Goal: Task Accomplishment & Management: Use online tool/utility

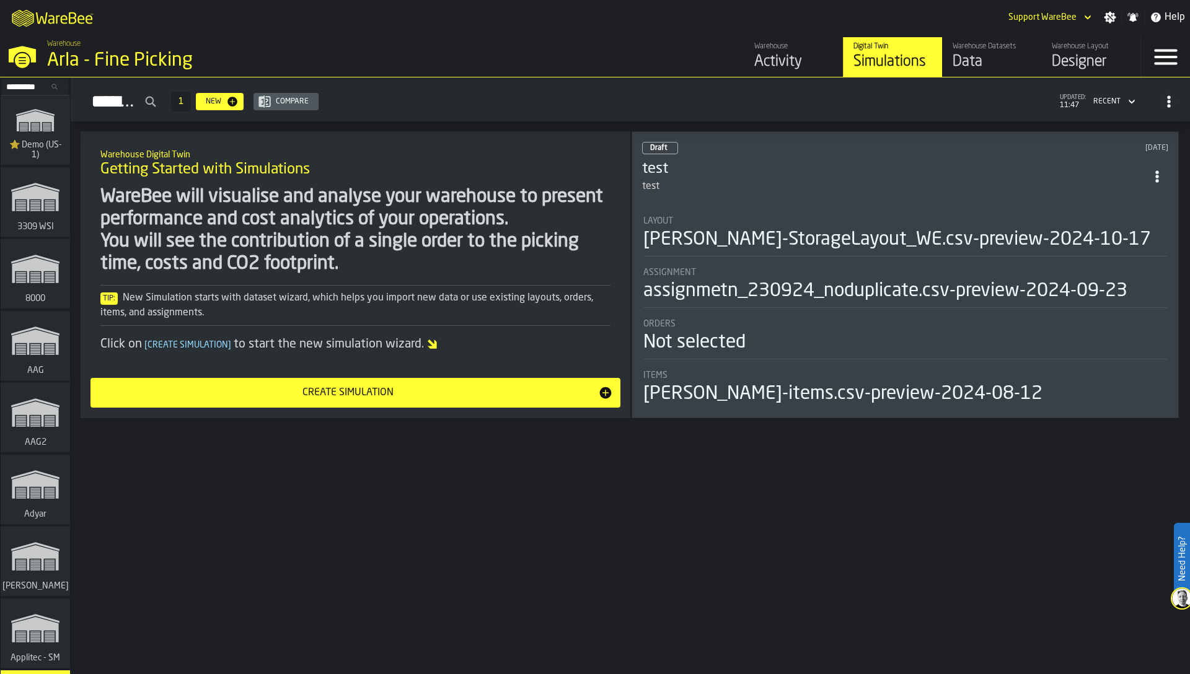
click at [997, 63] on div "Data" at bounding box center [992, 62] width 79 height 20
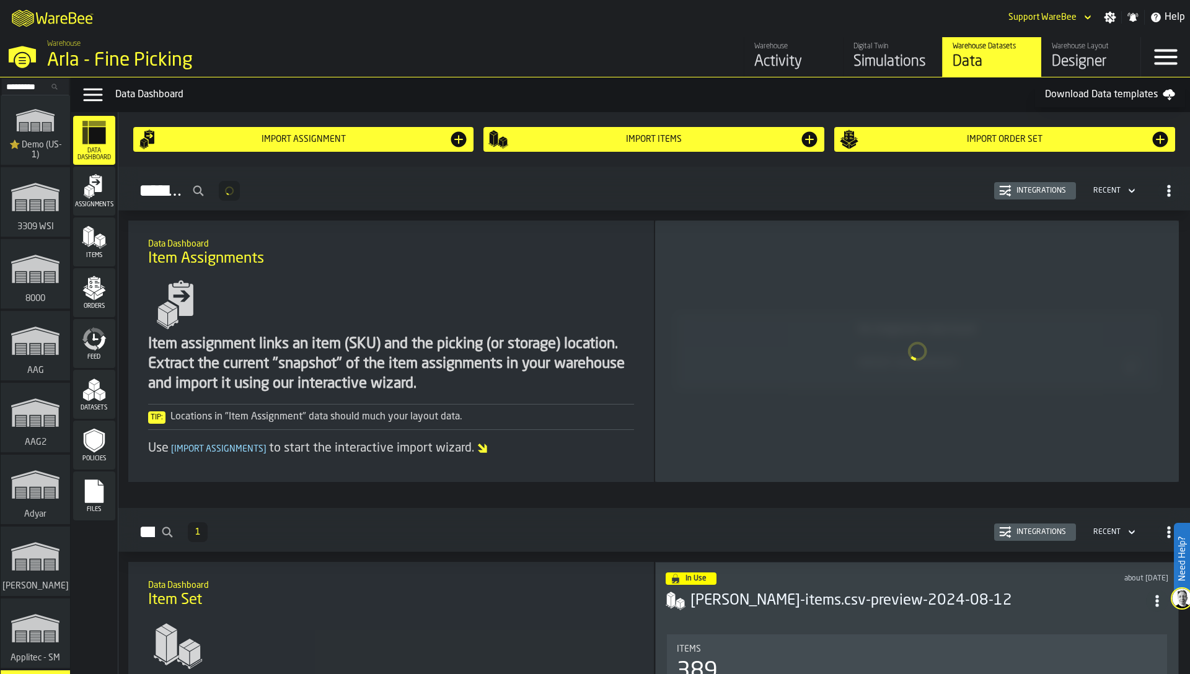
click at [107, 349] on div "Feed" at bounding box center [94, 344] width 42 height 34
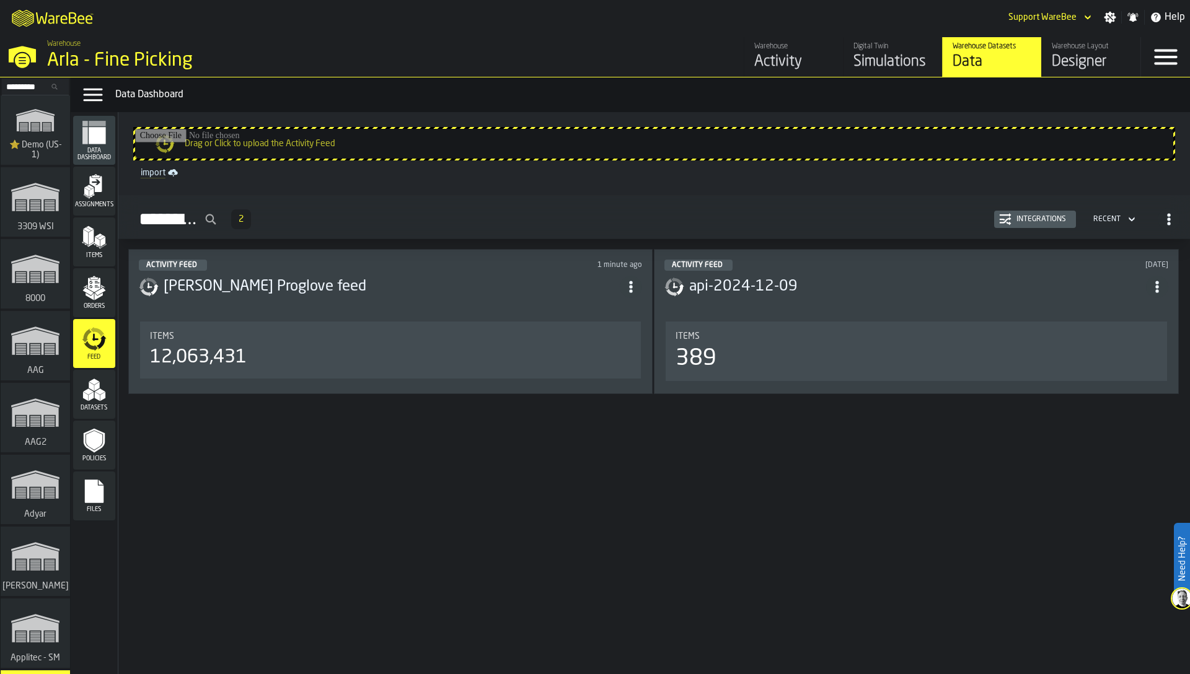
click at [1013, 222] on div "Integrations" at bounding box center [1042, 219] width 60 height 9
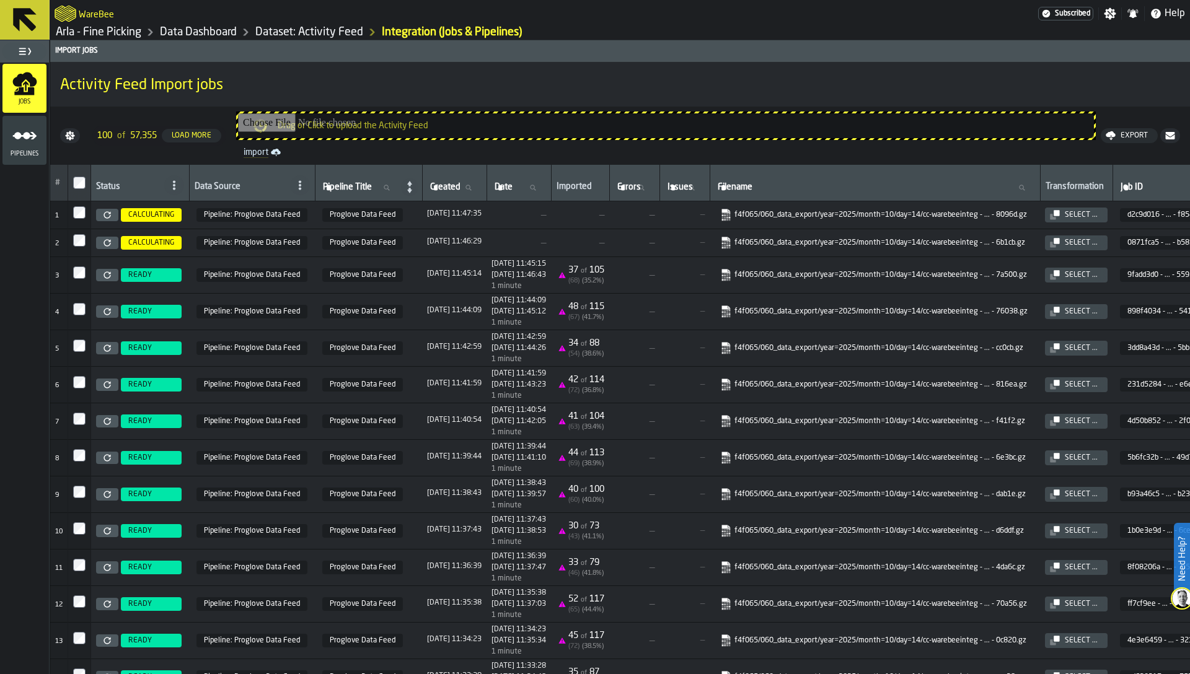
click at [30, 149] on div "Pipelines" at bounding box center [24, 140] width 44 height 34
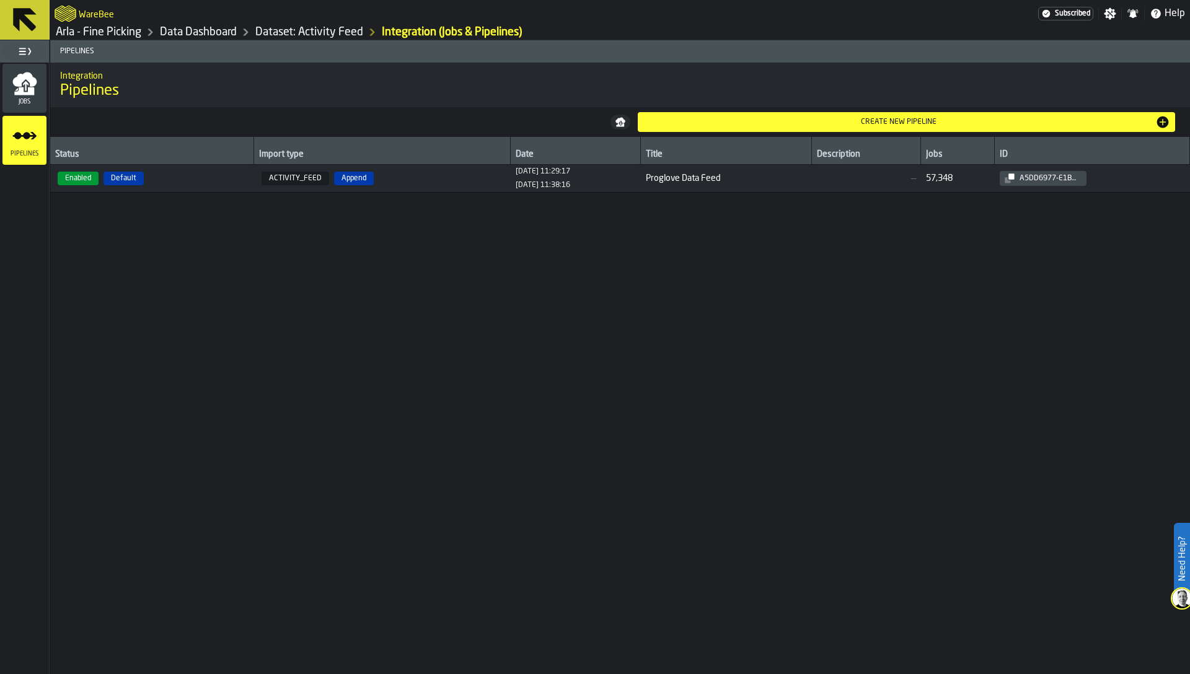
click at [157, 179] on span "Enabled Default" at bounding box center [152, 179] width 194 height 14
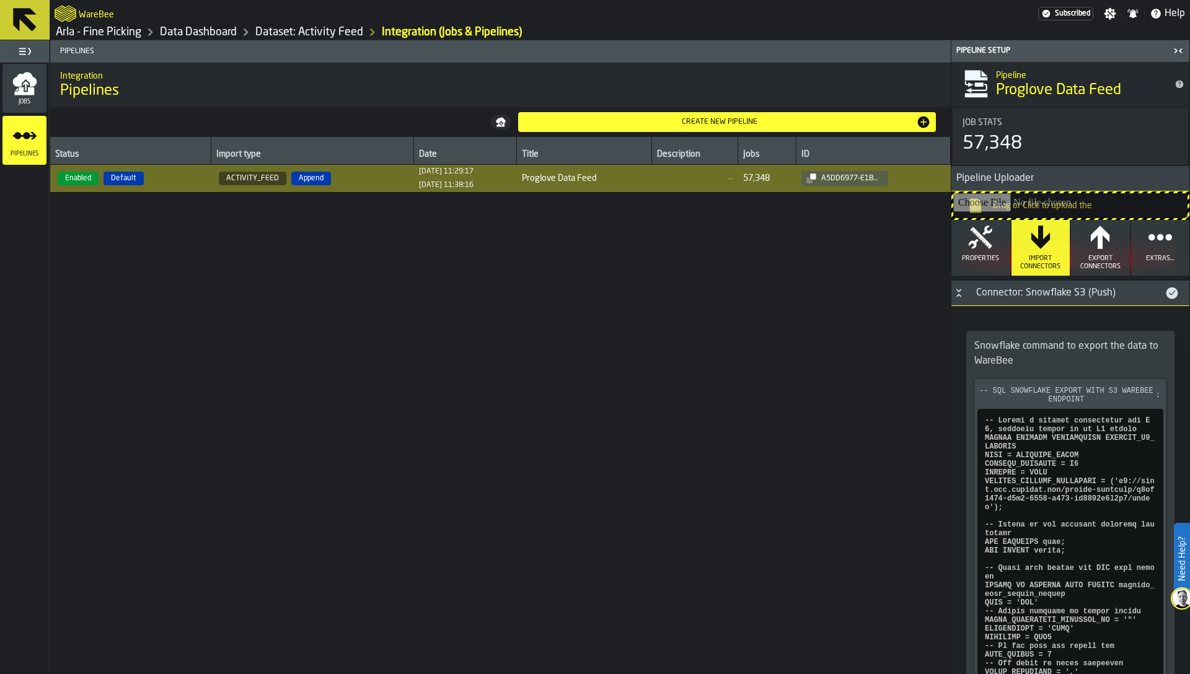
scroll to position [987, 0]
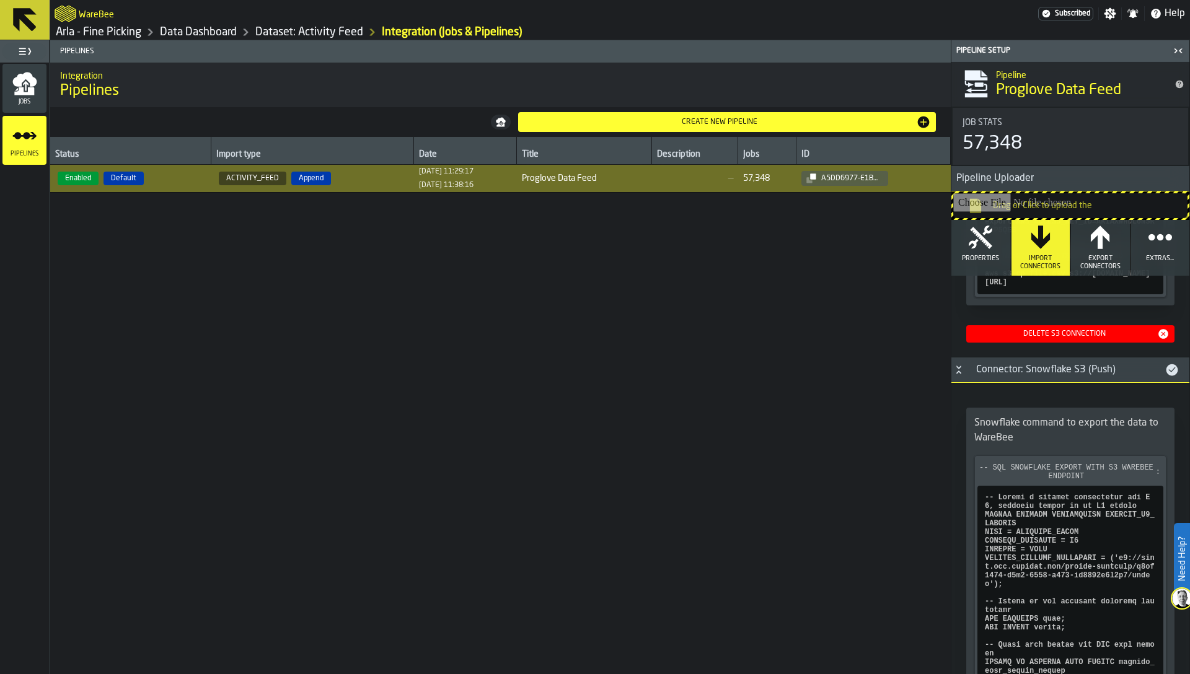
click at [987, 266] on button "Properties" at bounding box center [980, 248] width 59 height 56
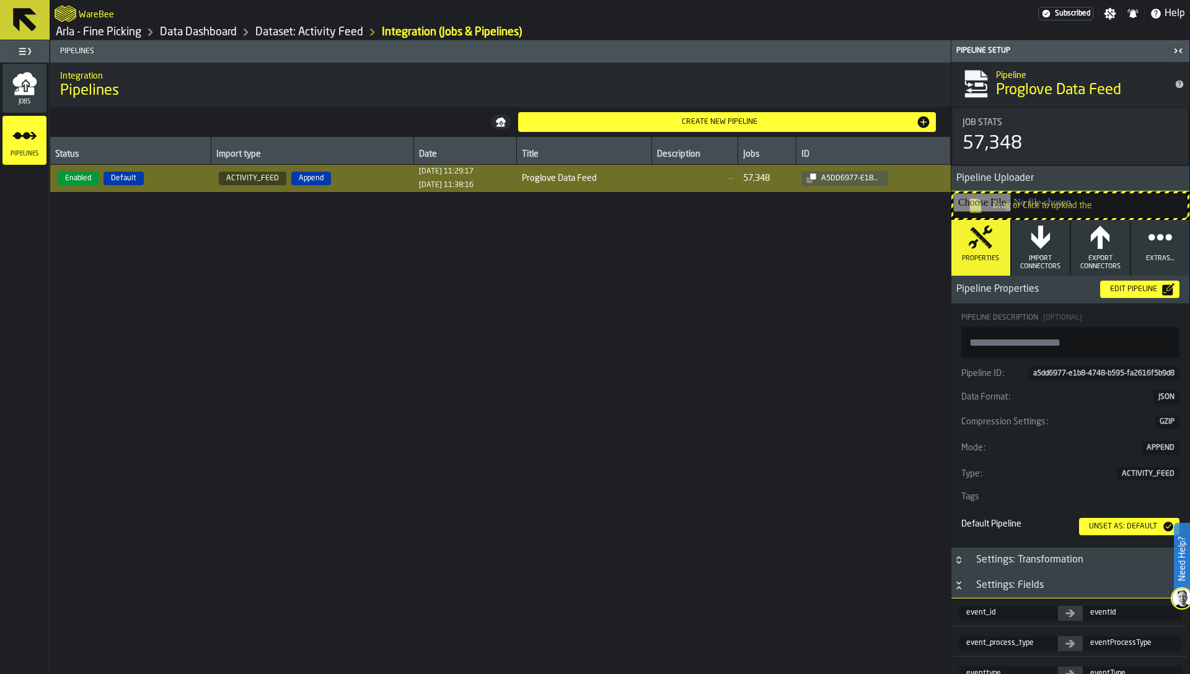
click at [1123, 288] on div "Edit Pipeline" at bounding box center [1133, 289] width 57 height 9
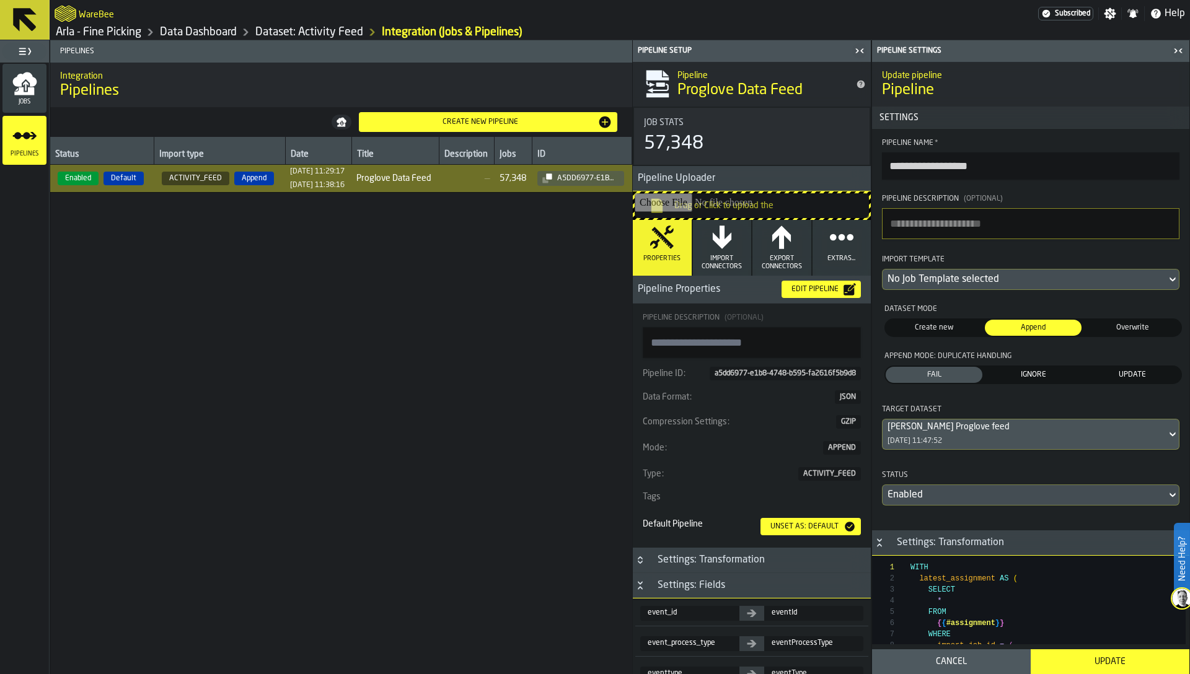
click at [1046, 377] on span "IGNORE" at bounding box center [1033, 374] width 92 height 11
click at [1112, 657] on div "Update" at bounding box center [1110, 662] width 144 height 10
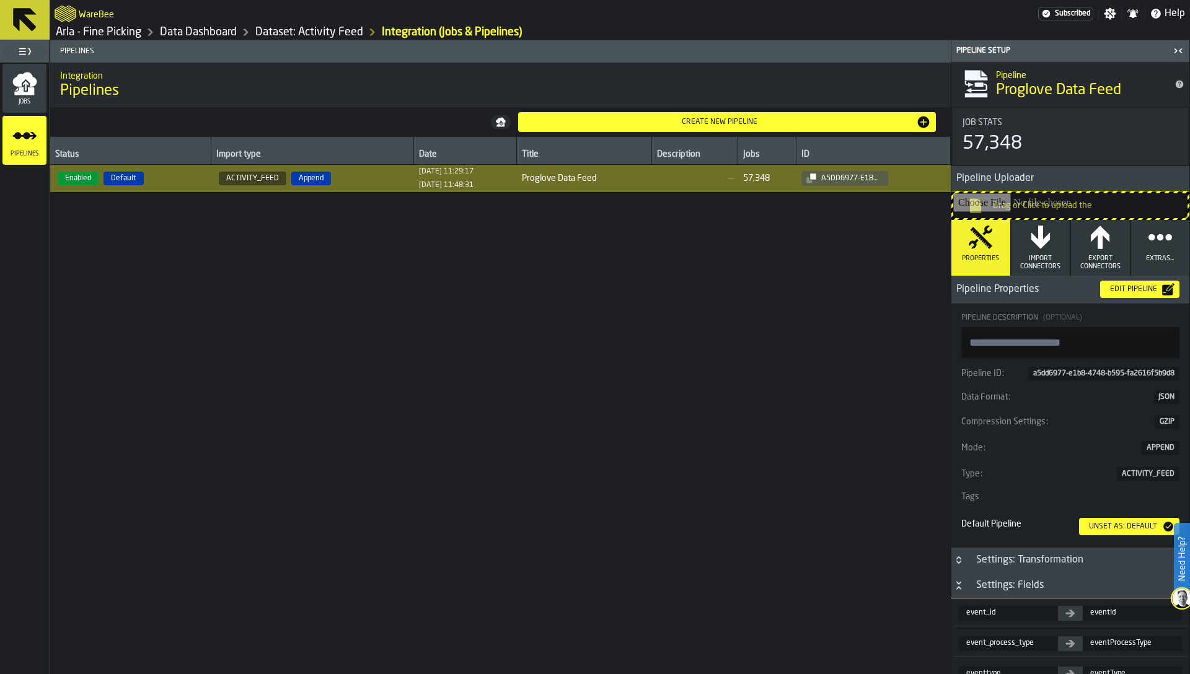
click at [111, 29] on link "Arla - Fine Picking" at bounding box center [99, 32] width 86 height 14
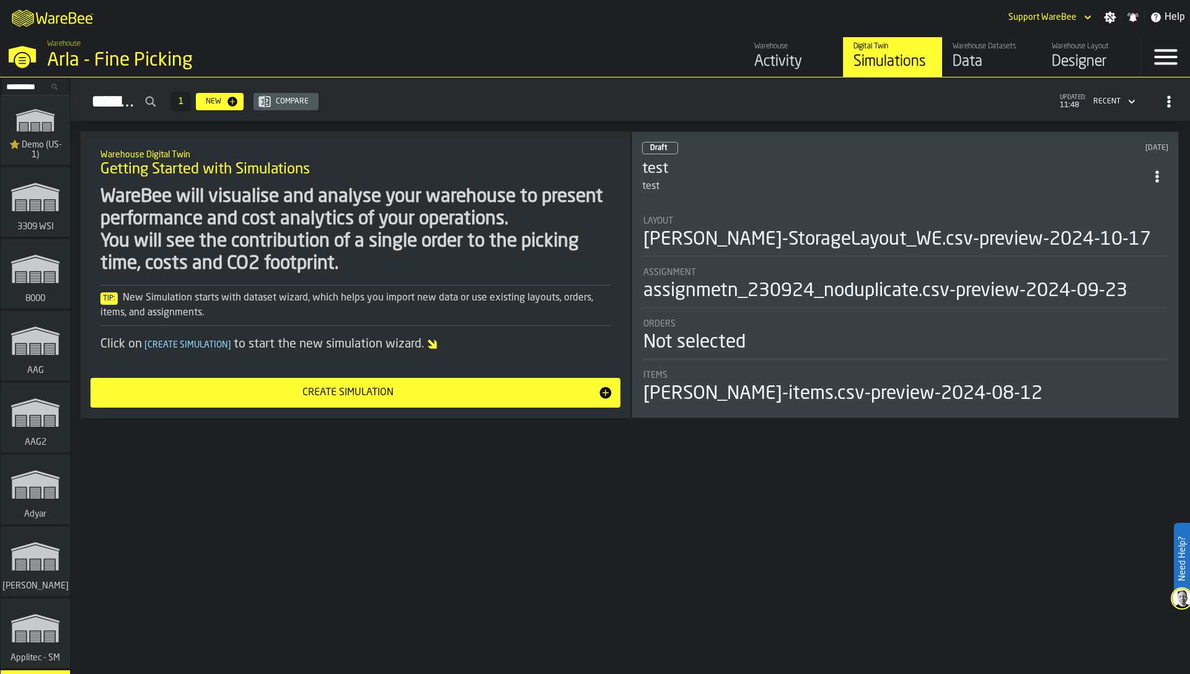
click at [30, 90] on input "Search..." at bounding box center [35, 87] width 64 height 14
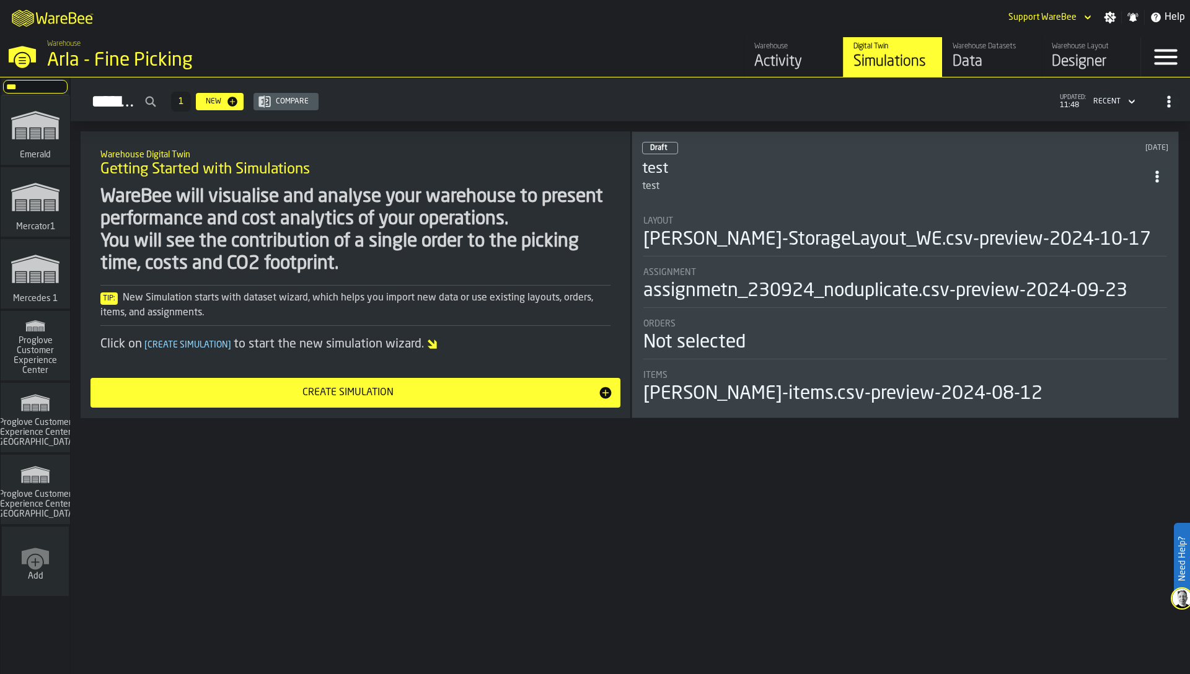
type input "***"
click at [47, 267] on polygon "link-to-/wh/i/a24a3e22-db74-4543-ba93-f633e23cdb4e/simulations" at bounding box center [35, 270] width 46 height 25
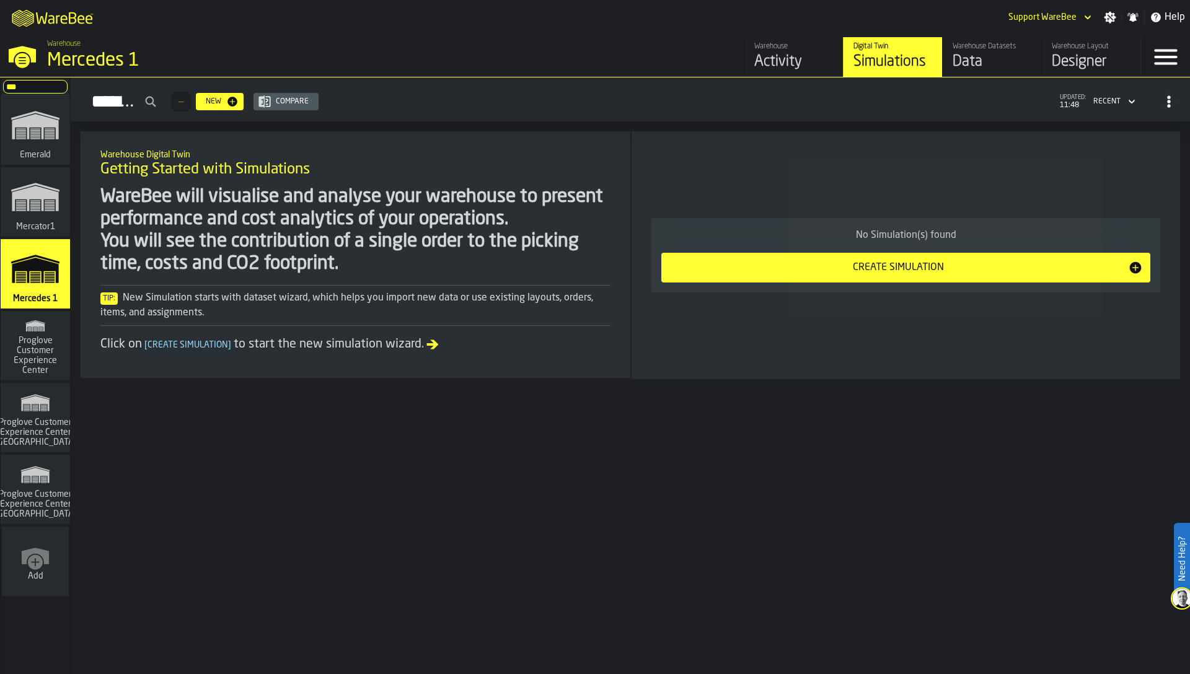
click at [991, 48] on div "Warehouse Datasets" at bounding box center [992, 46] width 79 height 9
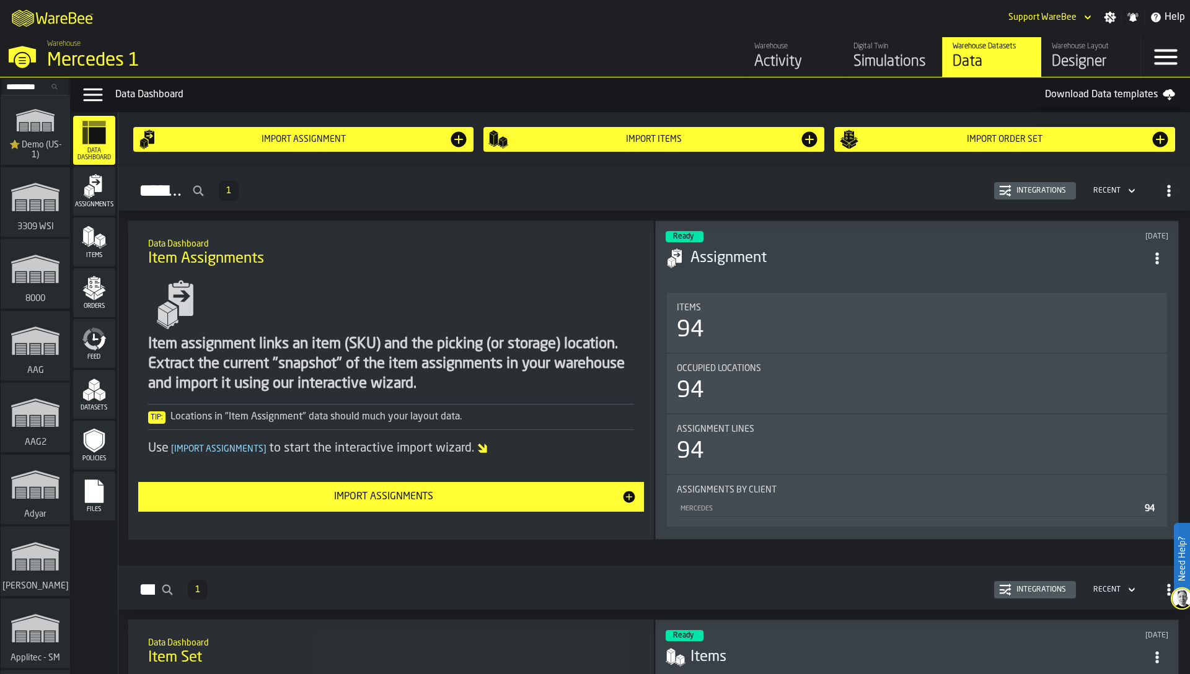
click at [94, 340] on icon "menu Feed" at bounding box center [95, 336] width 6 height 7
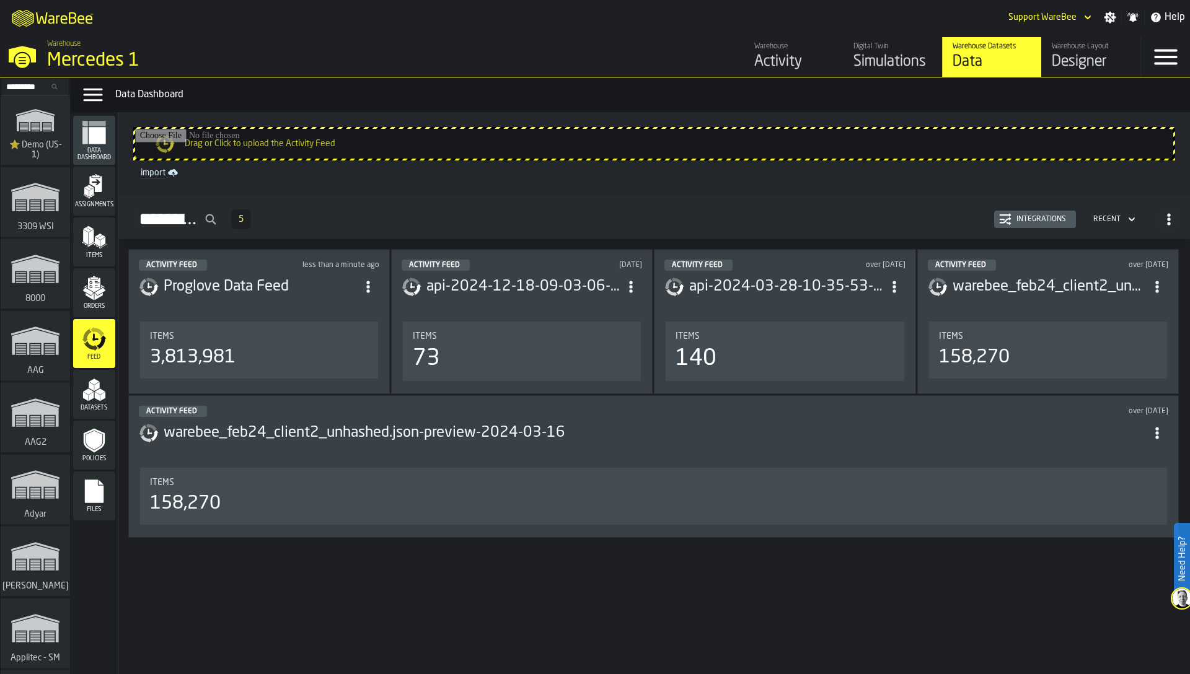
click at [1015, 220] on div "Integrations" at bounding box center [1042, 219] width 60 height 9
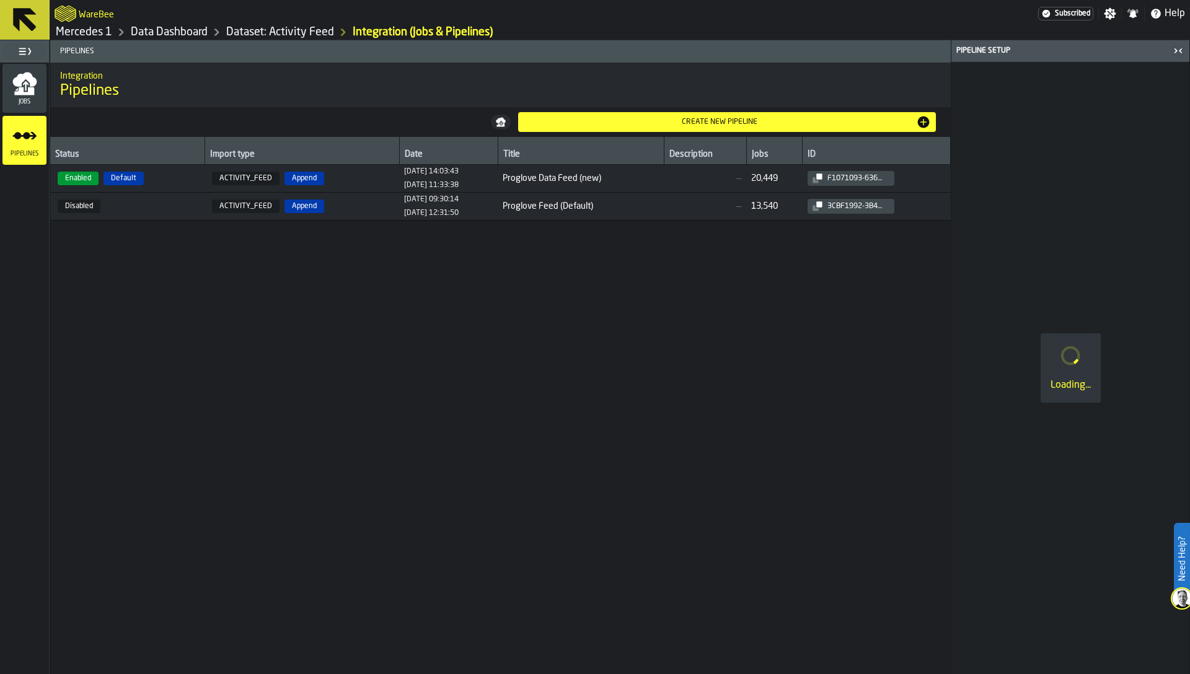
drag, startPoint x: 32, startPoint y: 90, endPoint x: 128, endPoint y: 201, distance: 147.2
click at [128, 201] on main "Jobs Pipelines Pipelines Integration Pipelines Create new pipeline Status Impor…" at bounding box center [595, 357] width 1190 height 634
click at [165, 180] on span "Enabled Default" at bounding box center [127, 179] width 144 height 14
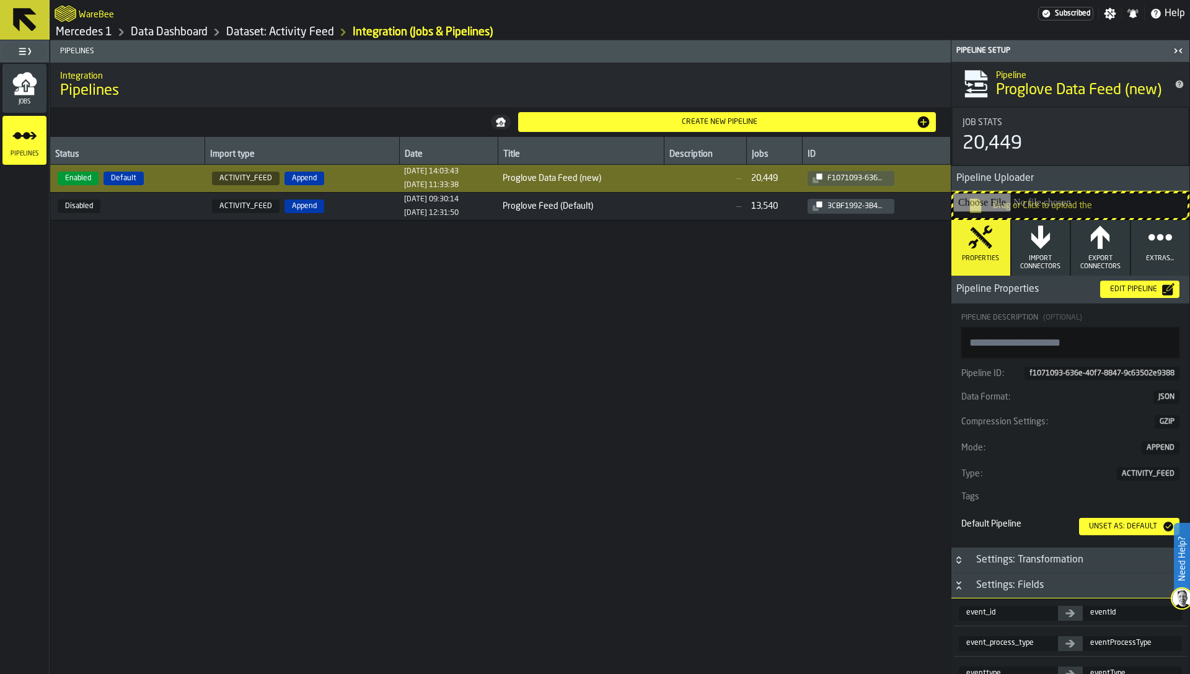
click at [1140, 288] on div "Edit Pipeline" at bounding box center [1133, 289] width 57 height 9
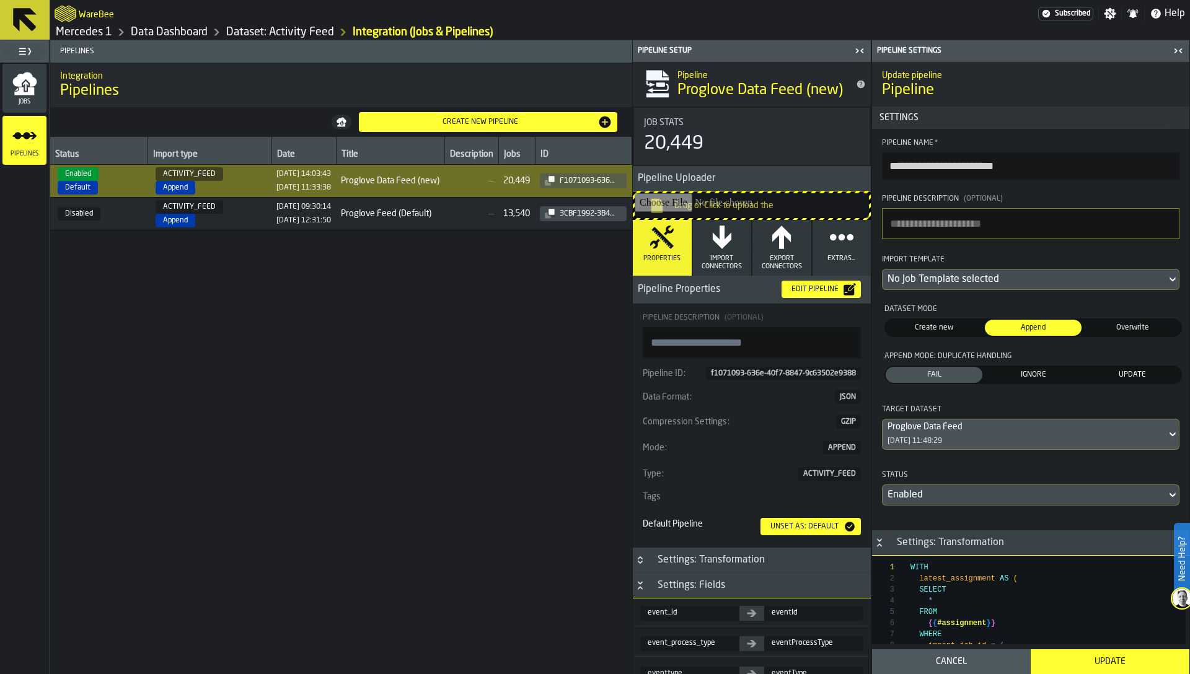
click at [1051, 379] on span "IGNORE" at bounding box center [1033, 374] width 92 height 11
click at [1120, 662] on div "Update" at bounding box center [1110, 662] width 144 height 10
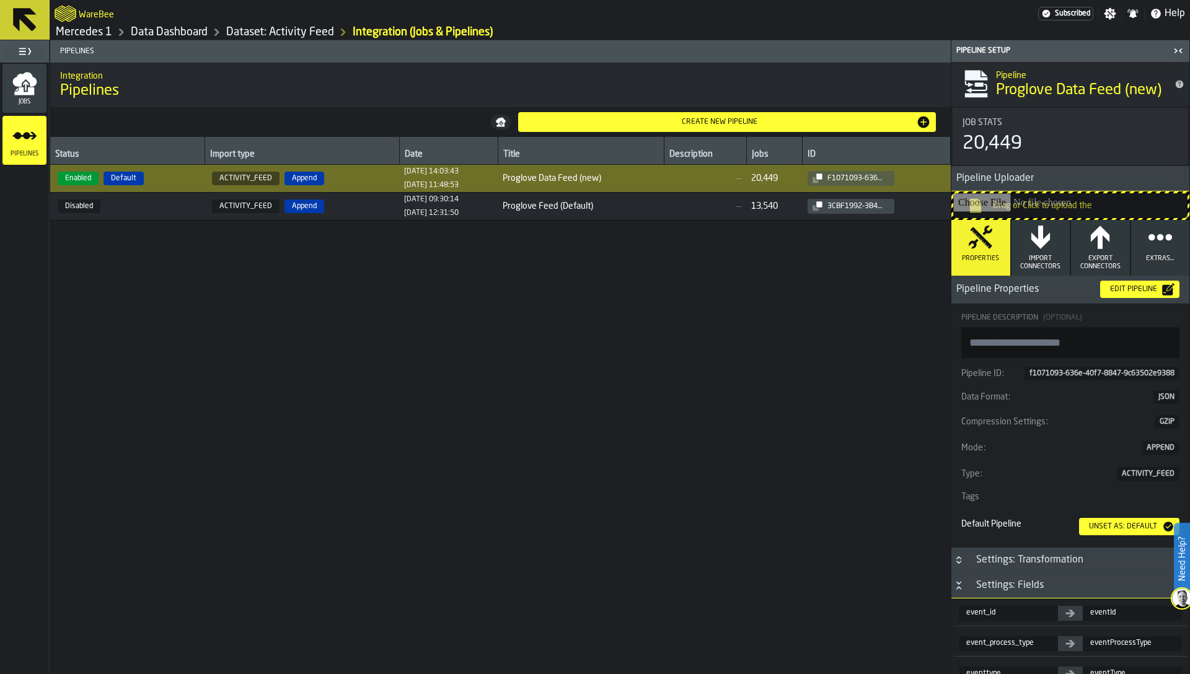
click at [83, 32] on link "Mercedes 1" at bounding box center [84, 32] width 56 height 14
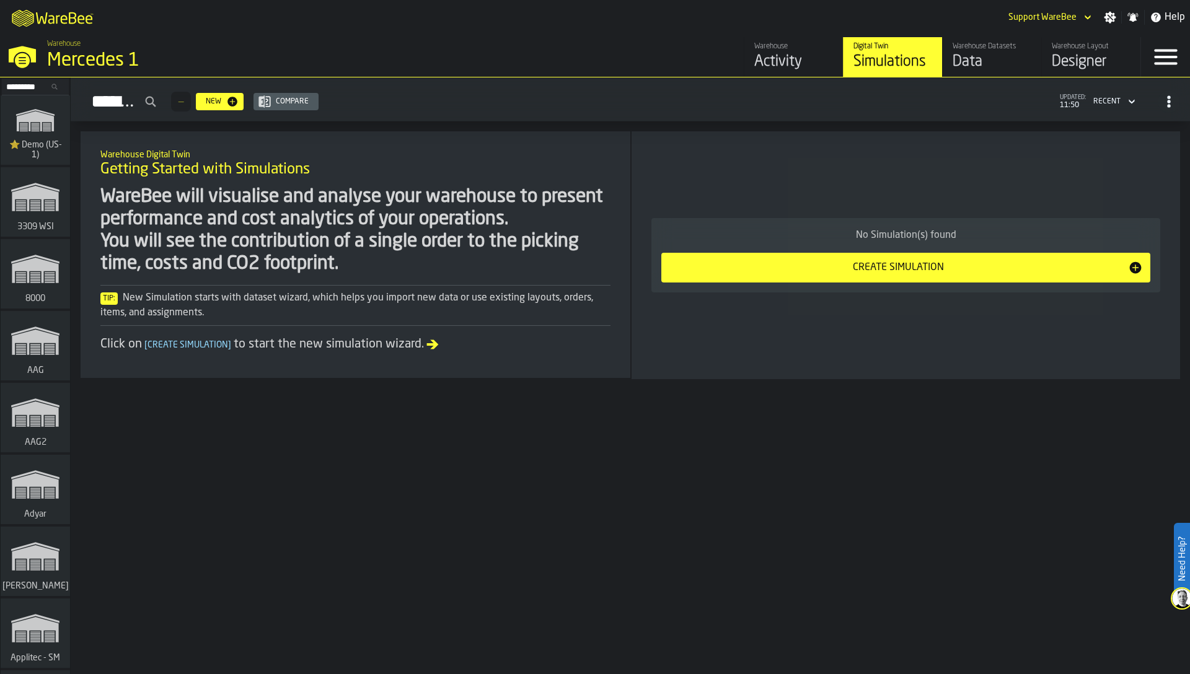
click at [984, 46] on div "Warehouse Datasets" at bounding box center [992, 46] width 79 height 9
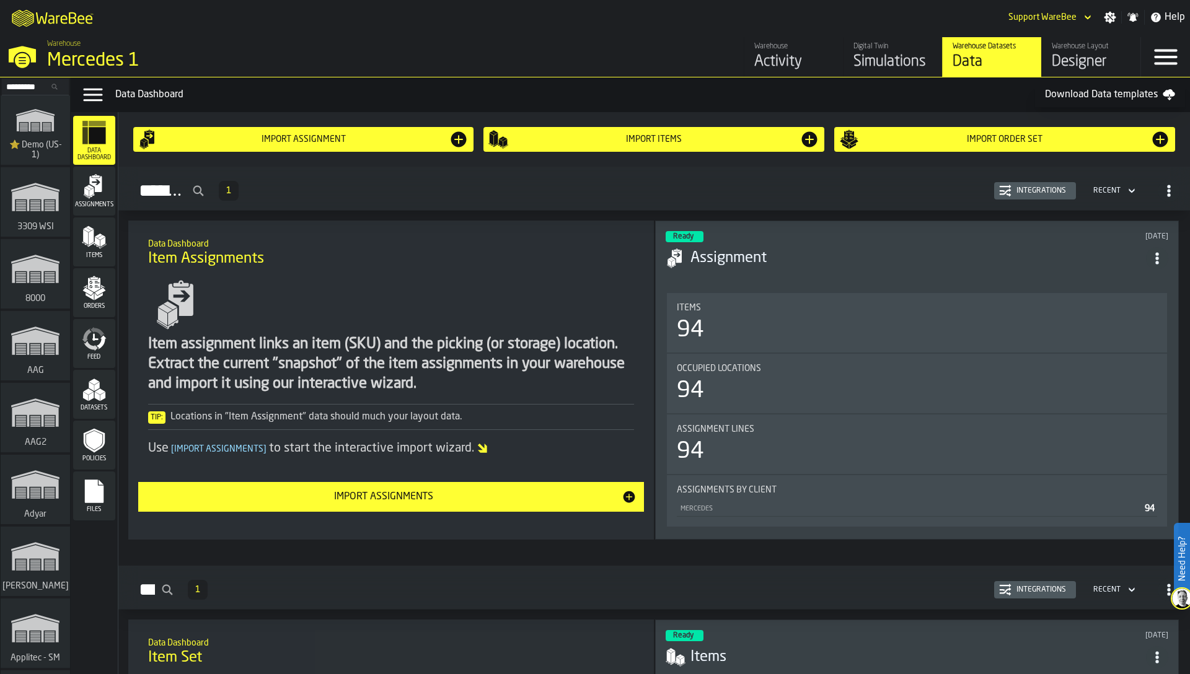
click at [94, 331] on icon "menu Feed" at bounding box center [97, 332] width 14 height 10
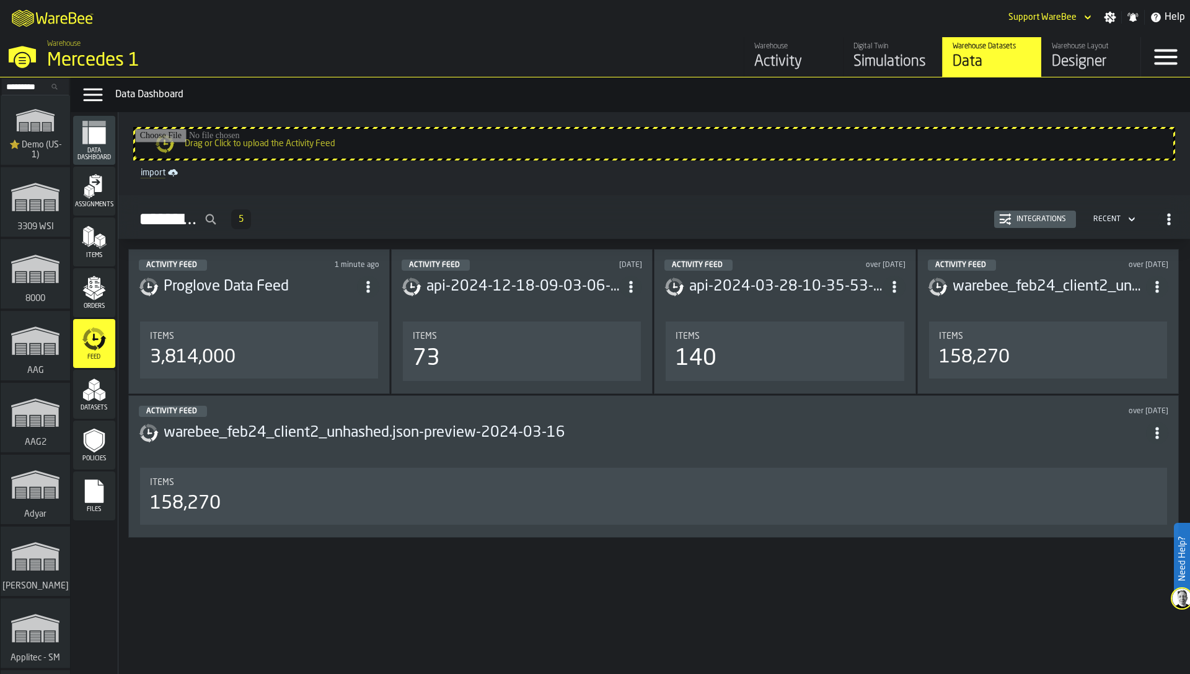
click at [1052, 216] on div "Integrations" at bounding box center [1042, 219] width 60 height 9
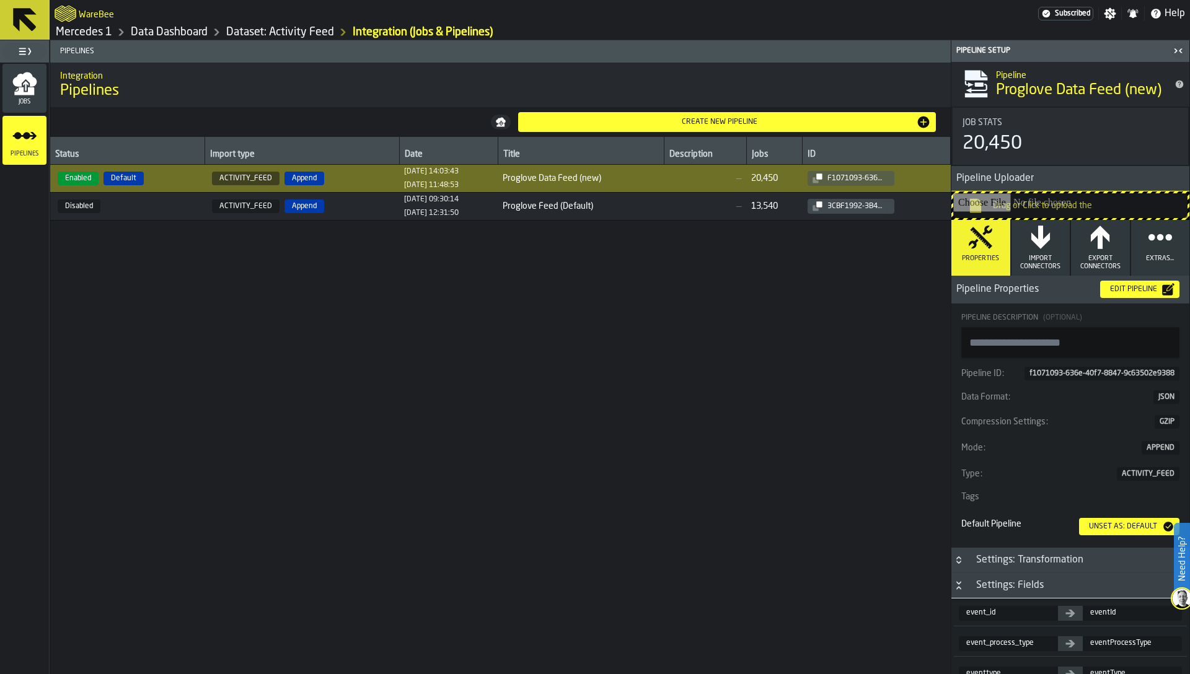
click at [1117, 288] on div "Edit Pipeline" at bounding box center [1133, 289] width 57 height 9
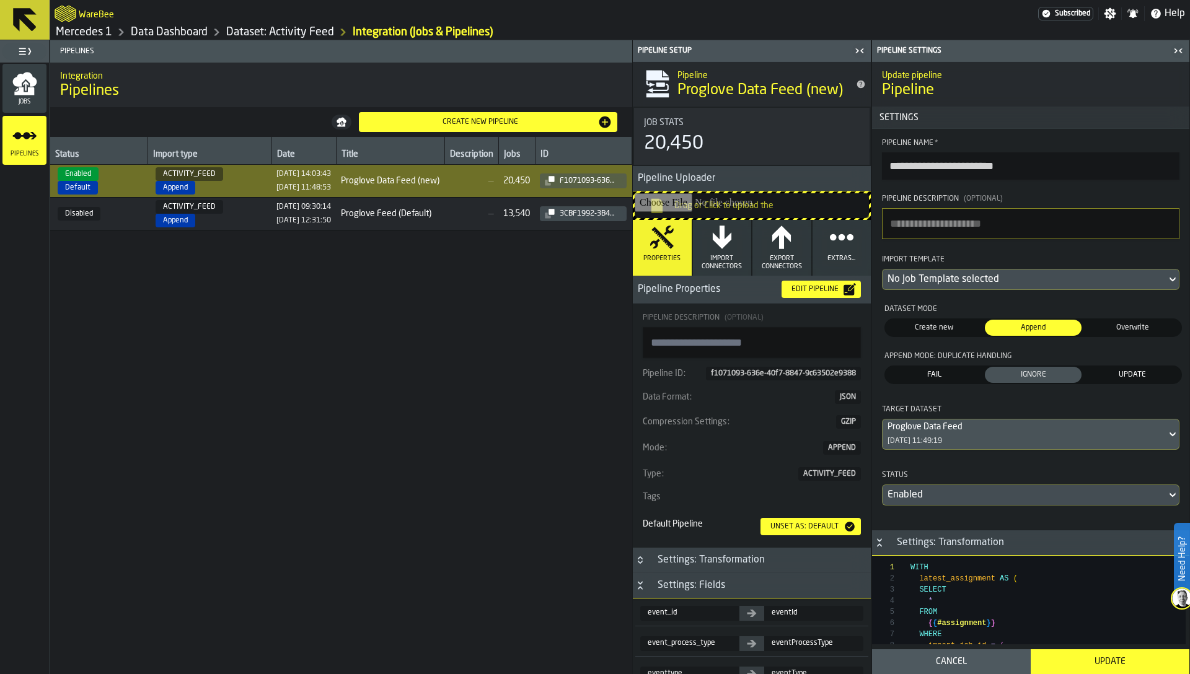
click at [267, 32] on link "Dataset: Activity Feed" at bounding box center [280, 32] width 108 height 14
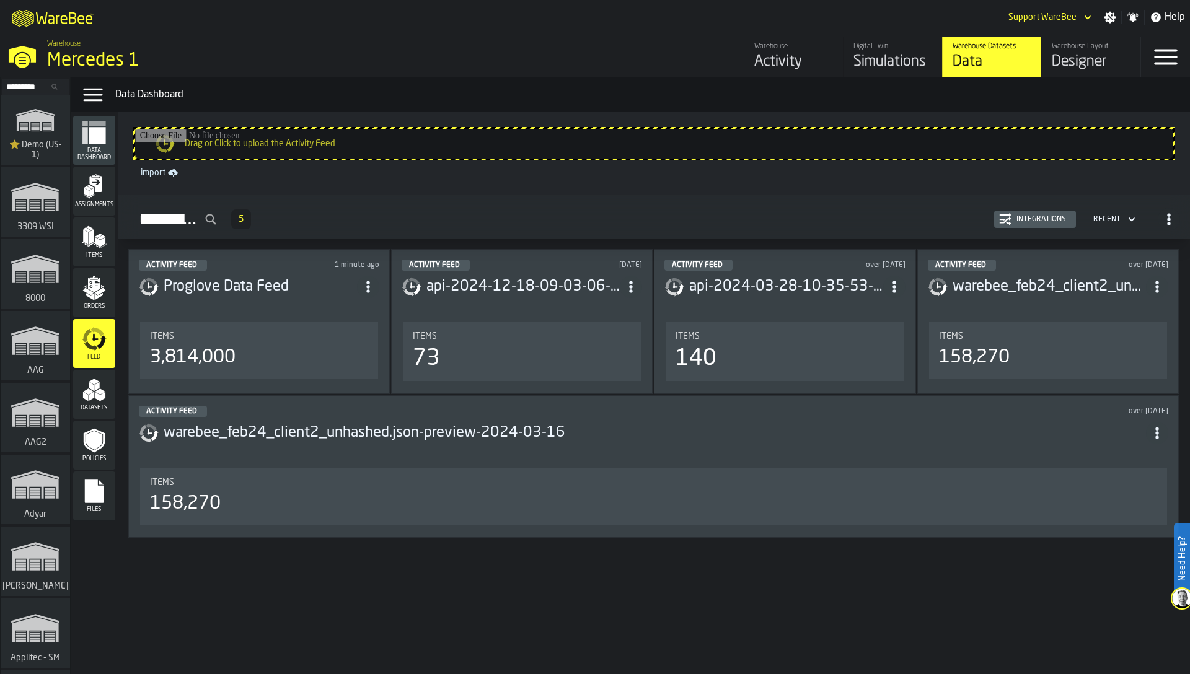
click at [105, 382] on icon "menu Datasets" at bounding box center [94, 389] width 25 height 25
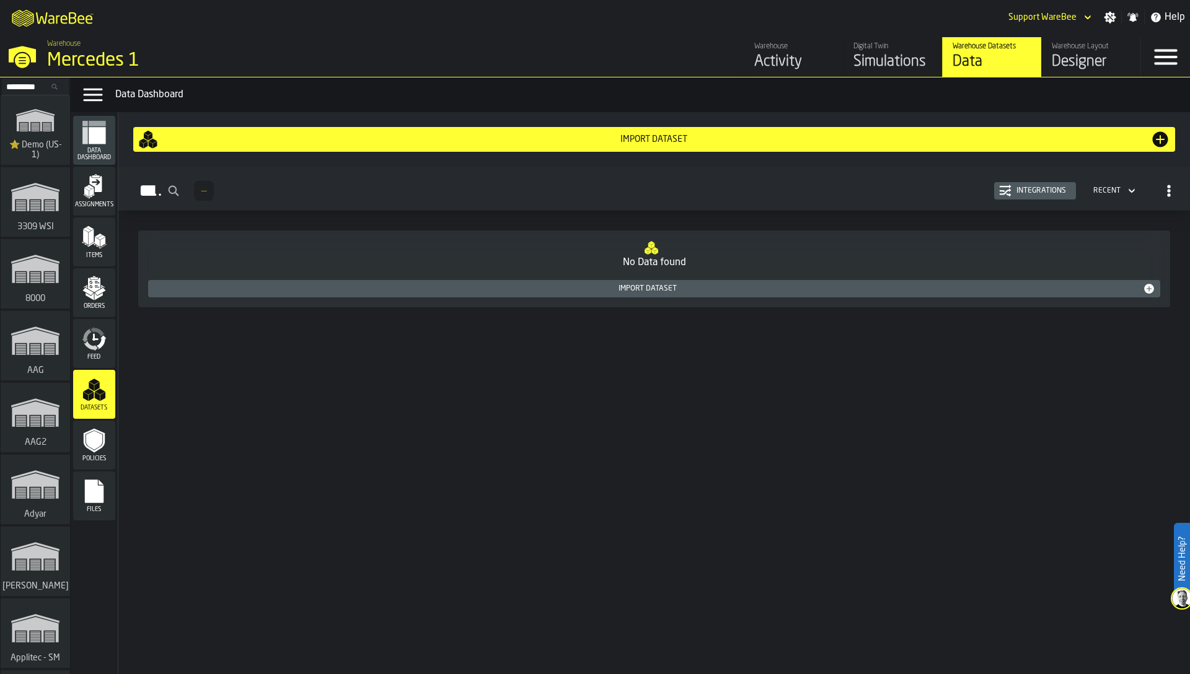
click at [27, 87] on input "Search..." at bounding box center [35, 87] width 64 height 14
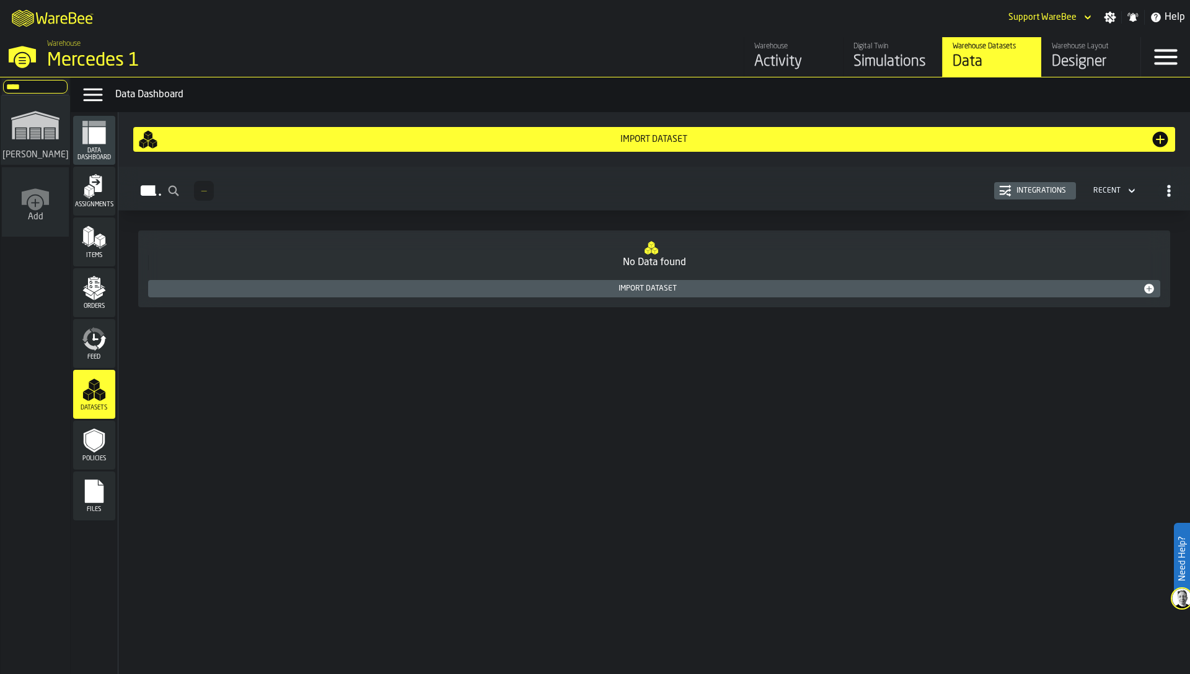
type input "****"
click at [15, 113] on icon "link-to-/wh/i/1653e8cc-126b-480f-9c47-e01e76aa4a88/simulations" at bounding box center [36, 125] width 60 height 50
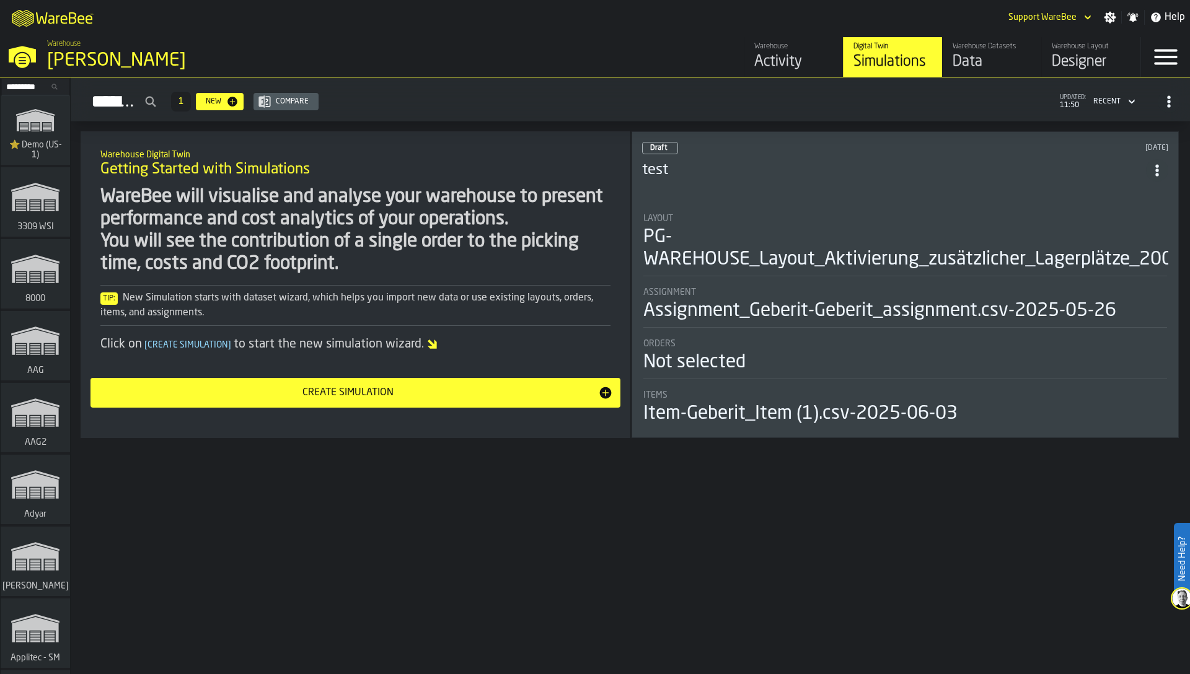
click at [989, 64] on div "Data" at bounding box center [992, 62] width 79 height 20
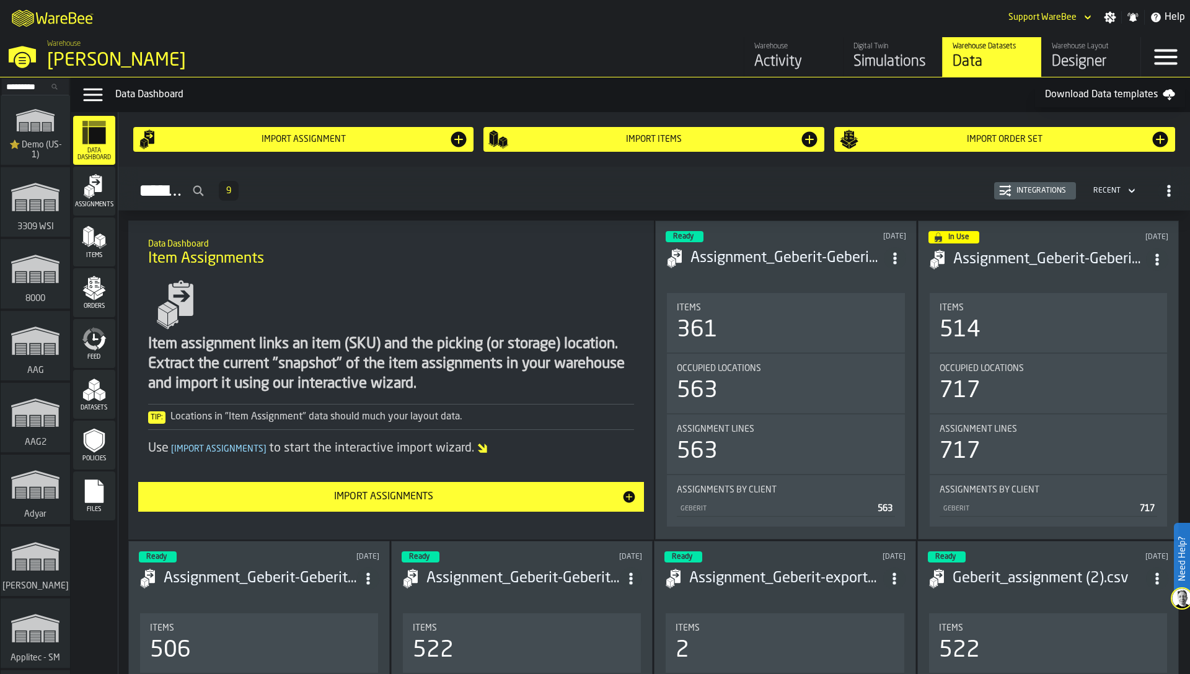
click at [95, 391] on icon "menu Datasets" at bounding box center [94, 389] width 25 height 25
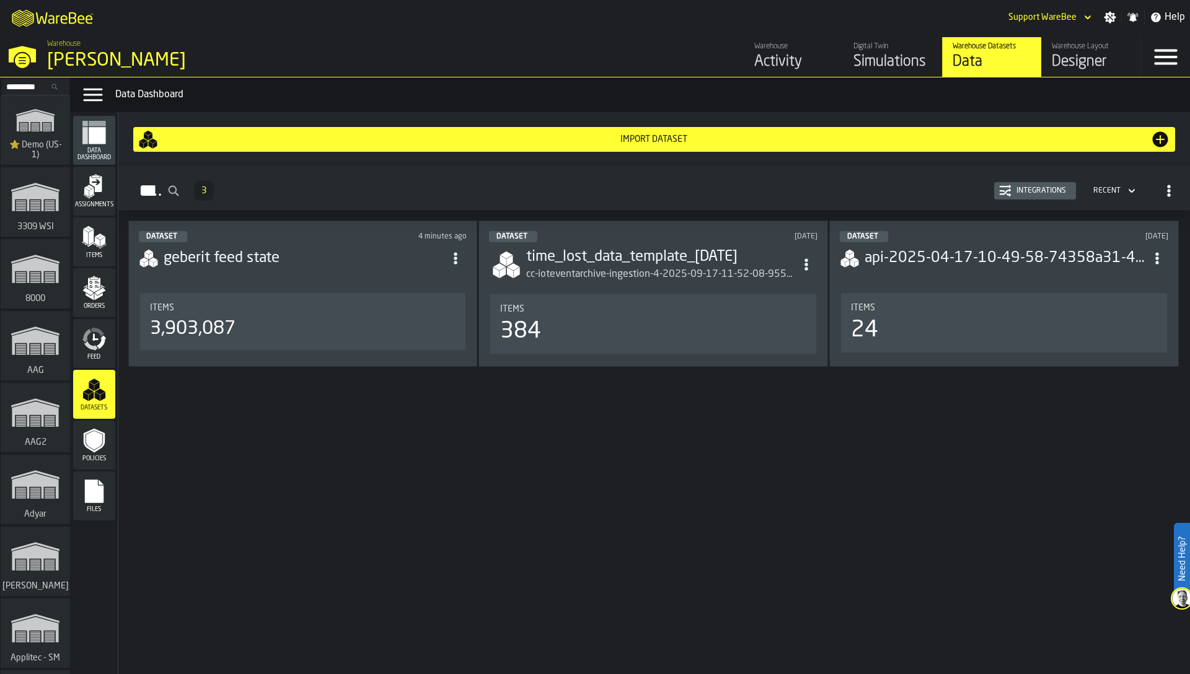
click at [323, 267] on h3 "geberit feed state" at bounding box center [304, 259] width 281 height 20
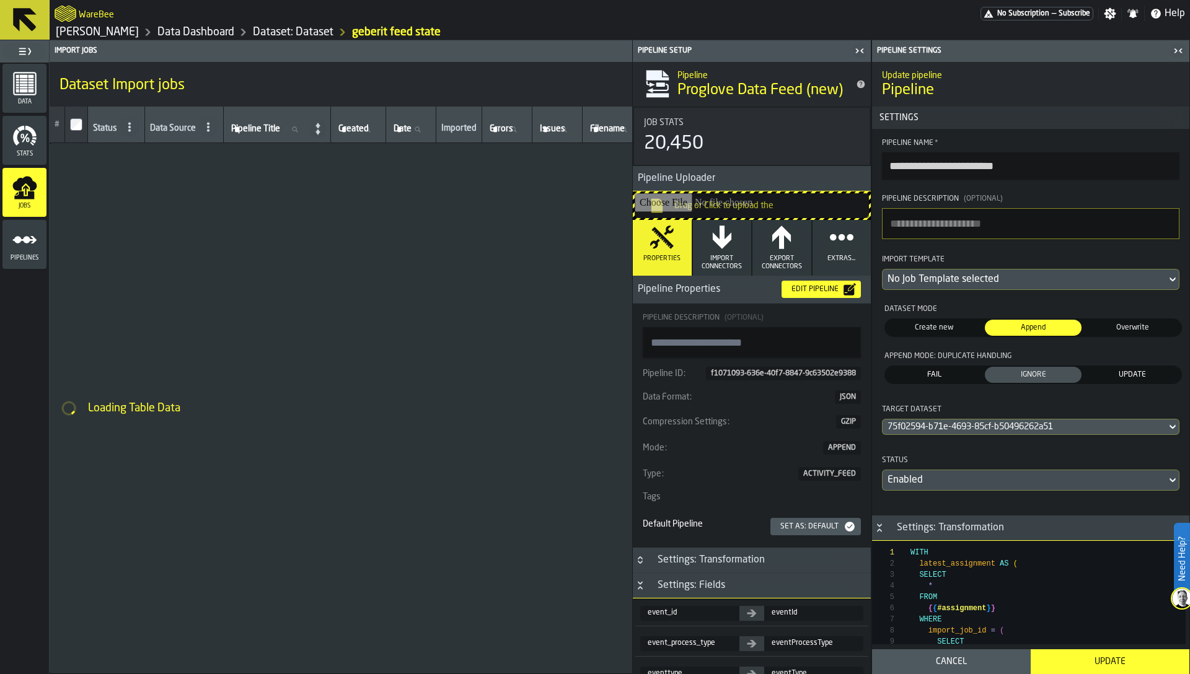
click at [26, 244] on icon "menu Pipelines" at bounding box center [24, 239] width 25 height 25
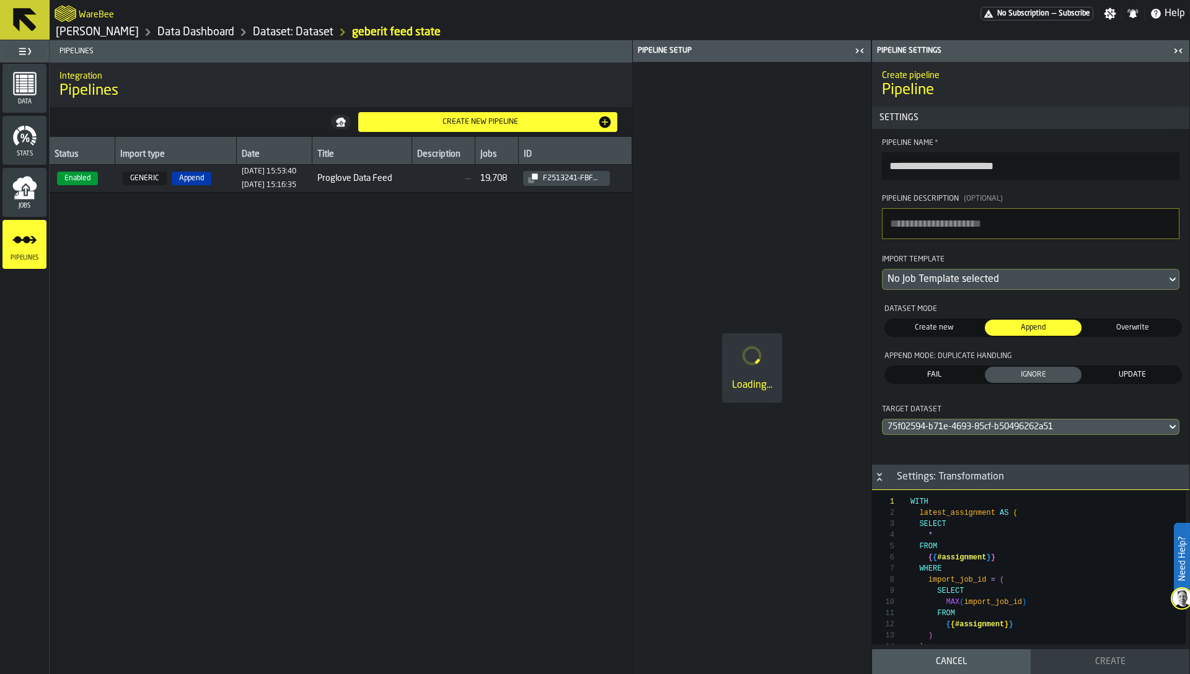
click at [163, 183] on span "GENERIC Append" at bounding box center [176, 179] width 112 height 14
type input "**********"
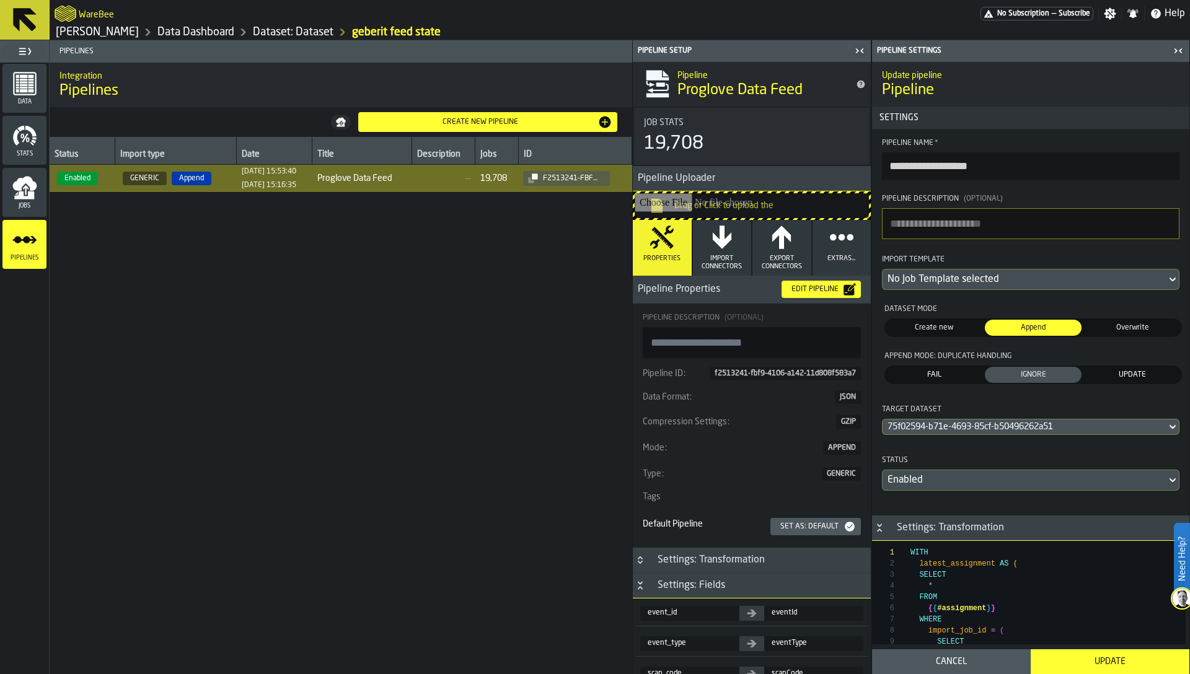
click at [920, 663] on div "Cancel" at bounding box center [952, 662] width 144 height 10
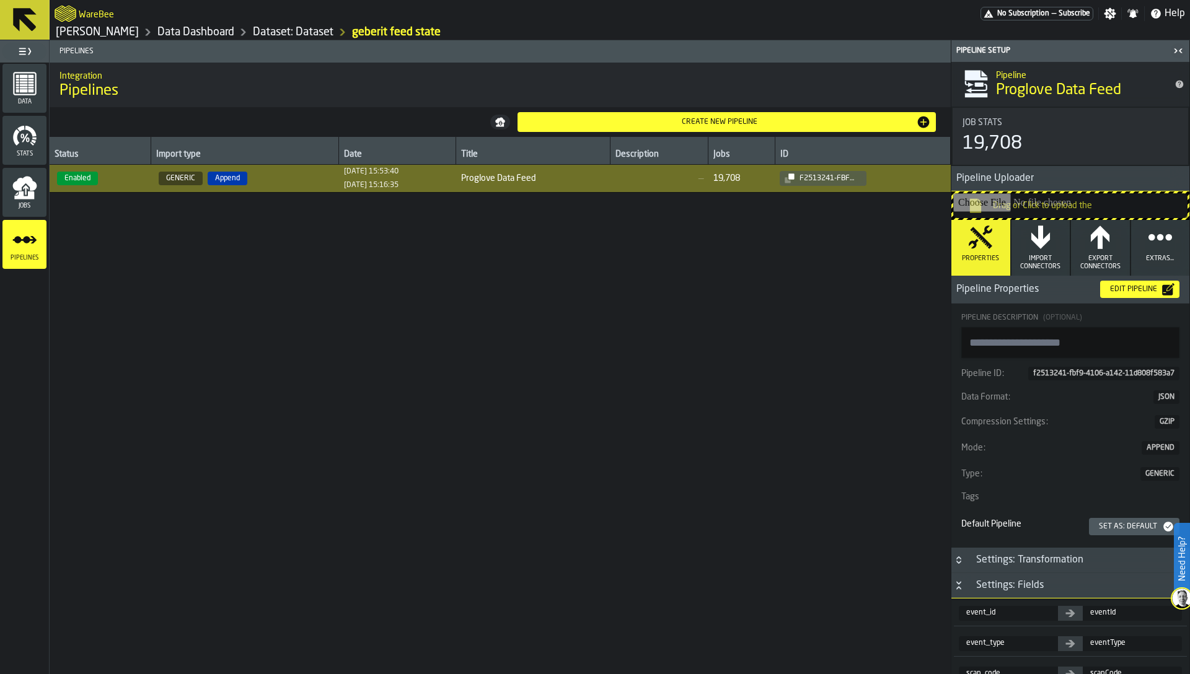
click at [1121, 289] on div "Edit Pipeline" at bounding box center [1133, 289] width 57 height 9
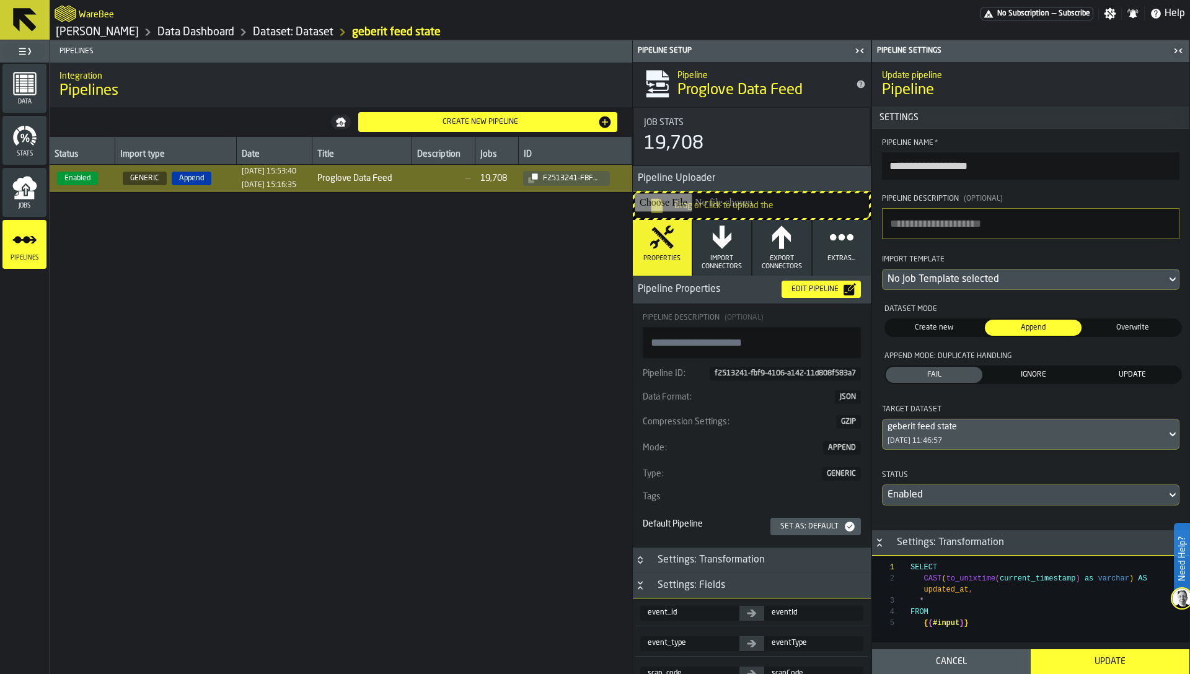
click at [1031, 373] on span "IGNORE" at bounding box center [1033, 374] width 92 height 11
click at [1114, 663] on div "Update" at bounding box center [1110, 662] width 144 height 10
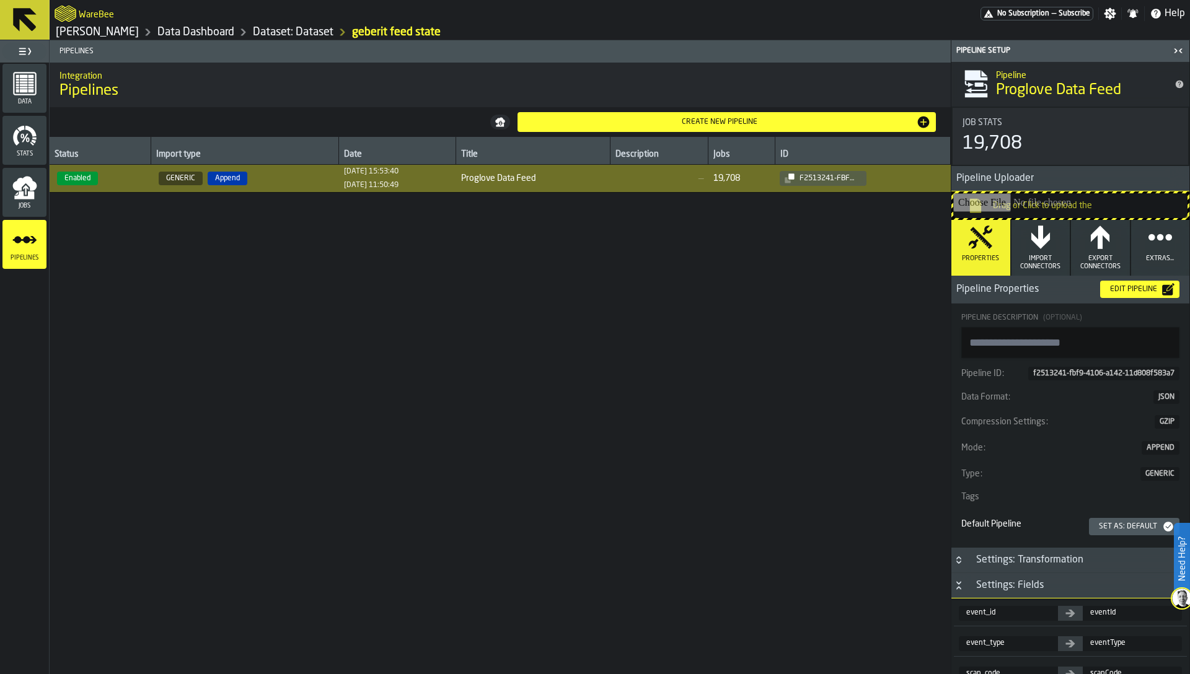
click at [126, 32] on link "[PERSON_NAME]" at bounding box center [97, 32] width 83 height 14
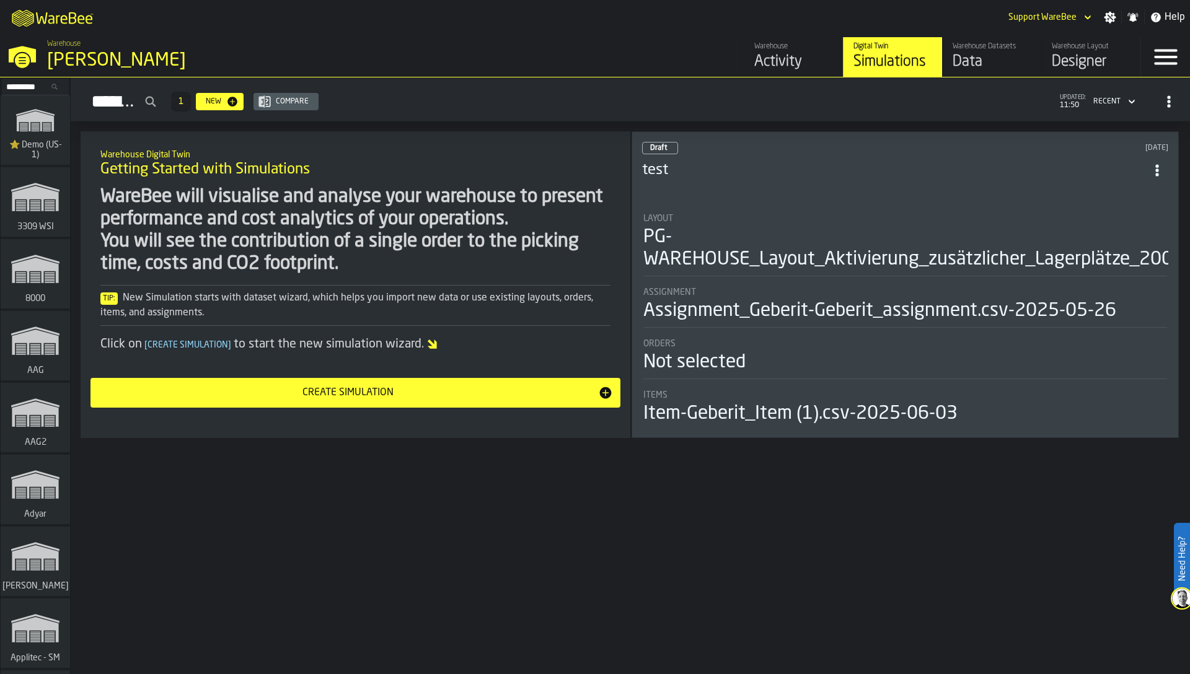
click at [27, 82] on input "Search..." at bounding box center [35, 87] width 64 height 14
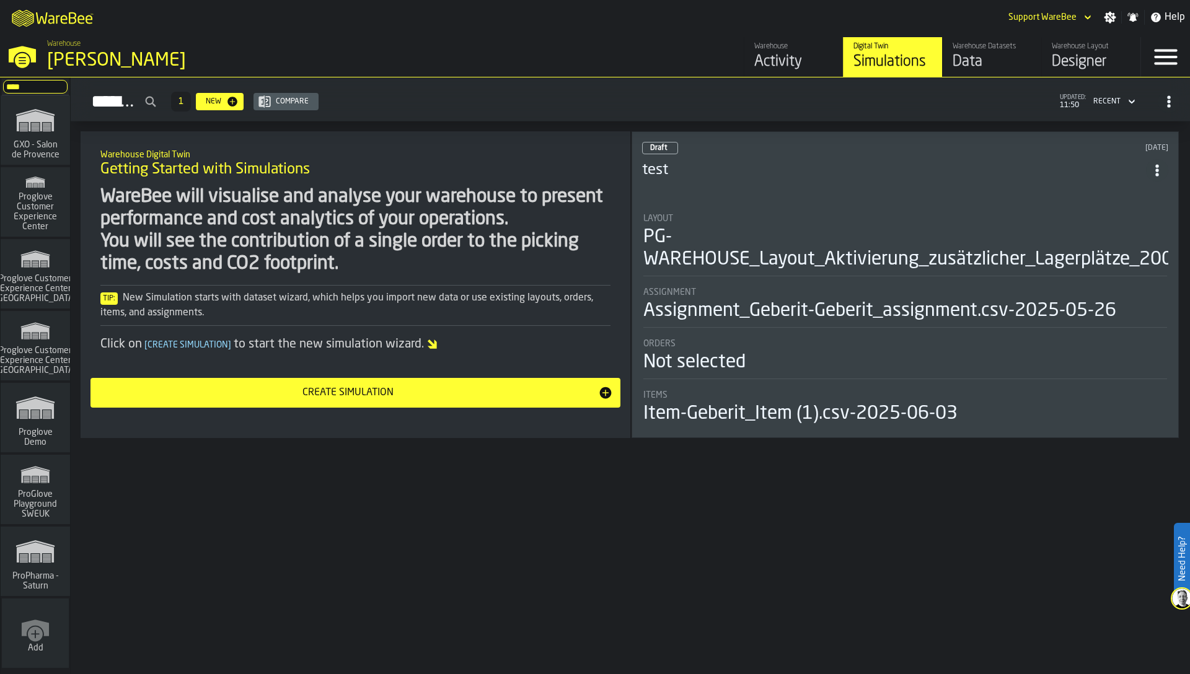
type input "*****"
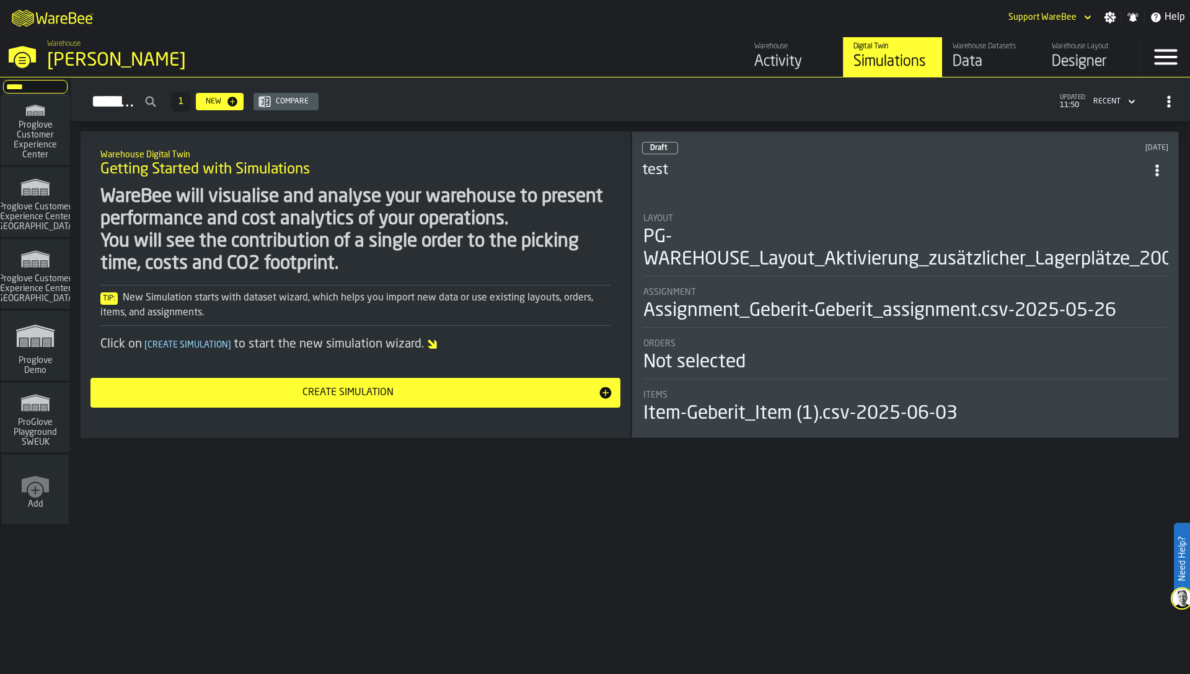
click at [20, 90] on input "*****" at bounding box center [35, 87] width 64 height 14
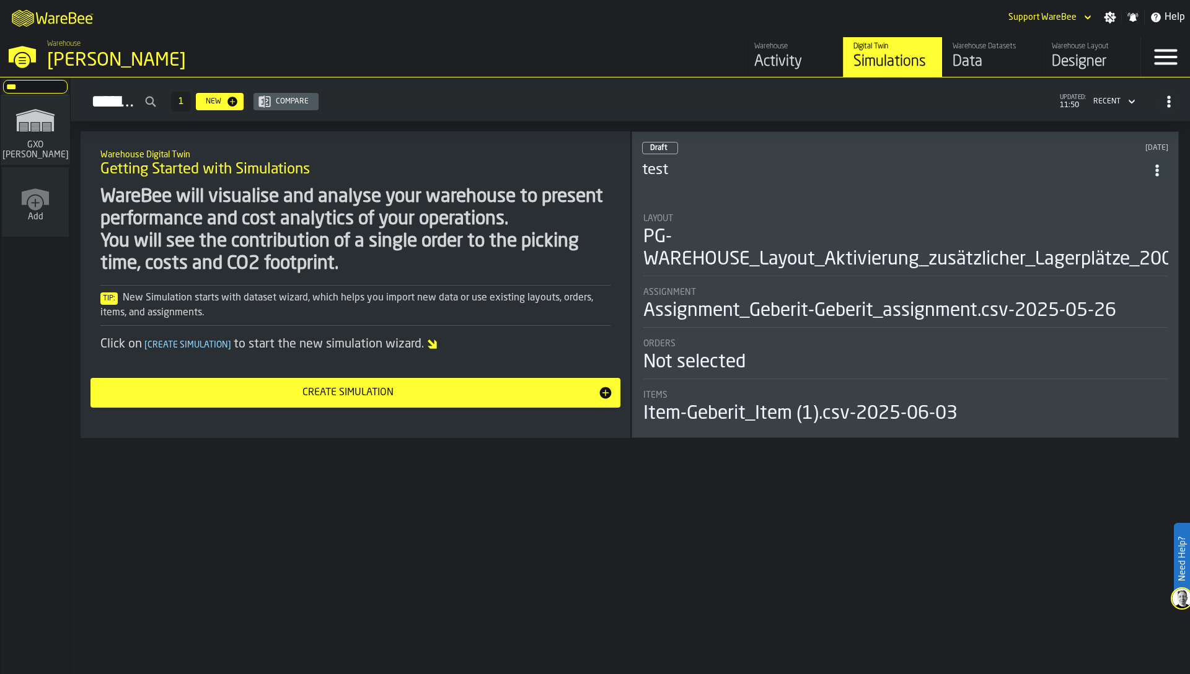
type input "***"
click at [35, 148] on span "GXO [PERSON_NAME]" at bounding box center [35, 150] width 71 height 20
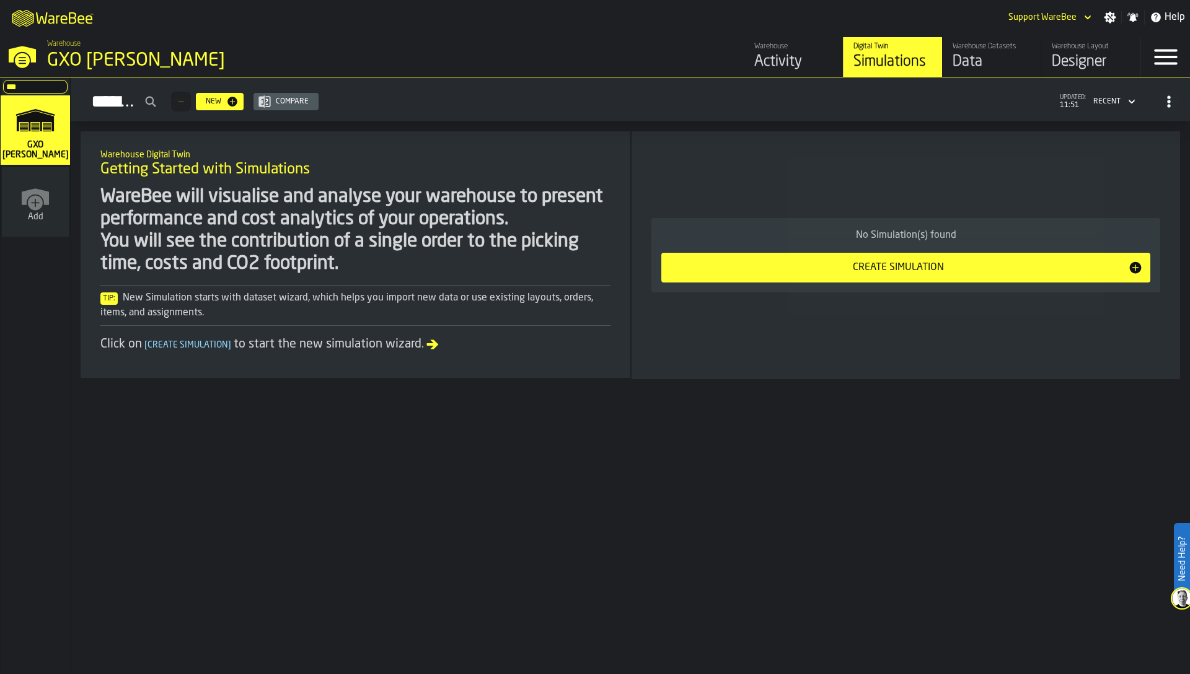
click at [998, 62] on div "Data" at bounding box center [992, 62] width 79 height 20
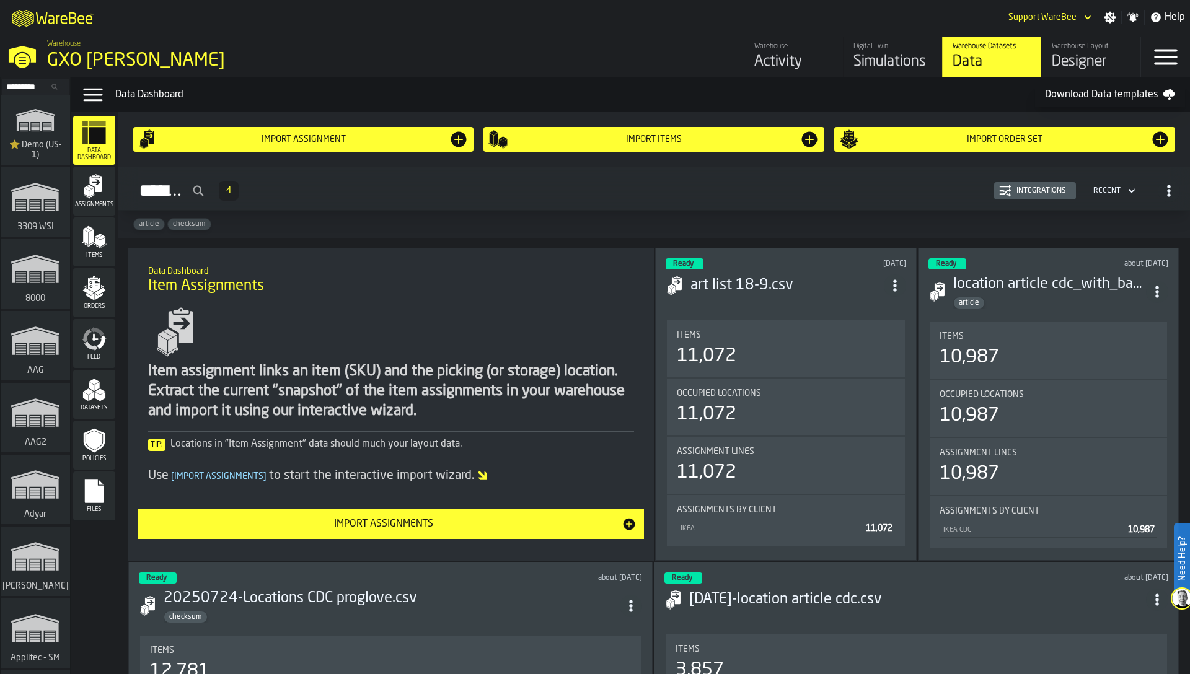
click at [92, 340] on icon "menu Feed" at bounding box center [94, 339] width 25 height 25
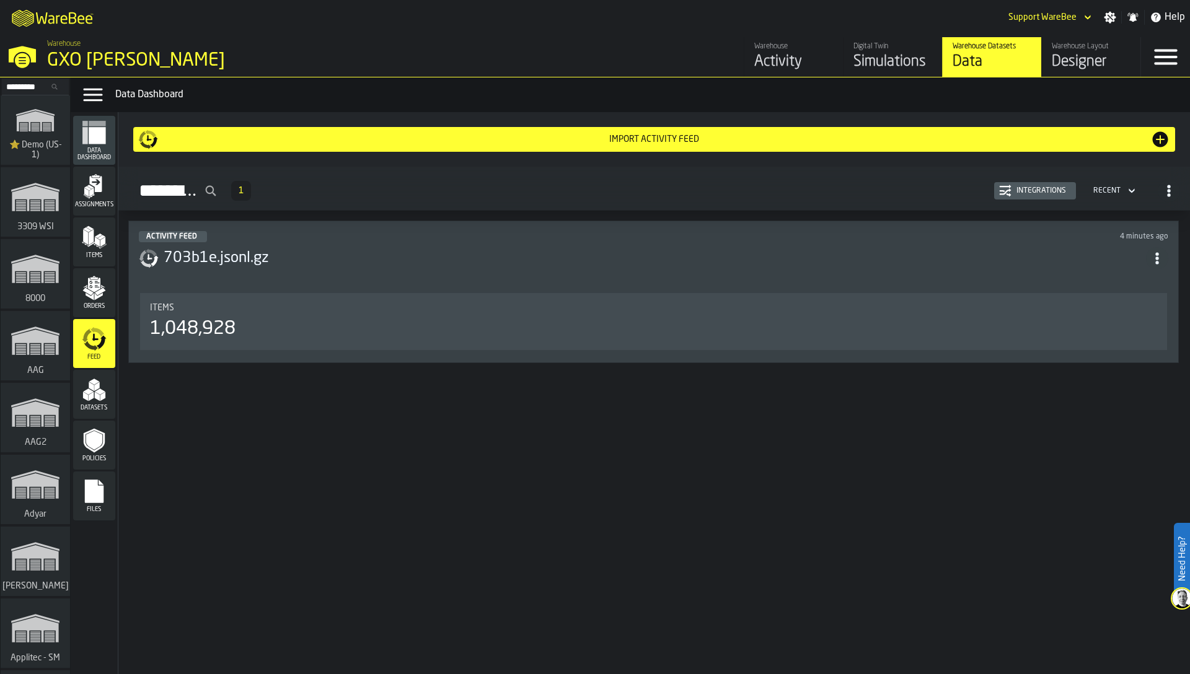
click at [1050, 188] on div "Integrations" at bounding box center [1042, 191] width 60 height 9
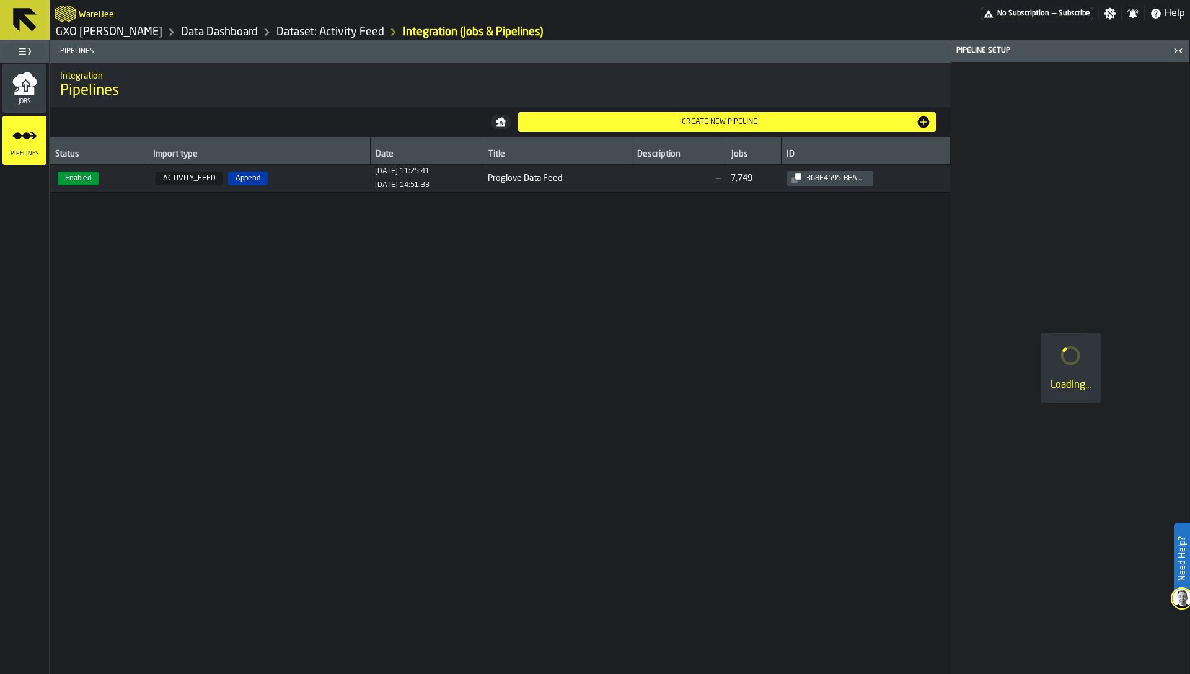
click at [268, 172] on span "ACTIVITY_FEED Append" at bounding box center [259, 179] width 213 height 14
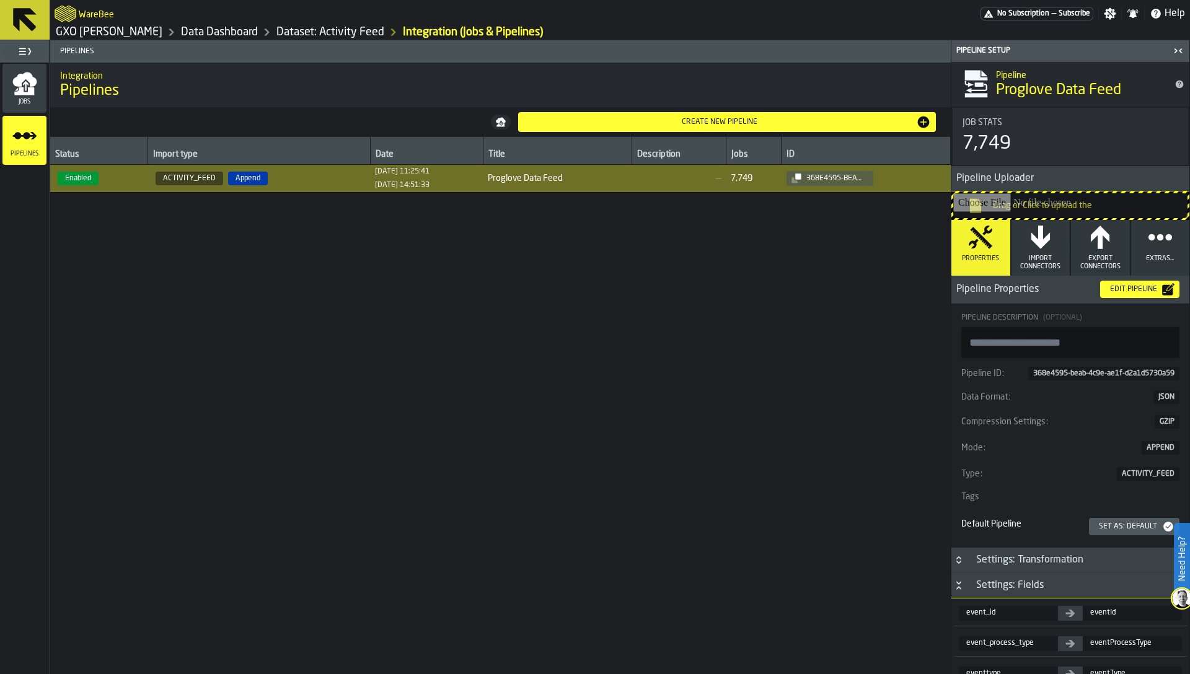
click at [1136, 293] on div "Edit Pipeline" at bounding box center [1133, 289] width 57 height 9
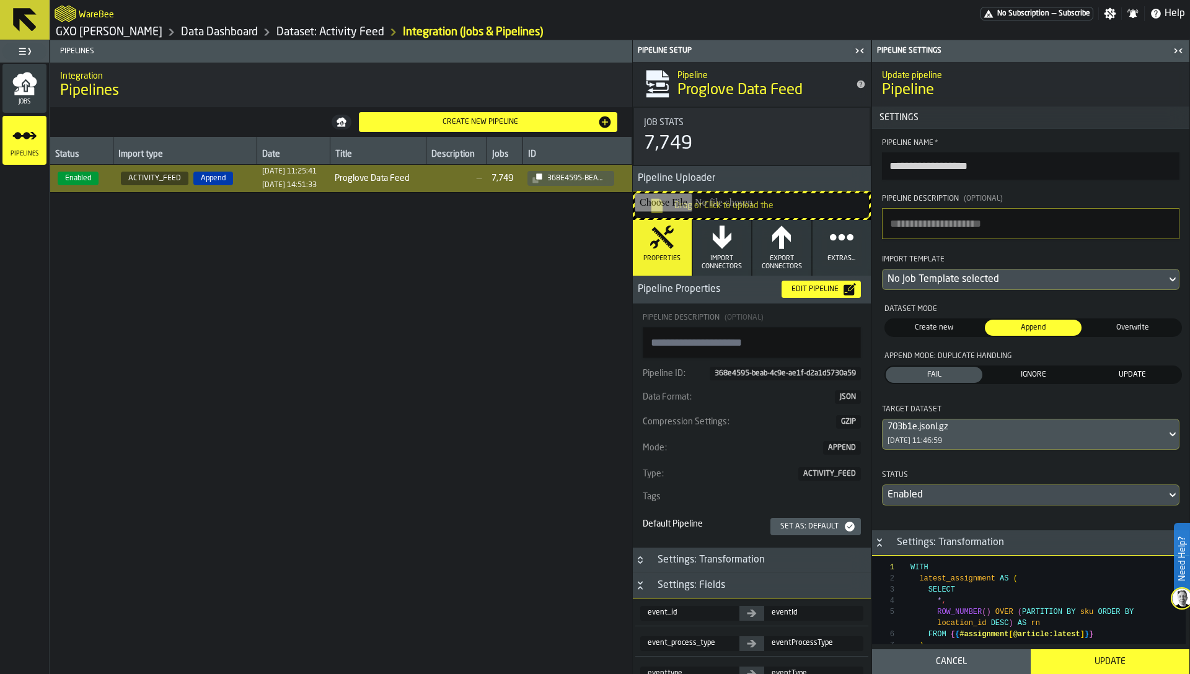
click at [1015, 368] on div "IGNORE" at bounding box center [1033, 375] width 97 height 16
click at [1091, 658] on div "Update" at bounding box center [1110, 662] width 144 height 10
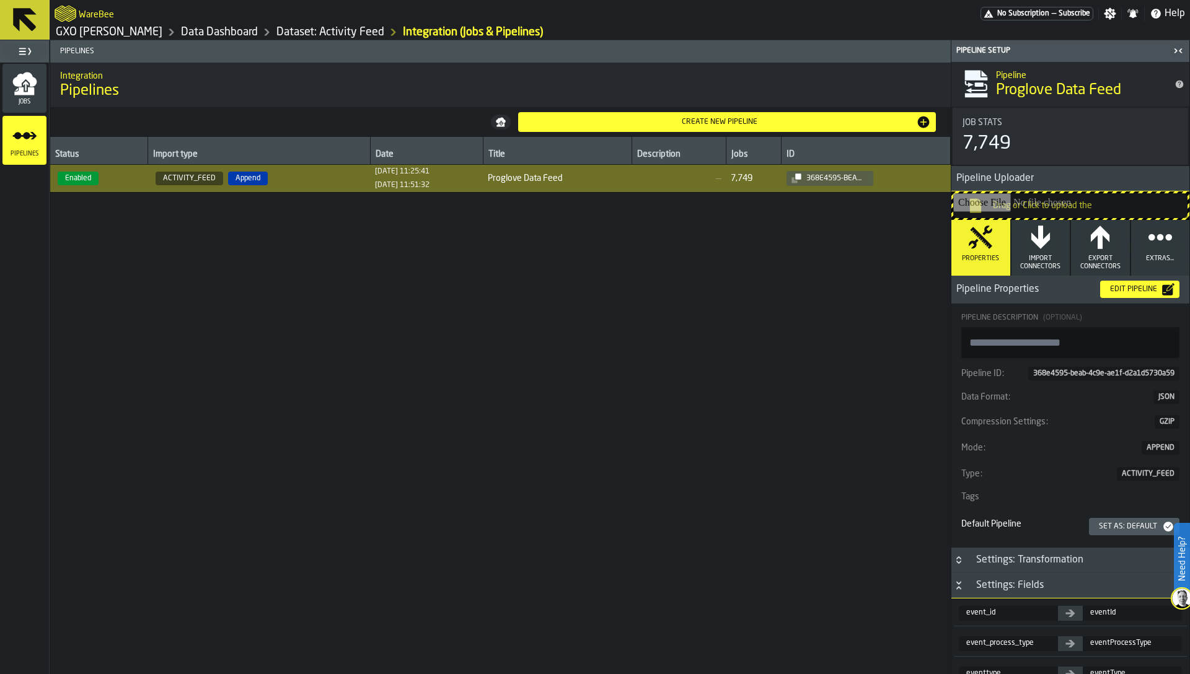
click at [128, 29] on link "GXO [PERSON_NAME]" at bounding box center [109, 32] width 107 height 14
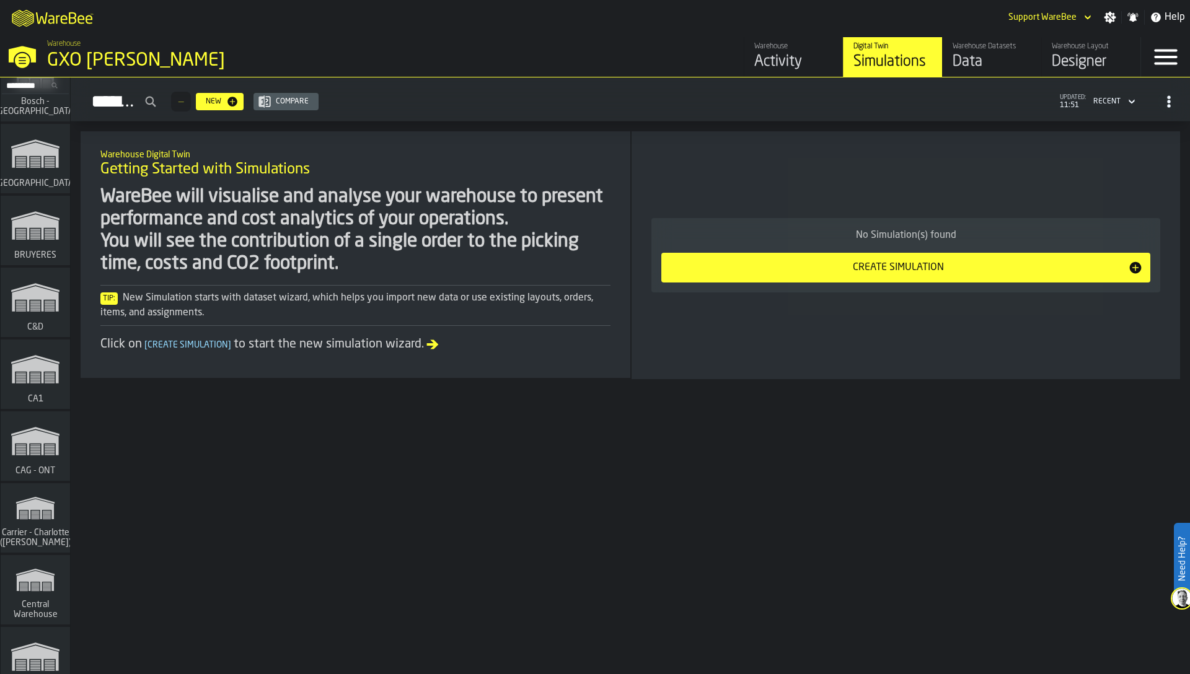
scroll to position [1124, 0]
click at [281, 450] on div "Simulations — New Compare updated: 11:51 Recent Warehouse Digital Twin Getting …" at bounding box center [630, 375] width 1119 height 597
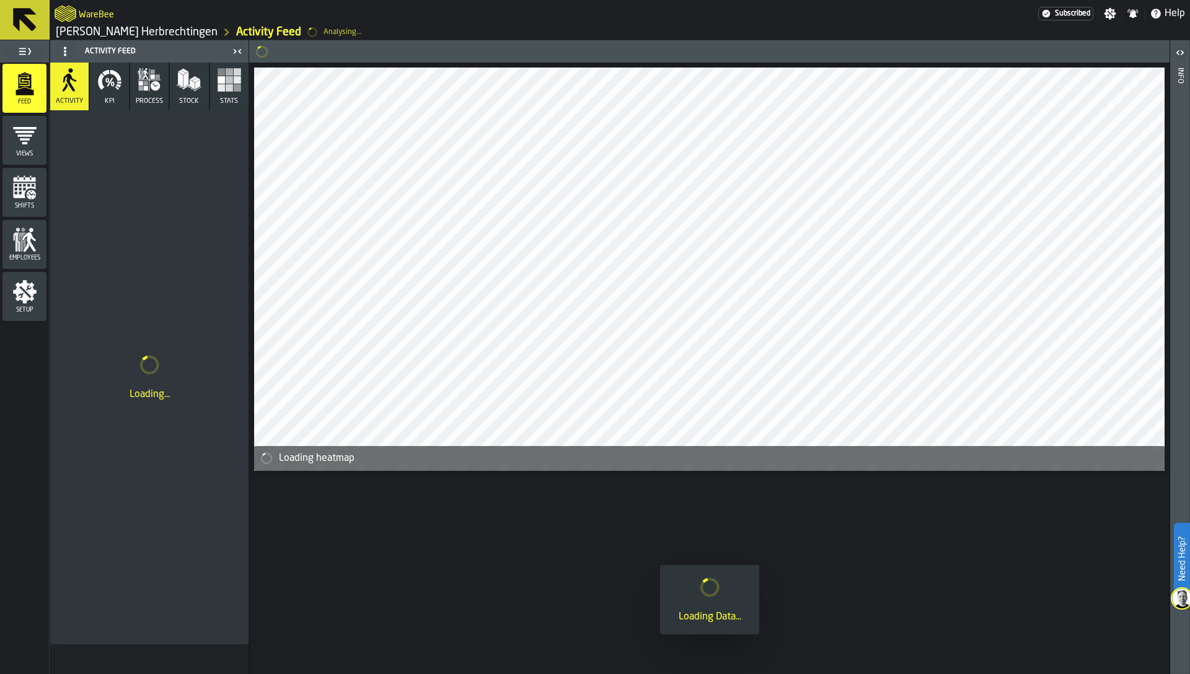
click at [108, 30] on link "[PERSON_NAME] Herbrechtingen" at bounding box center [137, 32] width 162 height 14
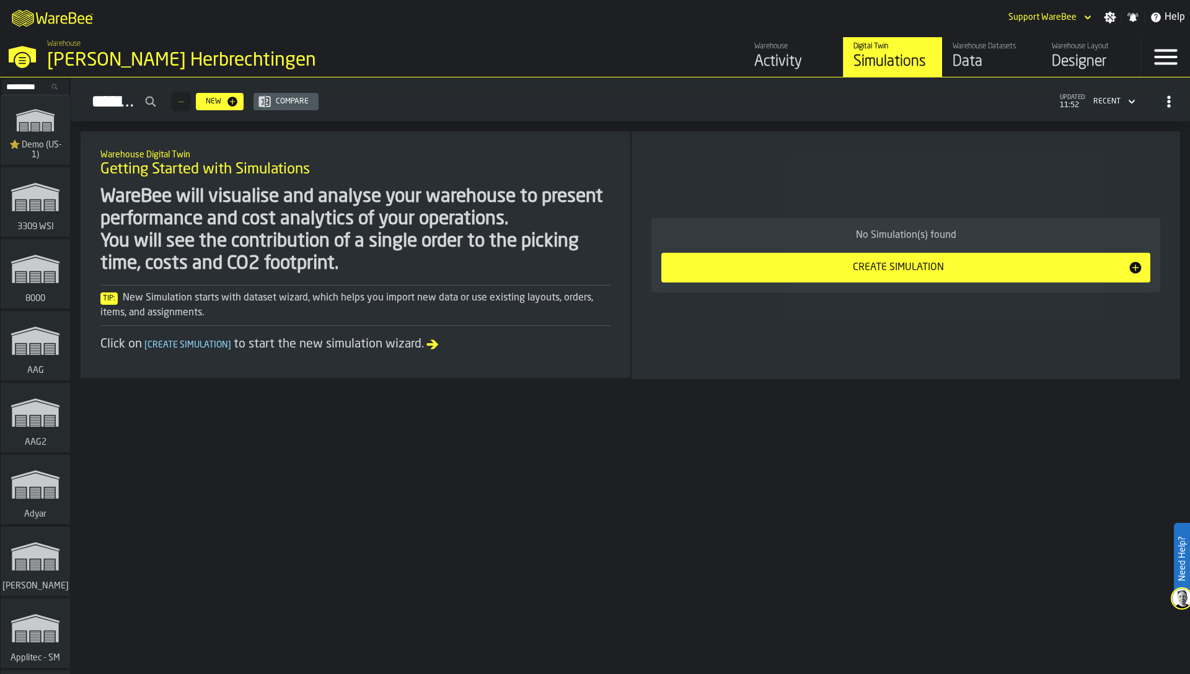
click at [1002, 61] on div "Data" at bounding box center [992, 62] width 79 height 20
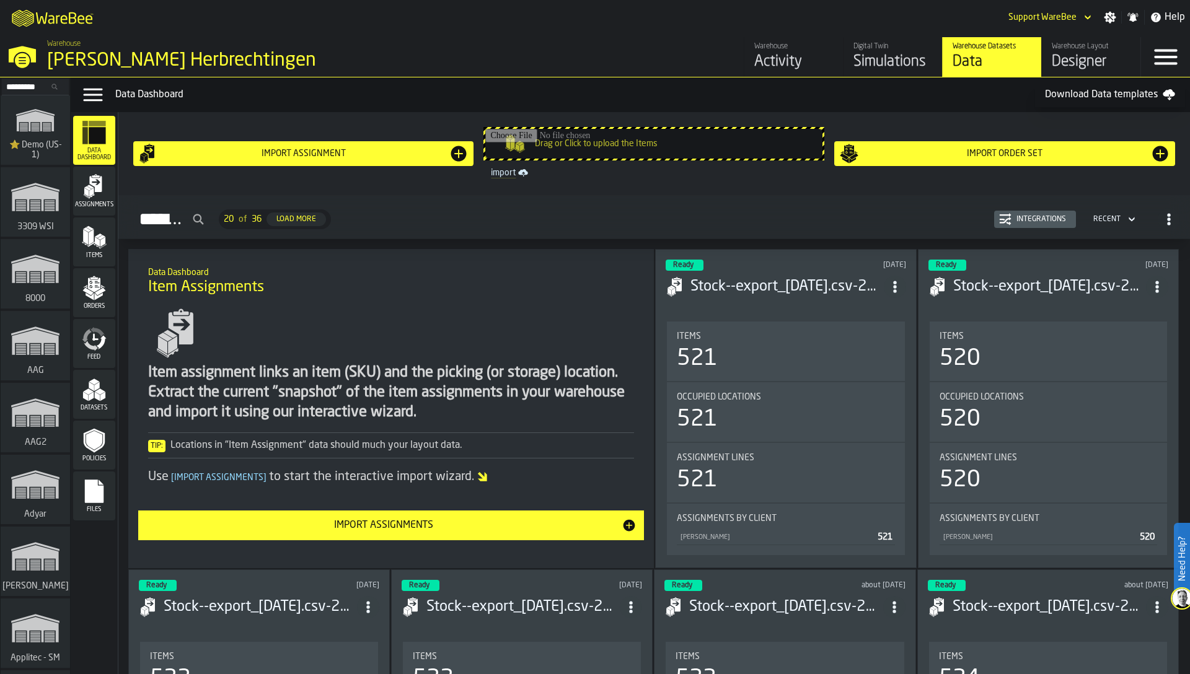
click at [99, 353] on div "Feed" at bounding box center [94, 344] width 42 height 34
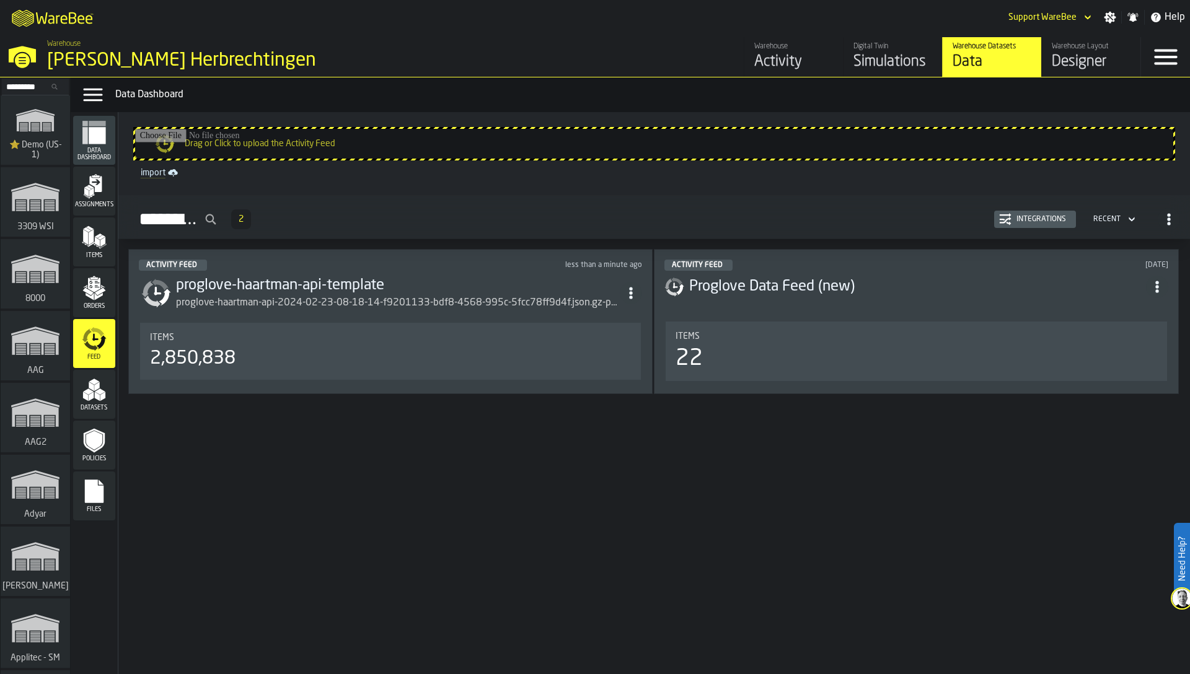
click at [1059, 214] on div "Integrations" at bounding box center [1035, 219] width 72 height 12
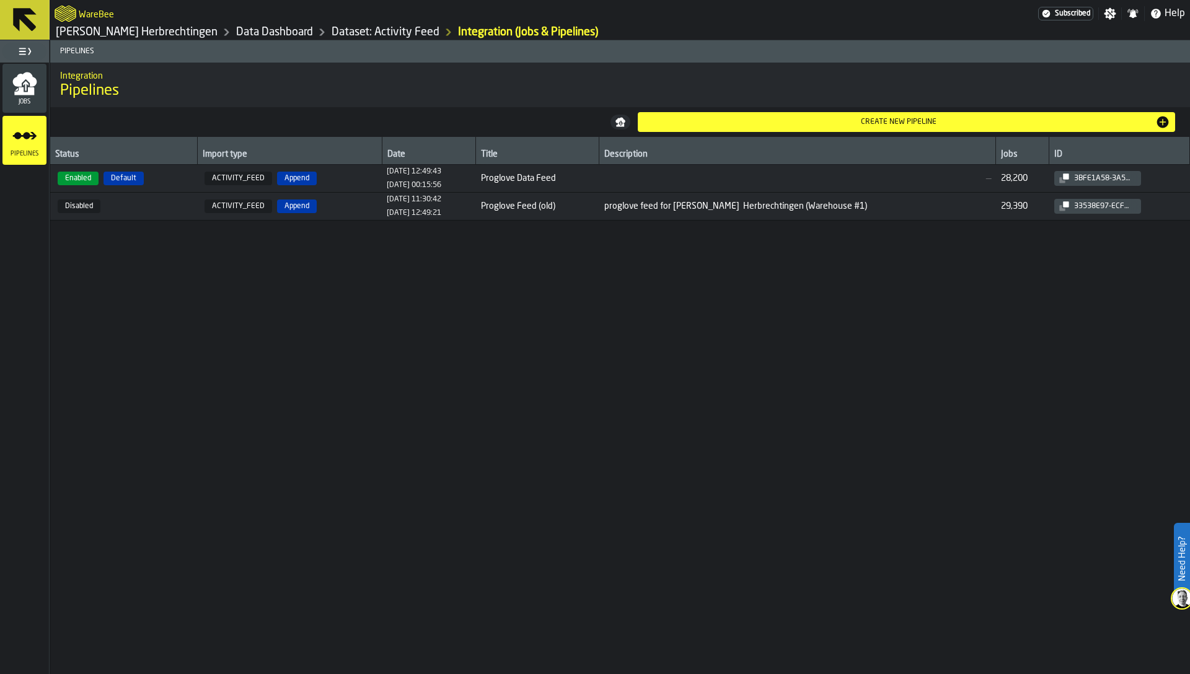
click at [148, 177] on span "Enabled Default" at bounding box center [123, 179] width 137 height 14
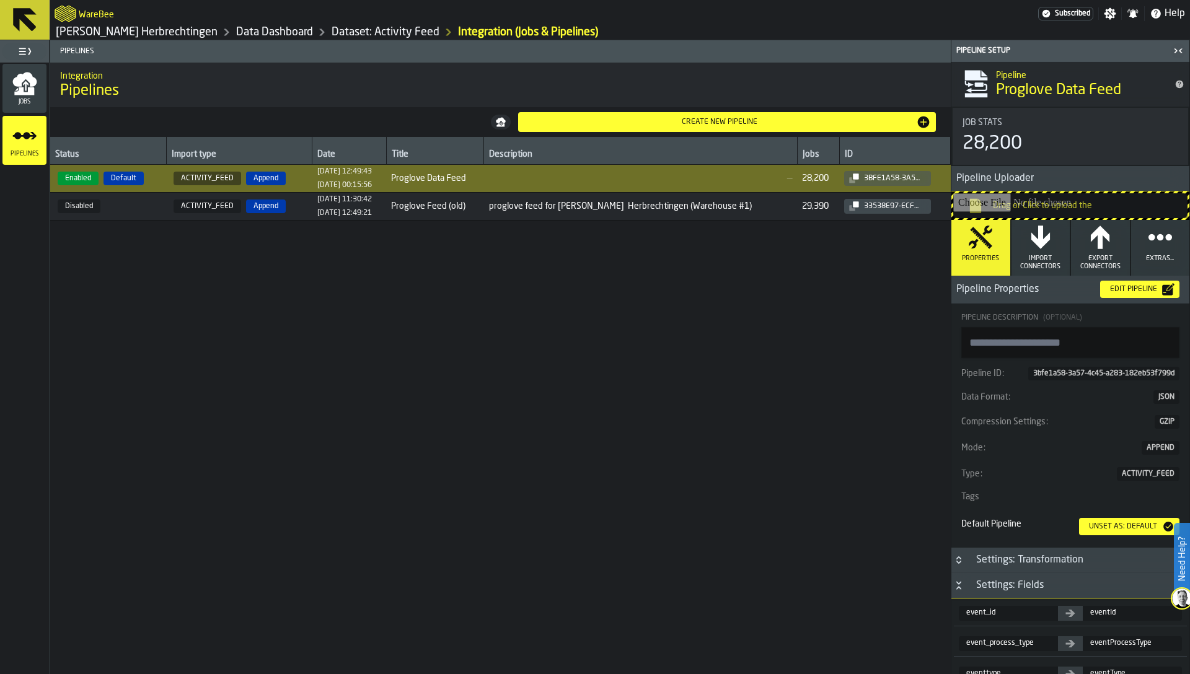
click at [1131, 288] on div "Edit Pipeline" at bounding box center [1133, 289] width 57 height 9
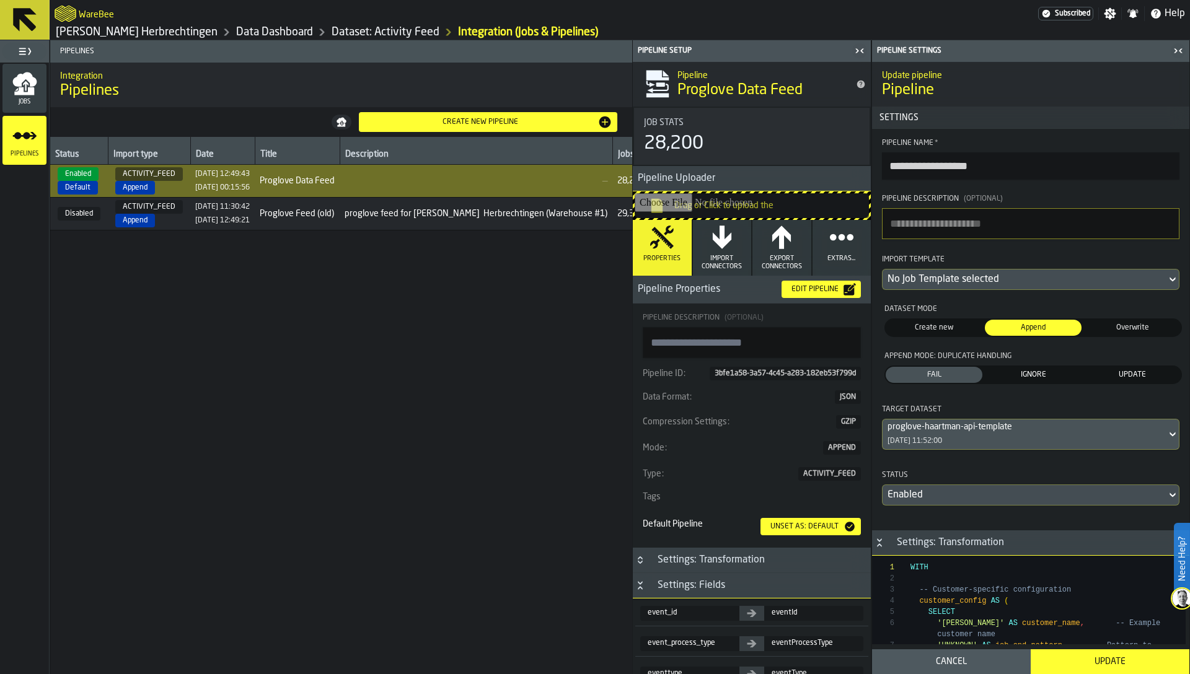
click at [1042, 371] on span "IGNORE" at bounding box center [1033, 374] width 92 height 11
click at [1098, 656] on button "Update" at bounding box center [1110, 662] width 159 height 25
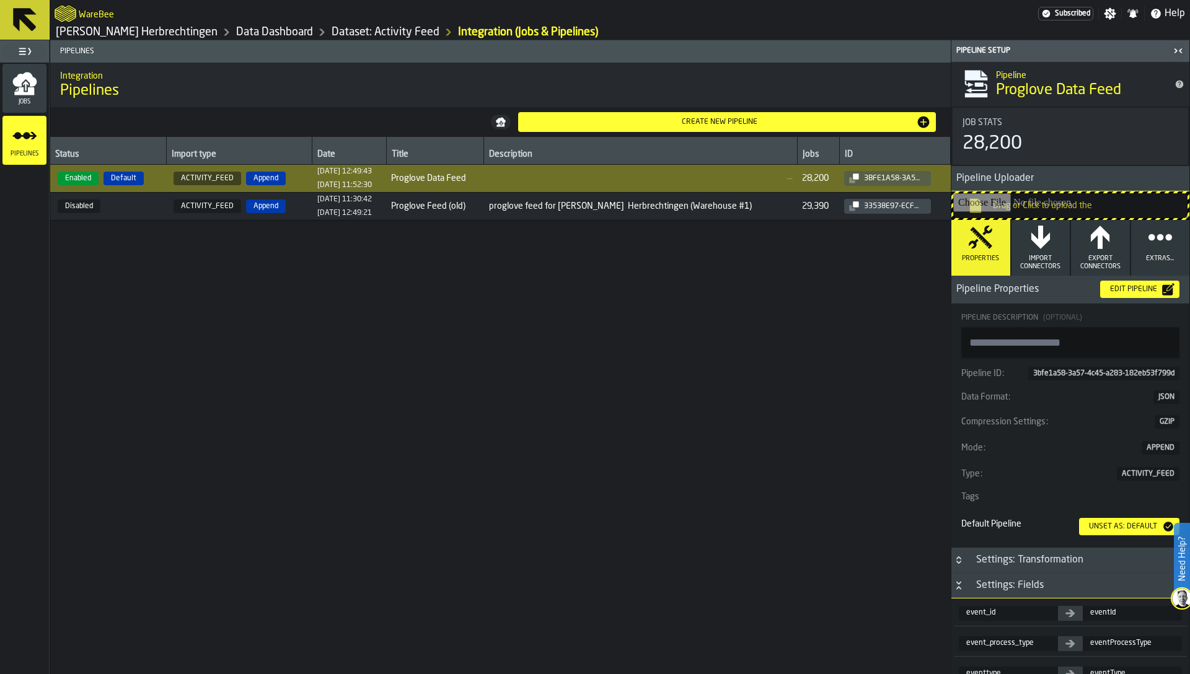
click at [11, 90] on div "Jobs" at bounding box center [24, 88] width 44 height 34
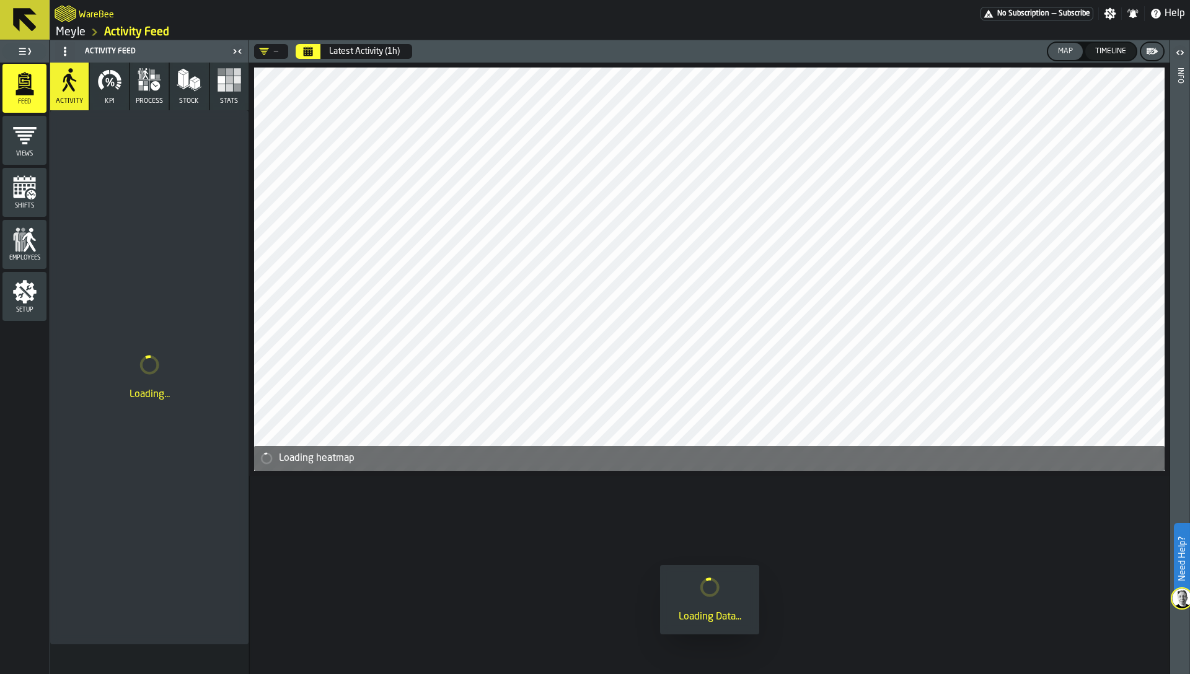
click at [76, 25] on link "Meyle" at bounding box center [71, 32] width 30 height 14
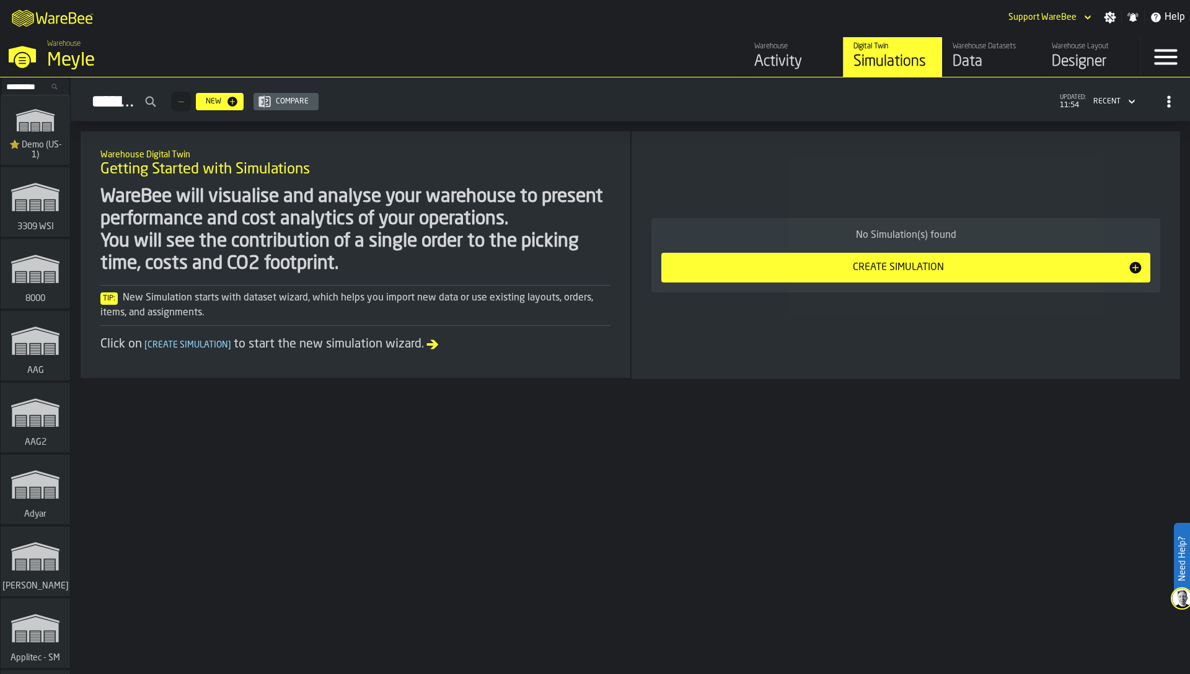
click at [995, 59] on div "Data" at bounding box center [992, 62] width 79 height 20
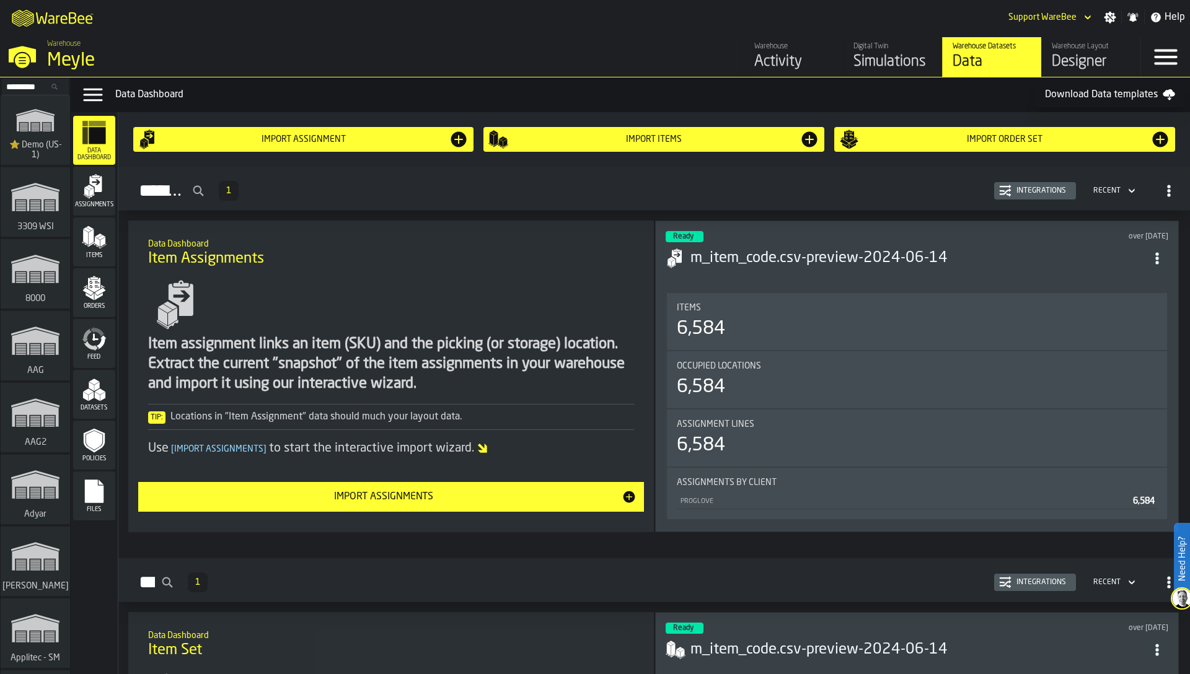
click at [96, 342] on icon "menu Feed" at bounding box center [94, 339] width 25 height 25
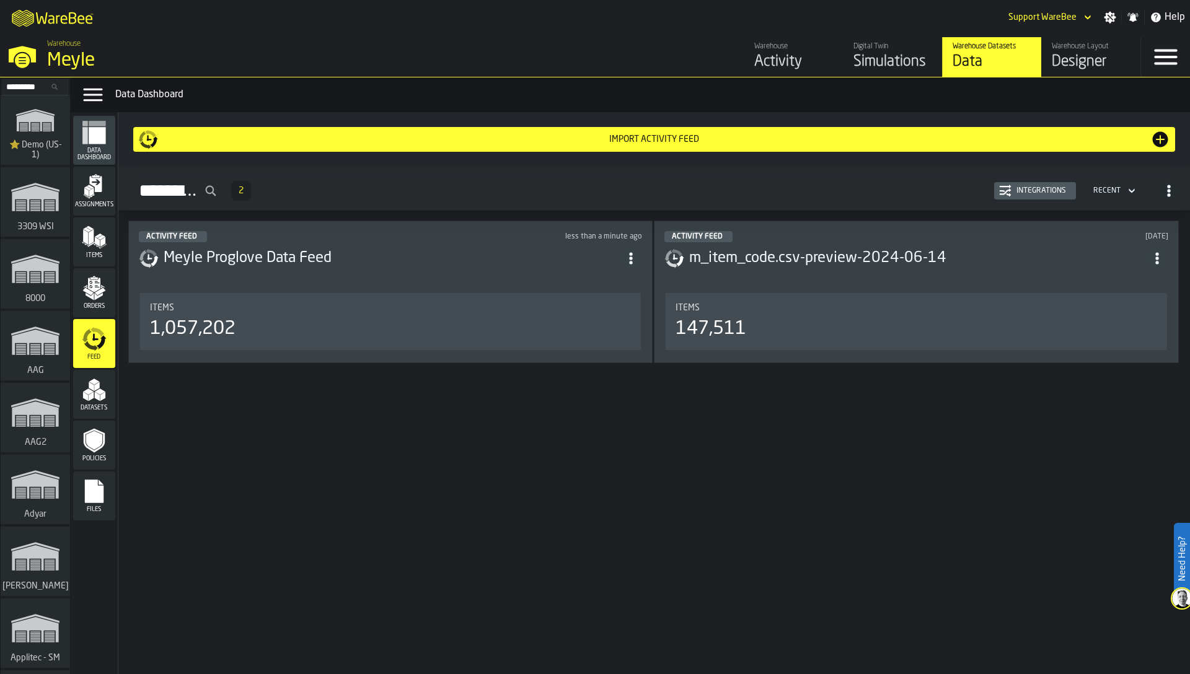
click at [1023, 193] on div "Integrations" at bounding box center [1042, 191] width 60 height 9
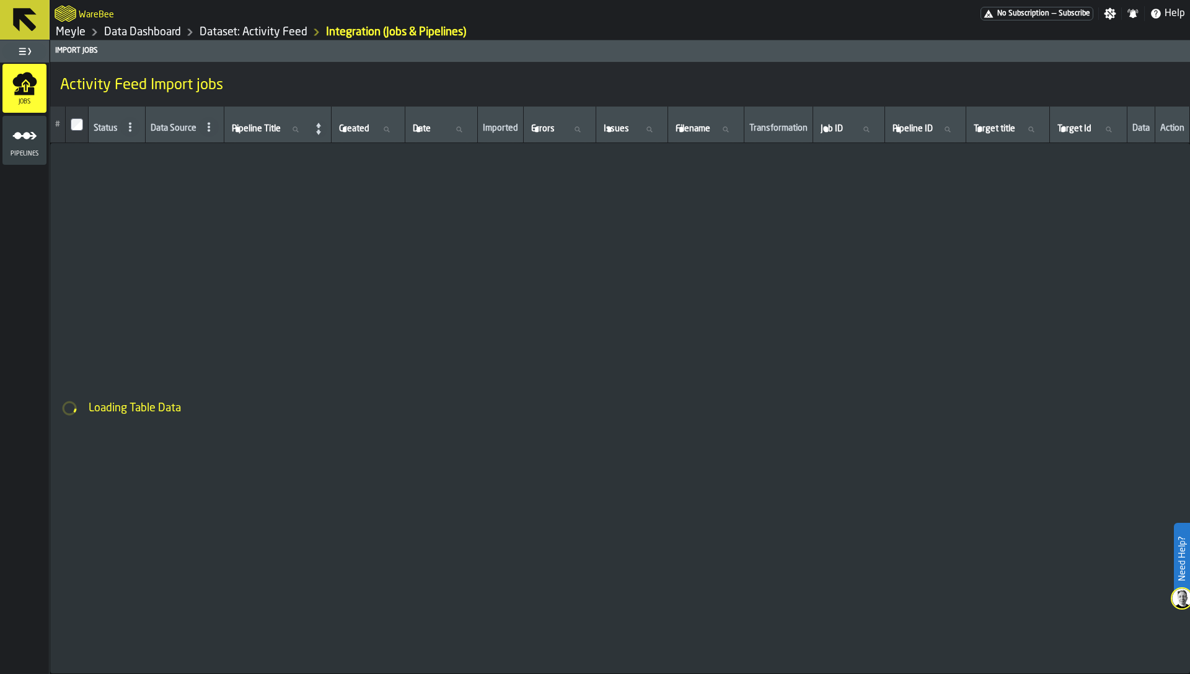
click at [20, 138] on icon "menu Pipelines" at bounding box center [24, 135] width 25 height 25
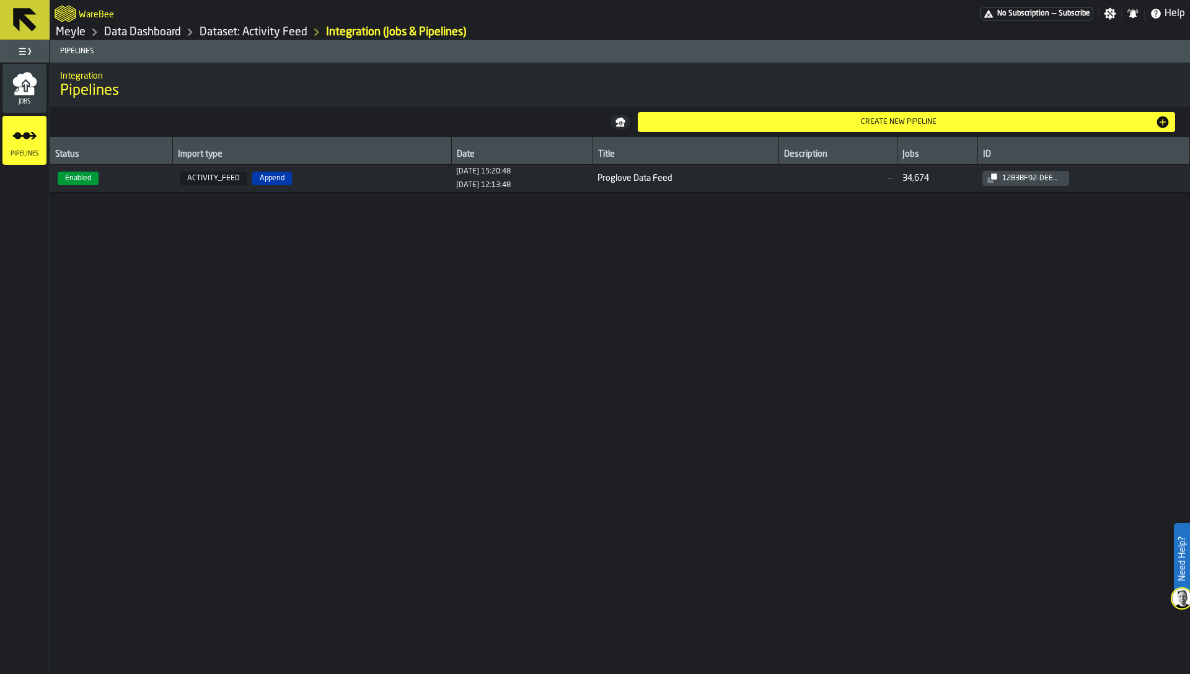
click at [717, 172] on td "Proglove Data Feed" at bounding box center [686, 179] width 187 height 28
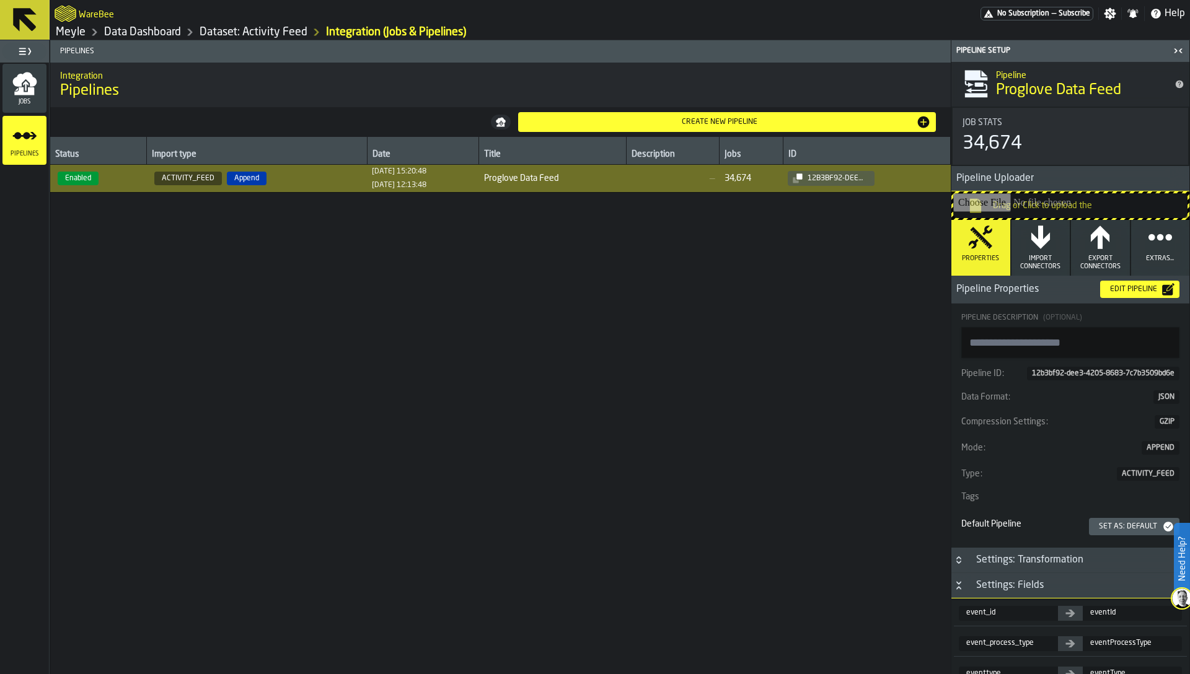
click at [1150, 293] on div "Edit Pipeline" at bounding box center [1133, 289] width 57 height 9
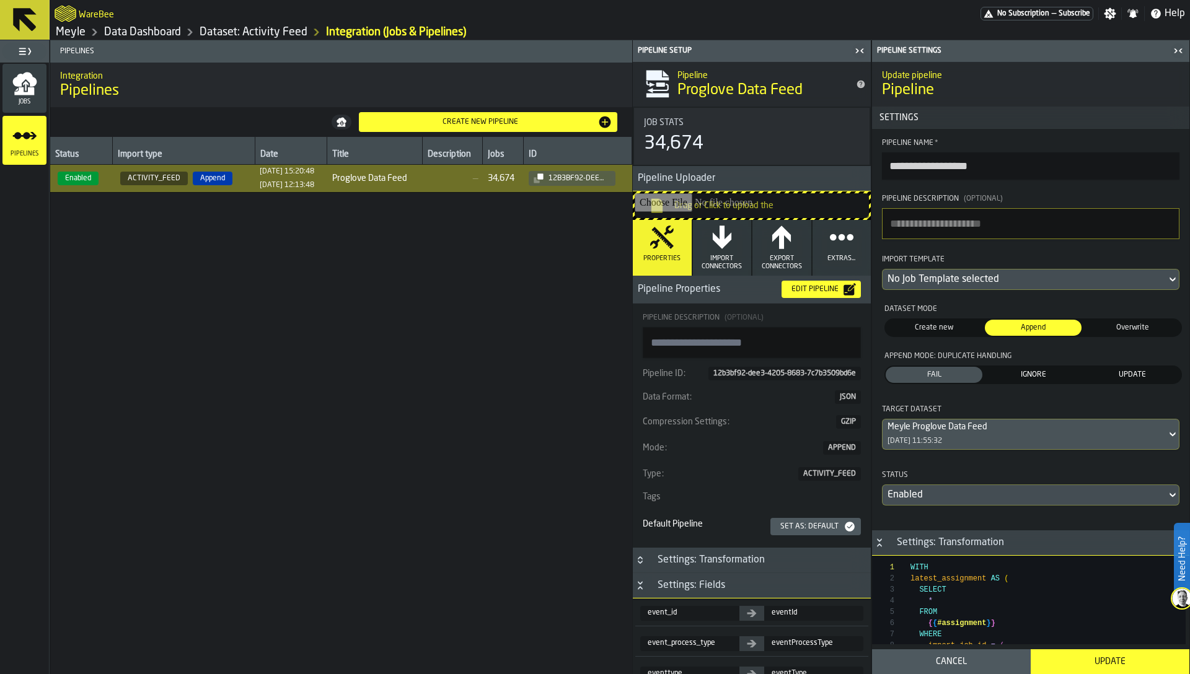
click at [1038, 371] on span "IGNORE" at bounding box center [1033, 374] width 92 height 11
click at [1115, 658] on div "Update" at bounding box center [1110, 662] width 144 height 10
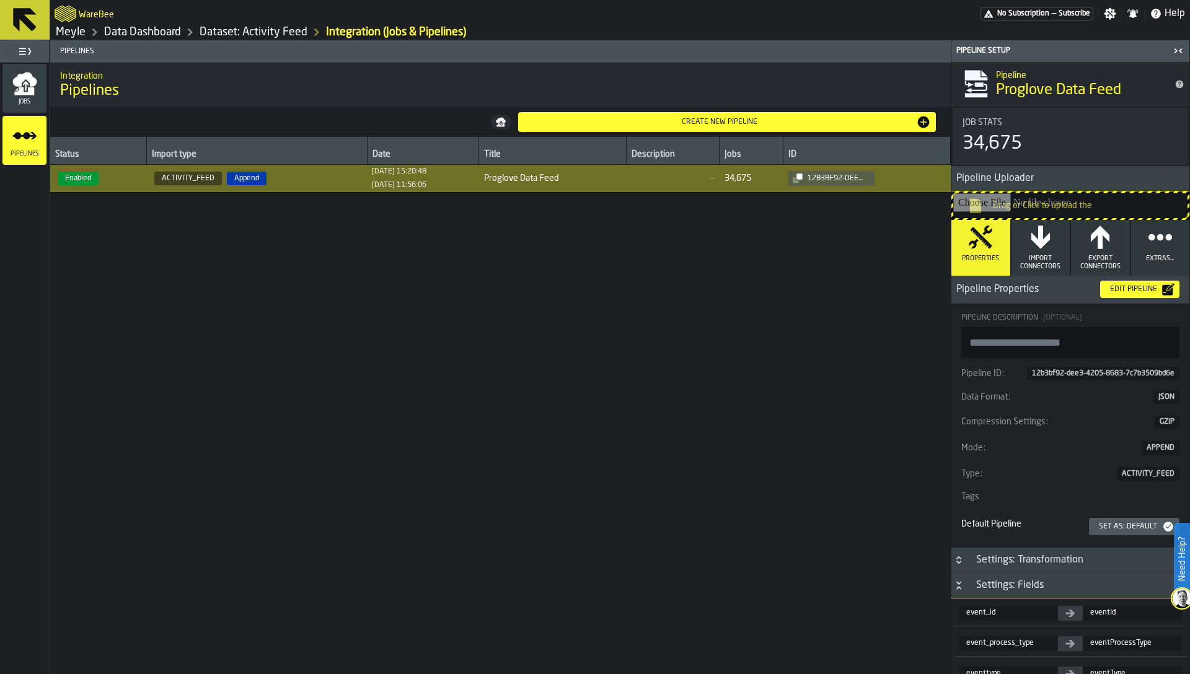
click at [12, 92] on icon "menu Jobs" at bounding box center [24, 83] width 25 height 25
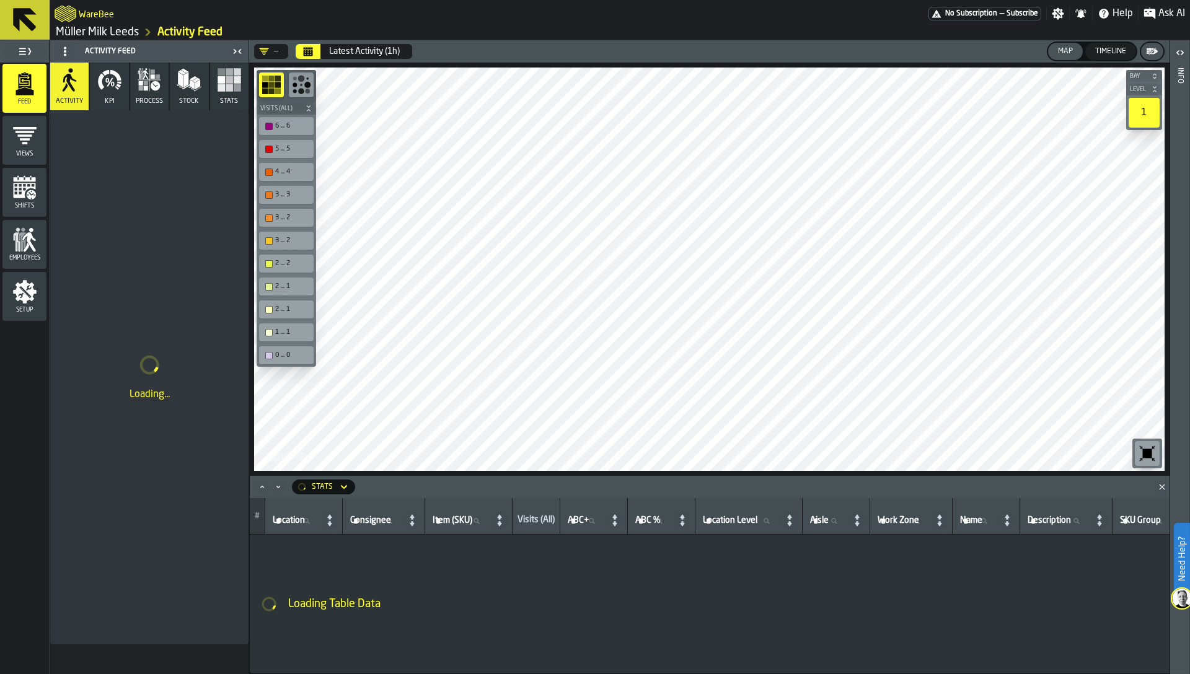
click at [125, 27] on link "Müller Milk Leeds" at bounding box center [97, 32] width 83 height 14
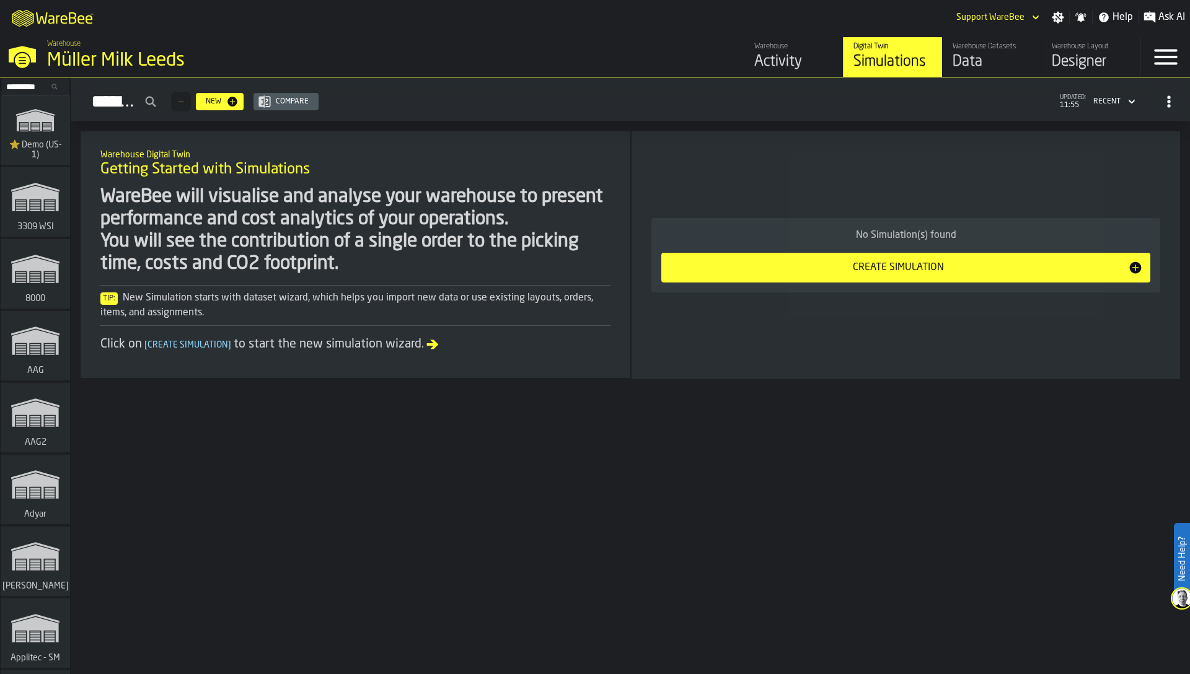
click at [979, 55] on div "Data" at bounding box center [992, 62] width 79 height 20
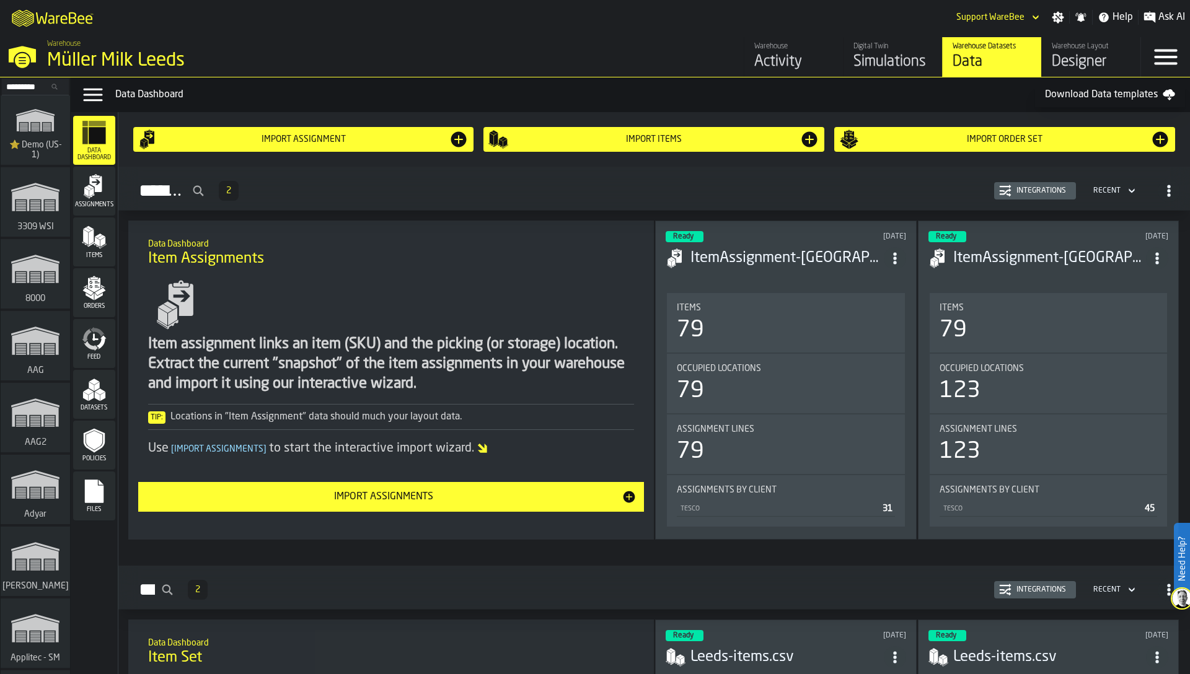
click at [106, 346] on icon "menu Feed" at bounding box center [94, 339] width 25 height 25
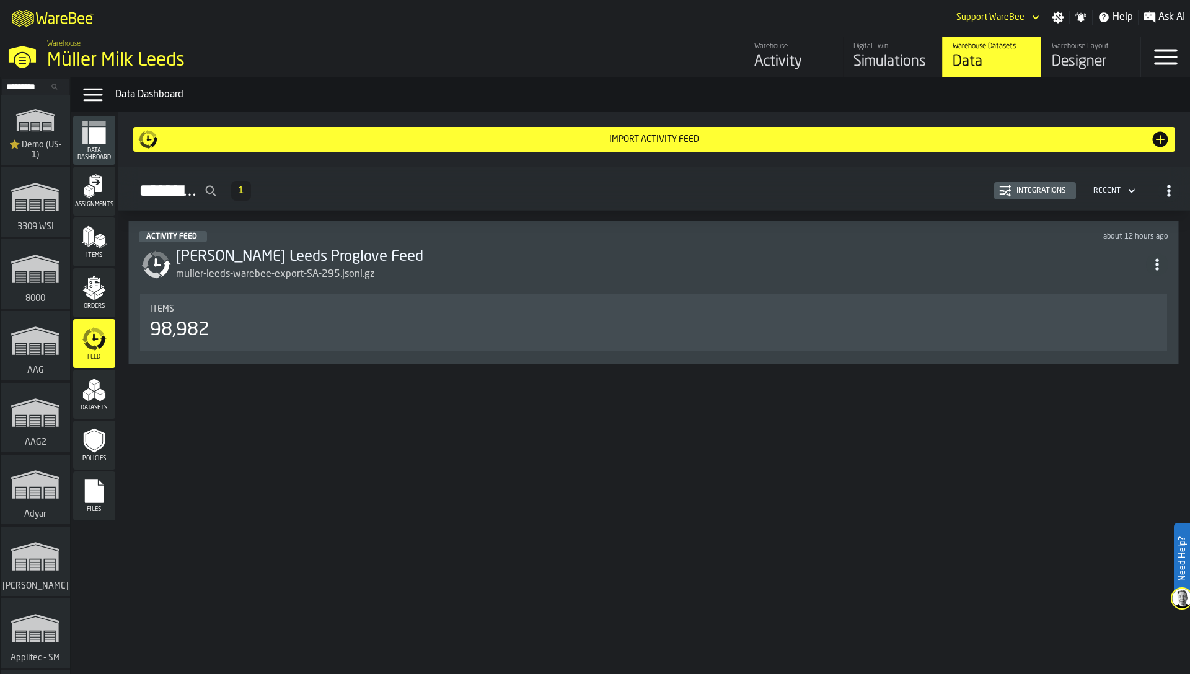
click at [1040, 187] on div "Integrations" at bounding box center [1042, 191] width 60 height 9
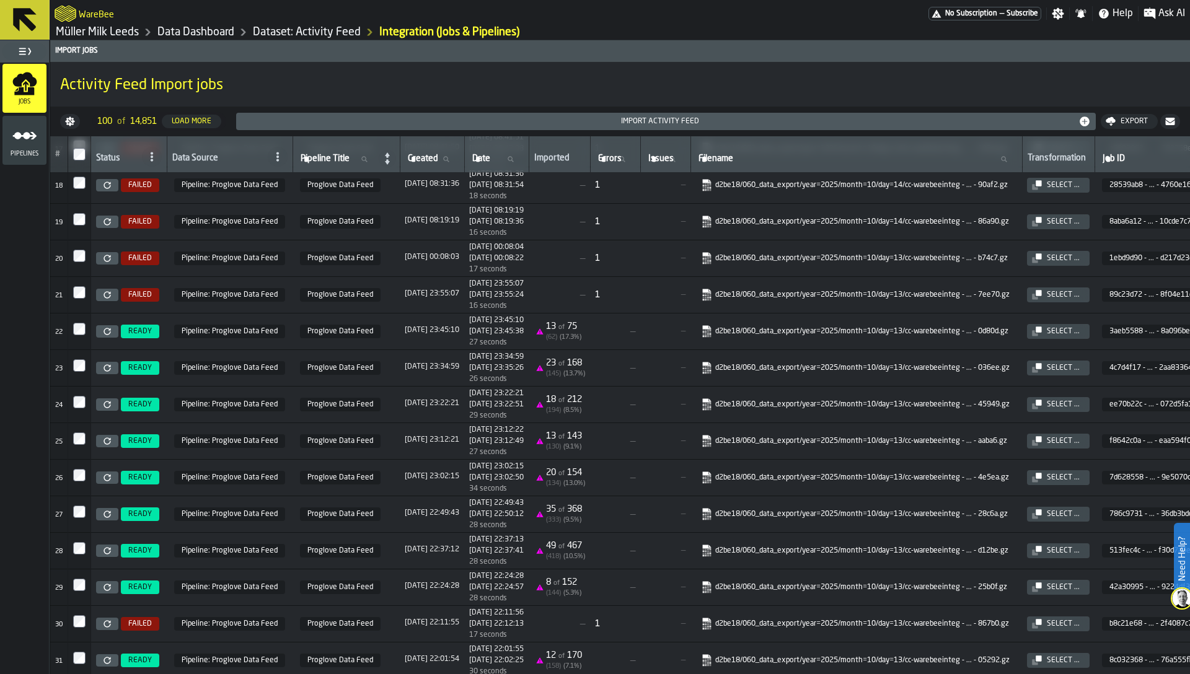
scroll to position [623, 0]
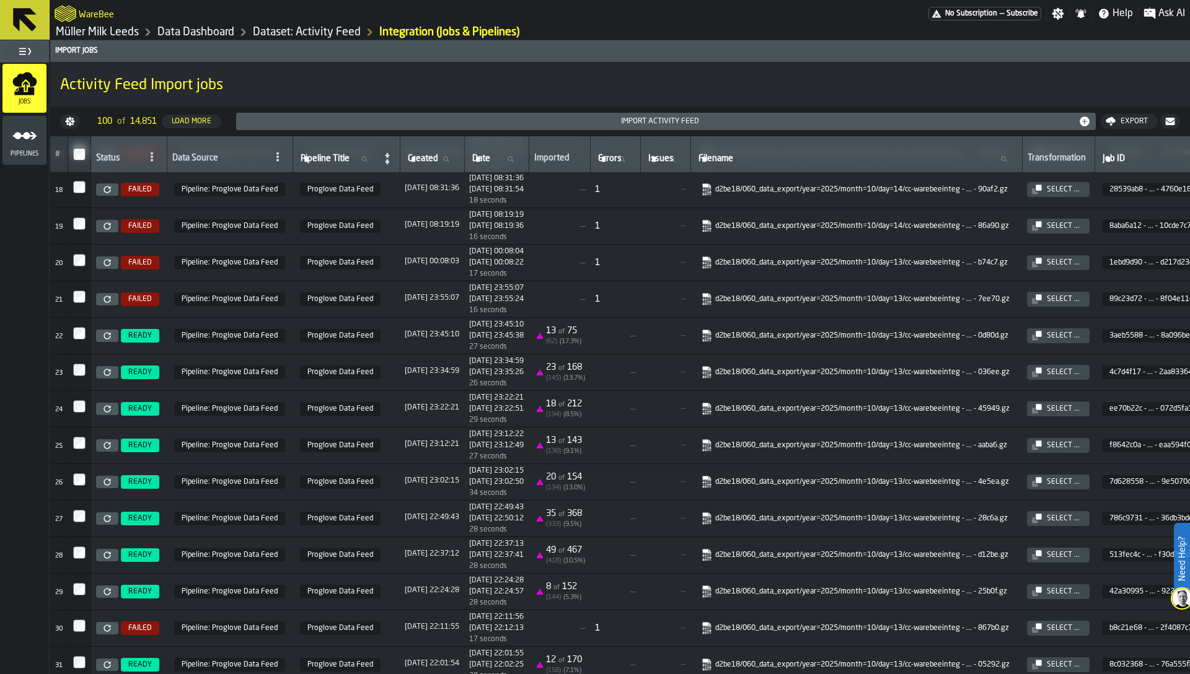
click at [13, 140] on icon "menu Pipelines" at bounding box center [24, 135] width 25 height 25
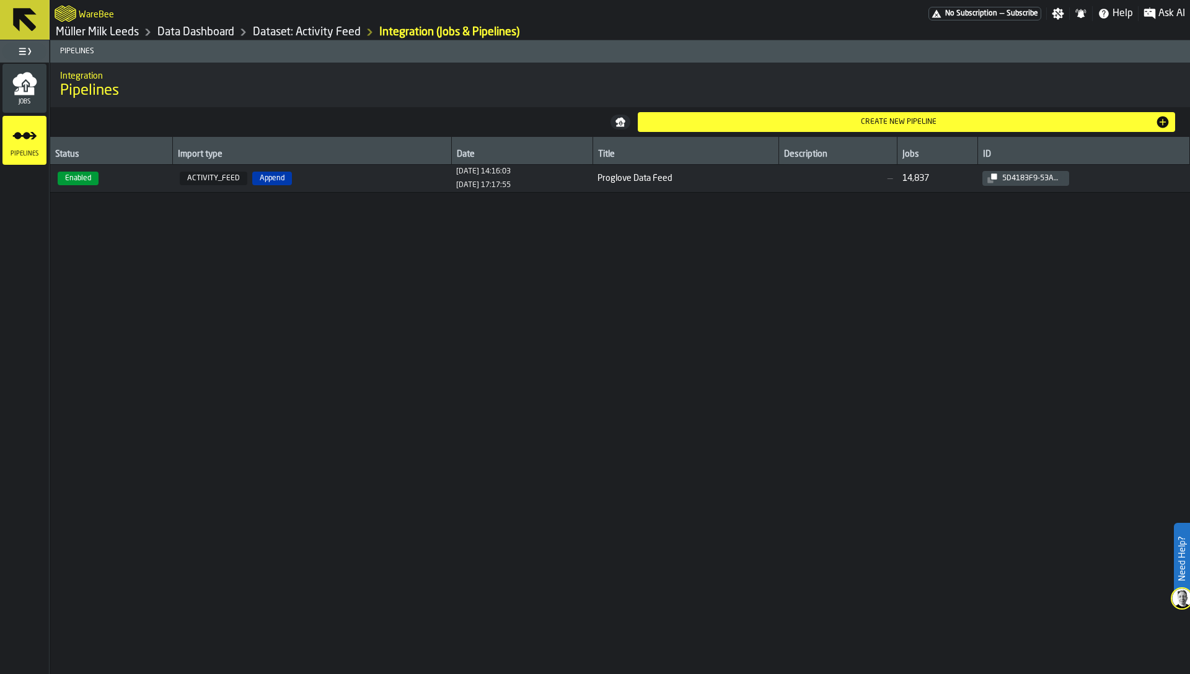
click at [172, 185] on td "ACTIVITY_FEED Append" at bounding box center [311, 179] width 279 height 28
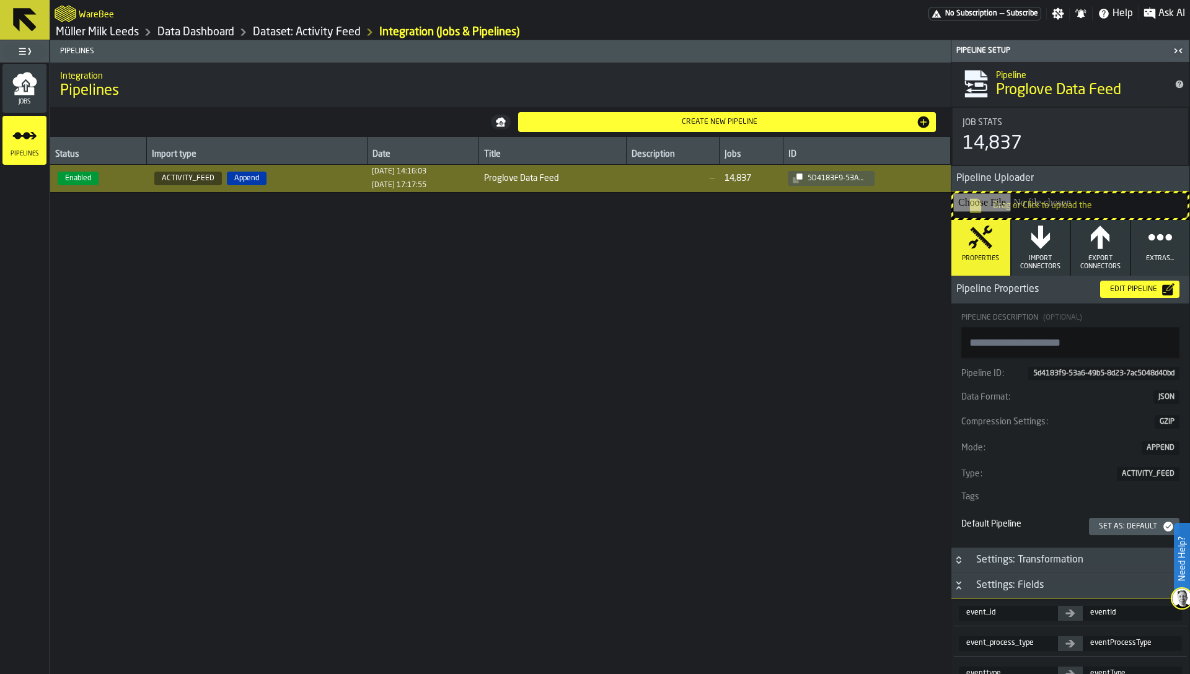
click at [1122, 288] on div "Edit Pipeline" at bounding box center [1133, 289] width 57 height 9
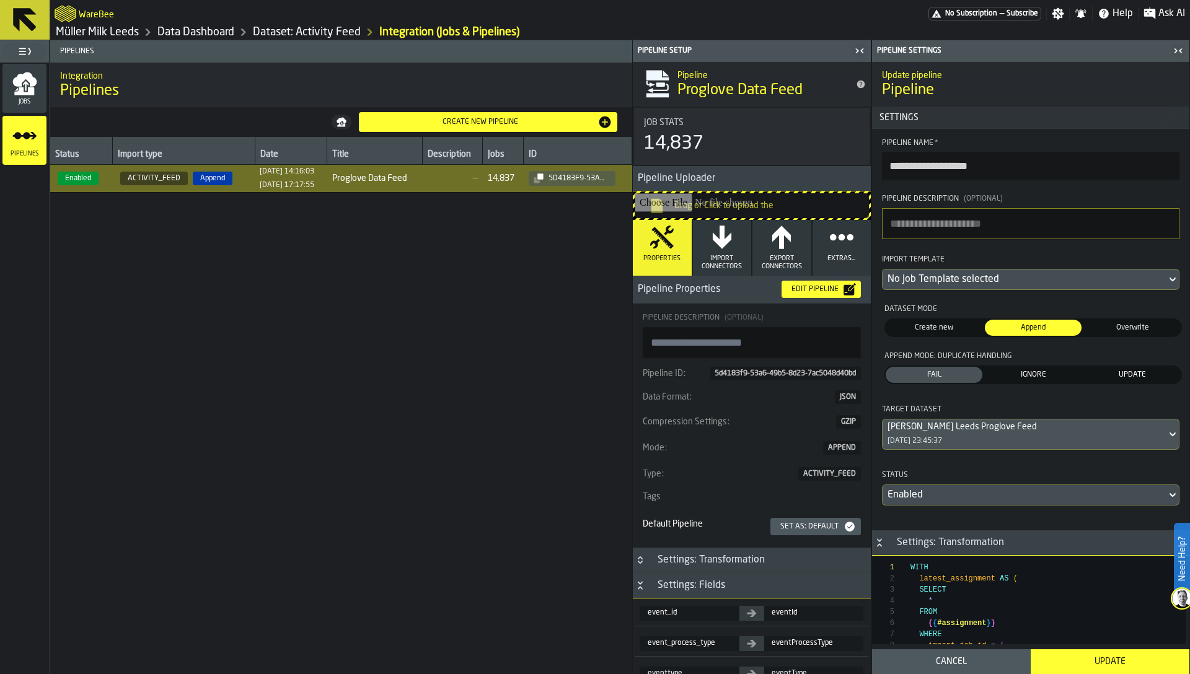
click at [1020, 377] on span "IGNORE" at bounding box center [1033, 374] width 92 height 11
click at [1111, 660] on div "Update" at bounding box center [1110, 662] width 144 height 10
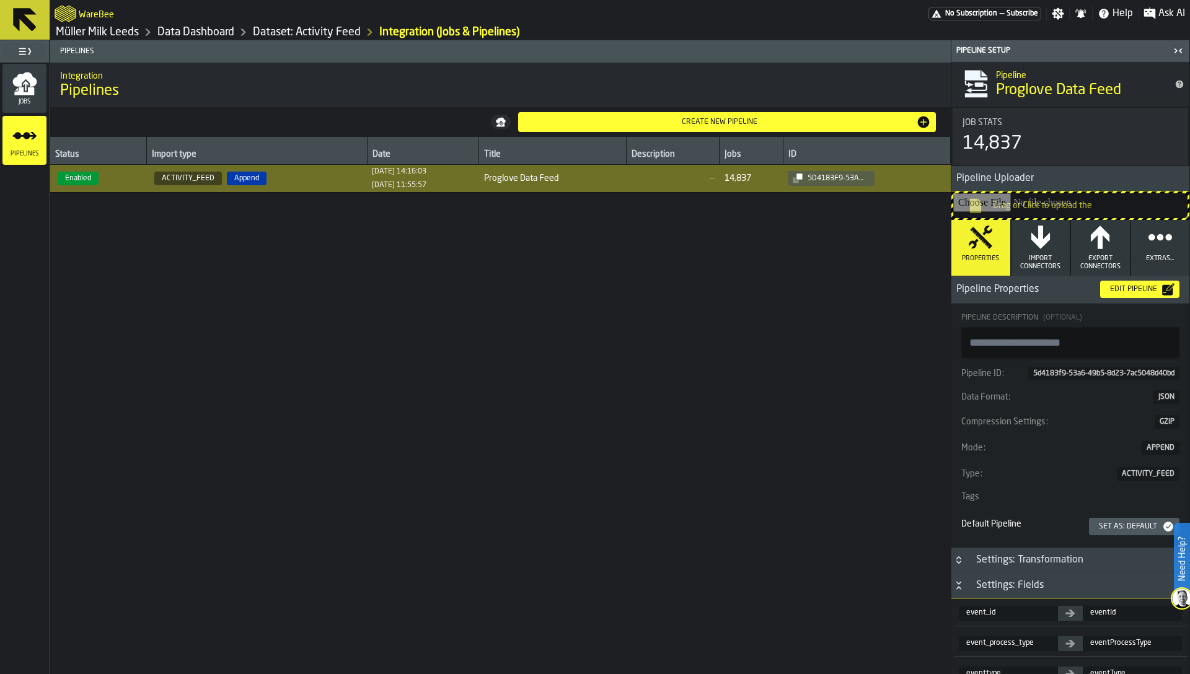
click at [11, 95] on div "Jobs" at bounding box center [24, 88] width 44 height 34
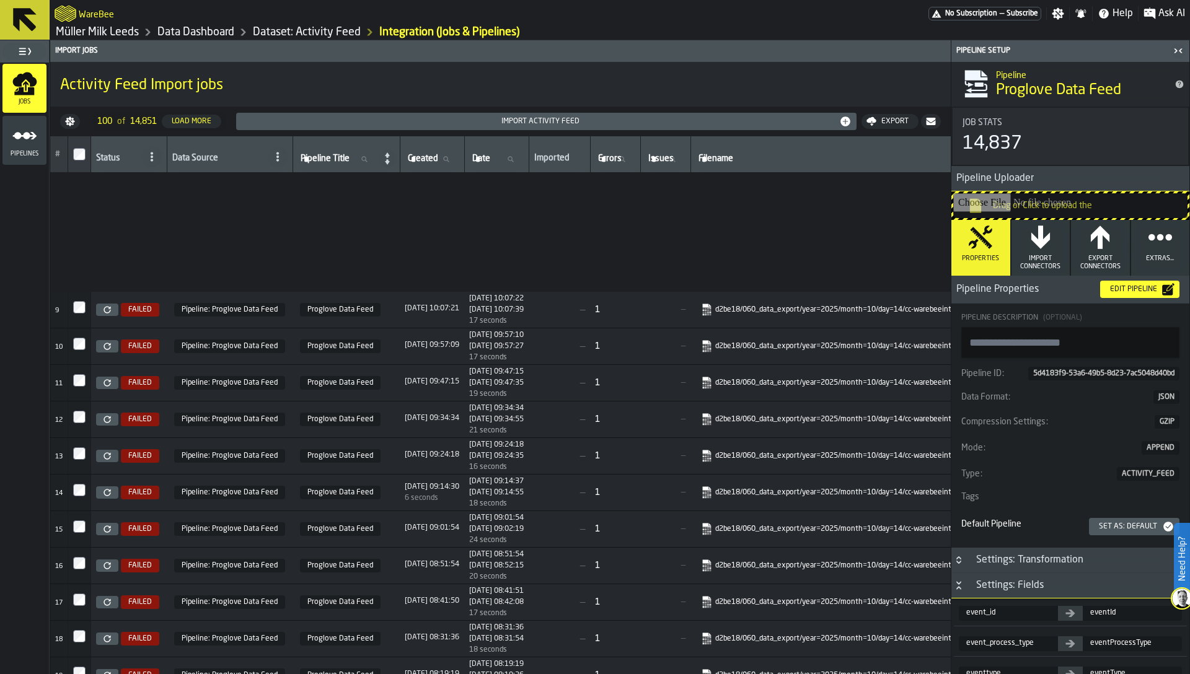
scroll to position [0, 0]
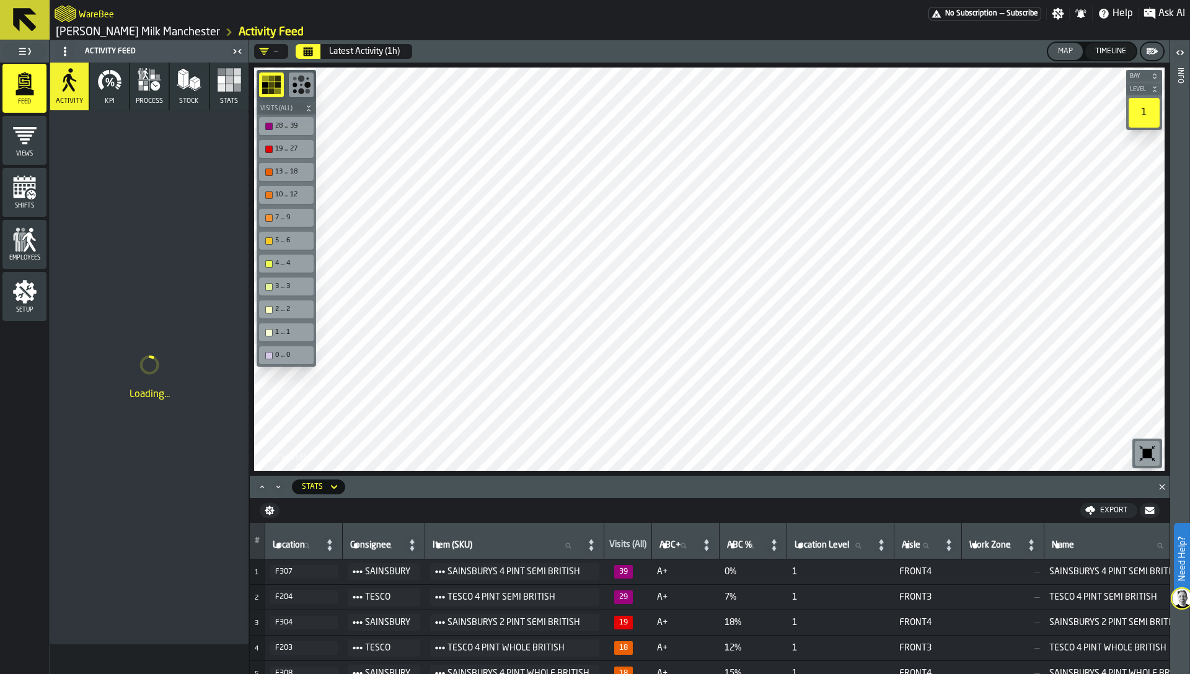
click at [113, 28] on link "[PERSON_NAME] Milk Manchester" at bounding box center [138, 32] width 164 height 14
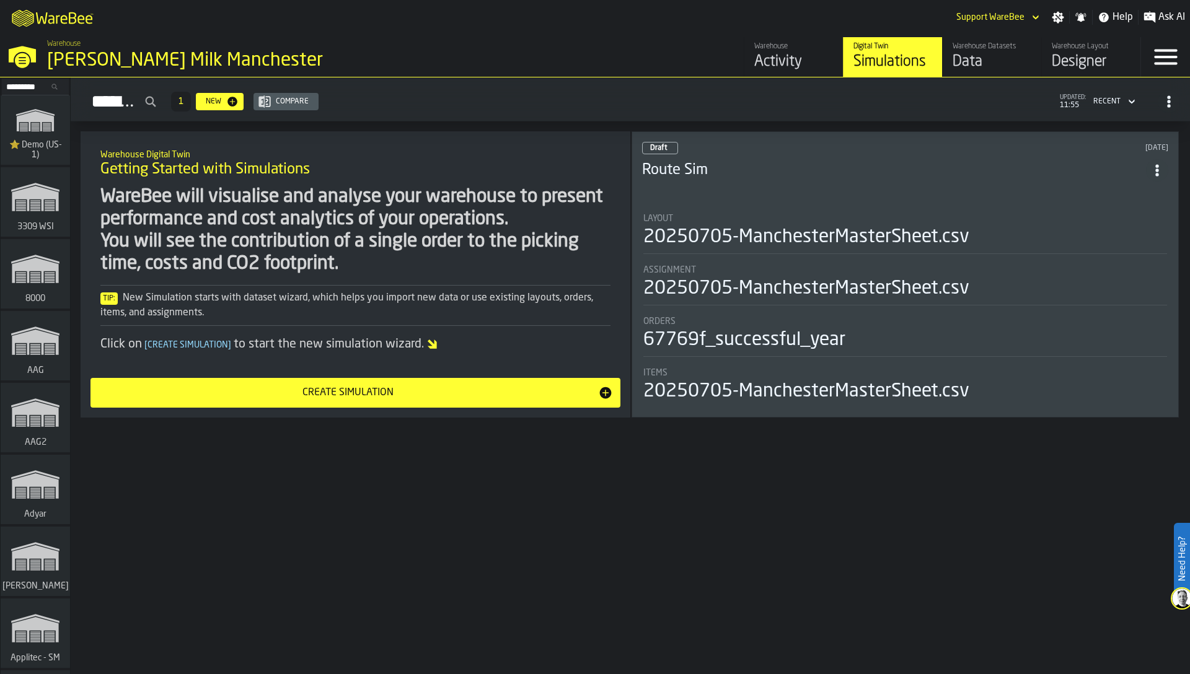
click at [958, 52] on div "Data" at bounding box center [992, 62] width 79 height 20
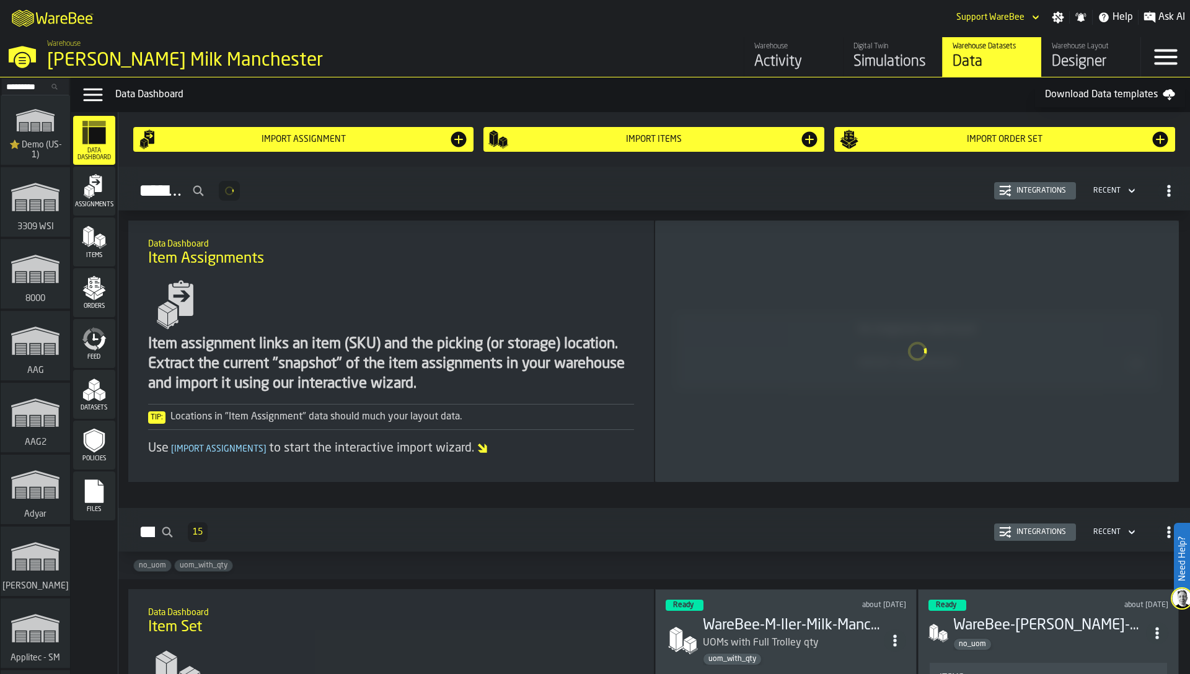
click at [99, 354] on span "Feed" at bounding box center [94, 357] width 42 height 7
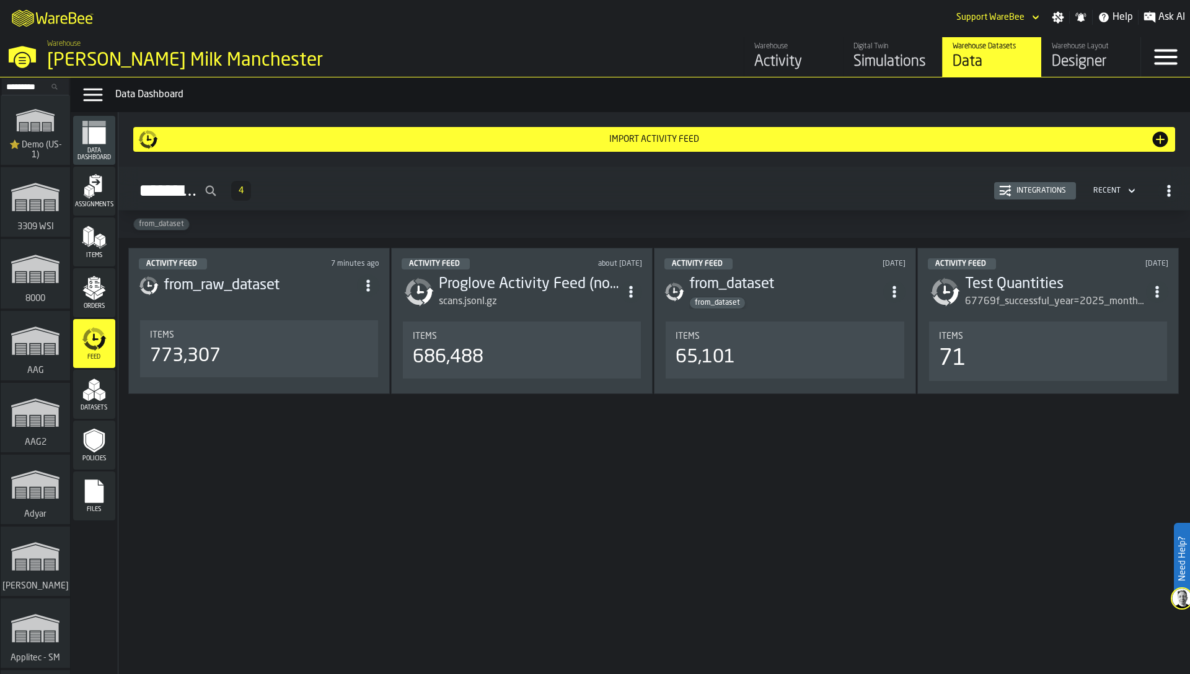
click at [1022, 188] on div "Integrations" at bounding box center [1042, 191] width 60 height 9
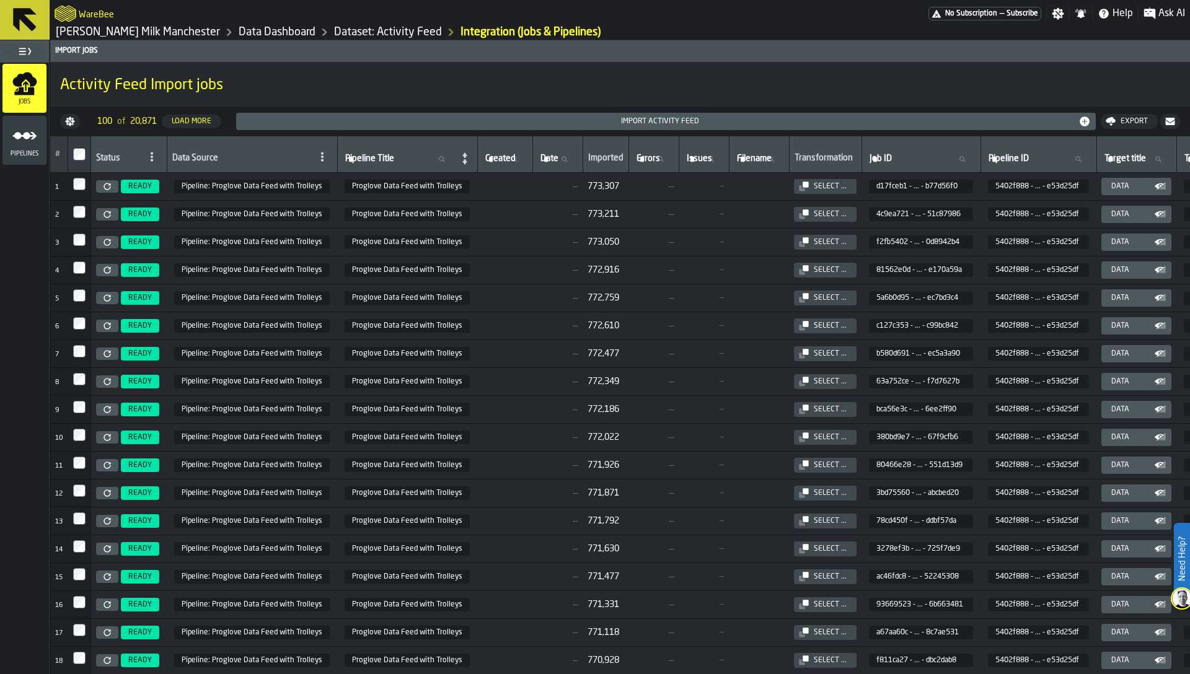
click at [736, 254] on td at bounding box center [759, 243] width 60 height 28
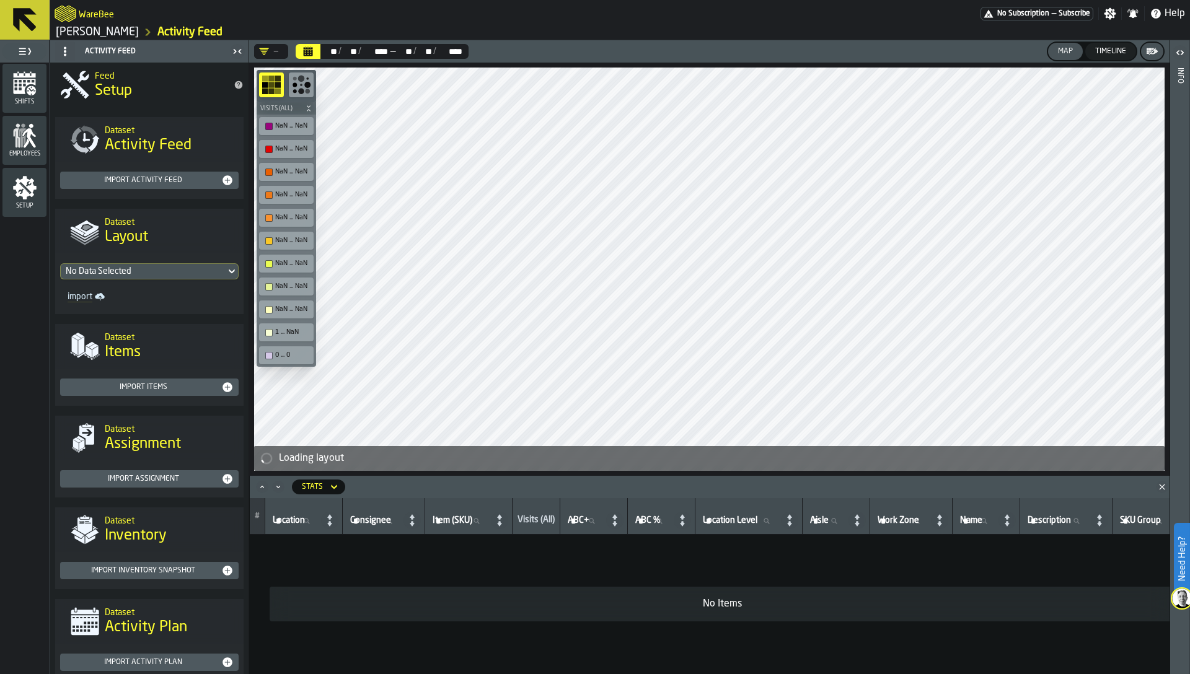
click at [82, 29] on link "[PERSON_NAME]" at bounding box center [97, 32] width 83 height 14
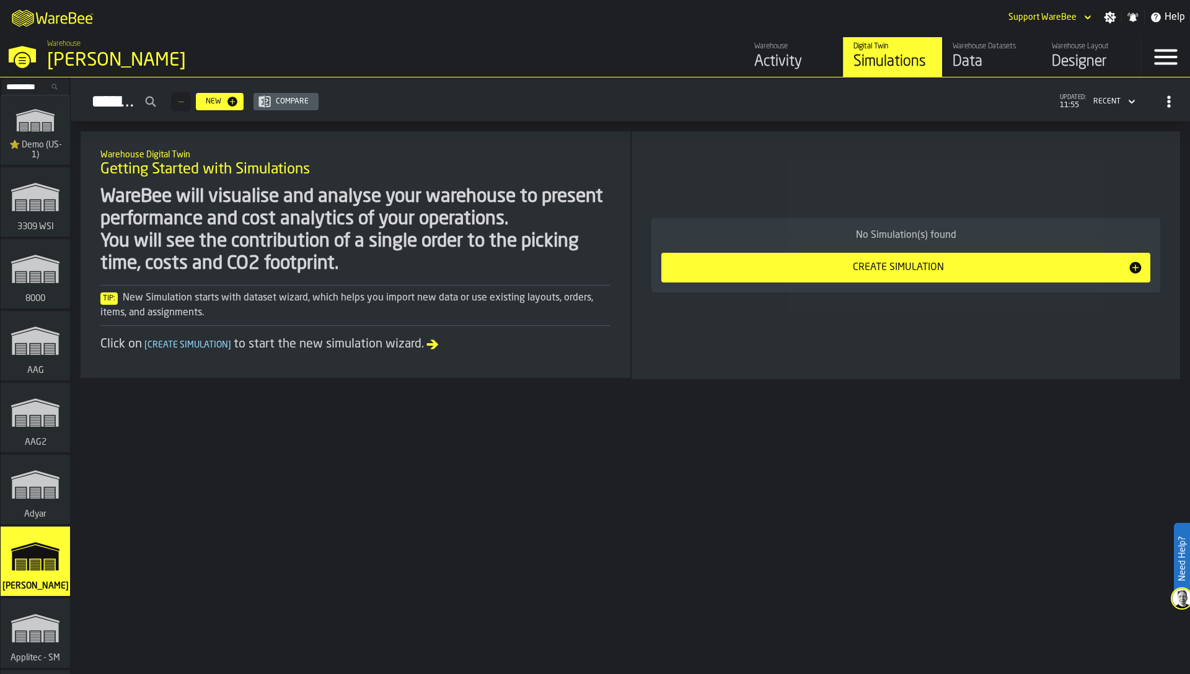
click at [997, 52] on div "Data" at bounding box center [992, 62] width 79 height 20
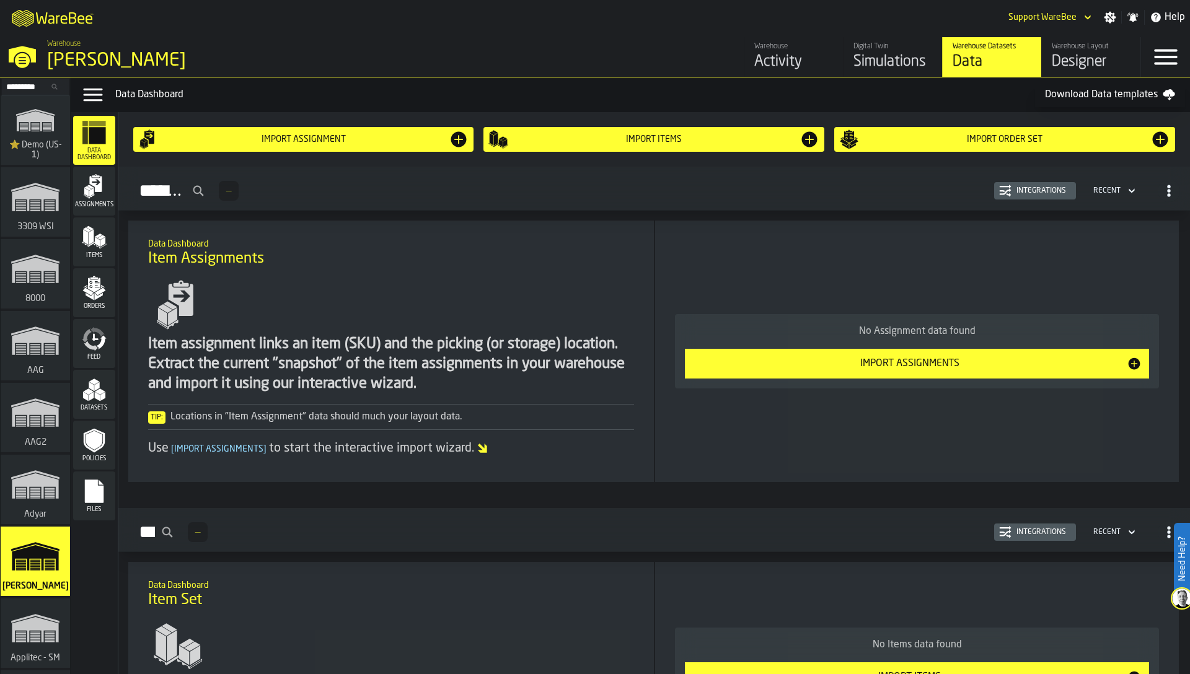
click at [89, 354] on span "Feed" at bounding box center [94, 357] width 42 height 7
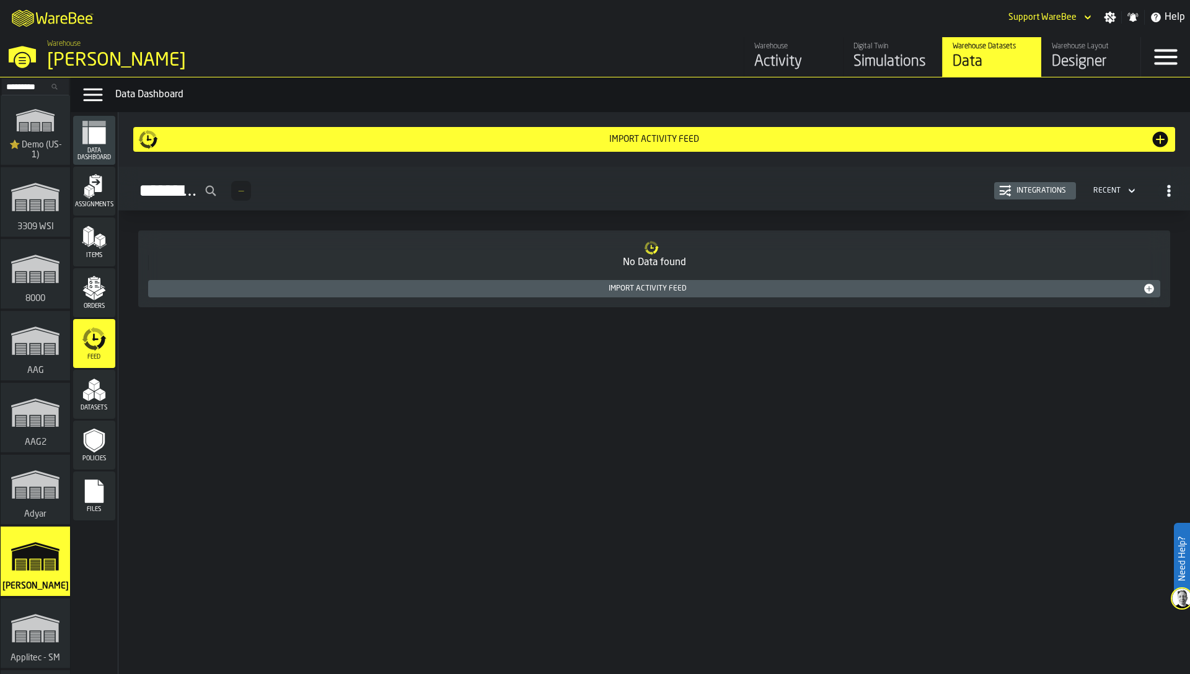
click at [90, 393] on polygon "menu Datasets" at bounding box center [88, 392] width 11 height 6
click at [301, 223] on div "No Data found Import Dataset" at bounding box center [654, 269] width 1052 height 97
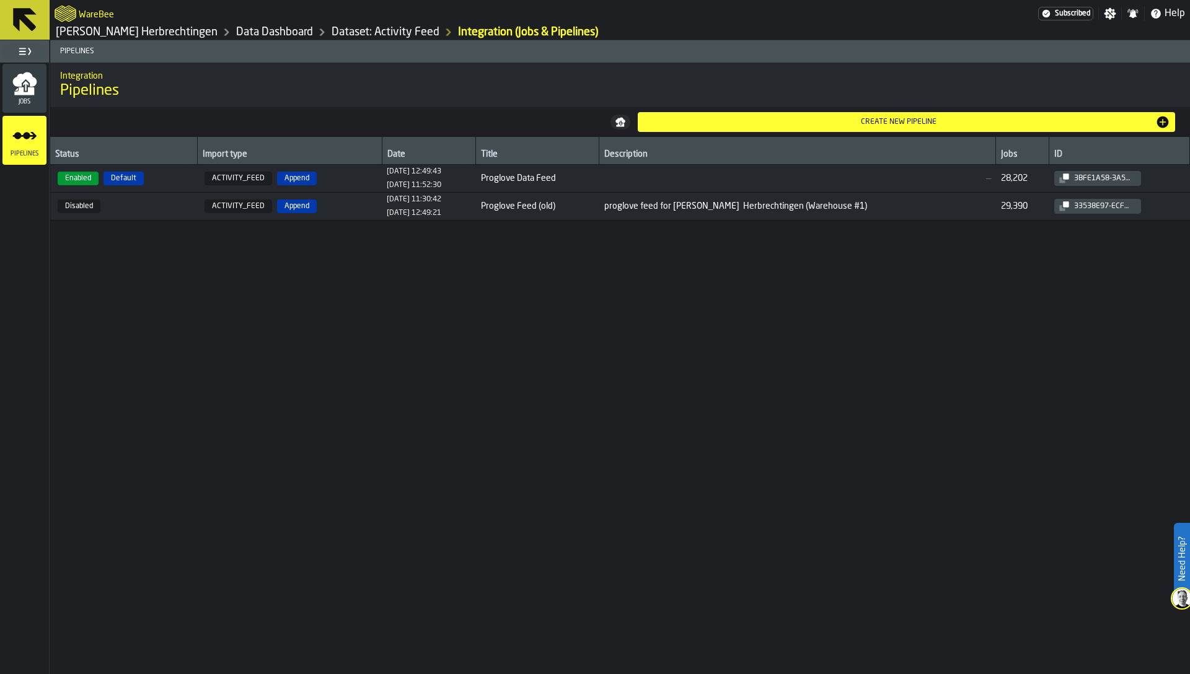
click at [124, 31] on link "[PERSON_NAME] Herbrechtingen" at bounding box center [137, 32] width 162 height 14
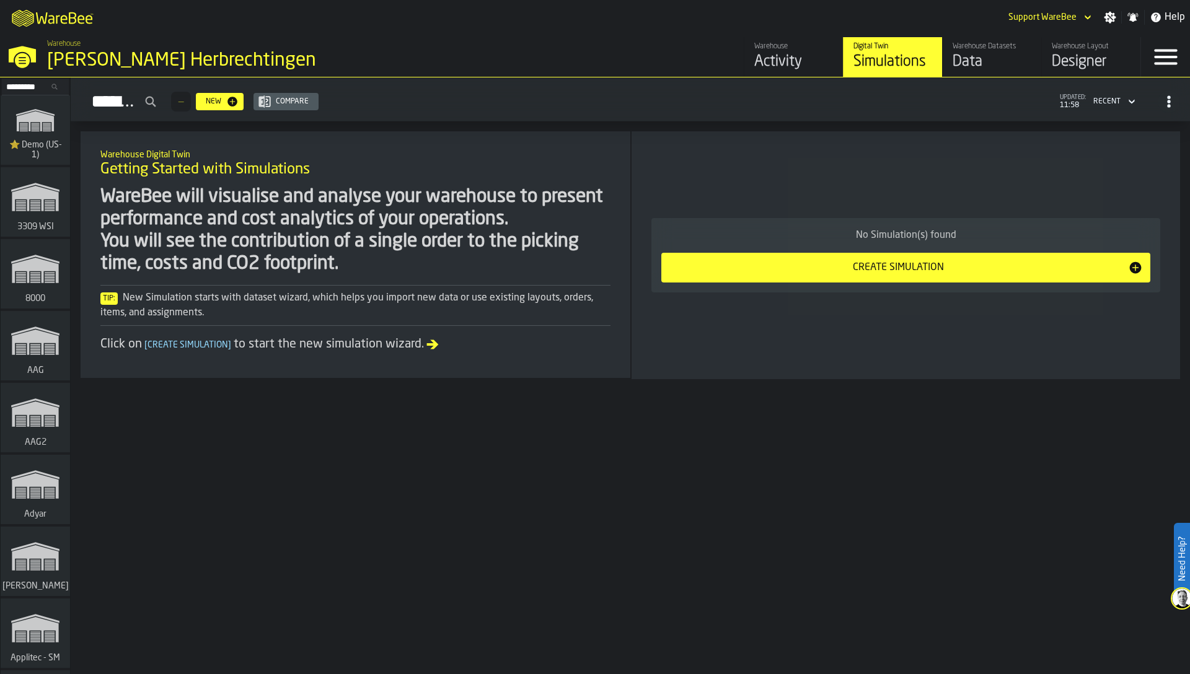
click at [30, 82] on input "Search..." at bounding box center [35, 87] width 64 height 14
paste input "********"
type input "********"
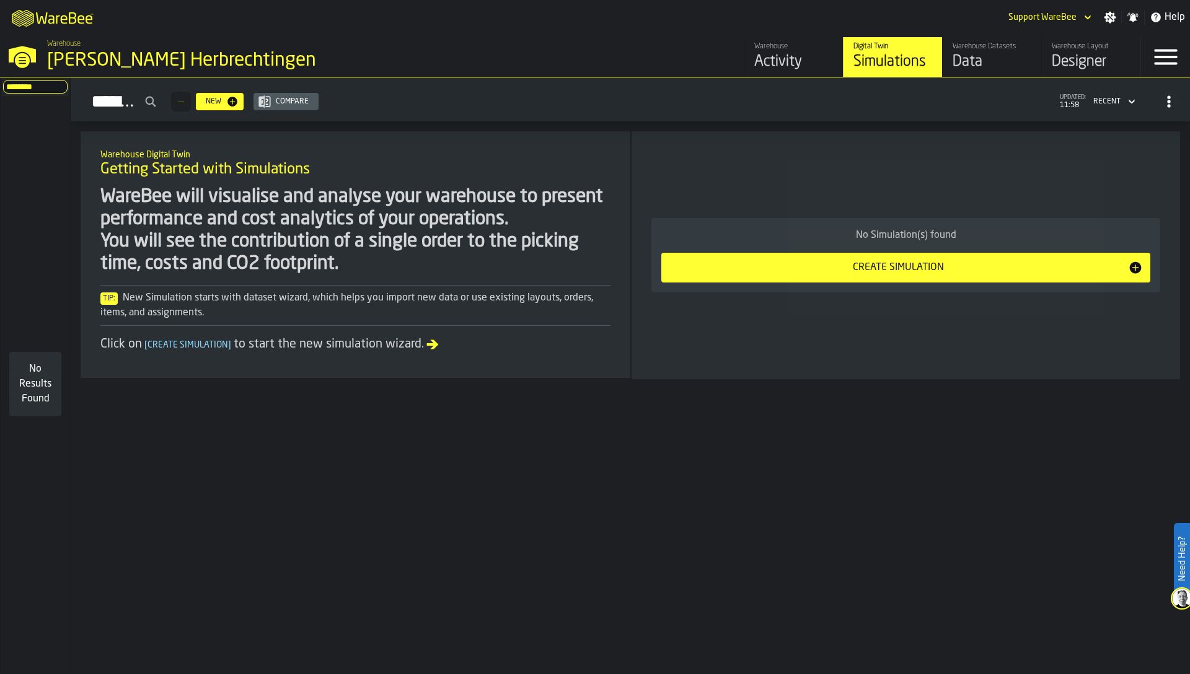
click at [29, 83] on input "********" at bounding box center [35, 87] width 64 height 14
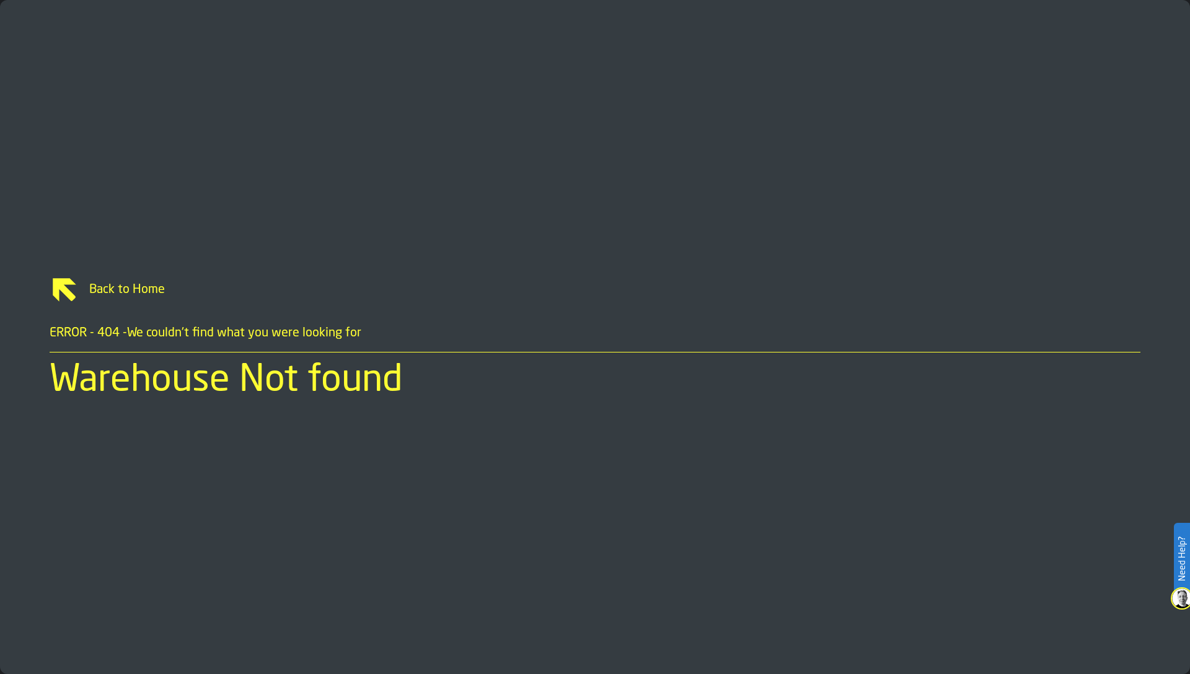
click at [91, 274] on div "Back to Home ERROR - 404 - We couldn't find what you were looking for Warehouse…" at bounding box center [595, 337] width 1190 height 674
click at [94, 287] on span "Back to Home" at bounding box center [609, 289] width 1061 height 17
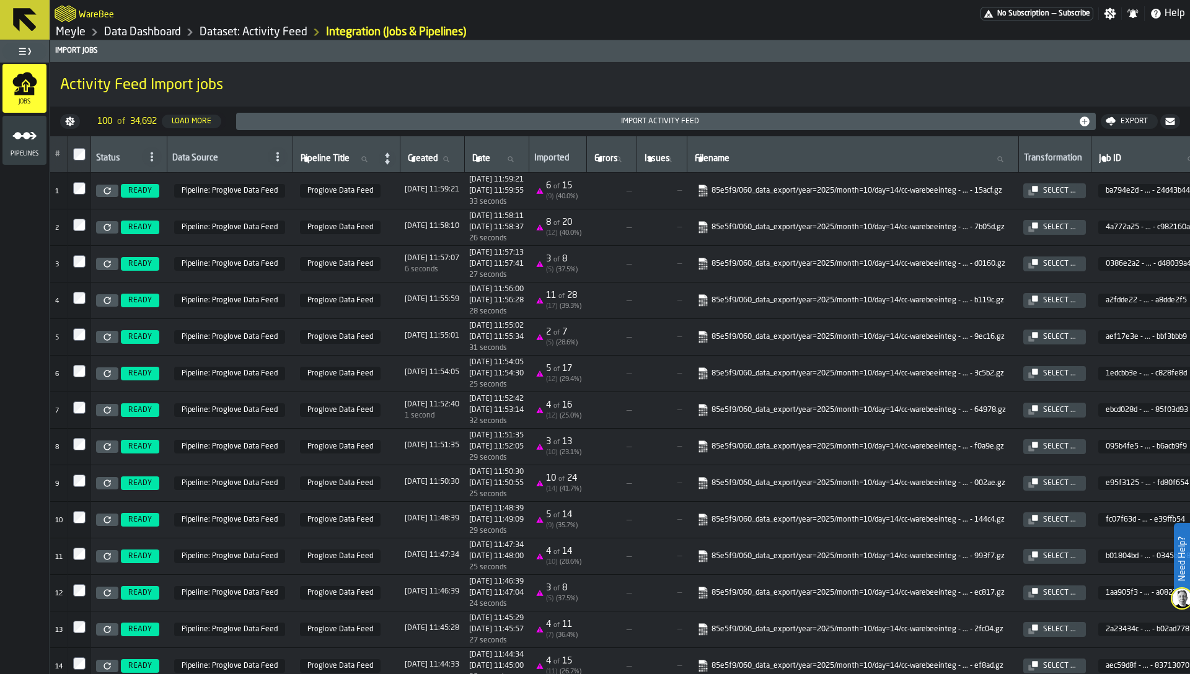
click at [700, 82] on h1 "Activity Feed Import jobs" at bounding box center [620, 86] width 1120 height 20
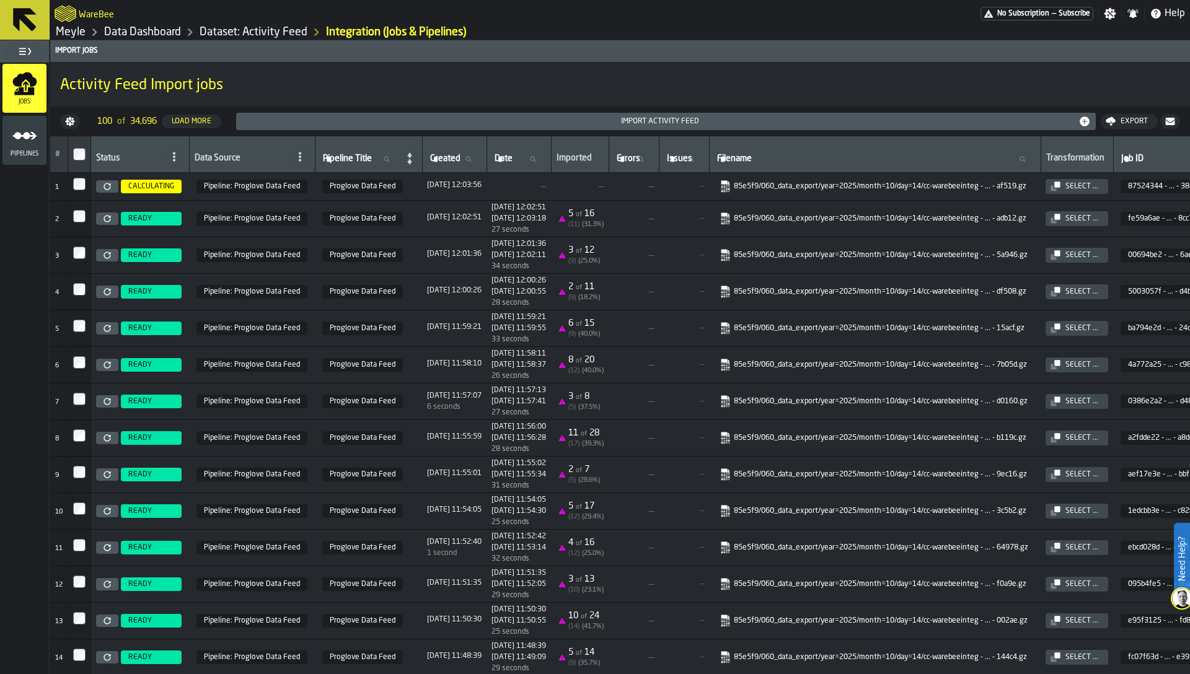
click at [600, 255] on div "( 9 ) ( 25.0 %)" at bounding box center [584, 260] width 32 height 10
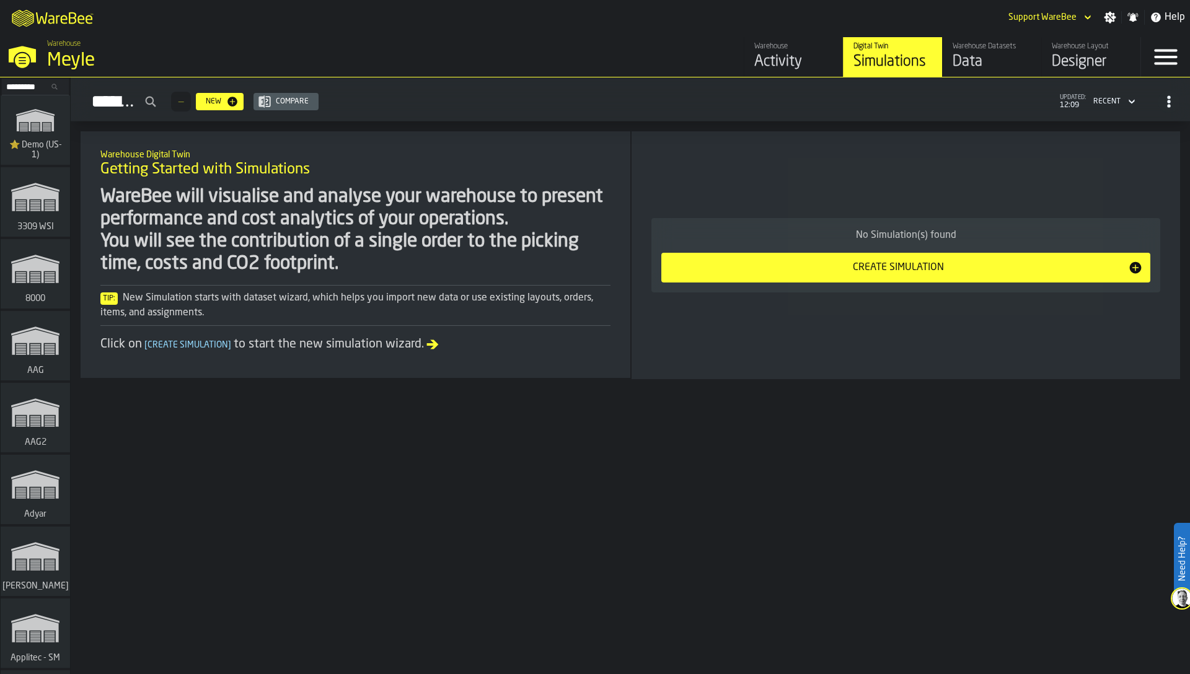
click at [24, 84] on input "Search..." at bounding box center [35, 87] width 64 height 14
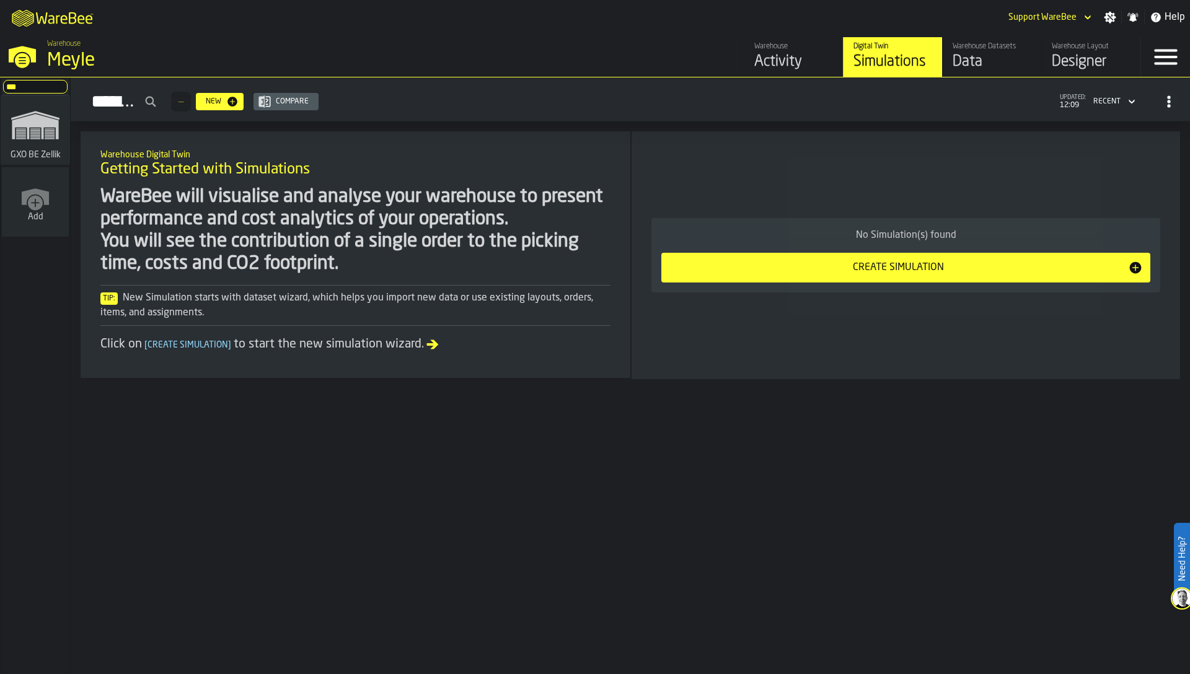
type input "***"
click at [37, 143] on icon "link-to-/wh/i/5fa160b1-7992-442a-9057-4226e3d2ae6d/simulations" at bounding box center [36, 125] width 60 height 50
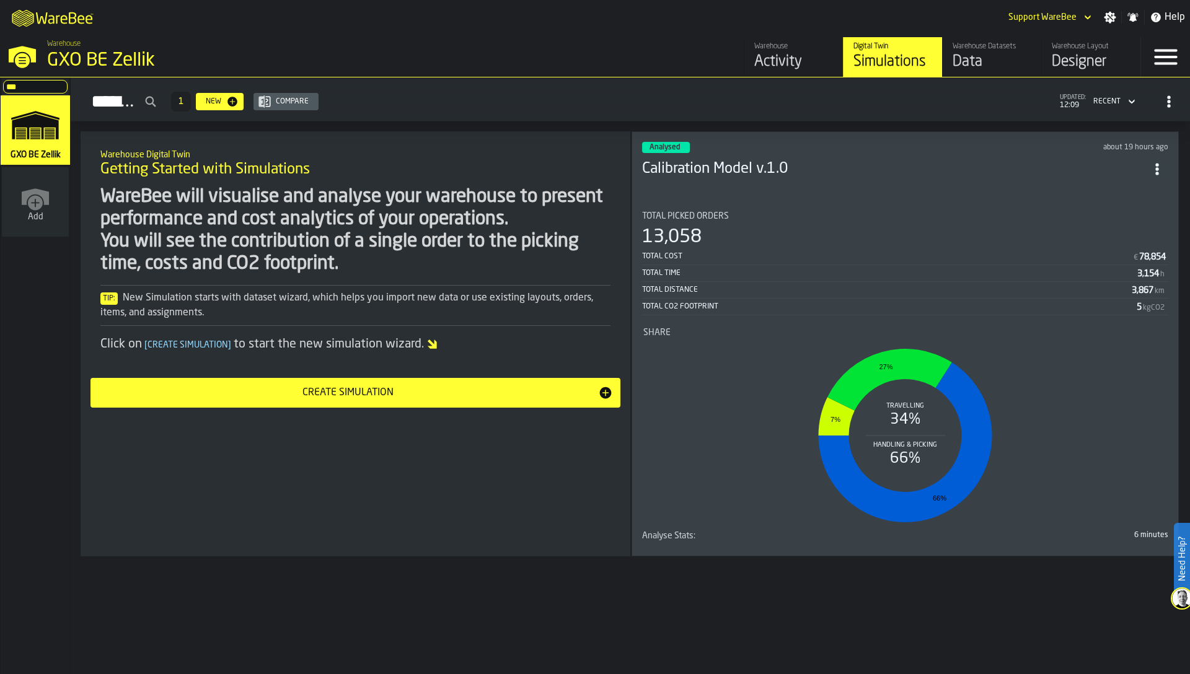
click at [768, 226] on div "13,058" at bounding box center [905, 237] width 526 height 22
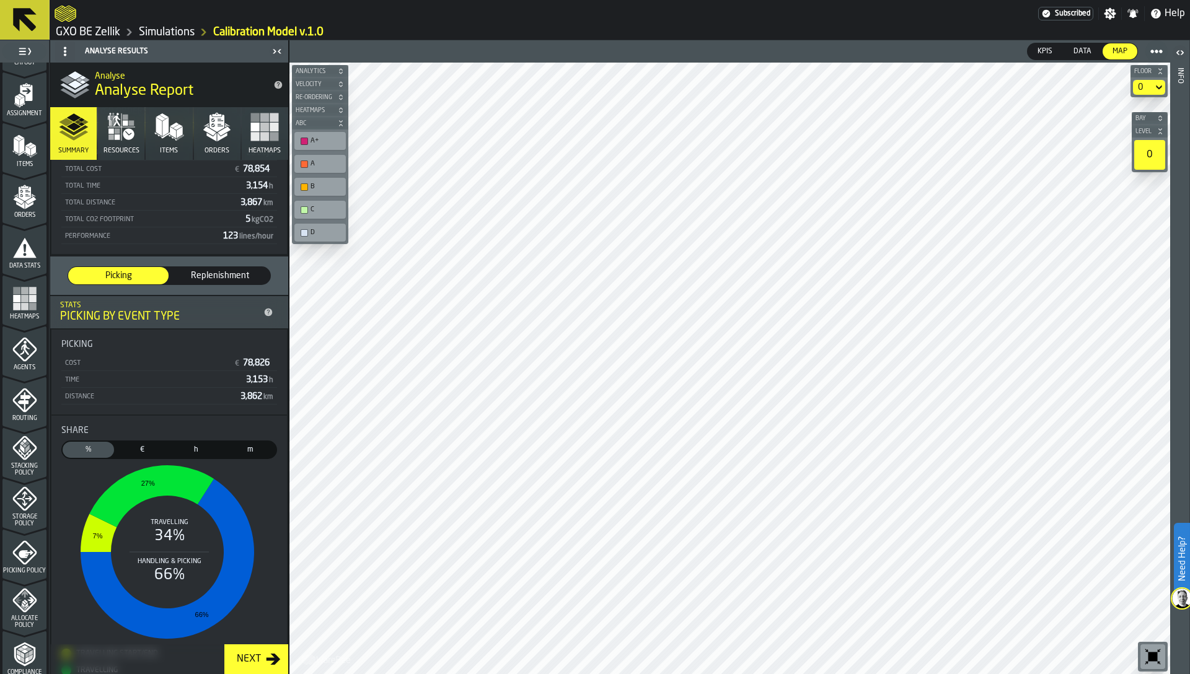
scroll to position [161, 0]
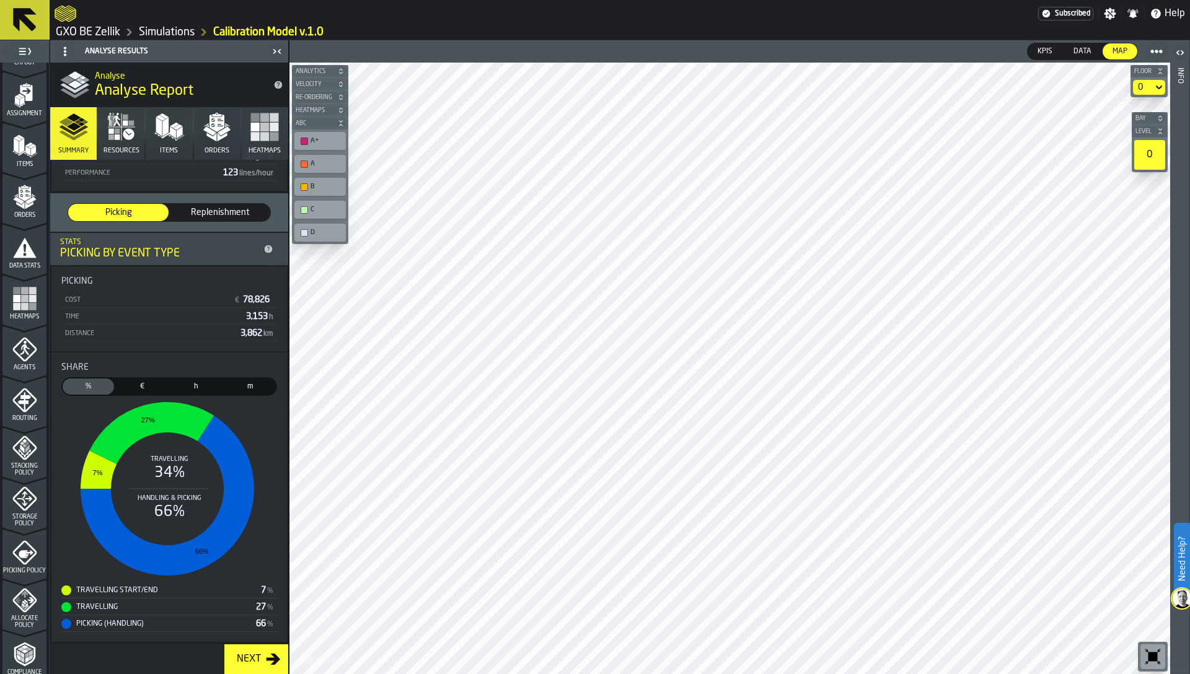
click at [113, 134] on icon "button" at bounding box center [122, 127] width 30 height 30
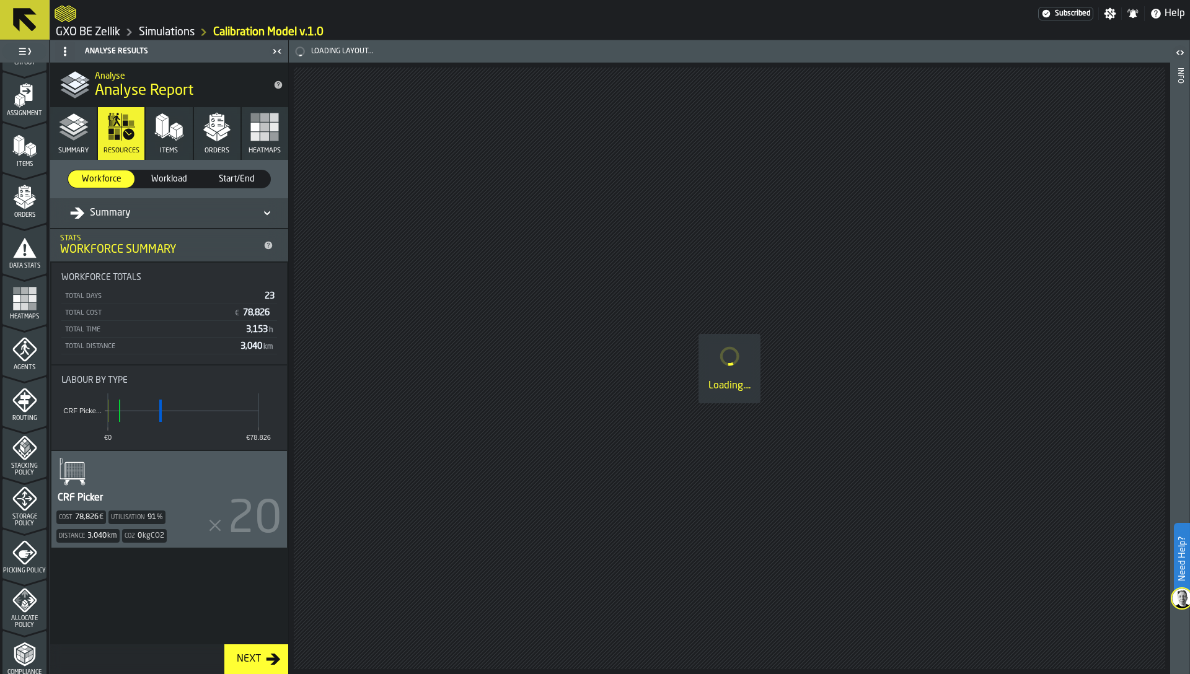
scroll to position [0, 0]
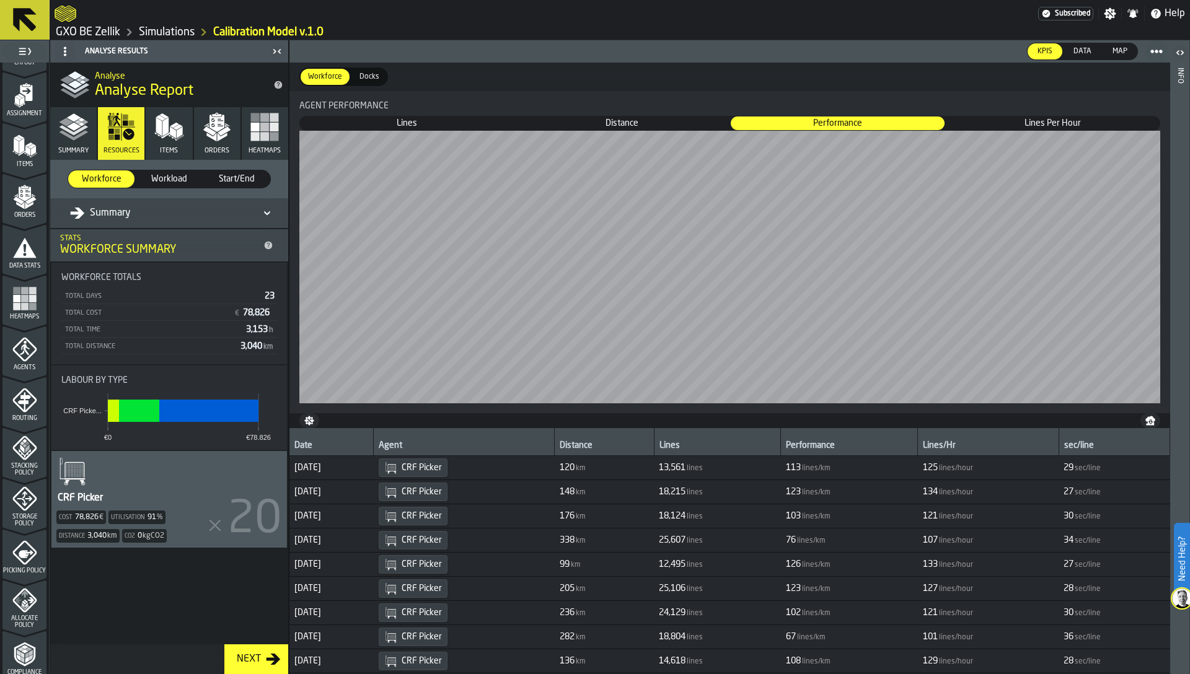
click at [152, 182] on span "Workload" at bounding box center [169, 179] width 56 height 12
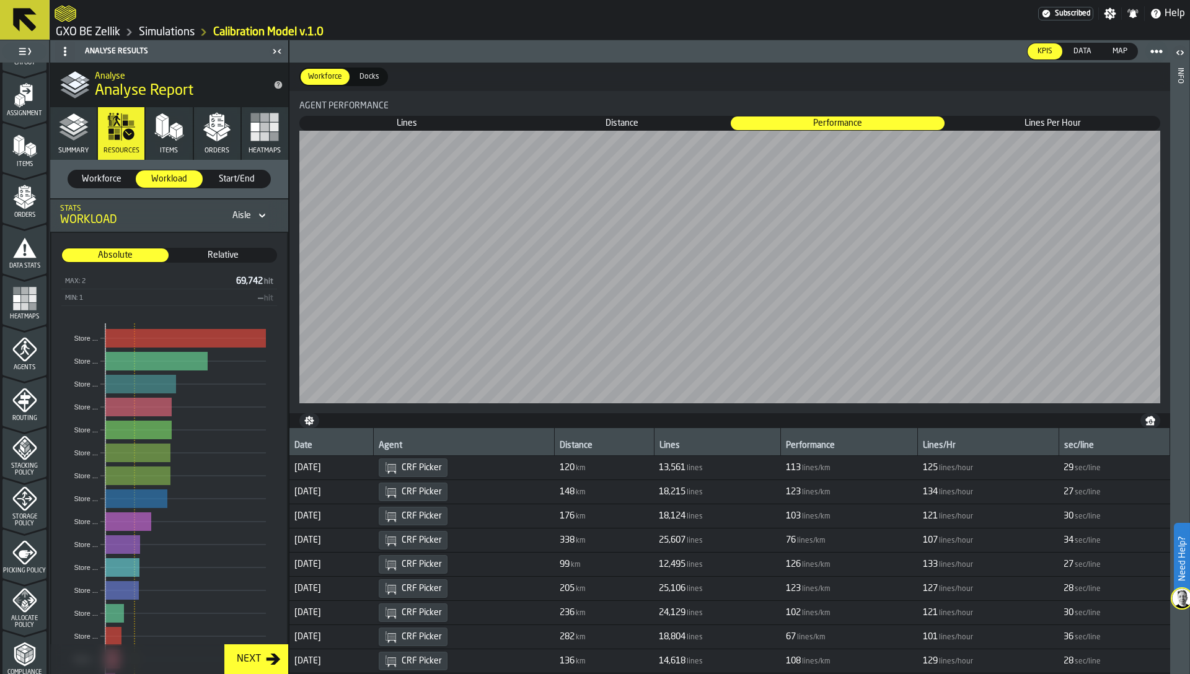
click at [101, 182] on span "Workforce" at bounding box center [101, 179] width 56 height 12
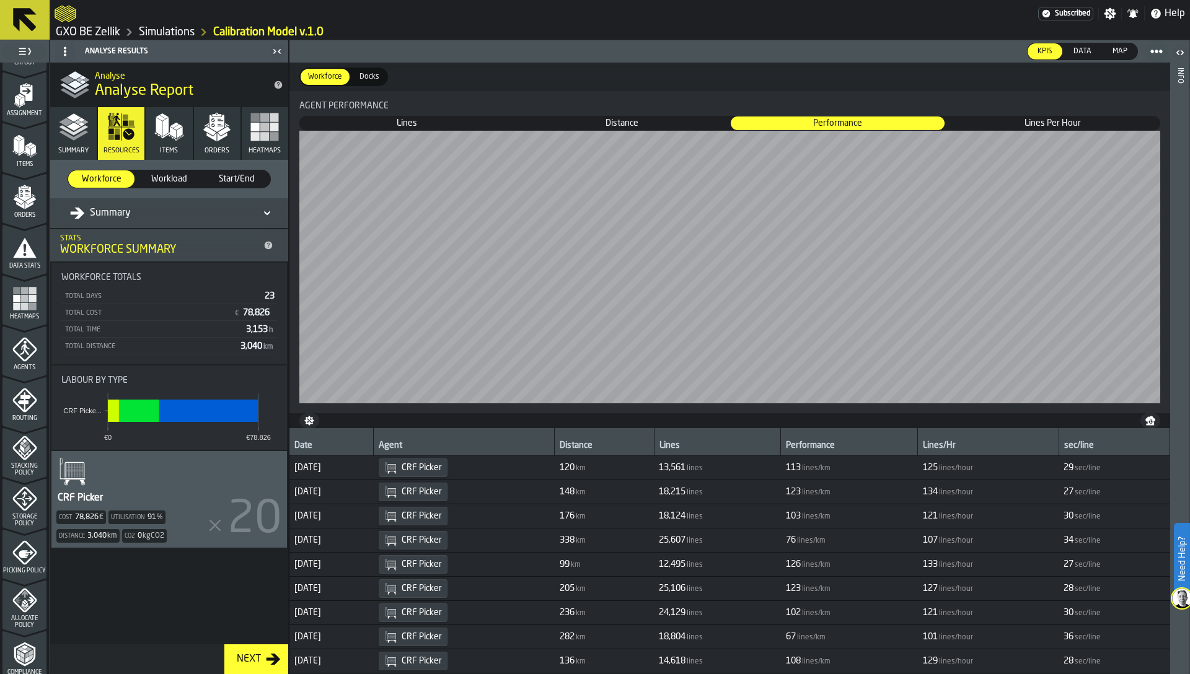
click at [81, 130] on polyline "button" at bounding box center [73, 130] width 29 height 10
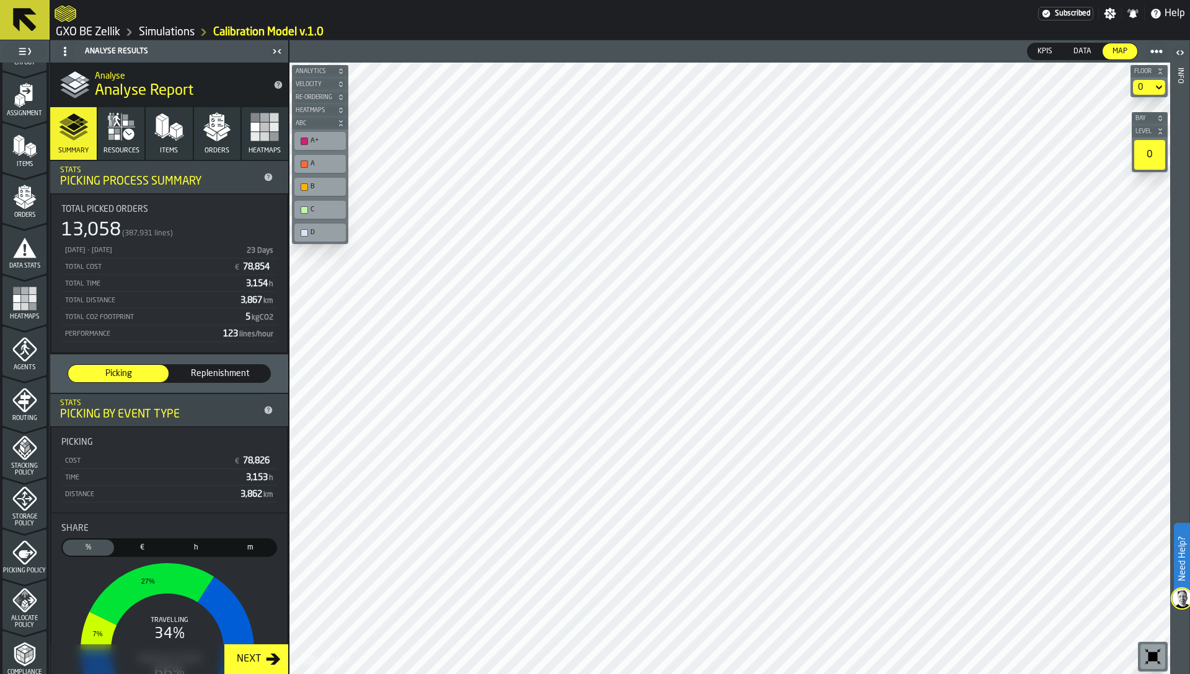
scroll to position [161, 0]
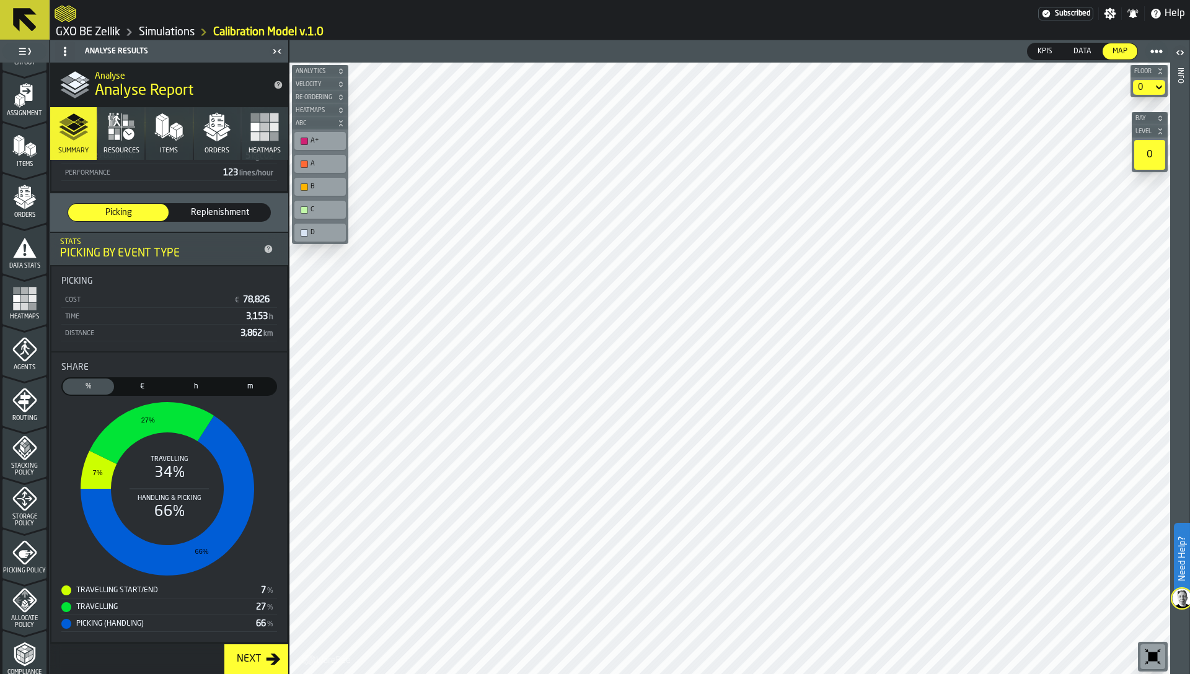
click at [170, 32] on link "Simulations" at bounding box center [167, 32] width 56 height 14
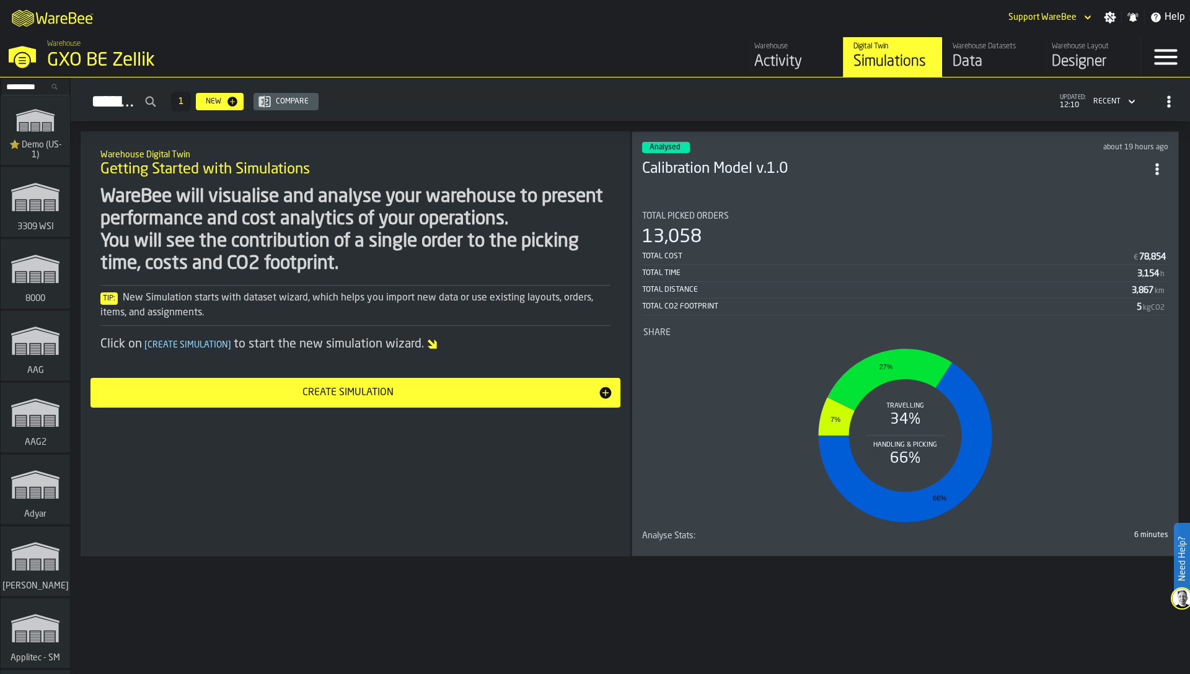
click at [744, 252] on div "Total Cost" at bounding box center [887, 256] width 490 height 9
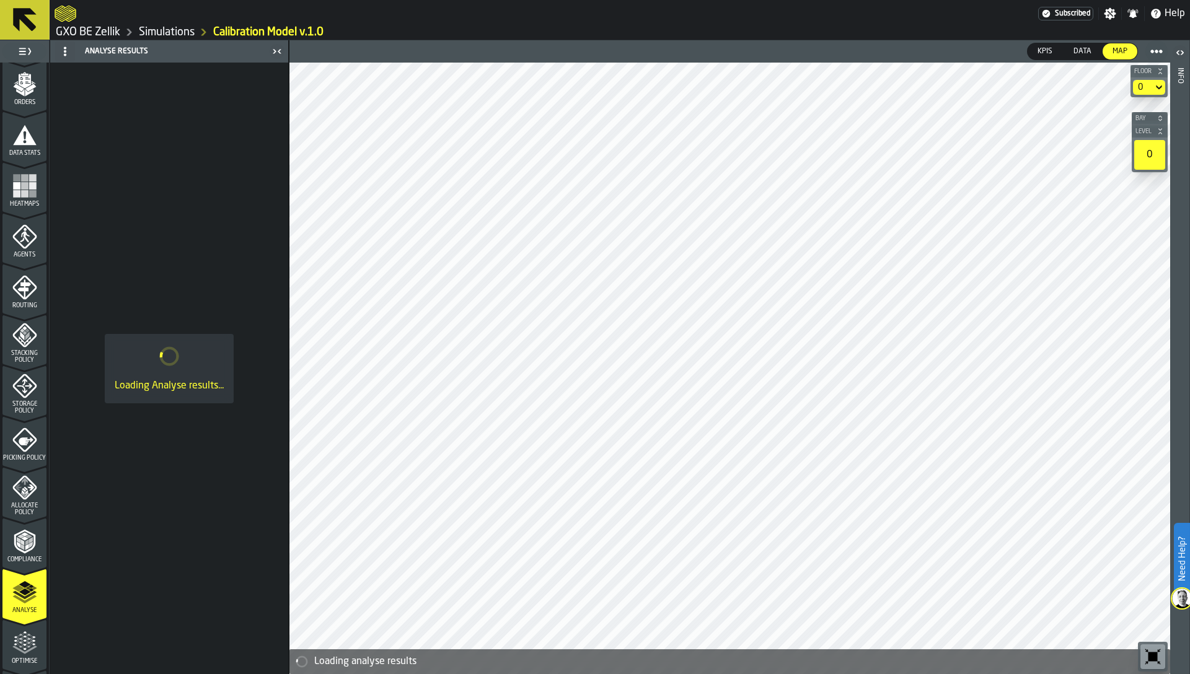
scroll to position [235, 0]
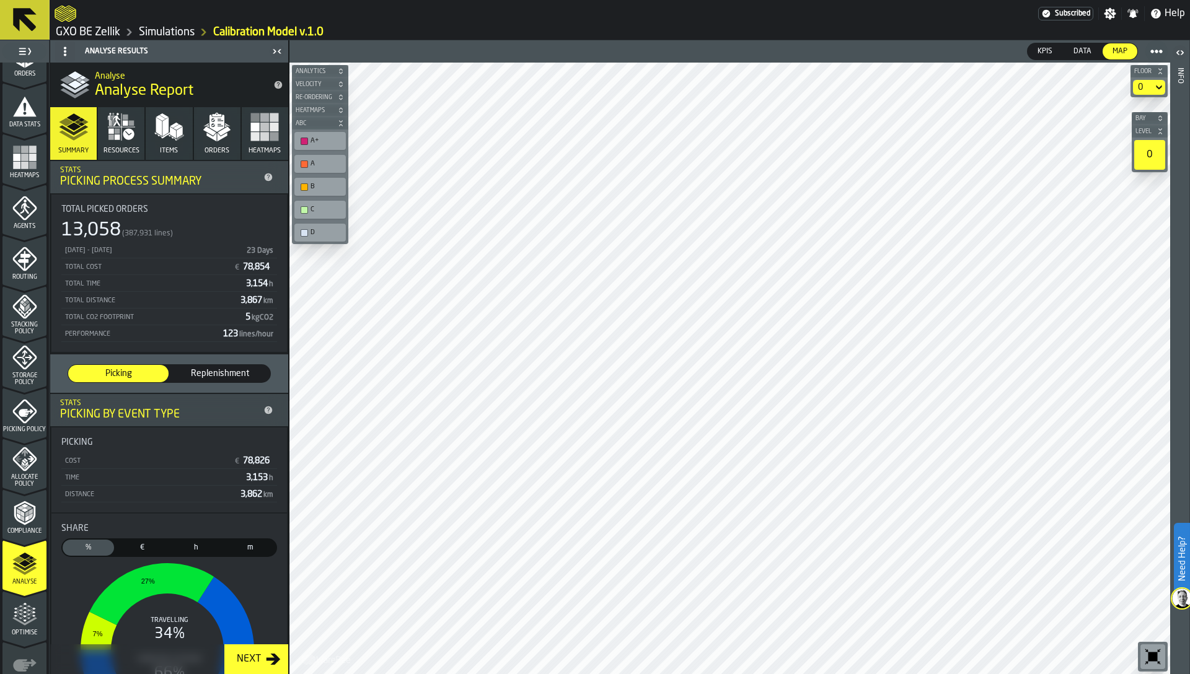
click at [119, 143] on button "Resources" at bounding box center [121, 133] width 46 height 53
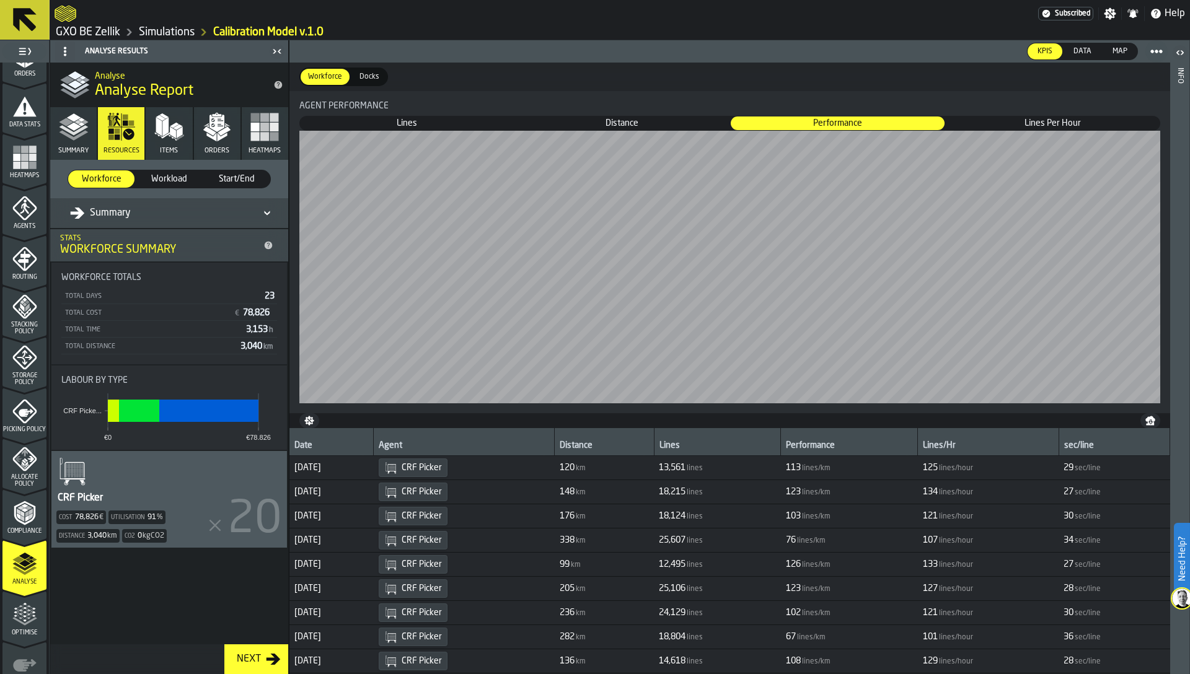
click at [66, 126] on icon "button" at bounding box center [74, 127] width 30 height 30
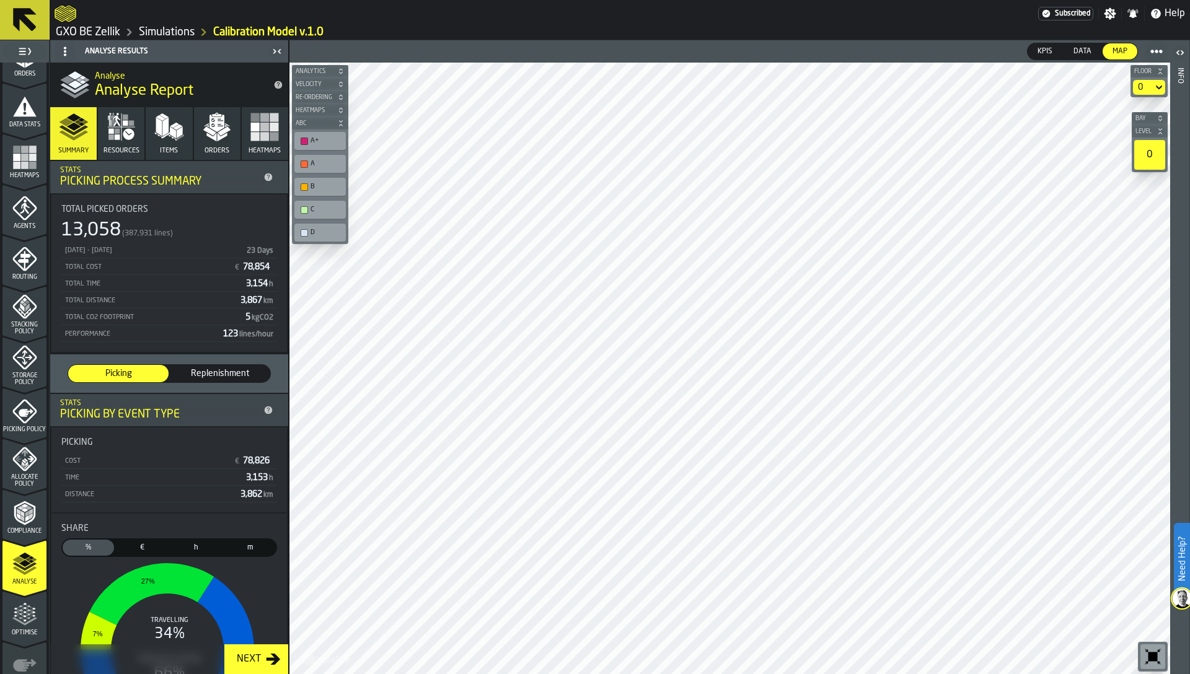
scroll to position [0, 0]
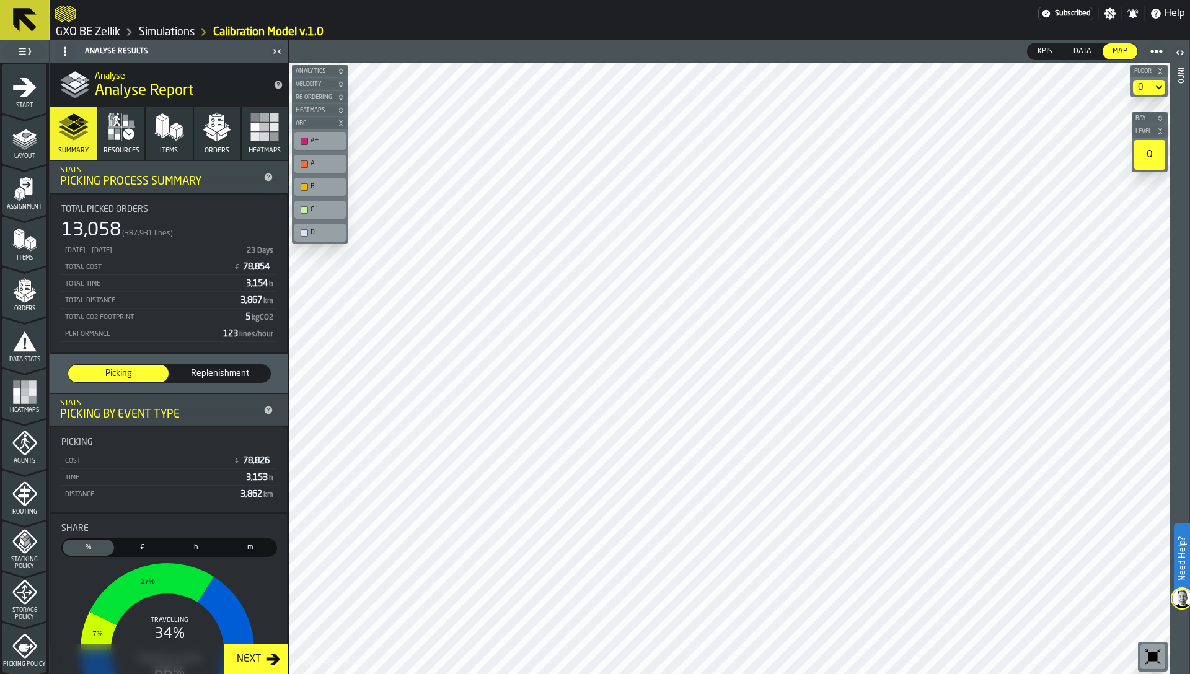
click at [20, 289] on icon "menu Orders" at bounding box center [24, 290] width 25 height 25
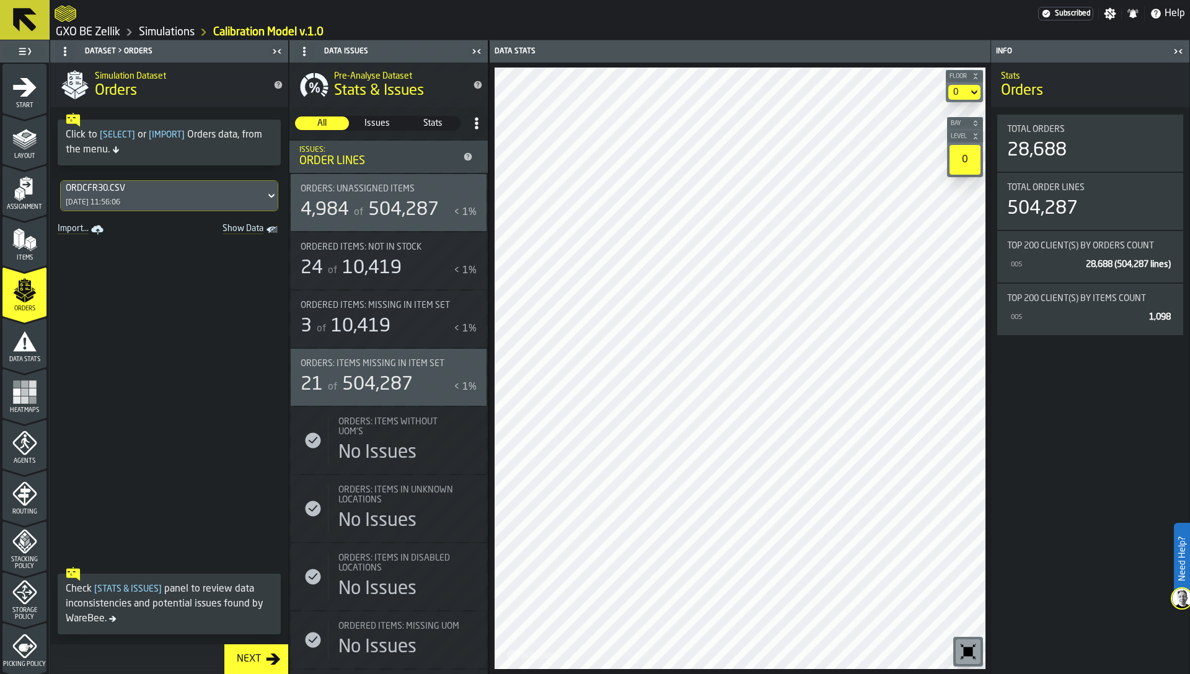
click at [24, 360] on span "Data Stats" at bounding box center [24, 359] width 44 height 7
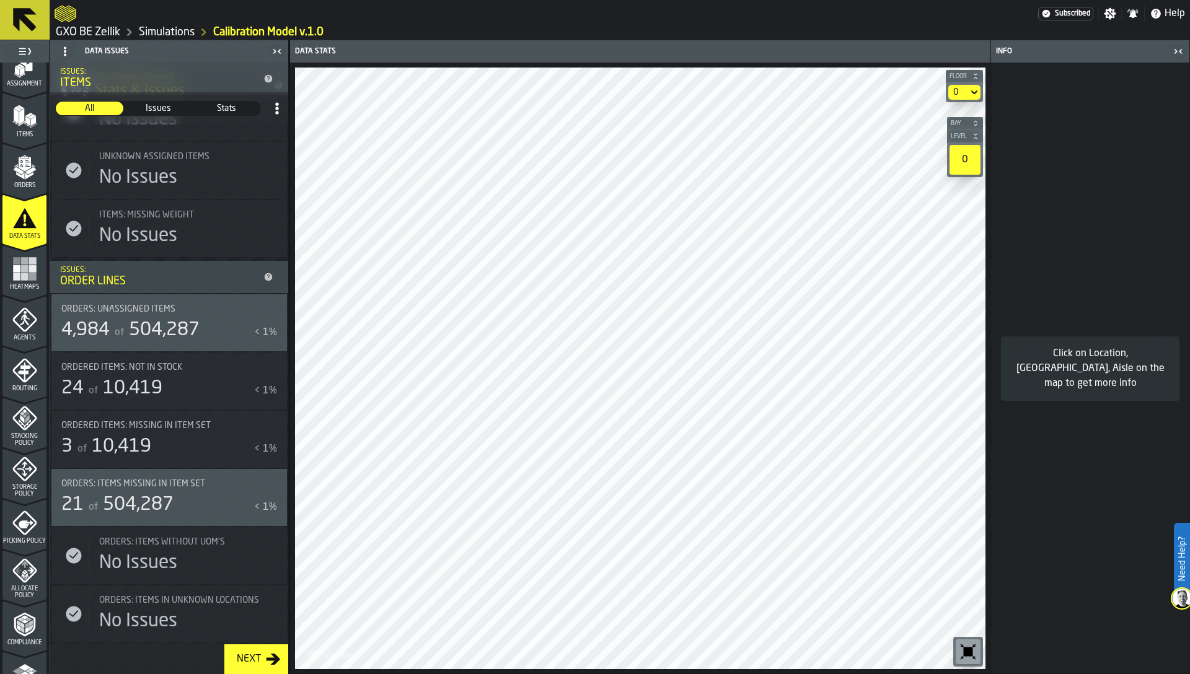
scroll to position [229, 0]
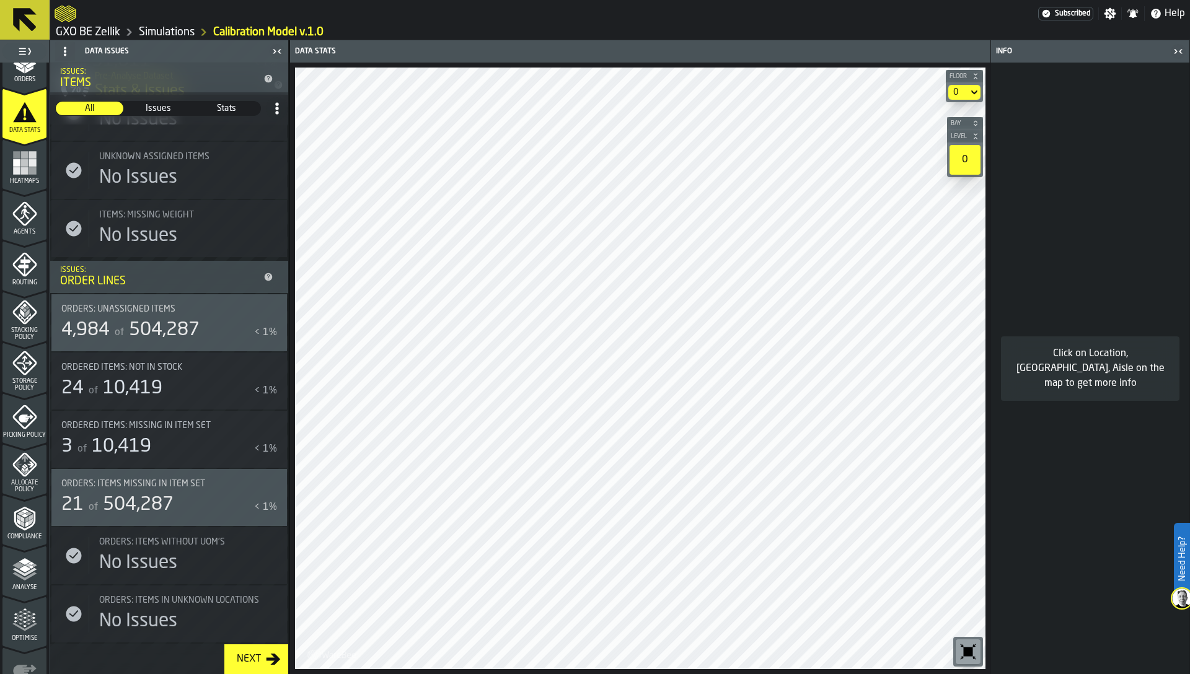
click at [20, 570] on polygon "menu Analyse" at bounding box center [25, 569] width 12 height 7
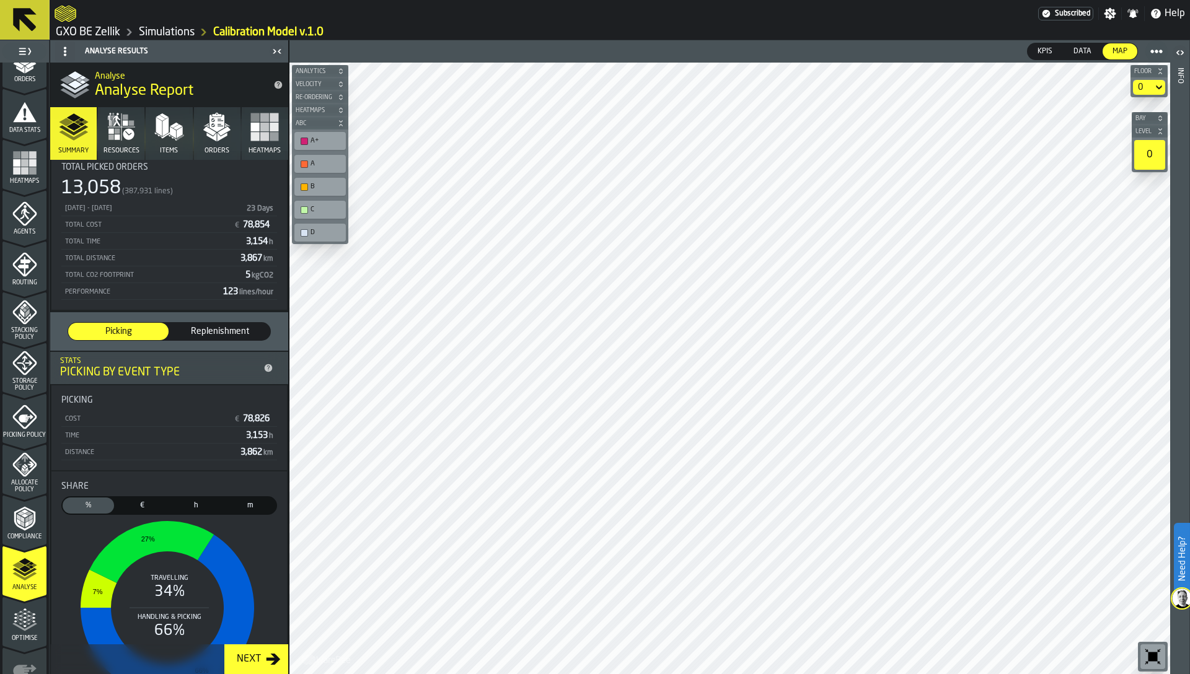
scroll to position [161, 0]
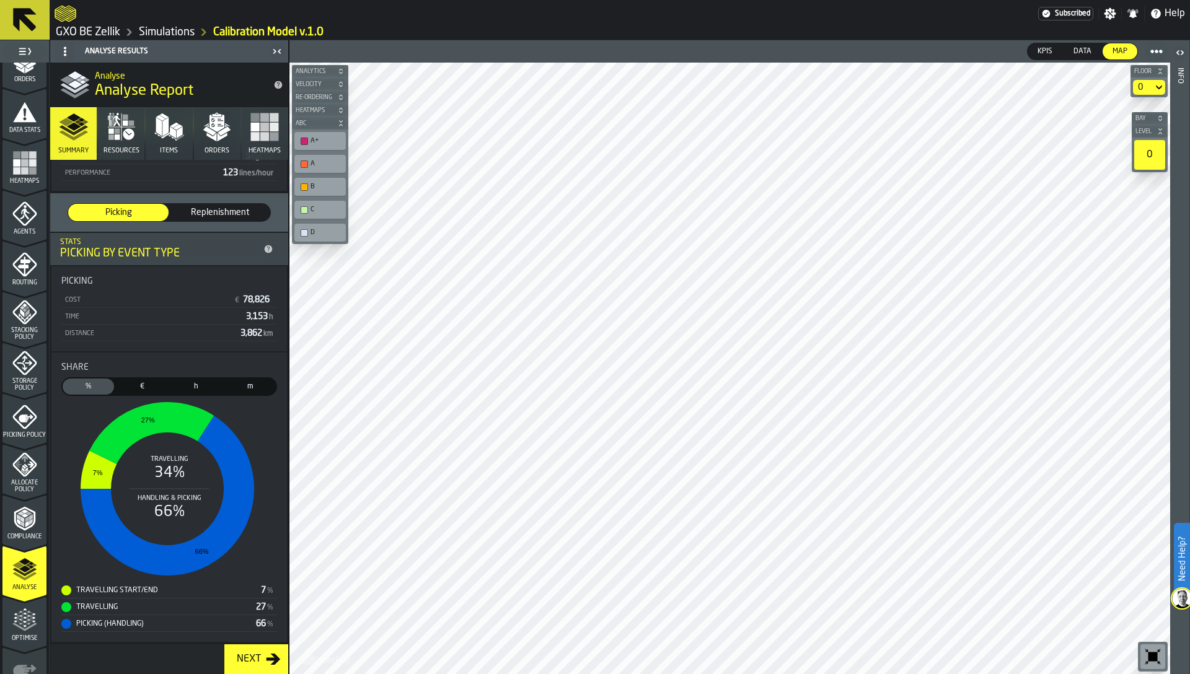
click at [197, 215] on span "Replenishment" at bounding box center [220, 212] width 90 height 12
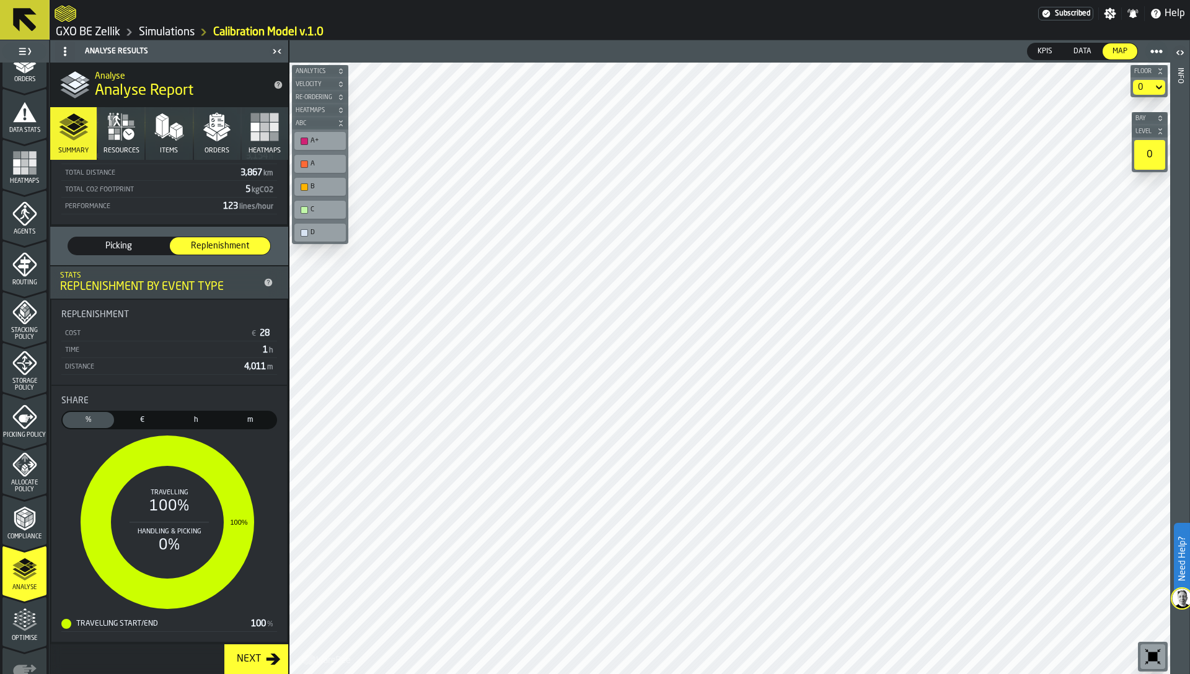
click at [107, 249] on span "Picking" at bounding box center [118, 246] width 90 height 12
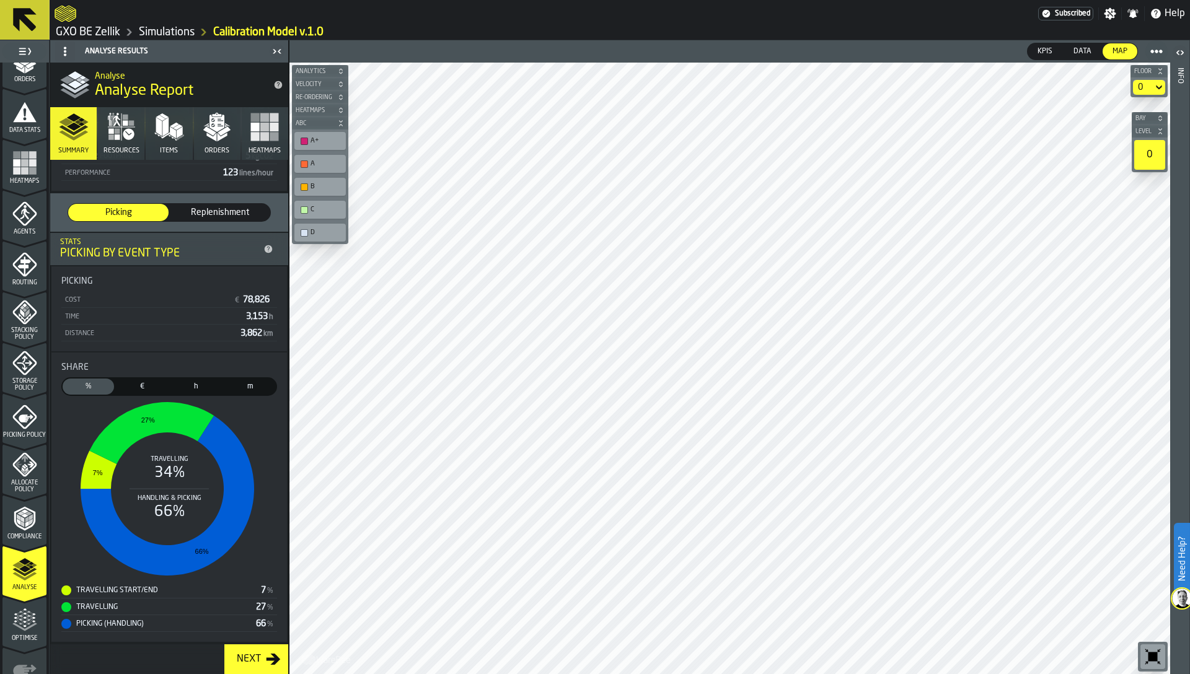
click at [238, 230] on div "Picking Picking Replenishment Replenishment" at bounding box center [169, 212] width 238 height 38
click at [232, 214] on span "Replenishment" at bounding box center [220, 212] width 90 height 12
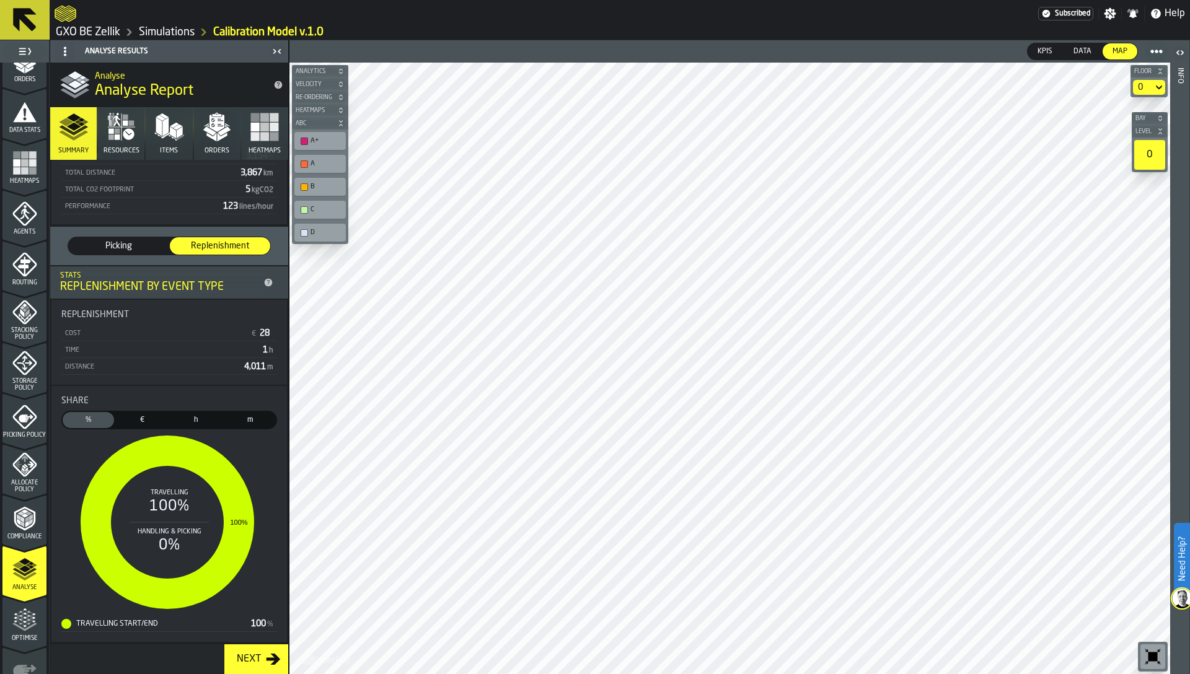
scroll to position [128, 0]
click at [154, 218] on div "Total Picked Orders 13,058 (387,931 lines) 05/08/2025 - 05/09/2025 23 Days Tota…" at bounding box center [169, 145] width 236 height 157
click at [138, 230] on div "Picking Picking Replenishment Replenishment" at bounding box center [169, 246] width 238 height 38
click at [126, 247] on span "Picking" at bounding box center [118, 246] width 90 height 12
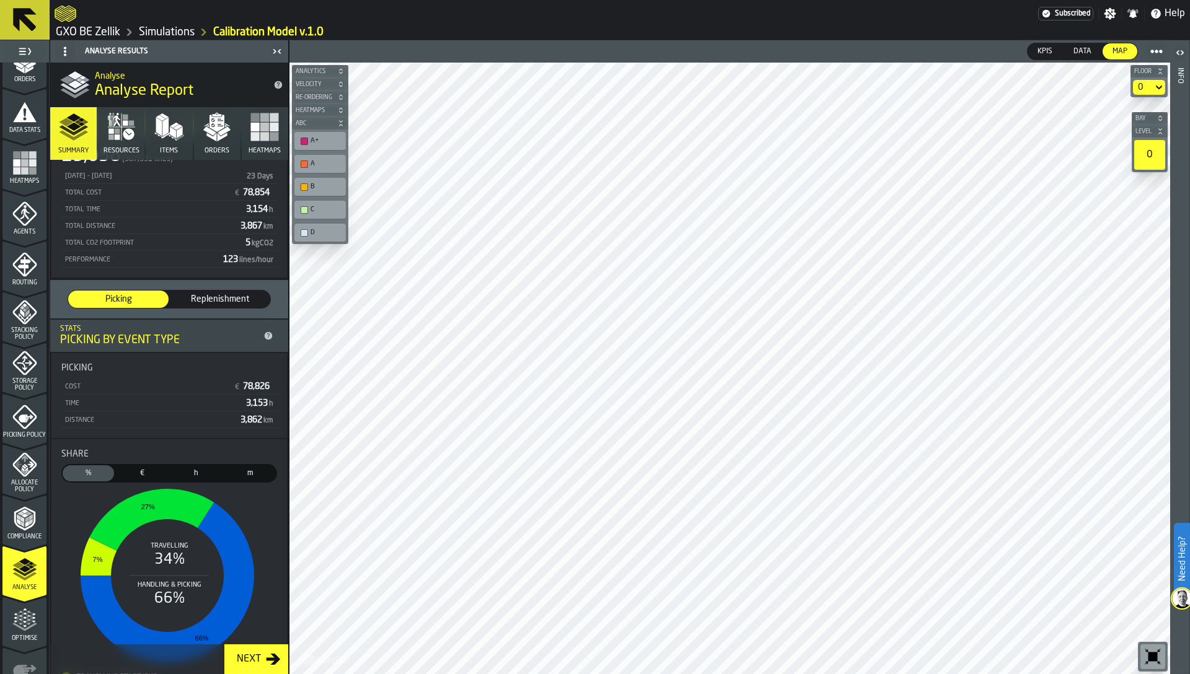
scroll to position [0, 0]
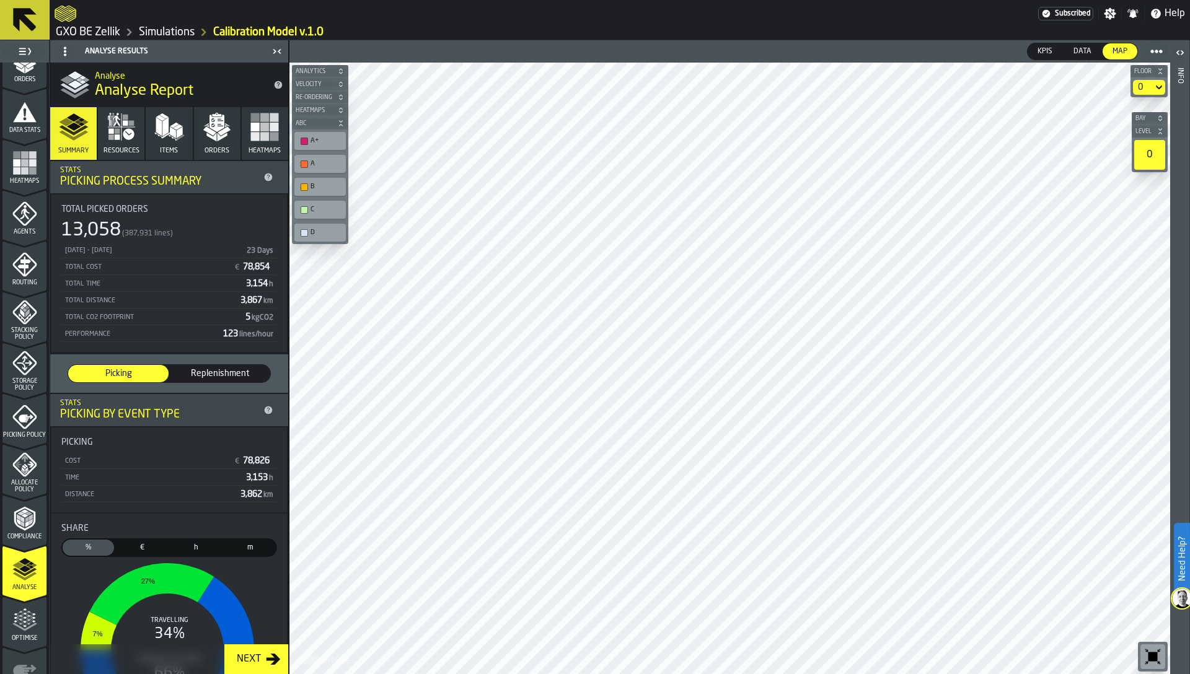
click at [218, 137] on polygon "button" at bounding box center [223, 137] width 10 height 9
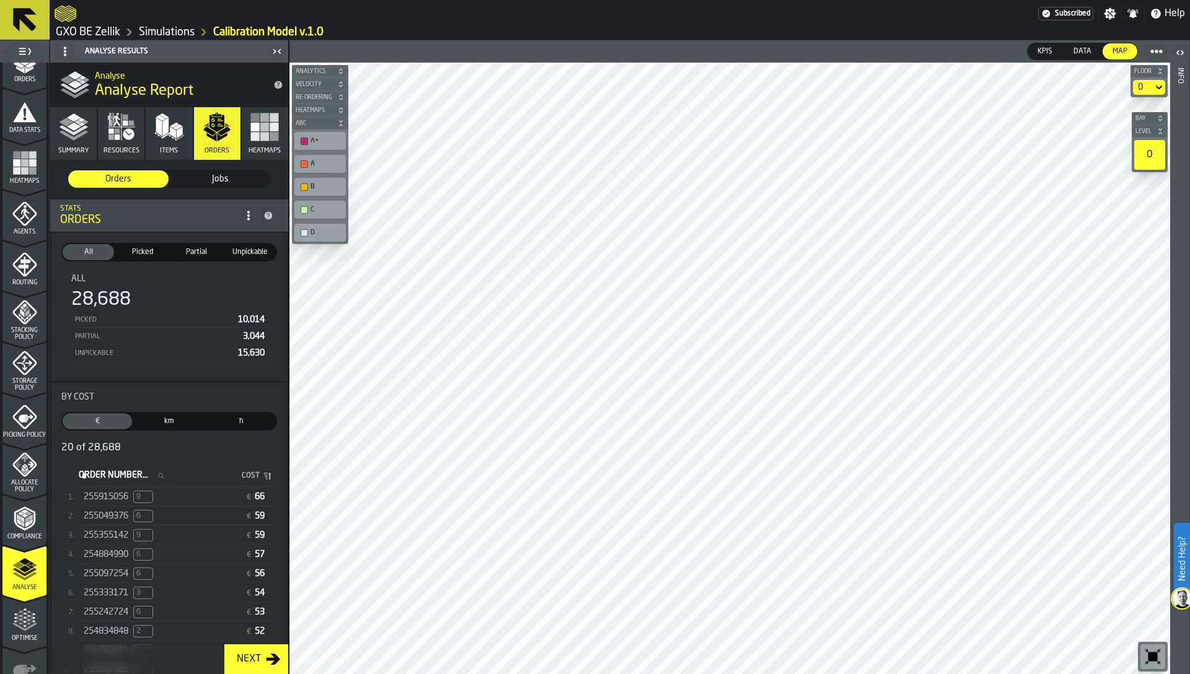
click at [73, 144] on button "Summary" at bounding box center [73, 133] width 46 height 53
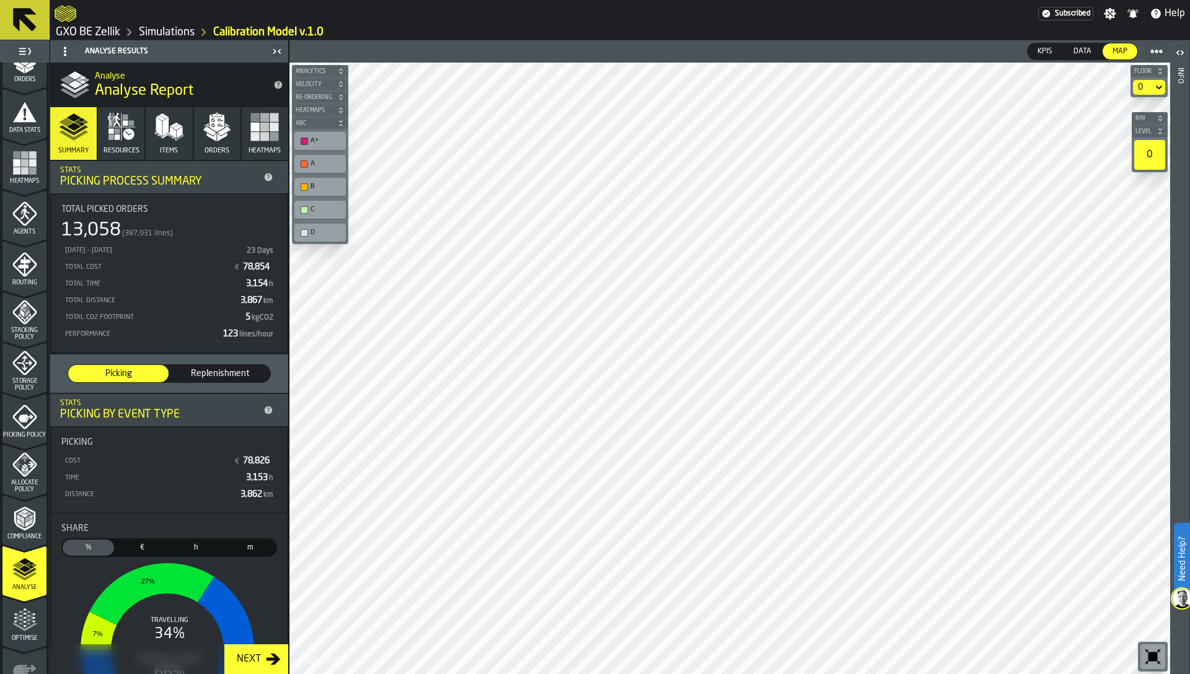
click at [218, 130] on icon "button" at bounding box center [217, 127] width 30 height 30
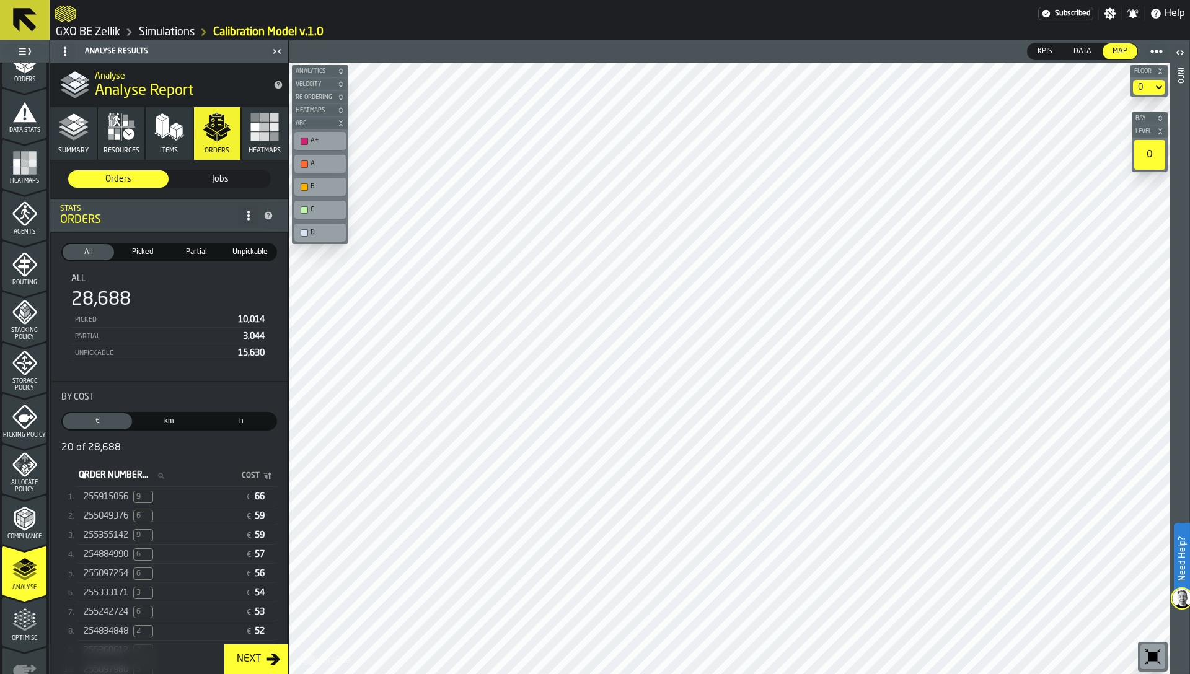
click at [104, 511] on span "255049376" at bounding box center [106, 516] width 45 height 10
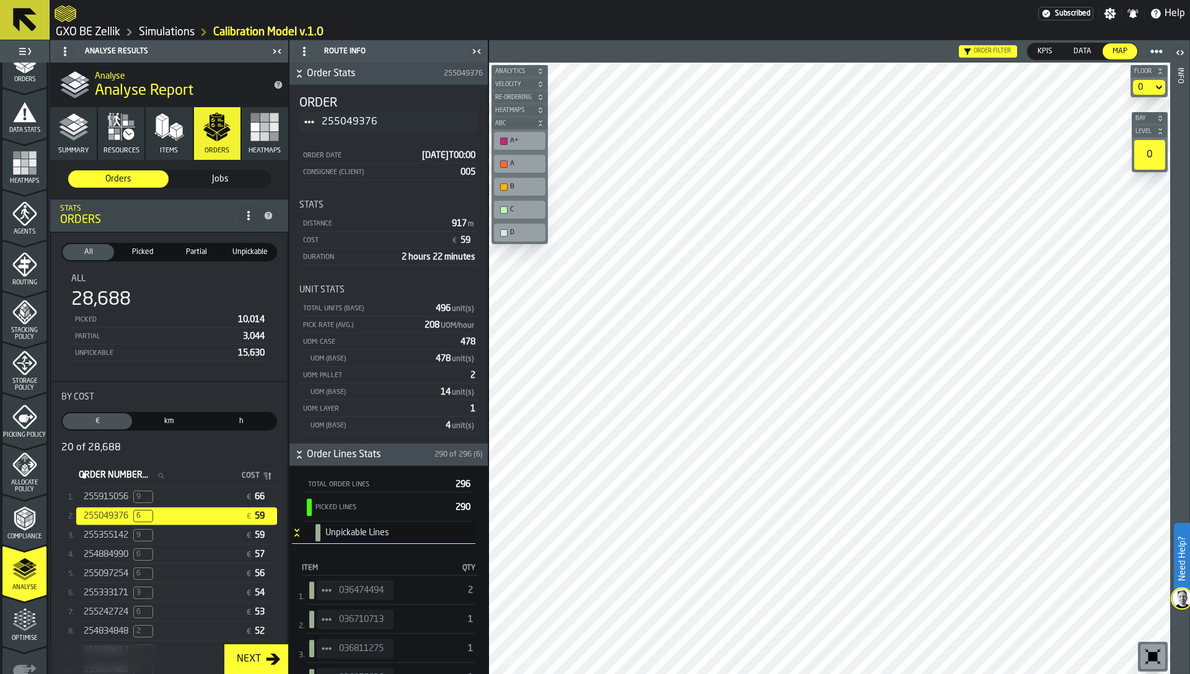
click at [1151, 659] on icon "button-toolbar-undefined" at bounding box center [1153, 657] width 9 height 9
click at [246, 250] on span "Unpickable" at bounding box center [250, 252] width 46 height 11
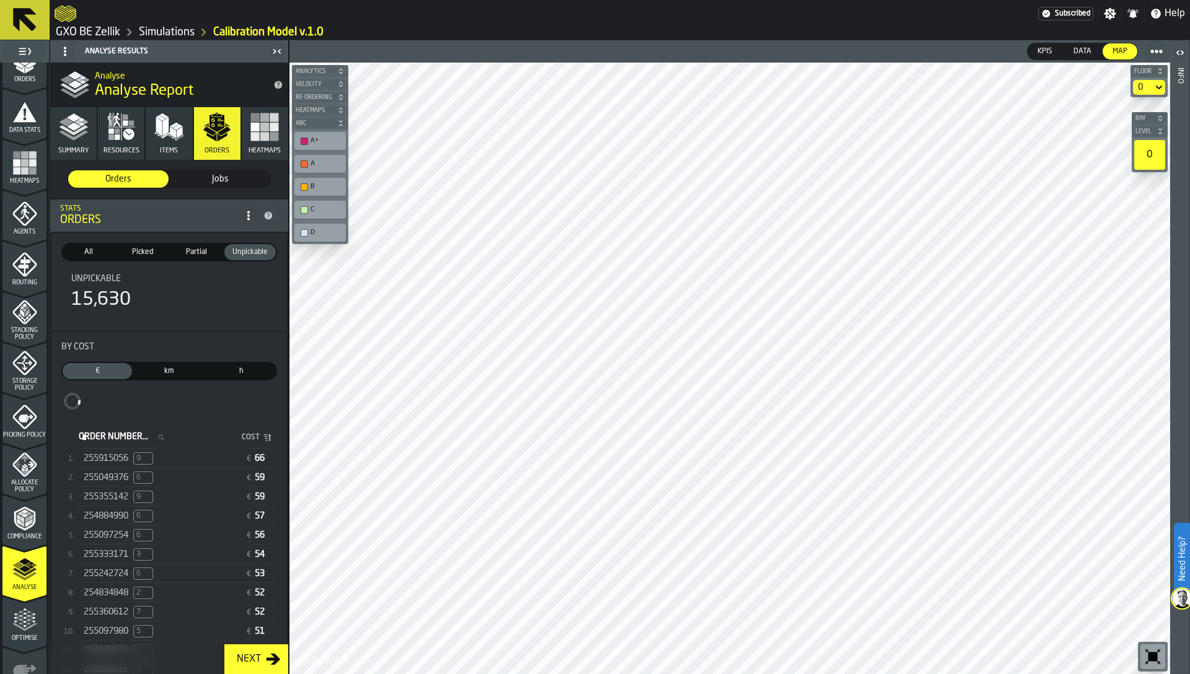
click at [149, 460] on span "9" at bounding box center [143, 458] width 20 height 12
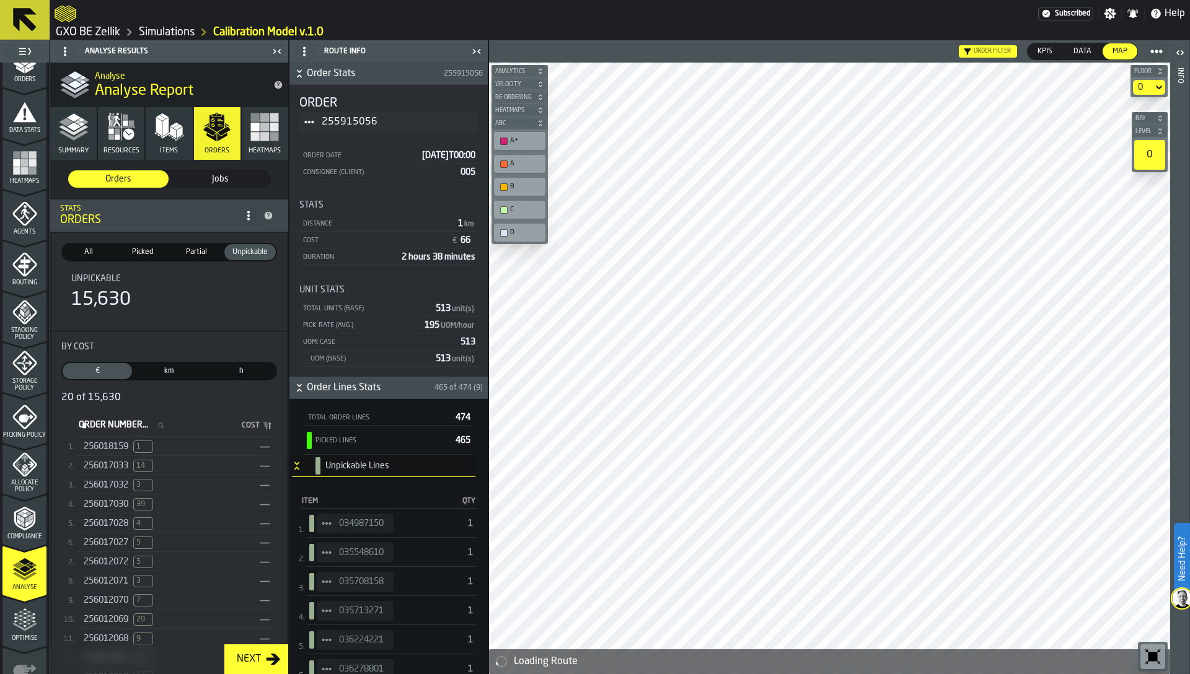
click at [330, 521] on icon "StatList-item-034987150" at bounding box center [327, 524] width 10 height 10
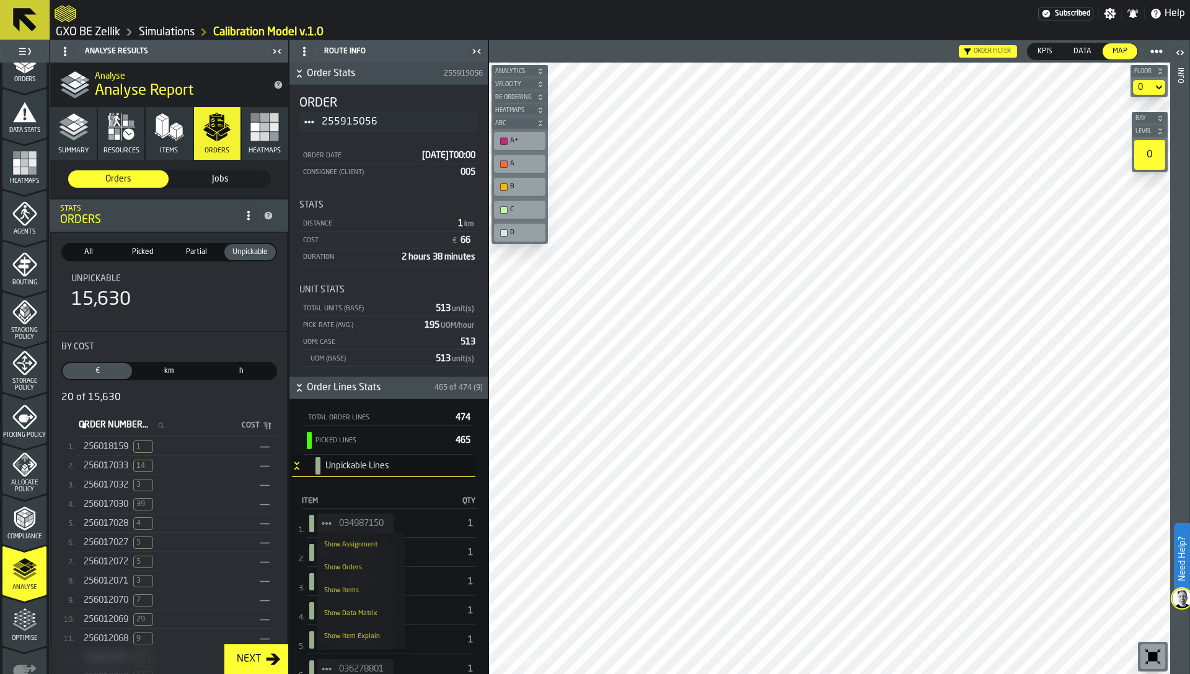
click at [366, 543] on div "Show Assignment" at bounding box center [361, 545] width 74 height 8
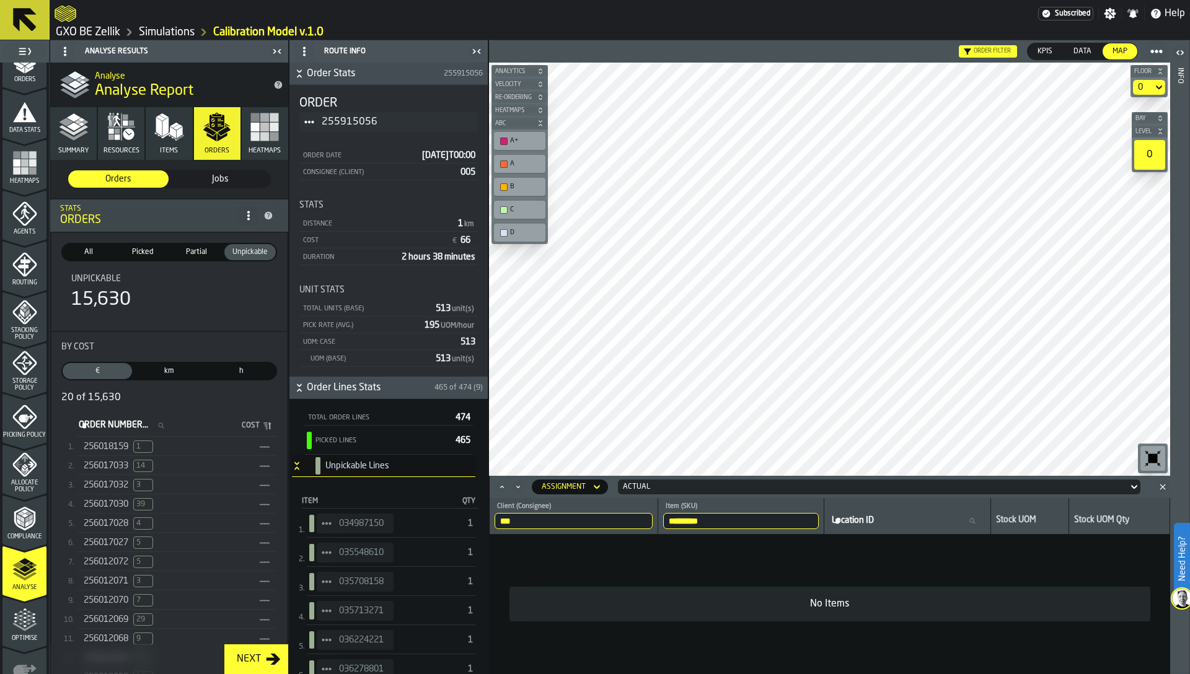
click at [648, 485] on div "Actual" at bounding box center [873, 487] width 500 height 9
click at [655, 585] on div "No Items" at bounding box center [830, 604] width 661 height 55
click at [1160, 486] on icon "Close" at bounding box center [1163, 487] width 12 height 12
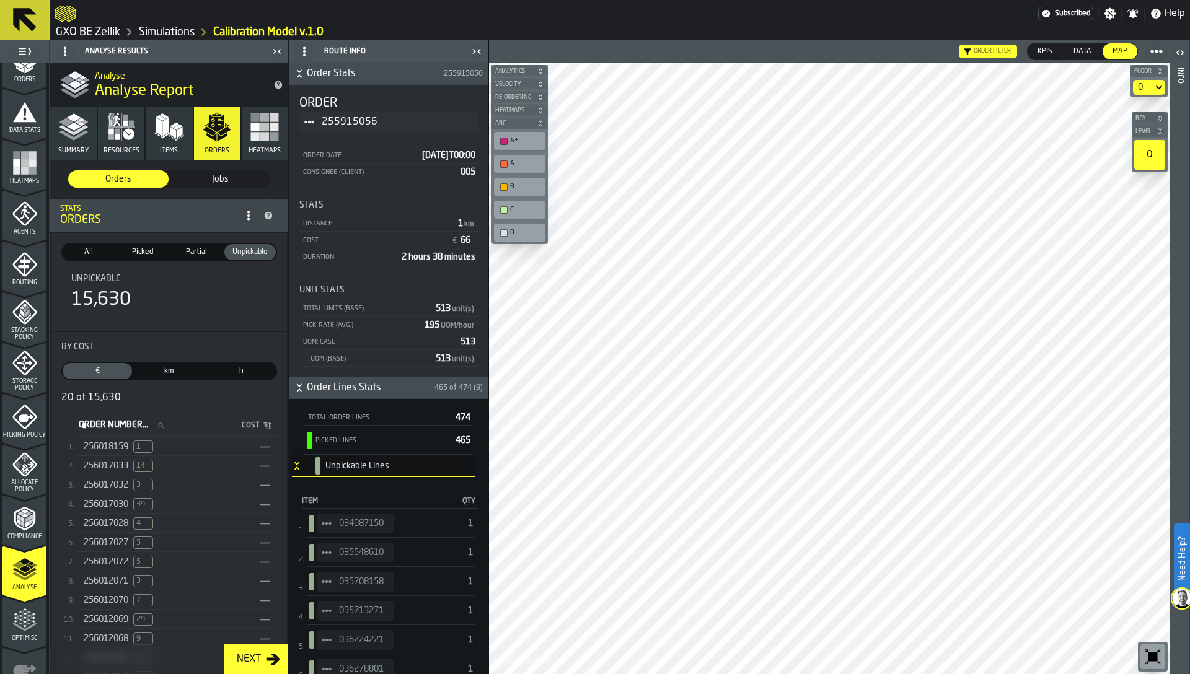
click at [0, 0] on icon at bounding box center [0, 0] width 0 height 0
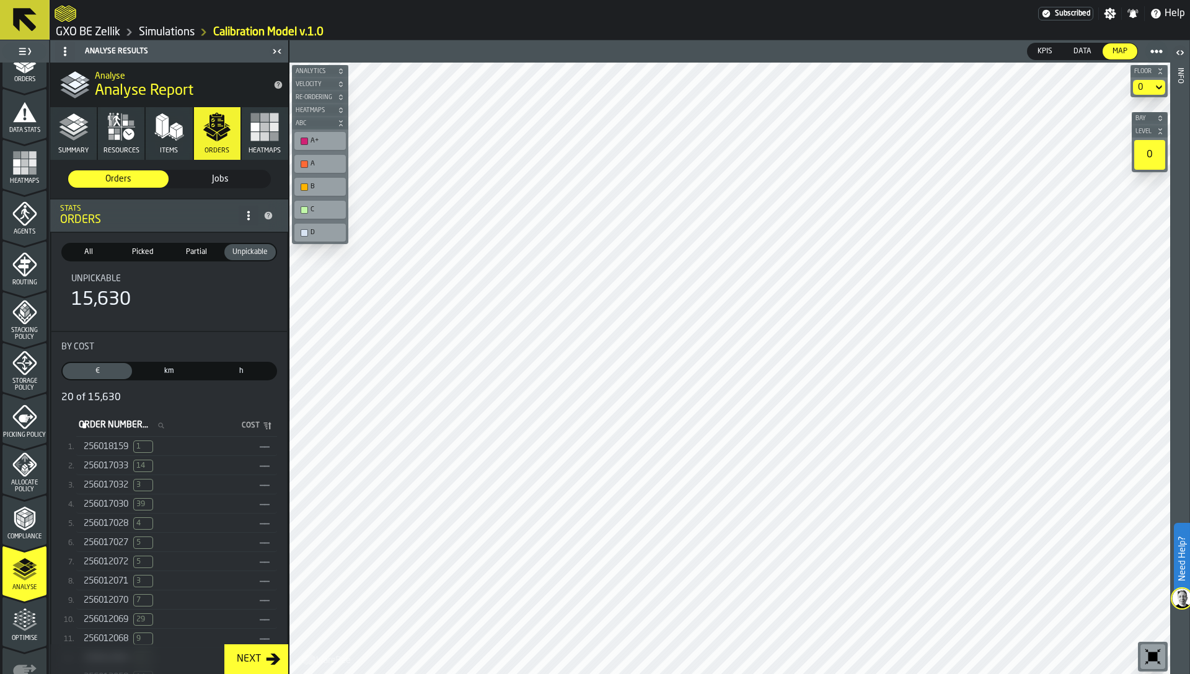
click at [18, 432] on span "Picking Policy" at bounding box center [24, 435] width 44 height 7
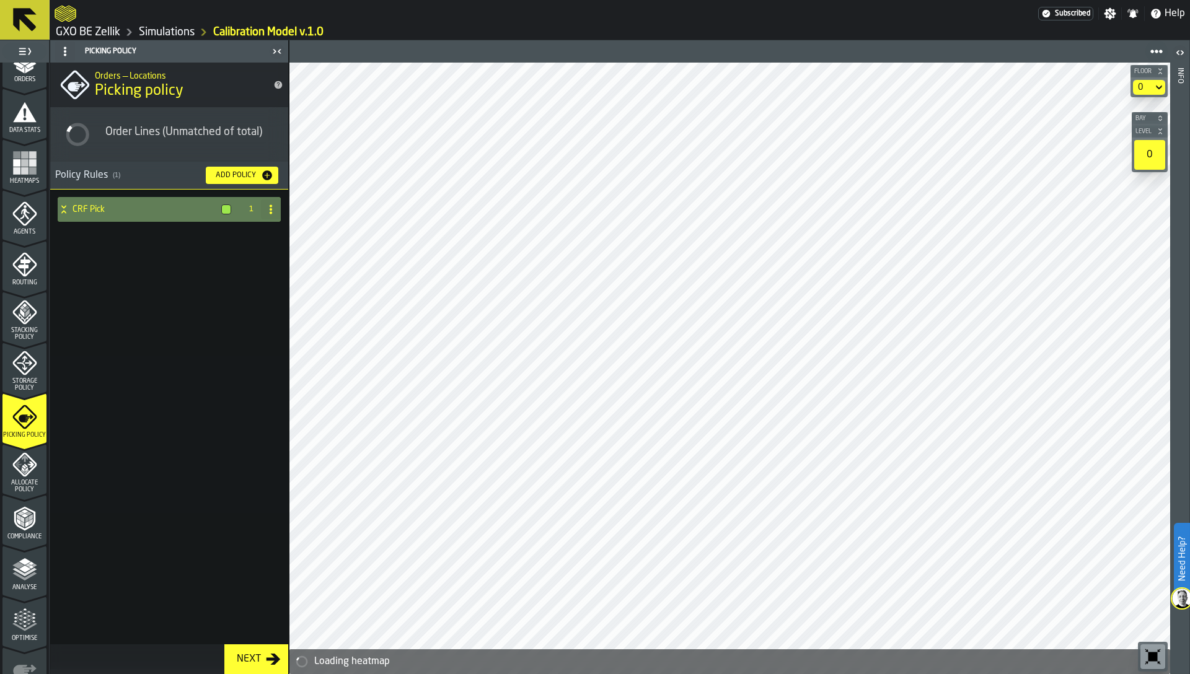
click at [105, 215] on div "CRF Pick" at bounding box center [147, 209] width 179 height 25
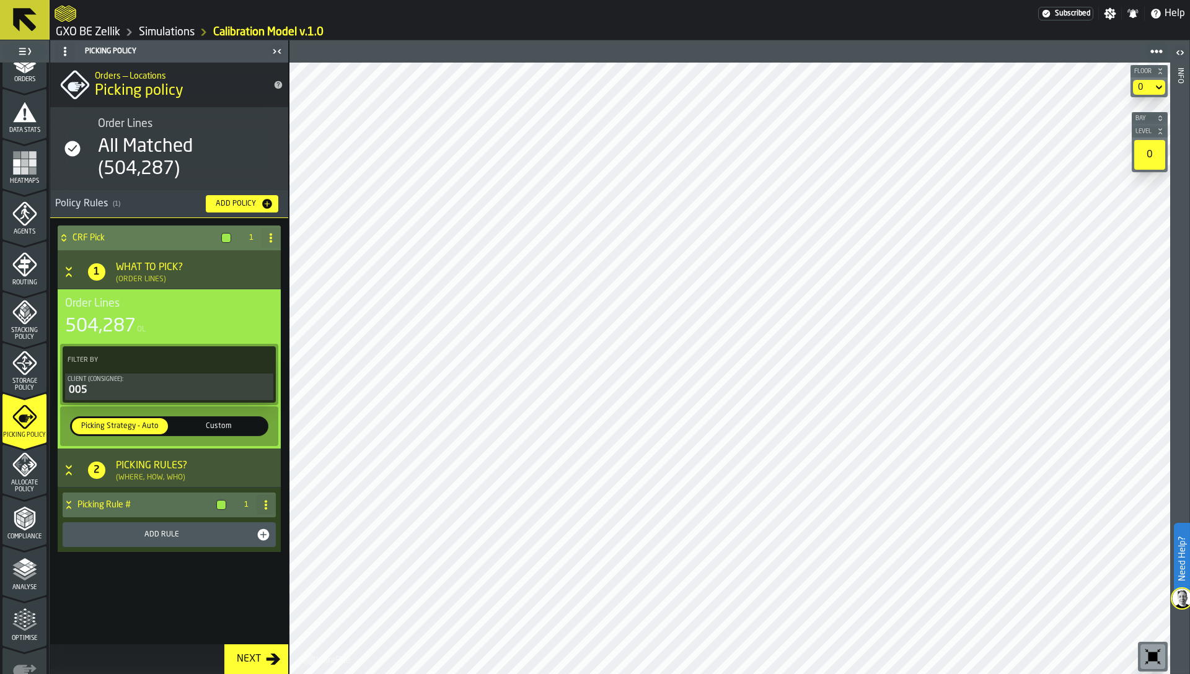
click at [110, 488] on div "Picking Rule # 1 Add Rule" at bounding box center [169, 520] width 223 height 64
click at [115, 505] on h4 "Picking Rule #" at bounding box center [144, 505] width 134 height 10
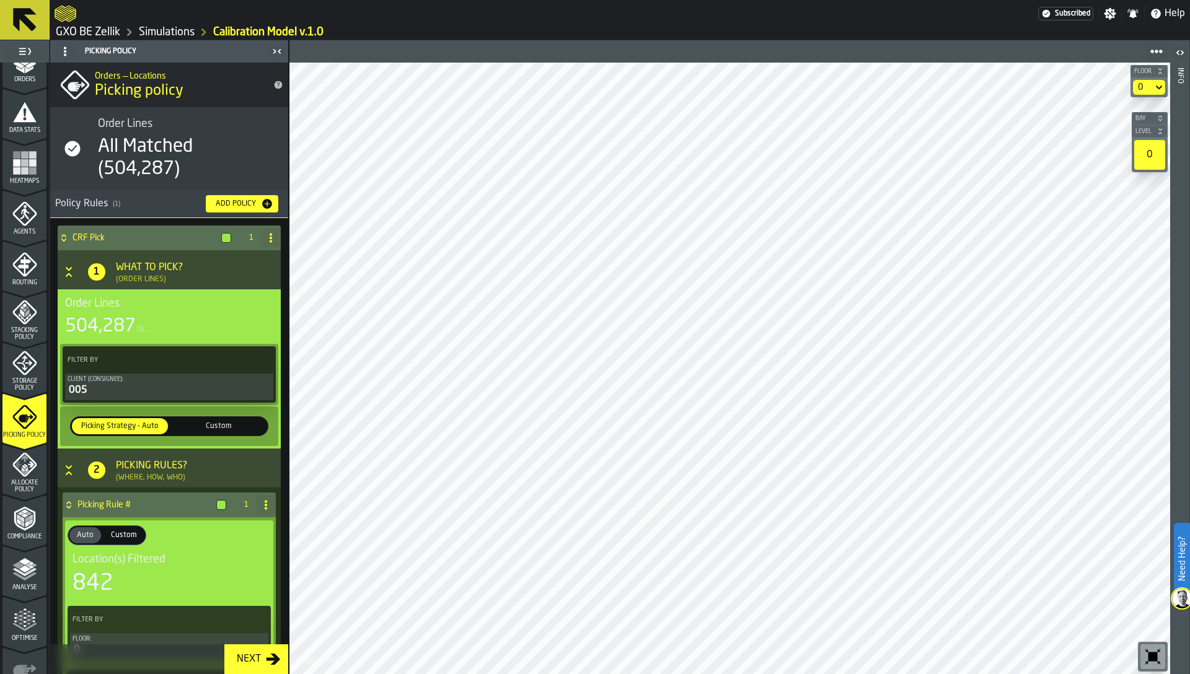
click at [22, 569] on polygon "menu Analyse" at bounding box center [25, 569] width 12 height 7
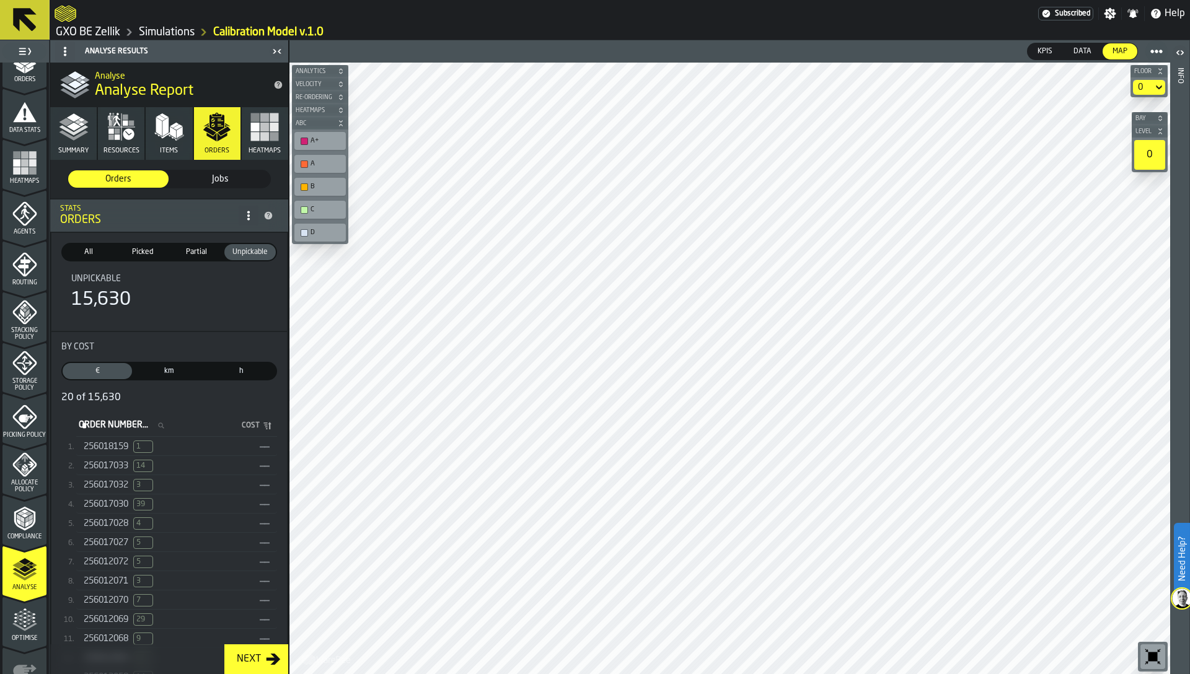
click at [98, 443] on span "256018159" at bounding box center [106, 447] width 45 height 10
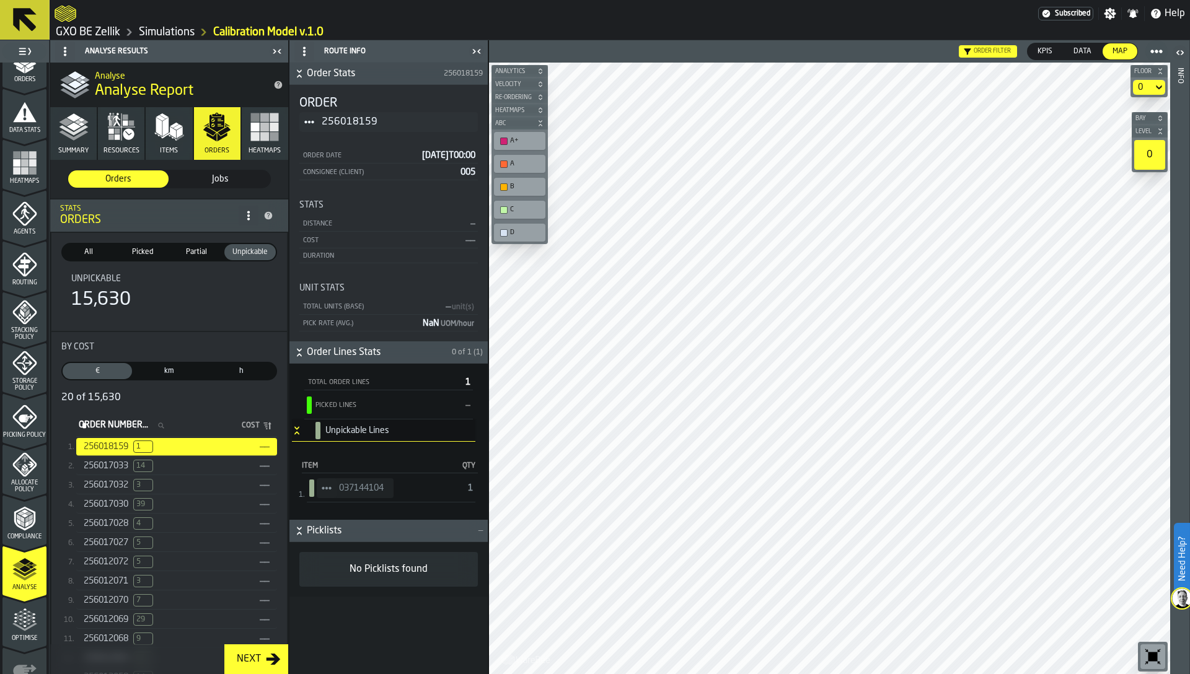
click at [319, 493] on span "StatList-item-037144104" at bounding box center [327, 489] width 20 height 20
click at [351, 534] on div "Show Orders" at bounding box center [361, 533] width 74 height 8
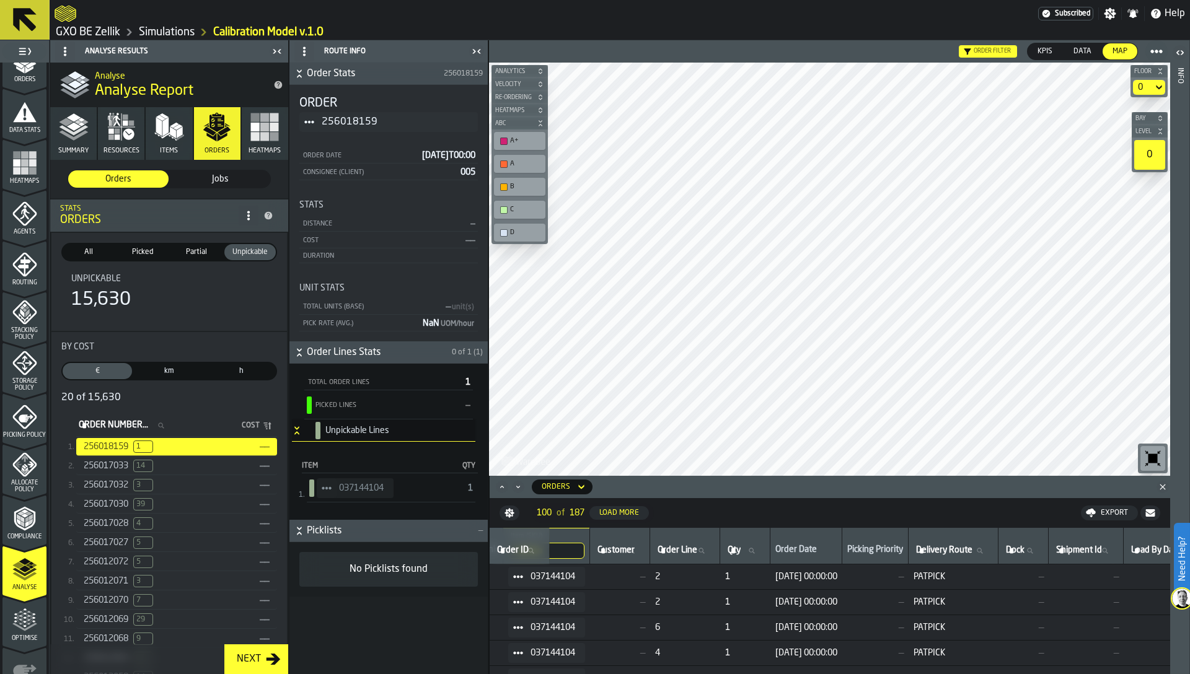
scroll to position [0, 292]
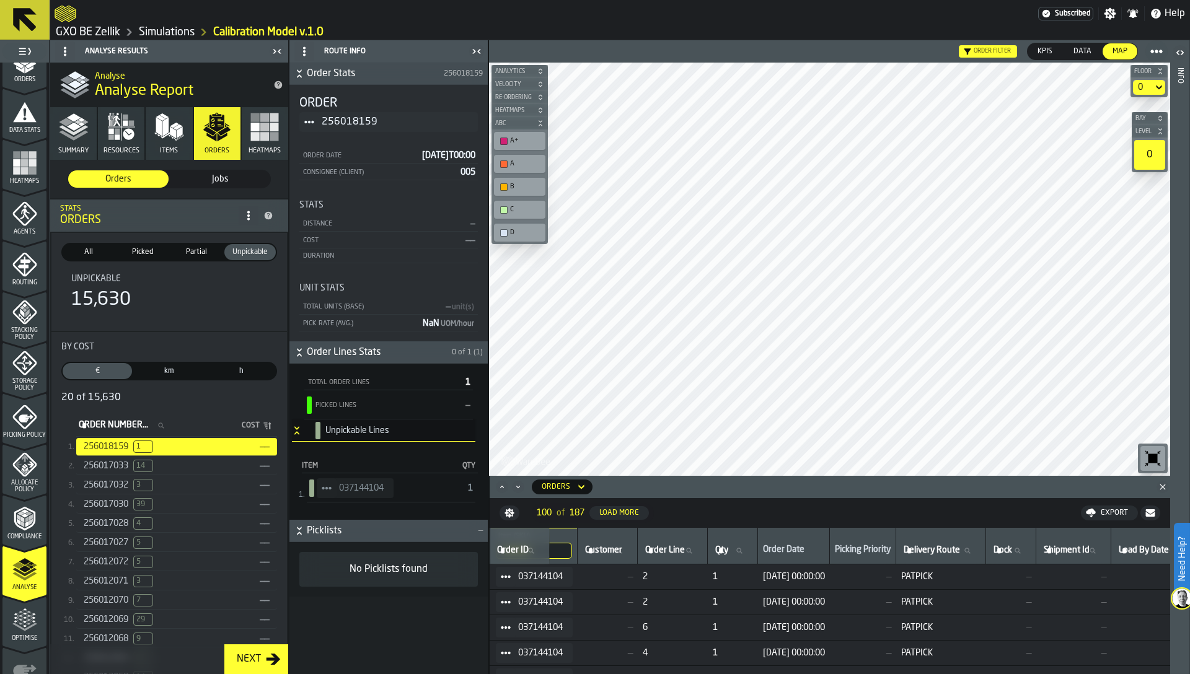
click at [811, 579] on span "18/08/2025, 00:00:00" at bounding box center [794, 577] width 62 height 10
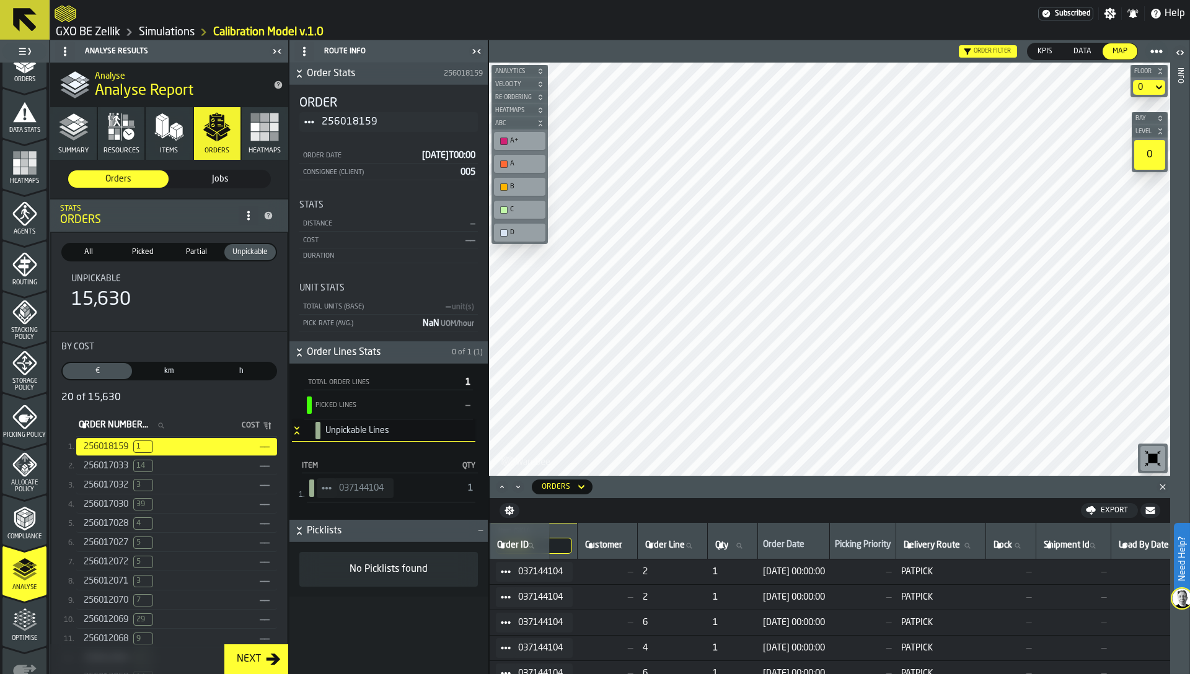
scroll to position [0, 0]
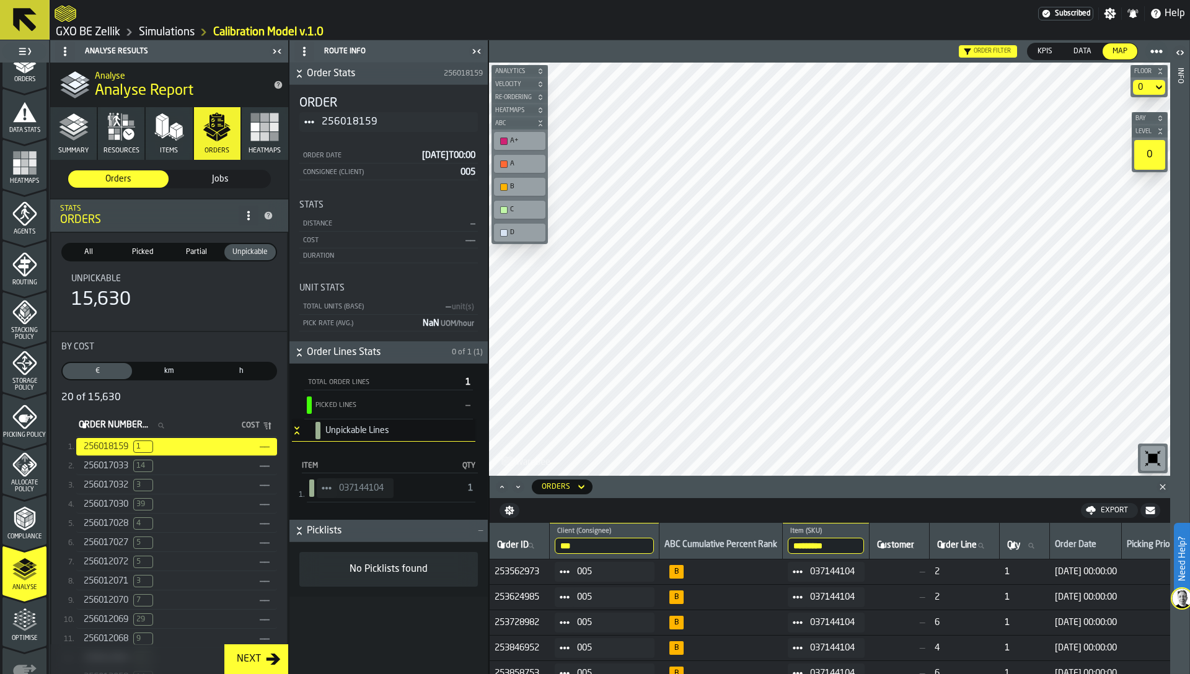
click at [803, 571] on circle at bounding box center [801, 572] width 4 height 4
click at [825, 591] on div "Show Assignment" at bounding box center [840, 593] width 74 height 8
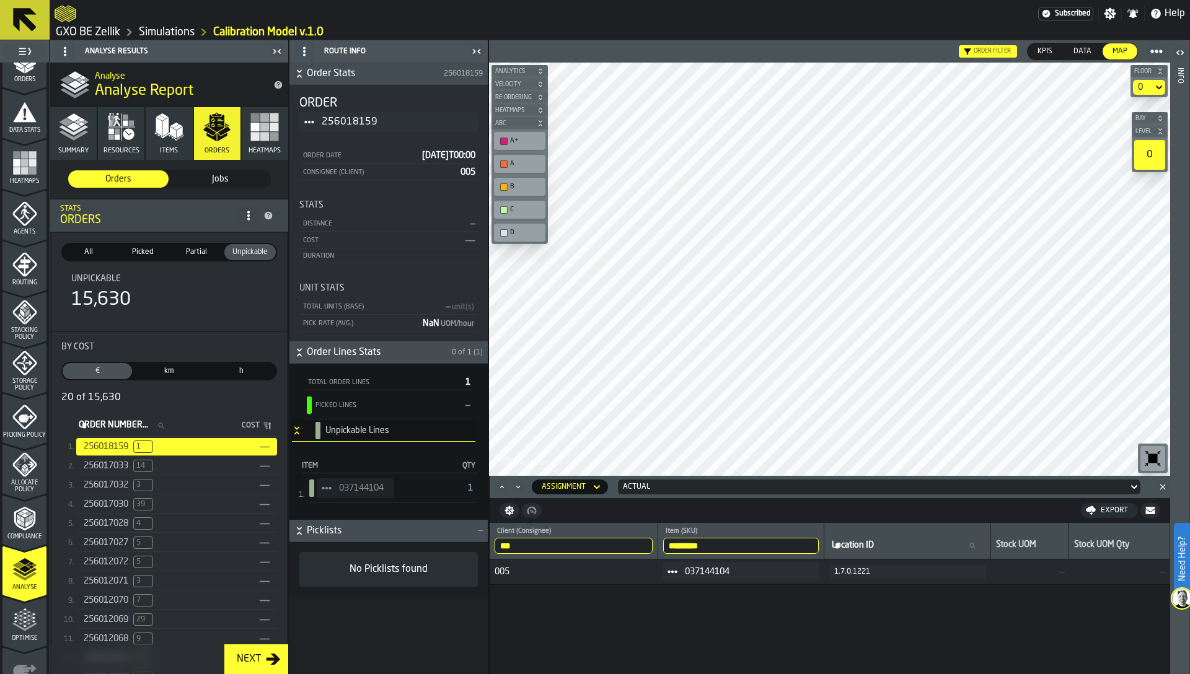
click at [682, 575] on span at bounding box center [673, 572] width 20 height 20
click at [708, 633] on li "Show Items" at bounding box center [710, 639] width 89 height 23
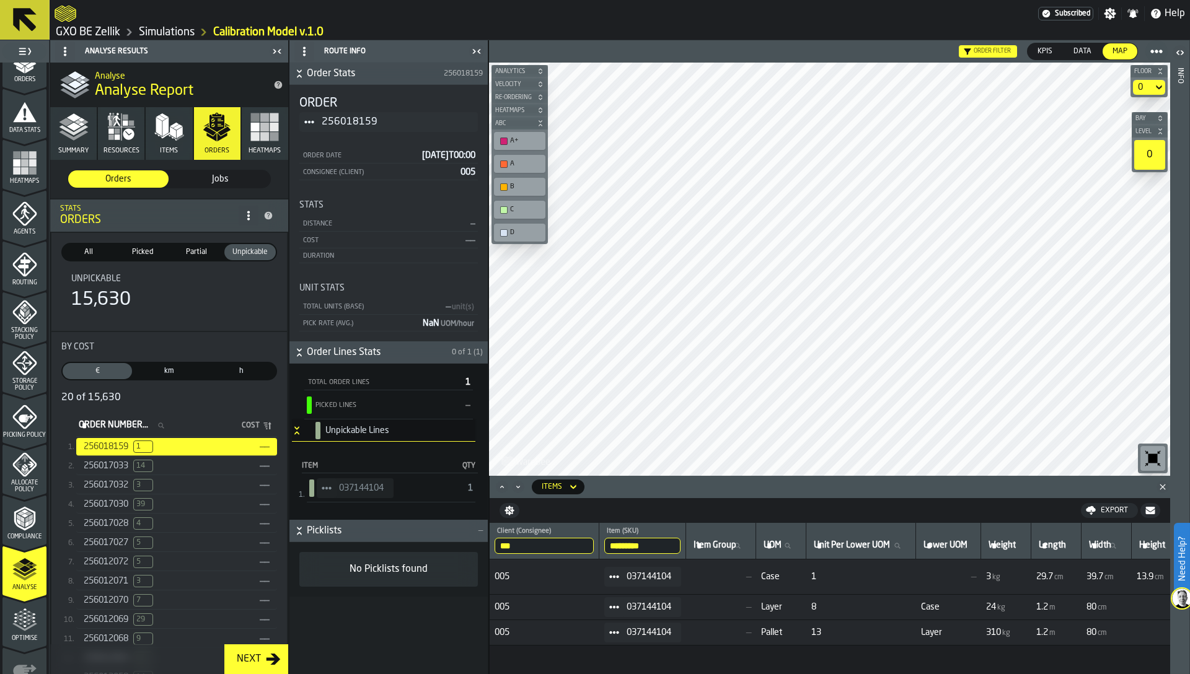
click at [21, 423] on icon "menu Picking Policy" at bounding box center [24, 417] width 24 height 24
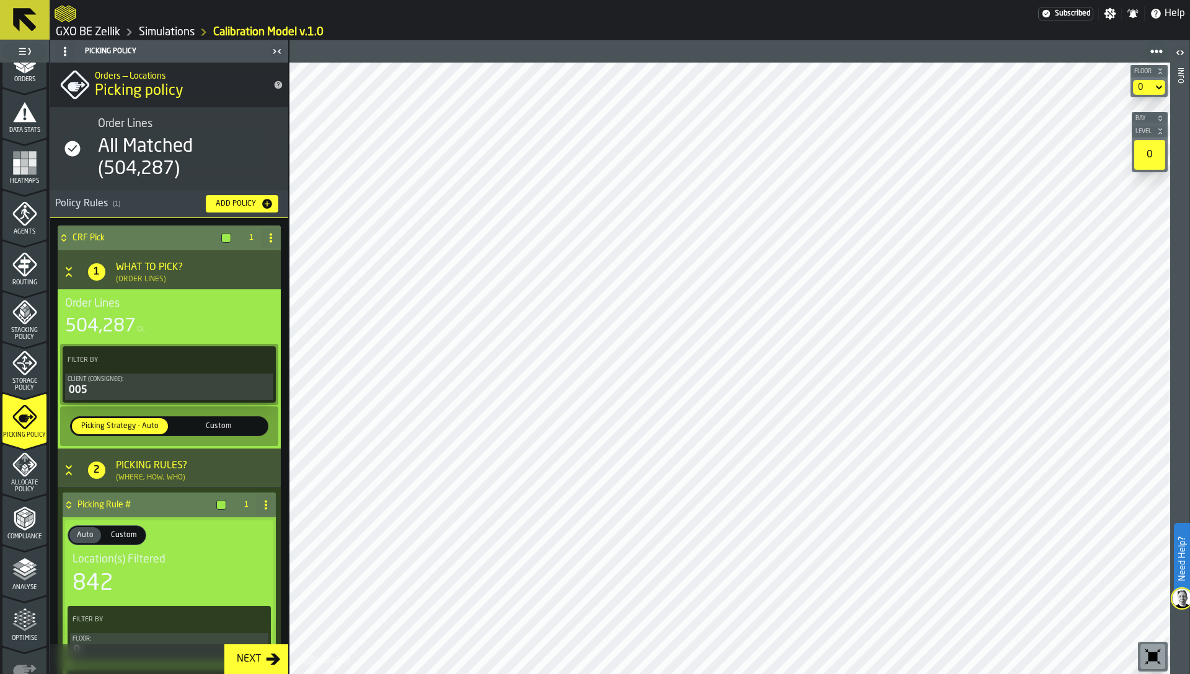
scroll to position [227, 0]
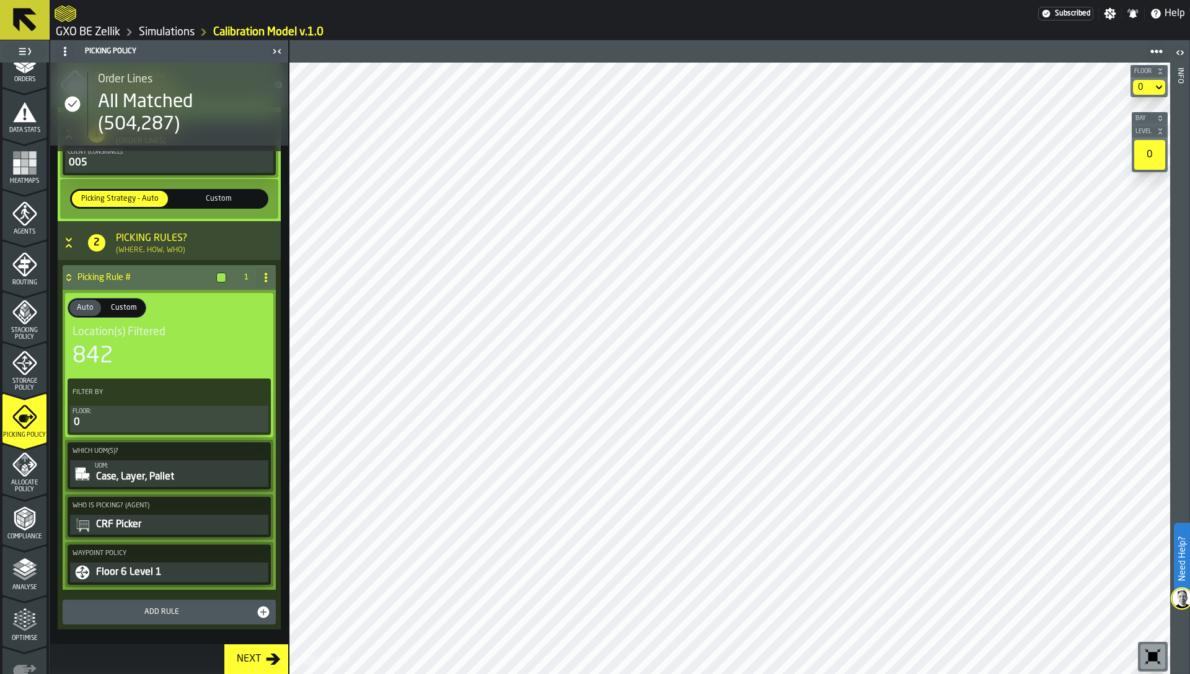
click at [29, 571] on polyline "menu Analyse" at bounding box center [24, 572] width 24 height 9
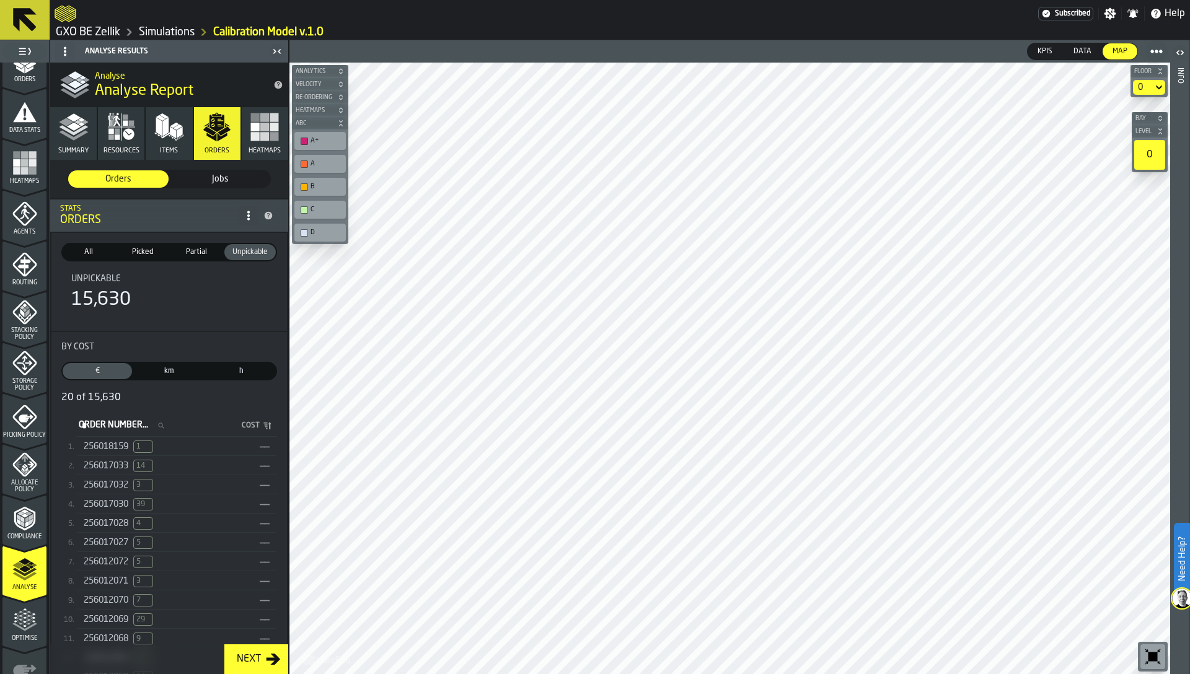
click at [103, 444] on span "256018159" at bounding box center [106, 447] width 45 height 10
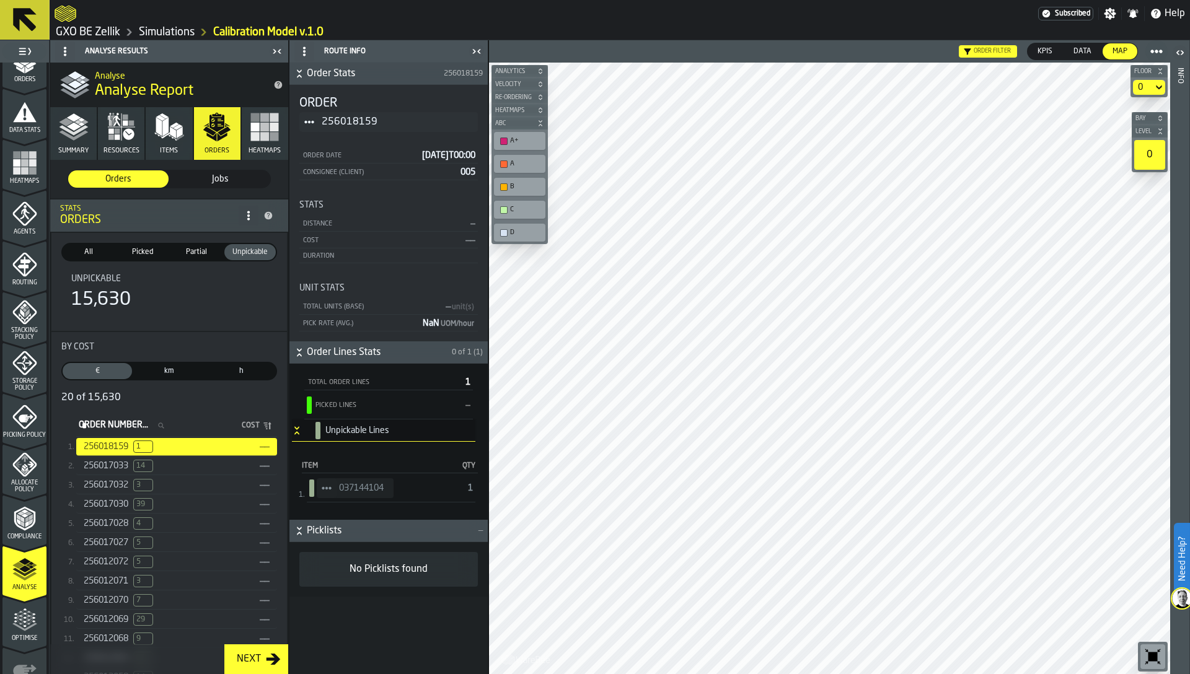
click at [335, 490] on span "StatList-item-037144104" at bounding box center [327, 489] width 20 height 20
click at [355, 514] on li "Show Assignment" at bounding box center [361, 509] width 89 height 23
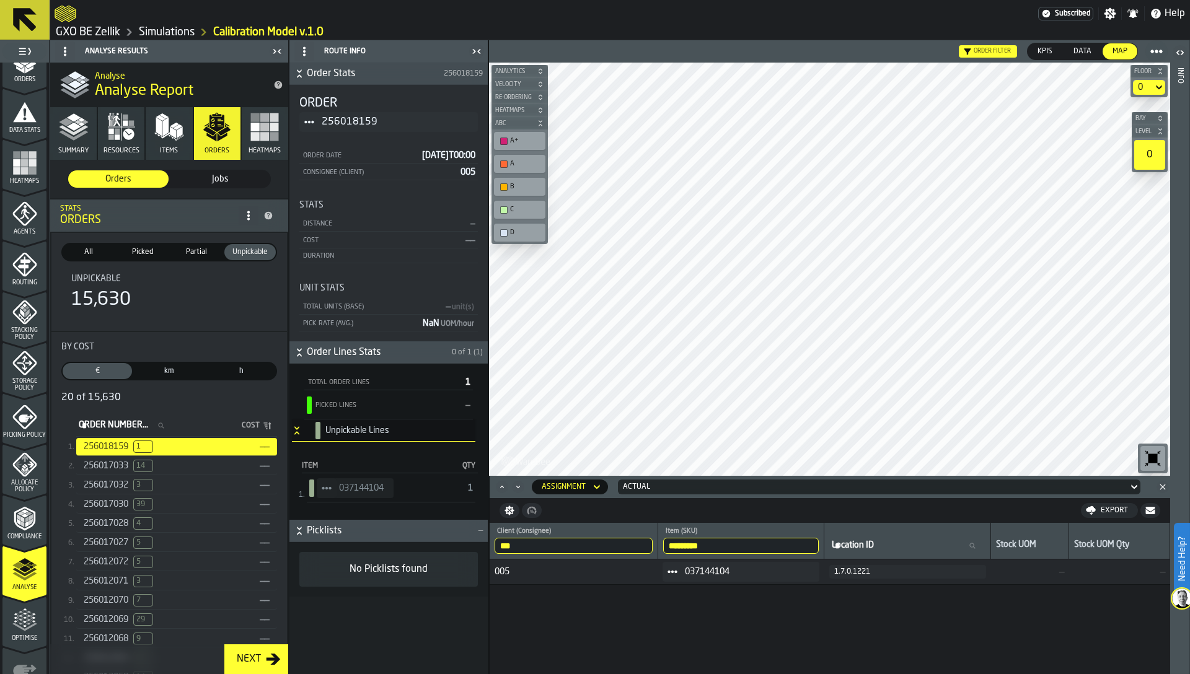
click at [871, 573] on div "1.7.0.1221" at bounding box center [907, 572] width 147 height 9
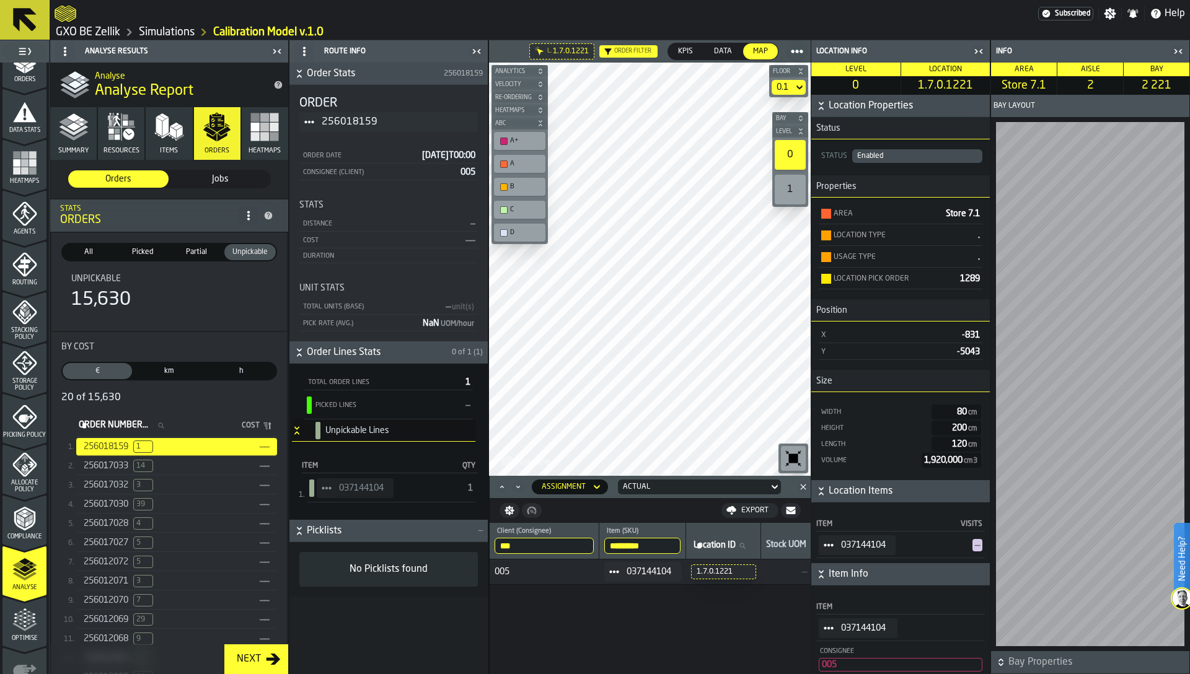
click at [790, 84] on div "0.1" at bounding box center [783, 87] width 22 height 15
click at [977, 50] on icon "button-toggle-Close me" at bounding box center [978, 51] width 15 height 15
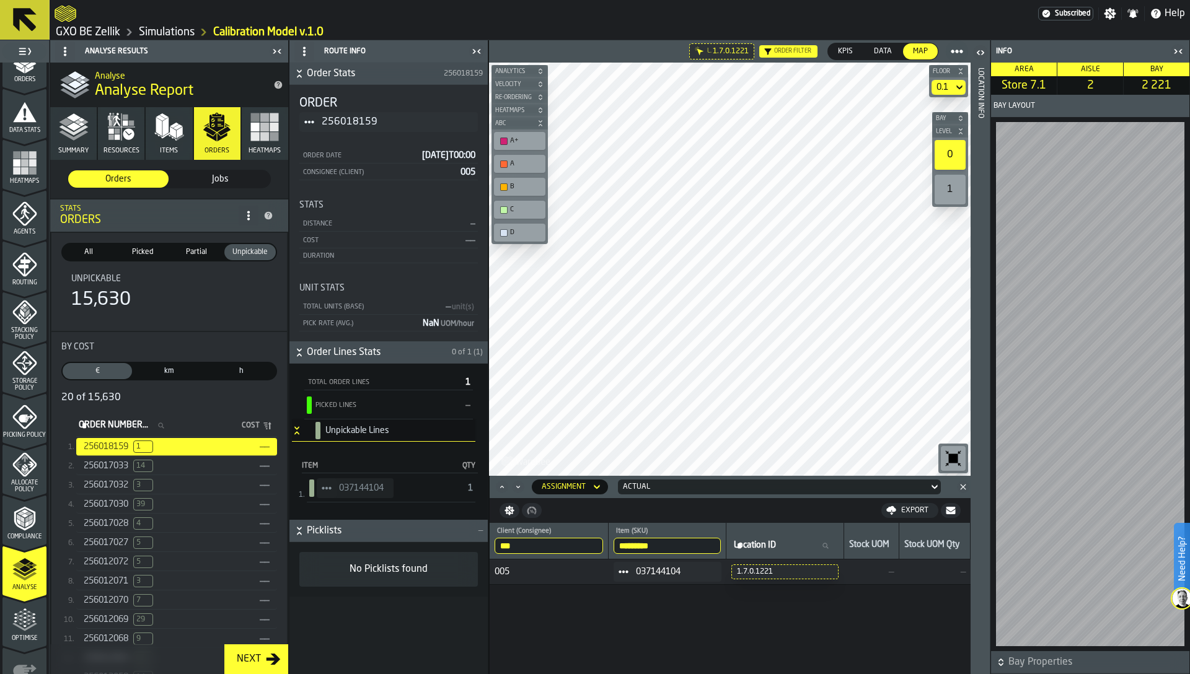
click at [945, 90] on div "0.1" at bounding box center [943, 87] width 12 height 10
click at [14, 432] on span "Picking Policy" at bounding box center [24, 435] width 44 height 7
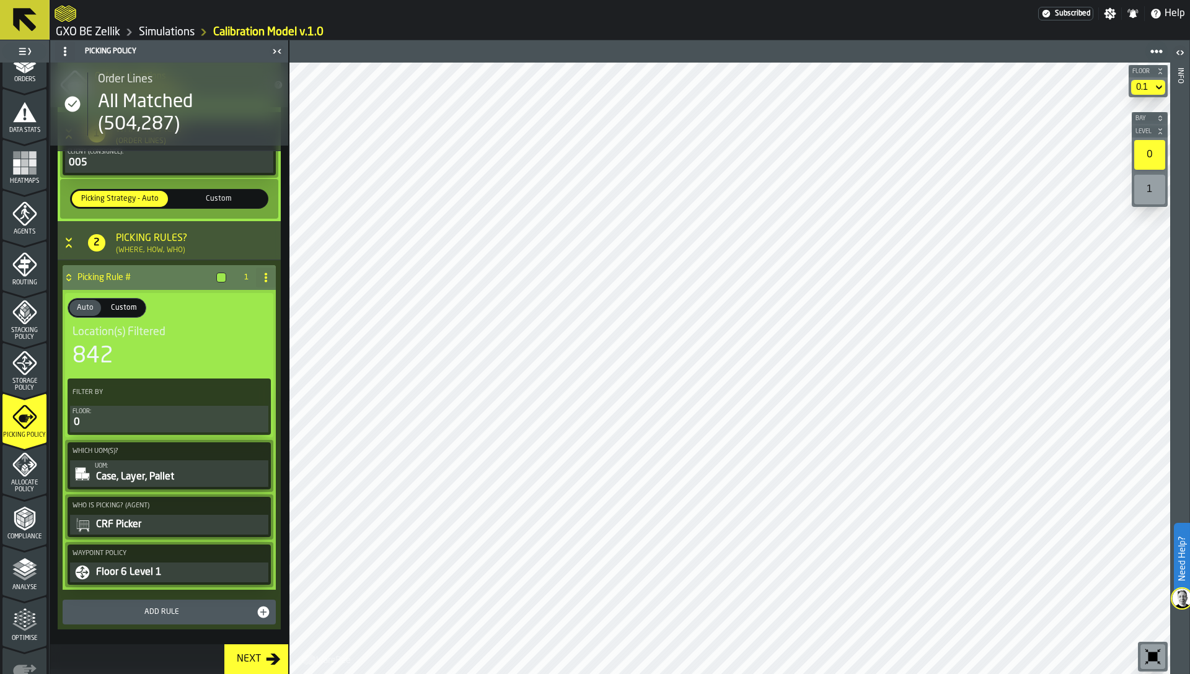
click at [100, 420] on div "0" at bounding box center [169, 422] width 193 height 15
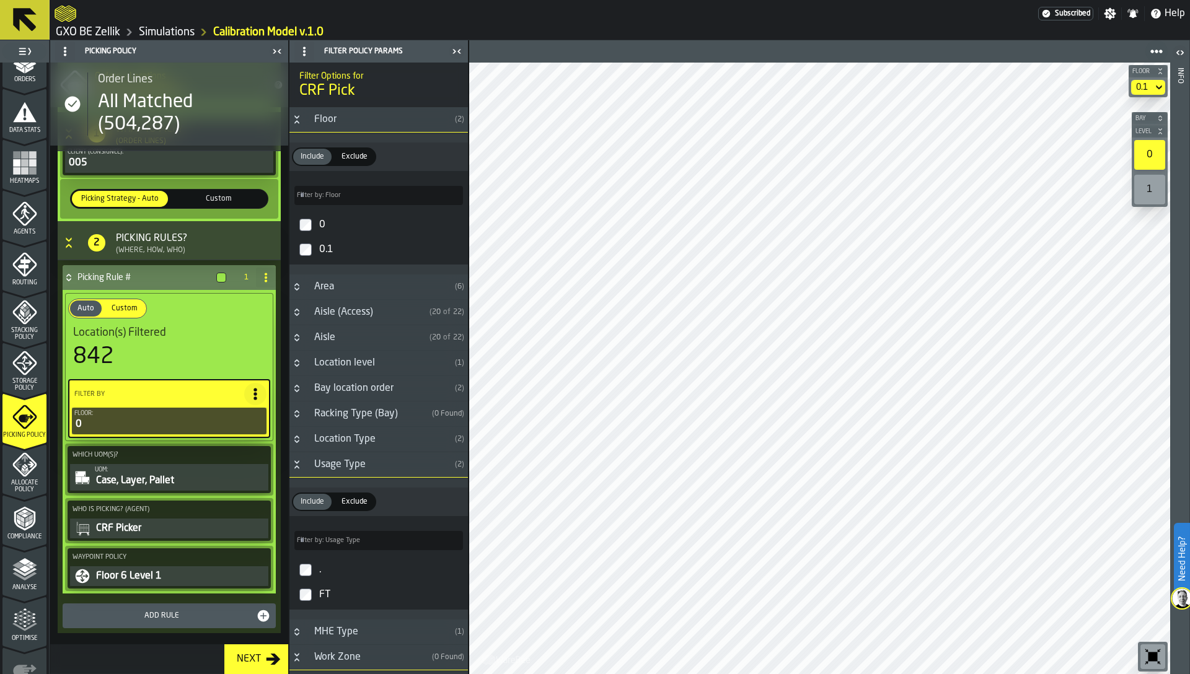
click at [328, 255] on div "0.1" at bounding box center [390, 250] width 146 height 20
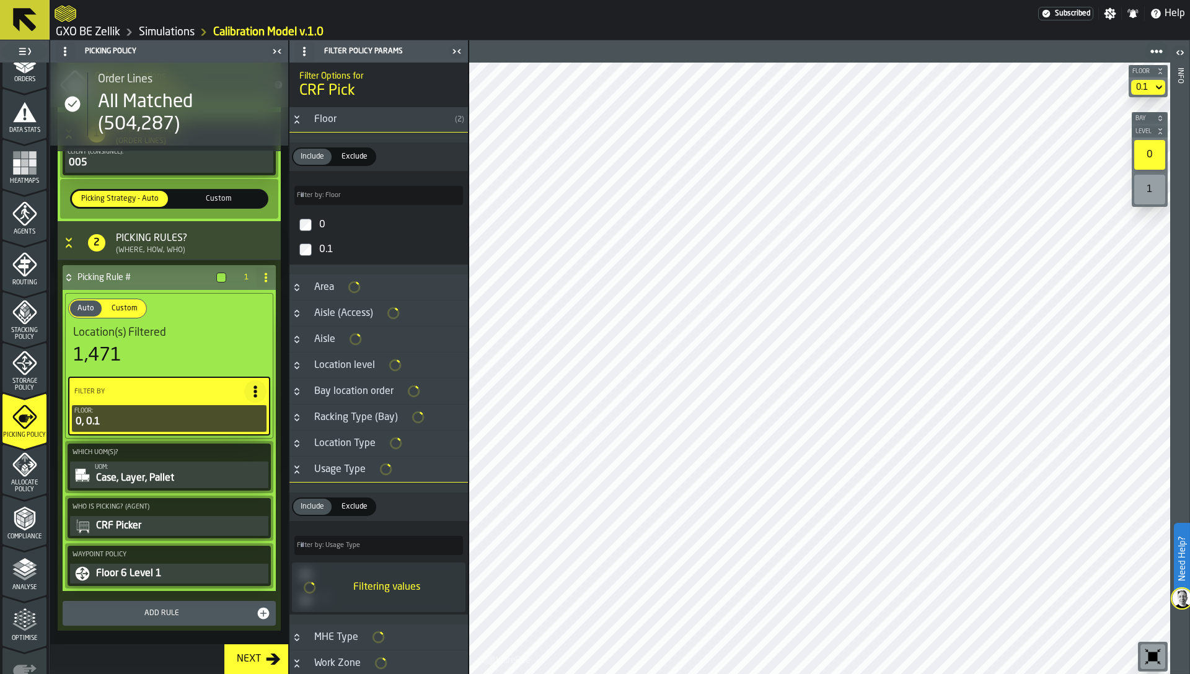
type input "*****"
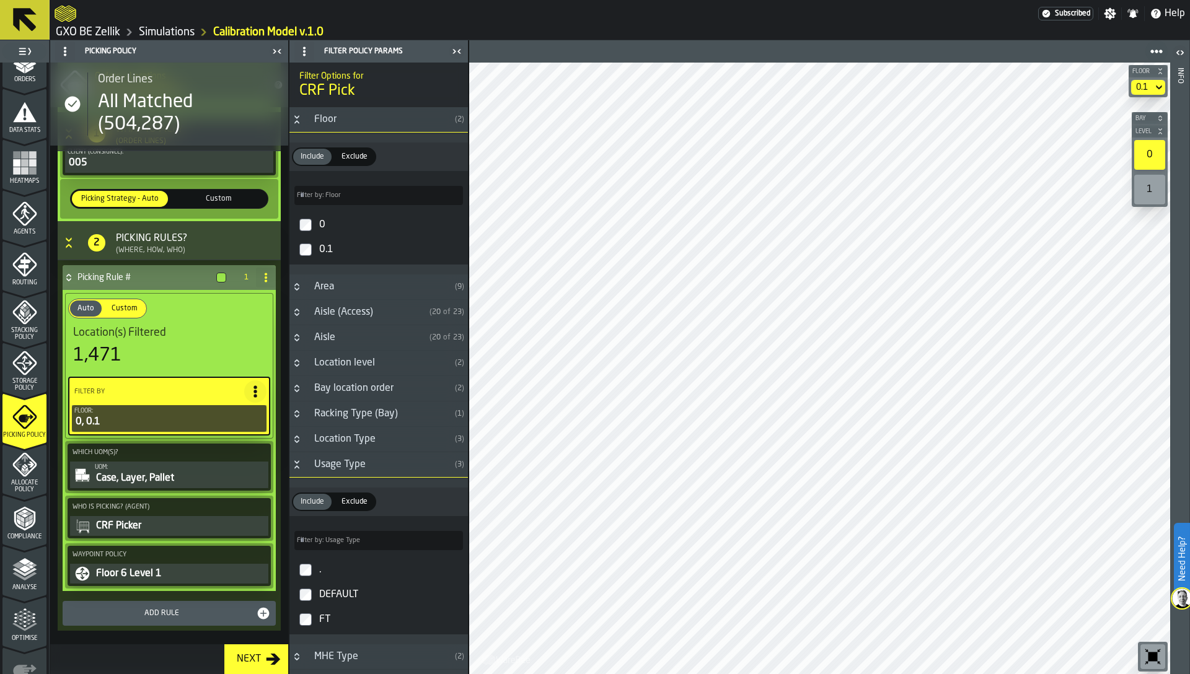
click at [19, 372] on icon "menu Storage Policy" at bounding box center [24, 363] width 25 height 25
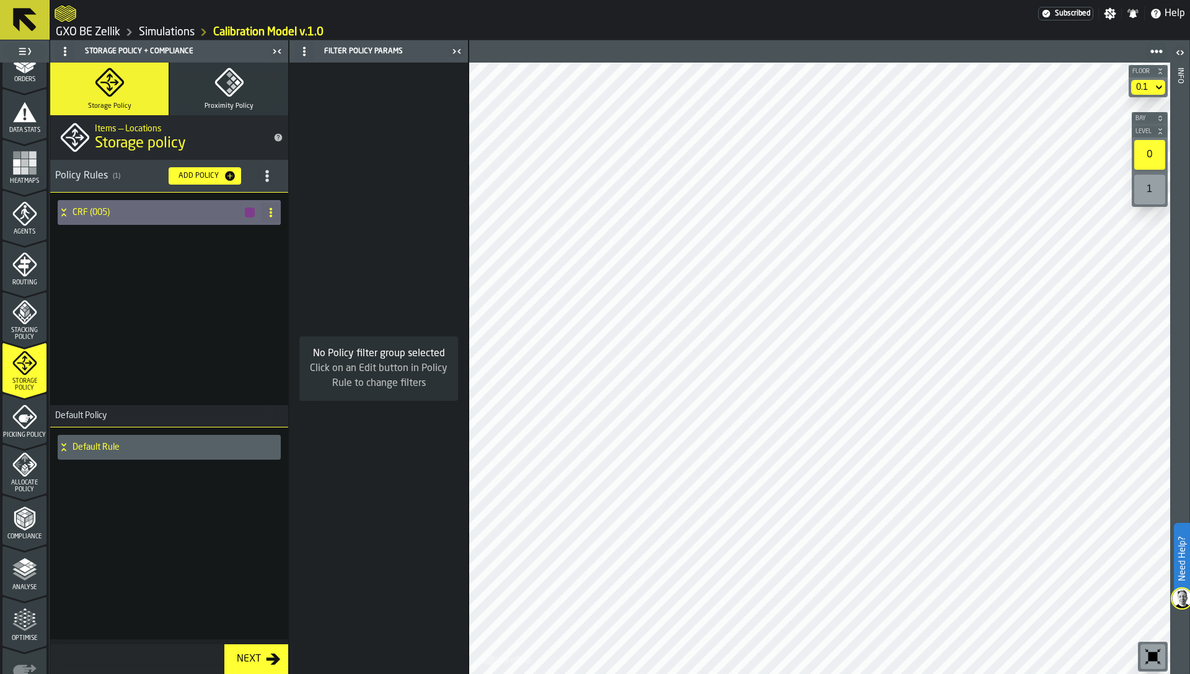
click at [98, 216] on h4 "CRF (005)" at bounding box center [158, 213] width 171 height 10
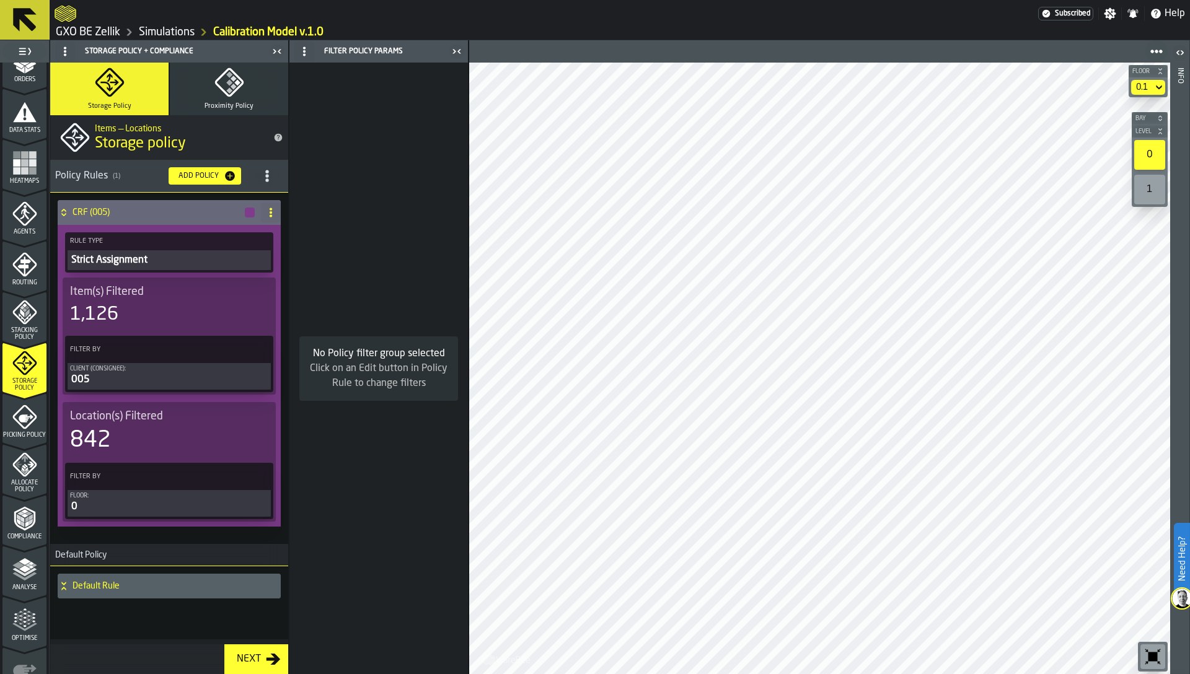
click at [105, 505] on div "0" at bounding box center [169, 507] width 198 height 15
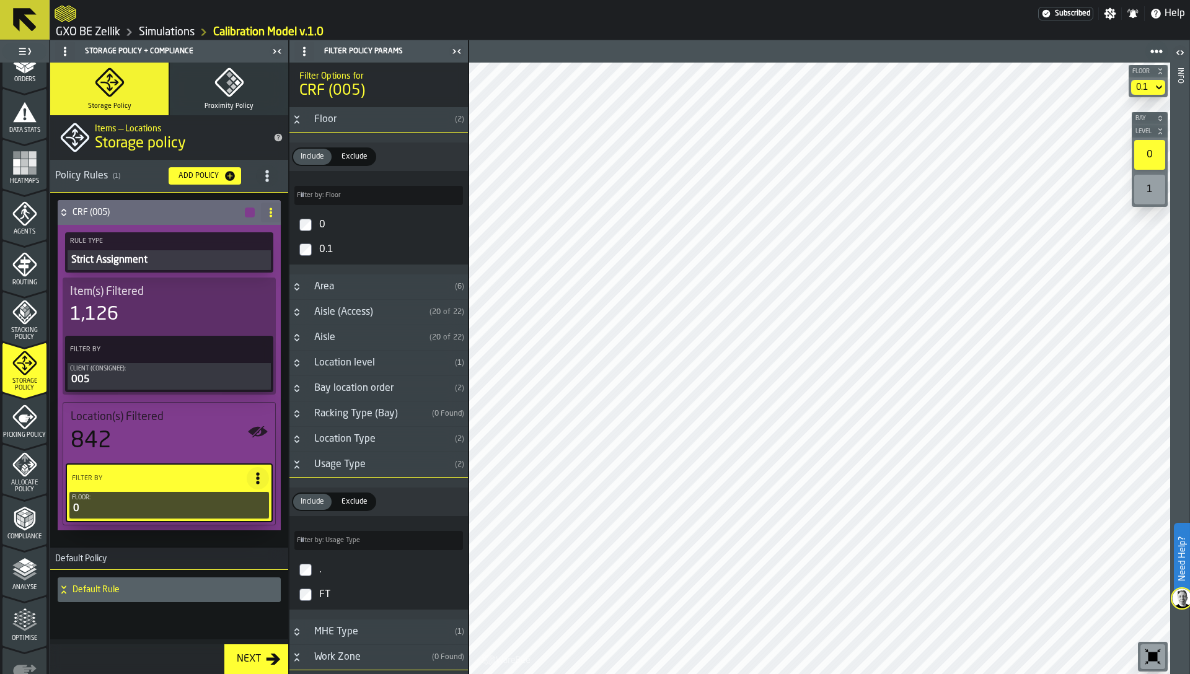
click at [327, 246] on div "0.1" at bounding box center [390, 250] width 146 height 20
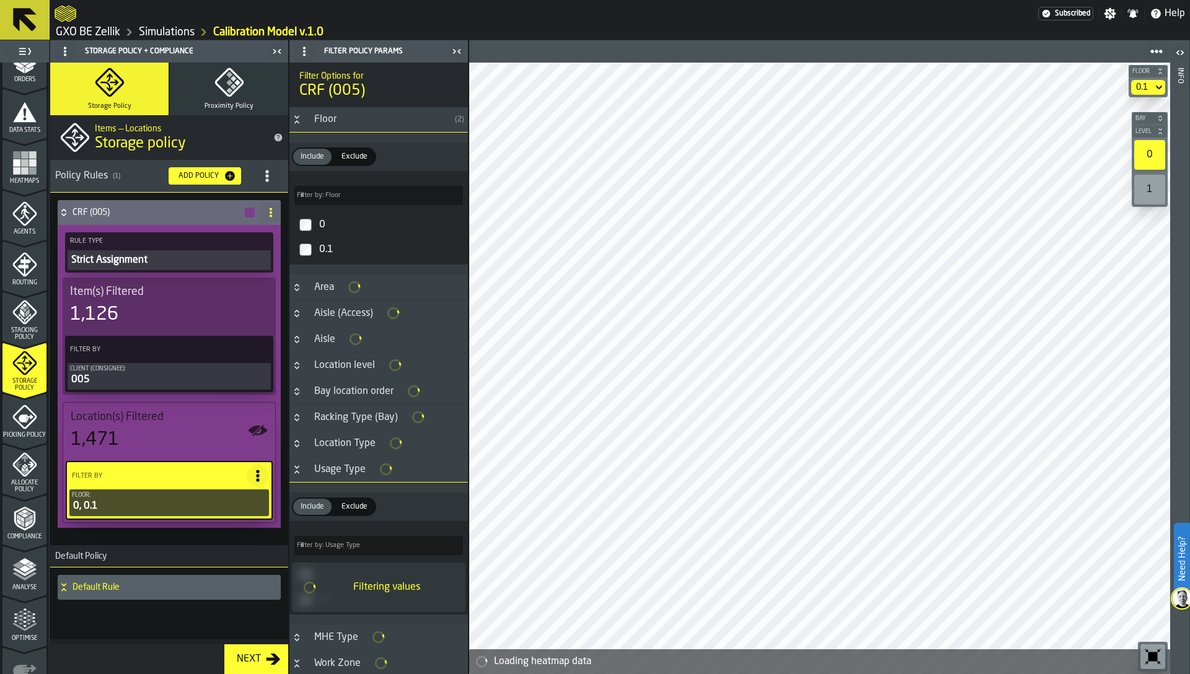
type input "*****"
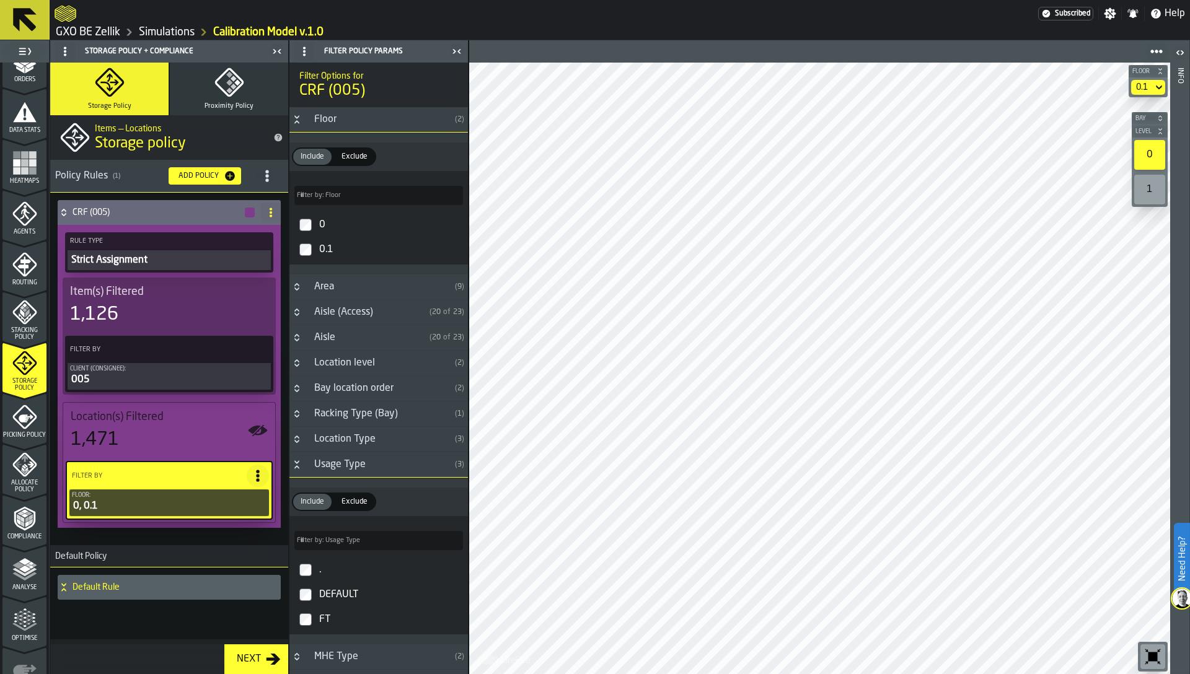
click at [146, 259] on div "Strict Assignment" at bounding box center [169, 260] width 198 height 15
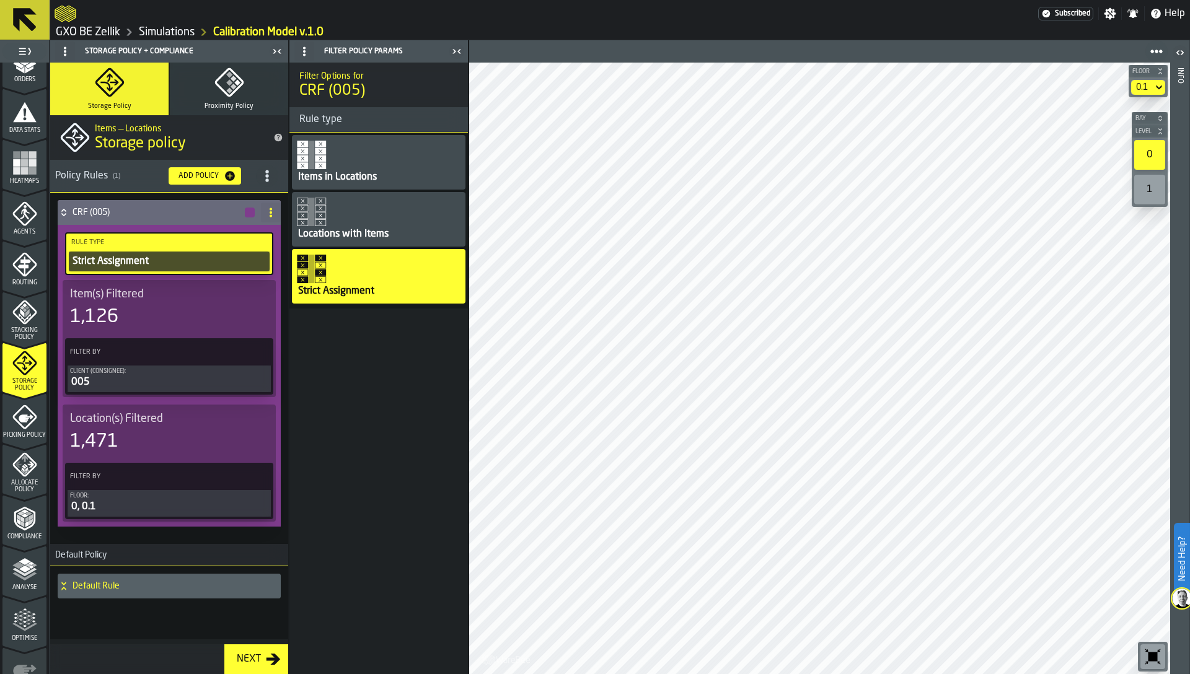
click at [9, 180] on span "Heatmaps" at bounding box center [24, 181] width 44 height 7
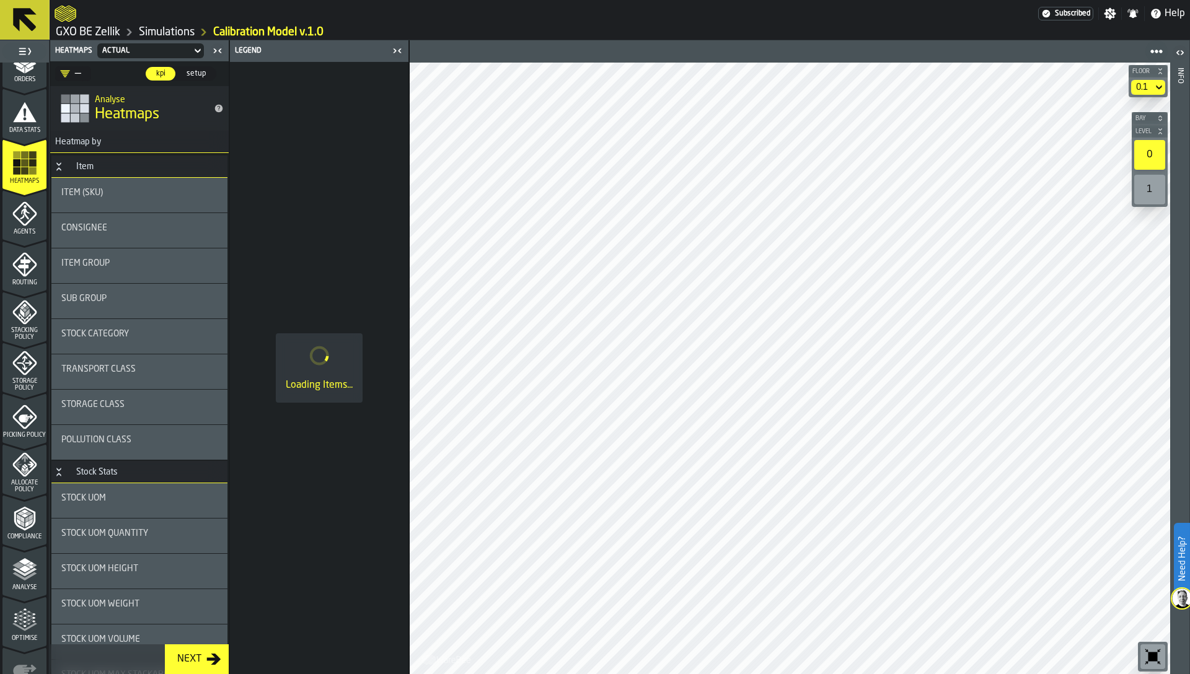
click at [104, 229] on span "Consignee" at bounding box center [84, 228] width 46 height 10
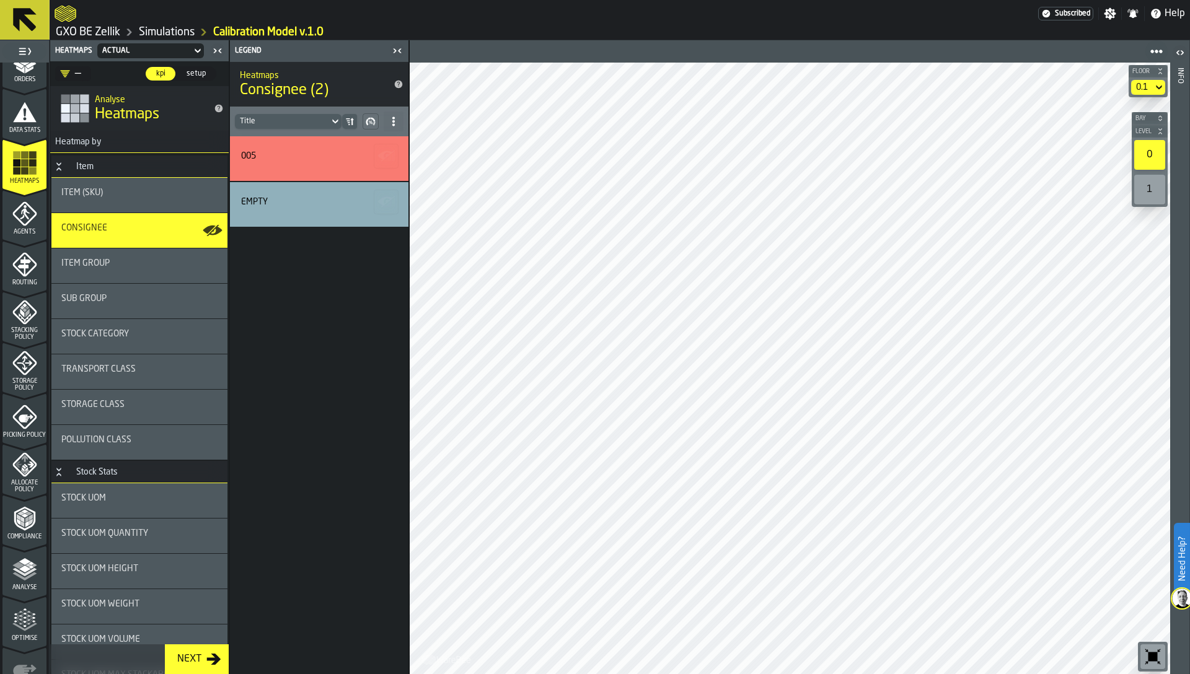
click at [1159, 190] on div "1" at bounding box center [1149, 190] width 31 height 30
click at [1144, 86] on div "0.1" at bounding box center [1142, 87] width 12 height 10
click at [1136, 112] on div "0" at bounding box center [1125, 109] width 64 height 15
click at [106, 271] on div "Item Group" at bounding box center [139, 265] width 156 height 15
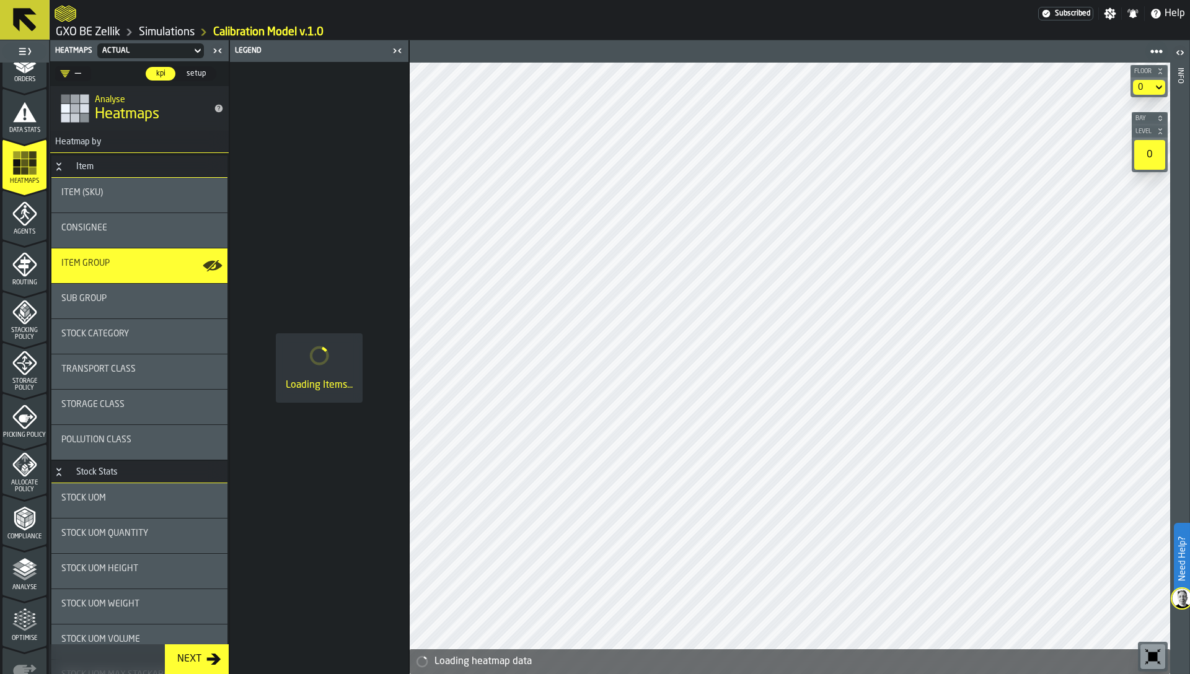
click at [105, 244] on div "Consignee" at bounding box center [139, 230] width 176 height 35
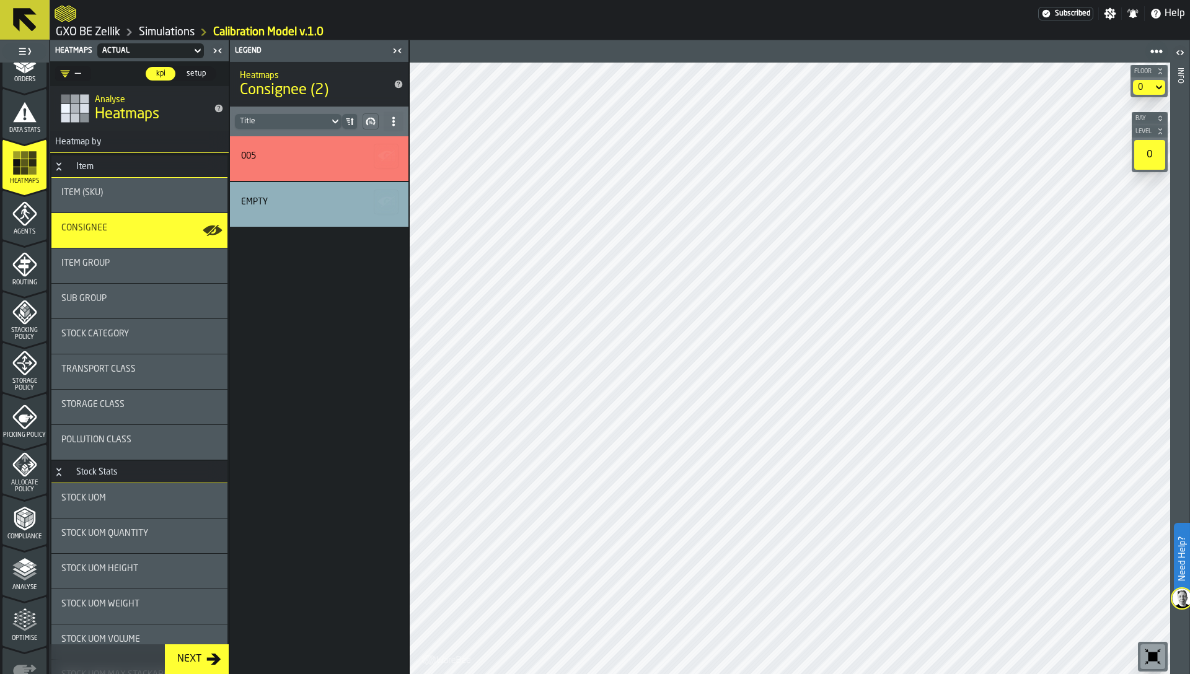
click at [1148, 148] on div "0" at bounding box center [1149, 155] width 31 height 30
click at [17, 374] on icon "menu Storage Policy" at bounding box center [24, 363] width 25 height 25
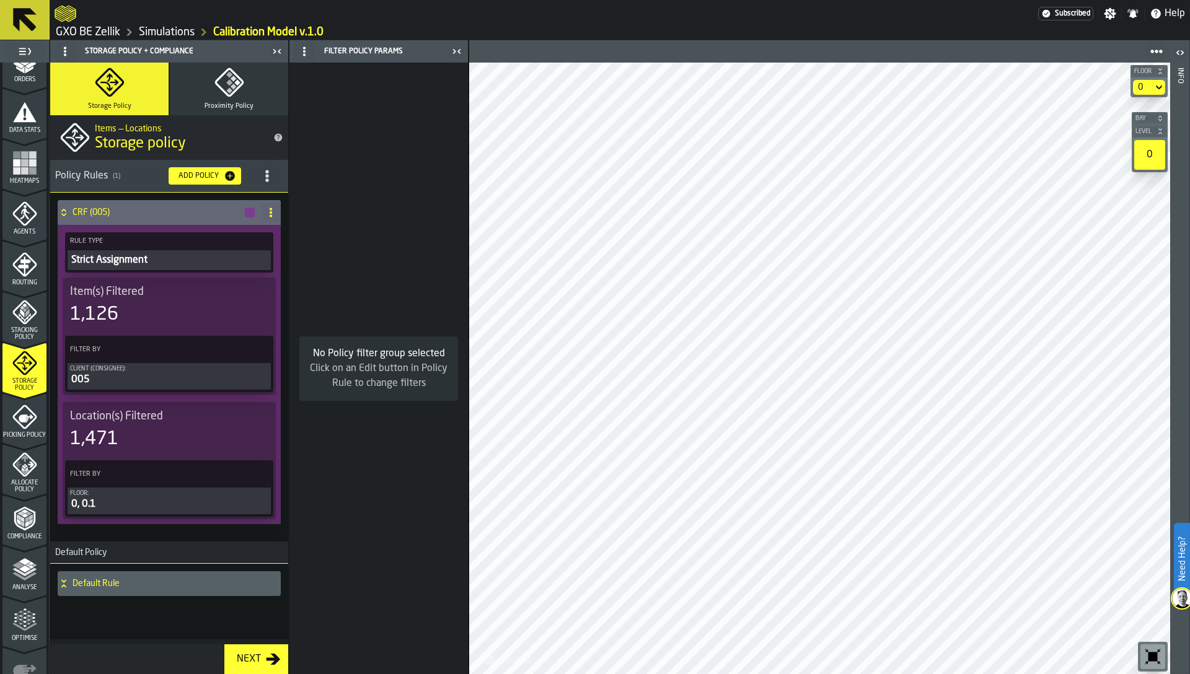
click at [201, 110] on button "Proximity Policy" at bounding box center [229, 89] width 118 height 53
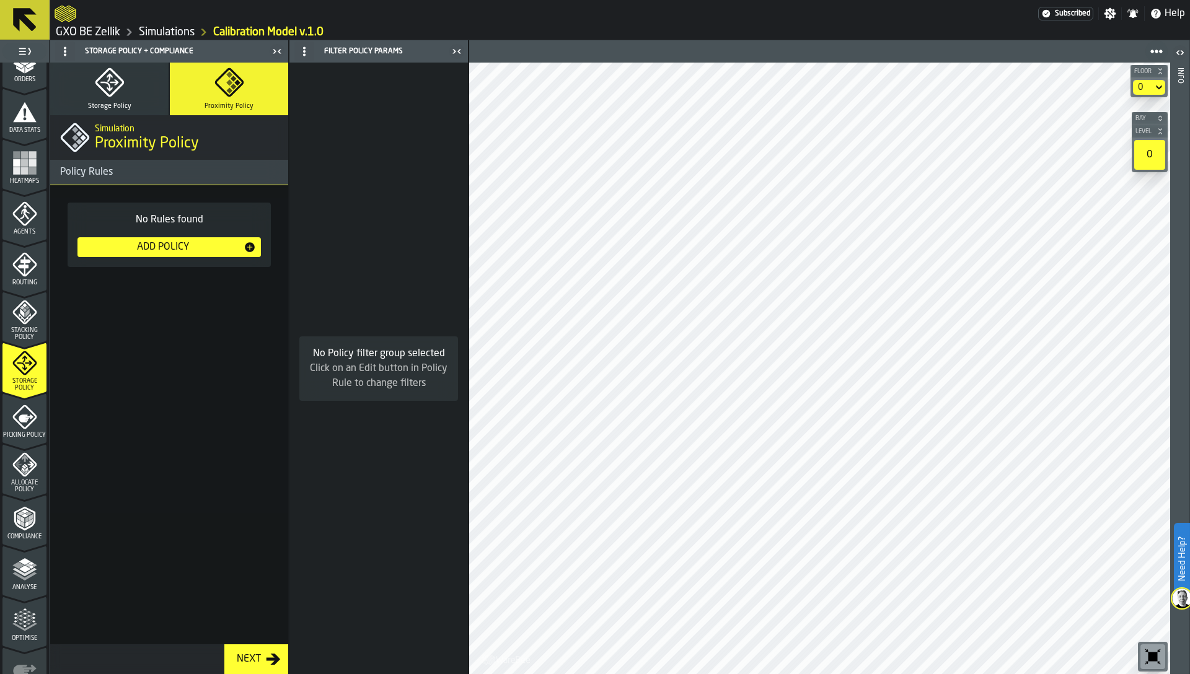
click at [127, 98] on button "Storage Policy" at bounding box center [109, 89] width 118 height 53
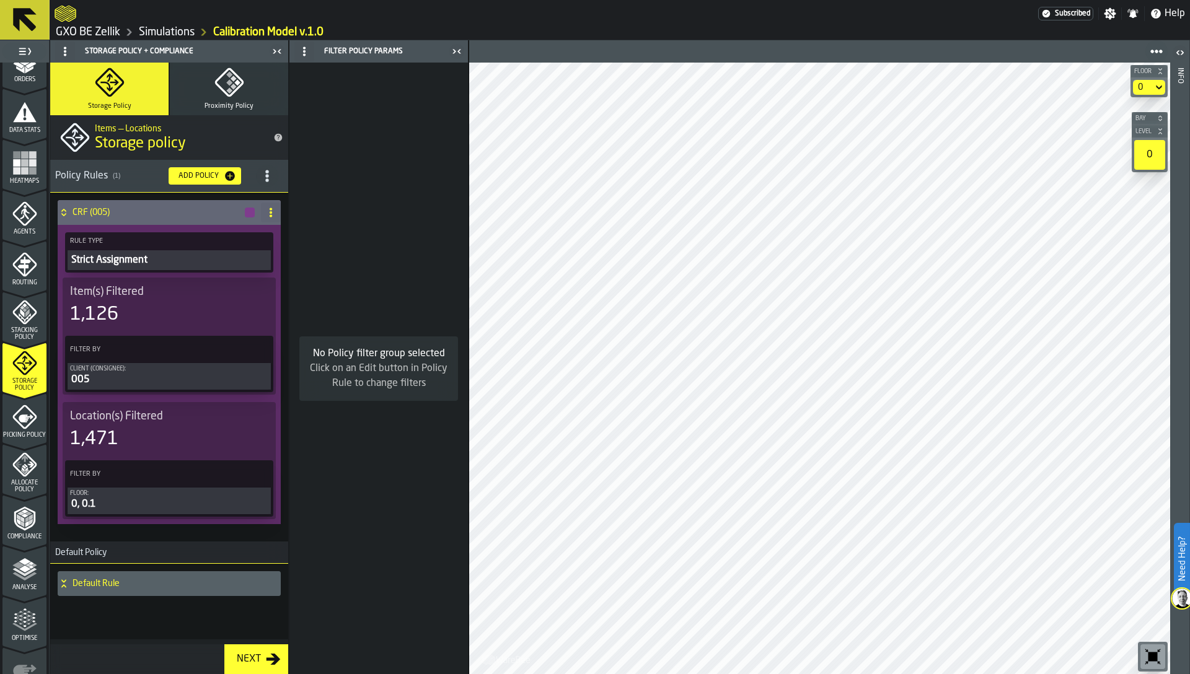
click at [25, 335] on span "Stacking Policy" at bounding box center [24, 334] width 44 height 14
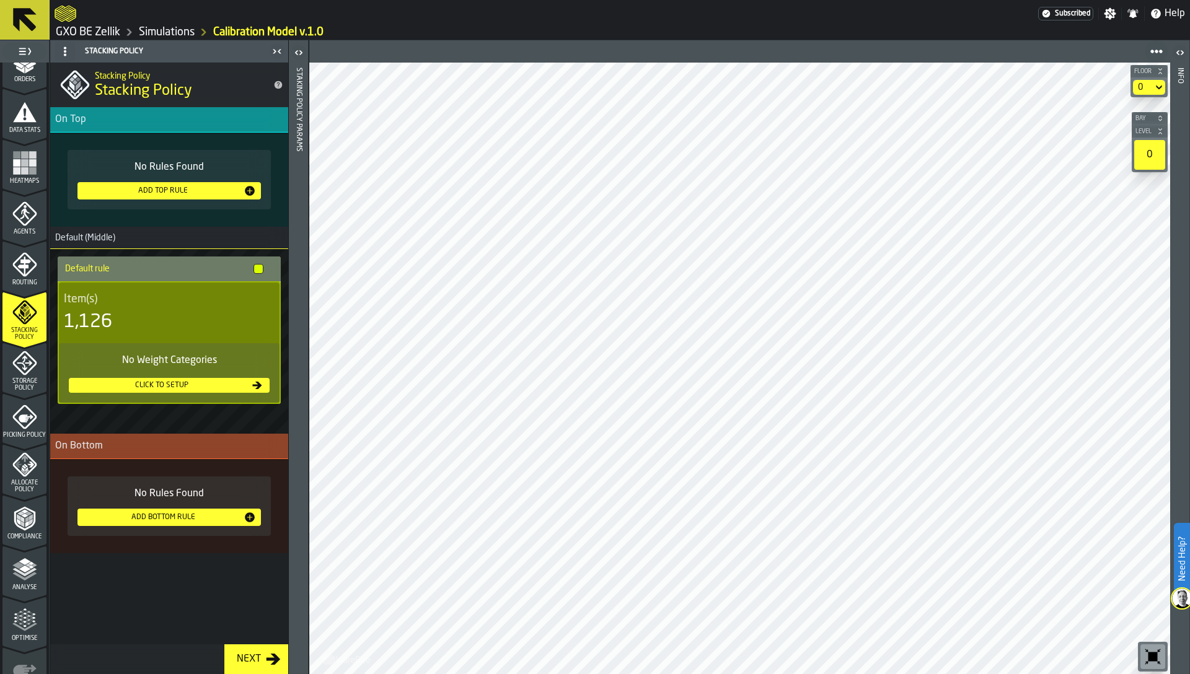
click at [15, 274] on icon "menu Routing" at bounding box center [24, 264] width 25 height 25
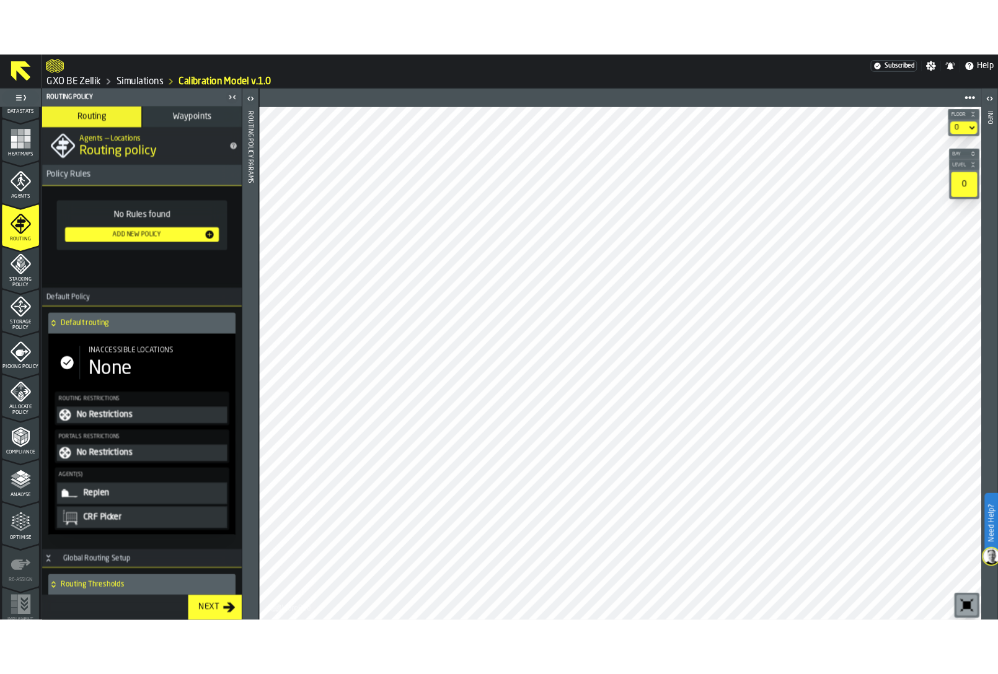
scroll to position [304, 0]
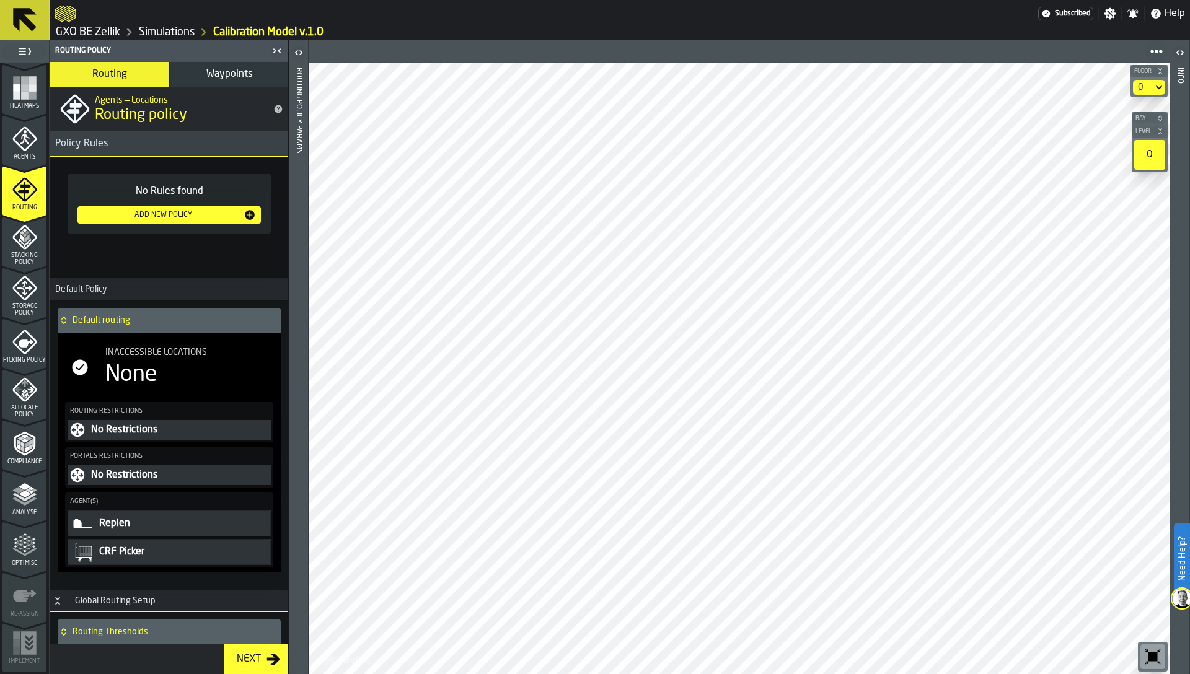
click at [20, 467] on icon "menu Compliance" at bounding box center [24, 470] width 44 height 12
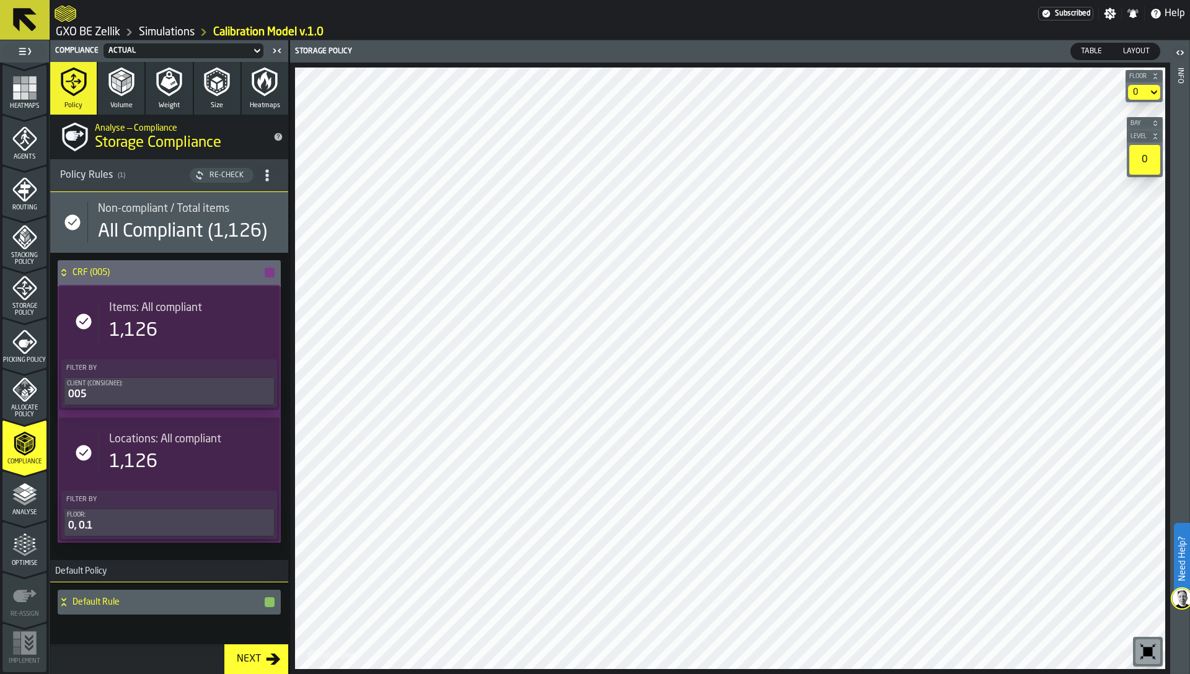
click at [15, 506] on icon "menu Analyse" at bounding box center [24, 494] width 25 height 25
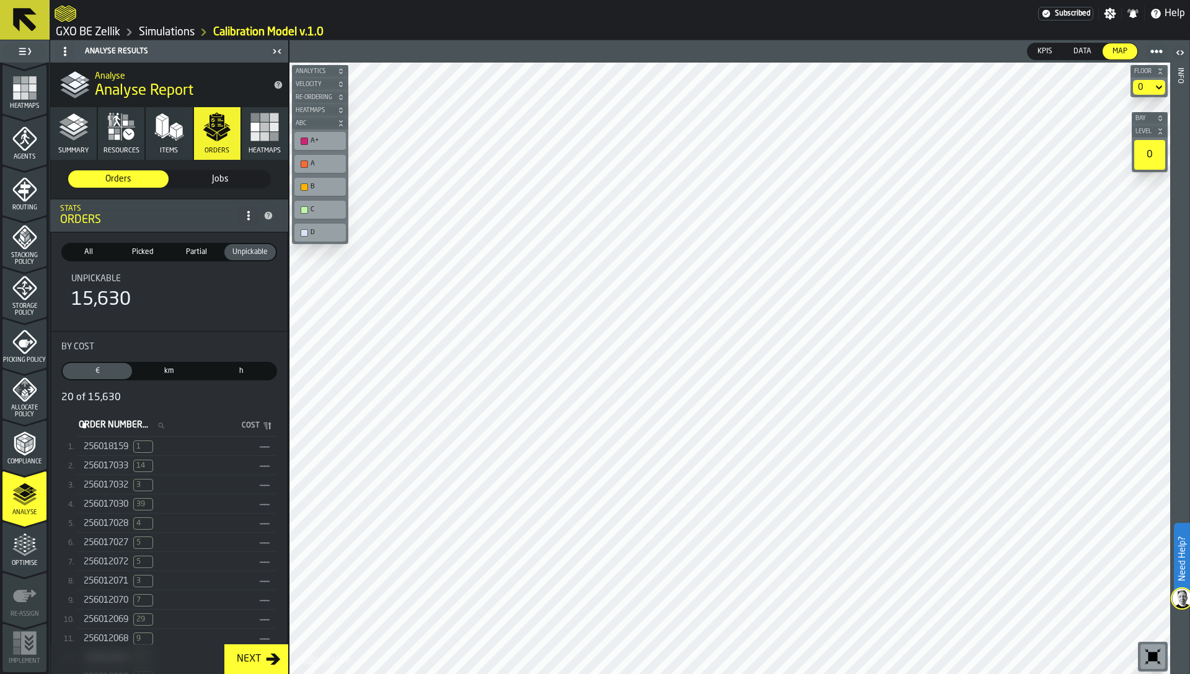
click at [92, 445] on span "256018159" at bounding box center [106, 447] width 45 height 10
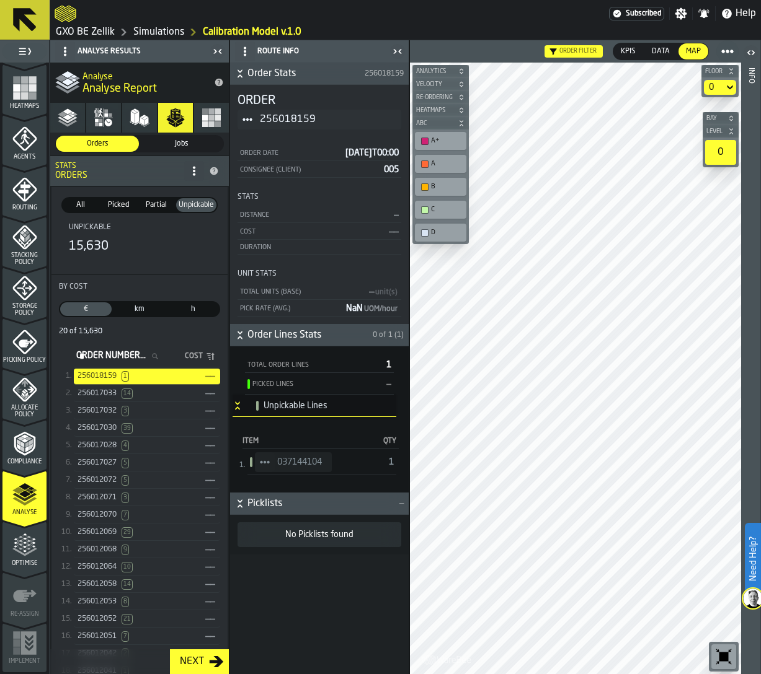
click at [263, 460] on icon "StatList-item-037144104" at bounding box center [265, 462] width 10 height 10
click at [282, 527] on div "Show Items" at bounding box center [299, 530] width 74 height 8
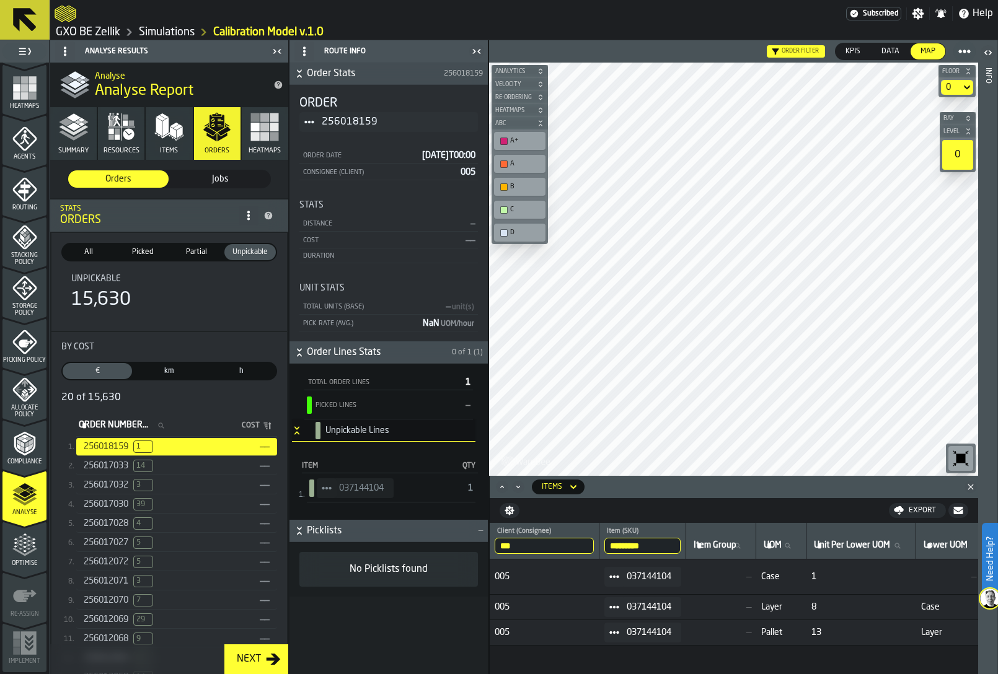
click at [24, 411] on span "Allocate Policy" at bounding box center [24, 412] width 44 height 14
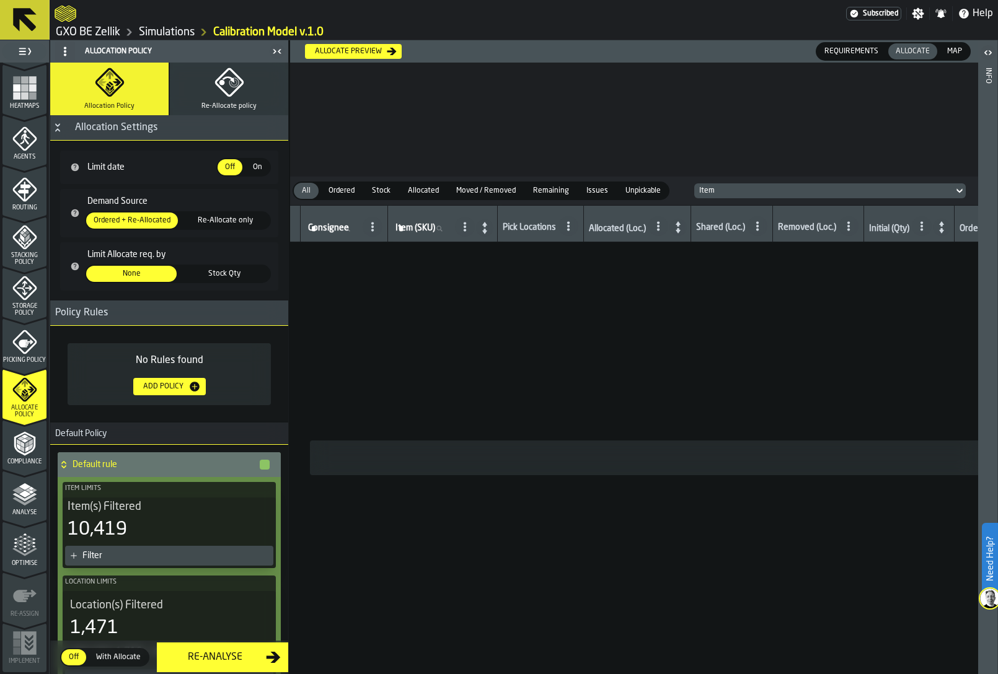
click at [214, 658] on div "Re-Analyse" at bounding box center [215, 657] width 102 height 15
click at [0, 0] on main "Subscribed Settings Notifications Help GXO BE Zellik Simulations Calibration Mo…" at bounding box center [499, 337] width 998 height 674
click at [22, 504] on polyline "menu Analyse" at bounding box center [24, 502] width 24 height 9
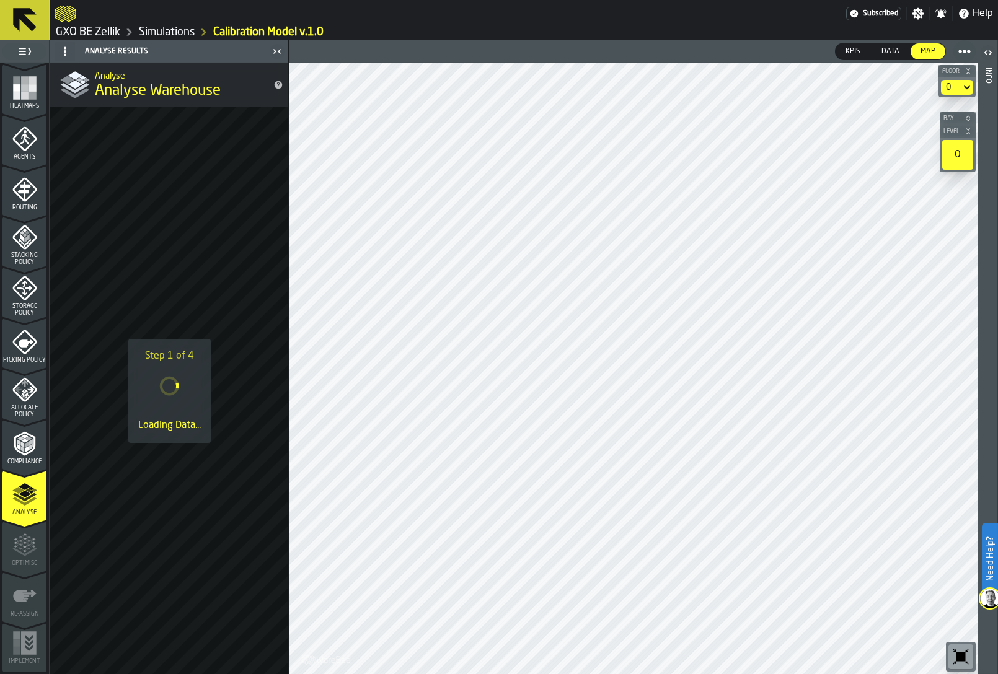
click at [188, 262] on div "Step 1 of 4 Loading Data..." at bounding box center [169, 390] width 238 height 567
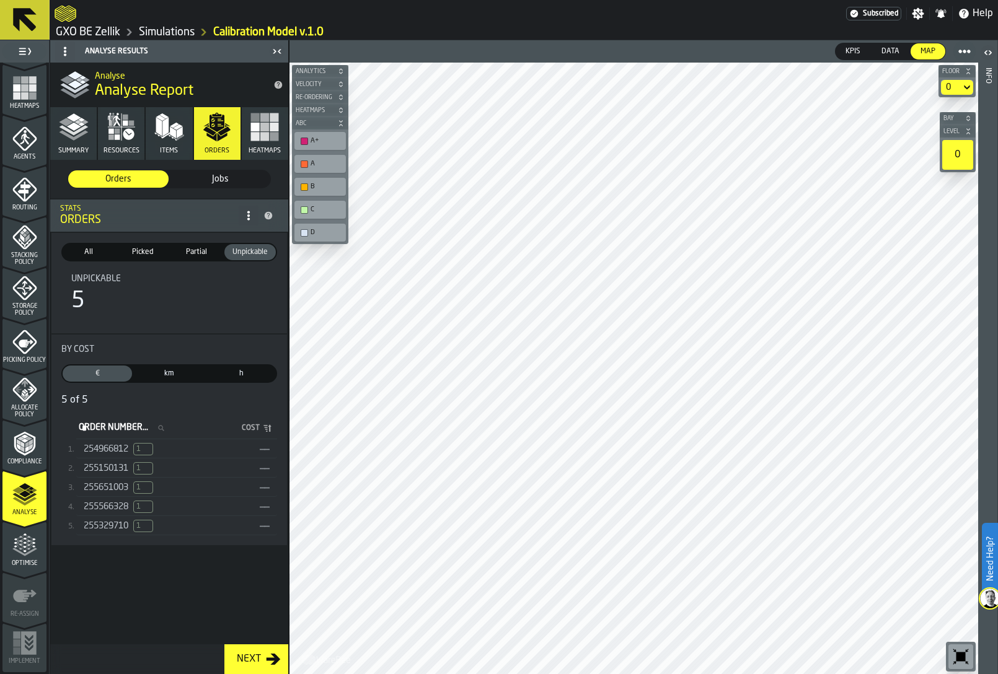
click at [138, 253] on span "Picked" at bounding box center [142, 252] width 46 height 11
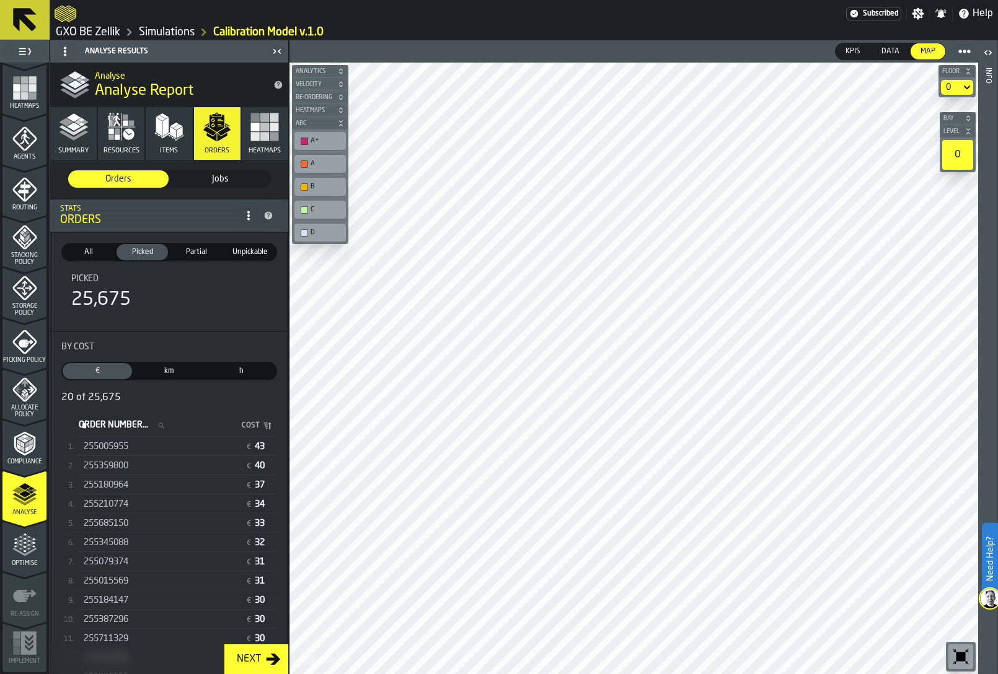
click at [90, 258] on div "All" at bounding box center [88, 252] width 51 height 16
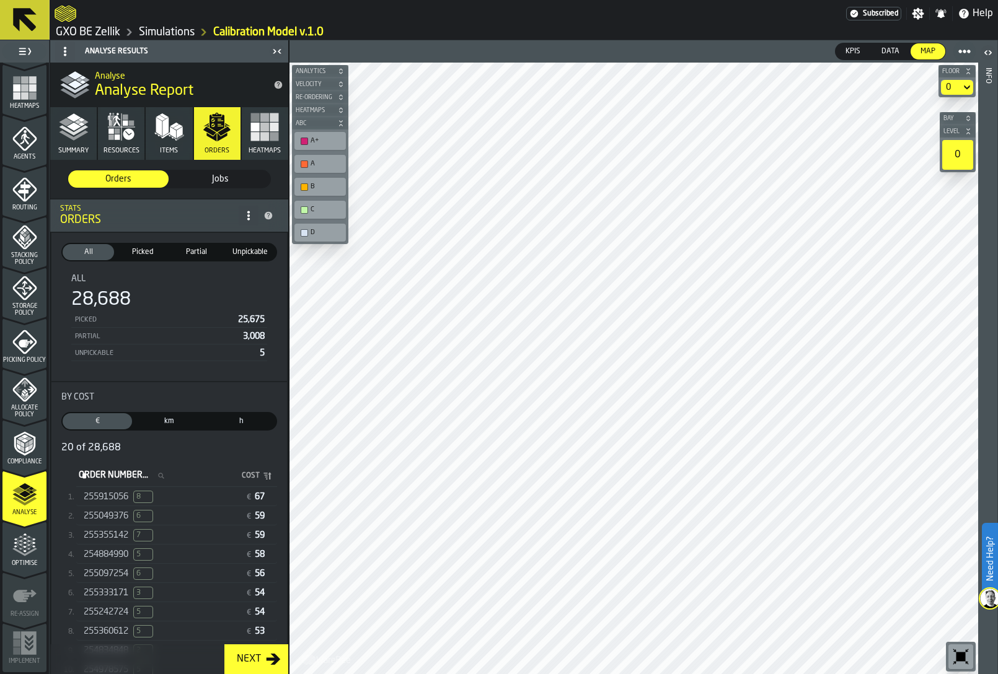
click at [174, 534] on div "255355142 7" at bounding box center [162, 535] width 157 height 12
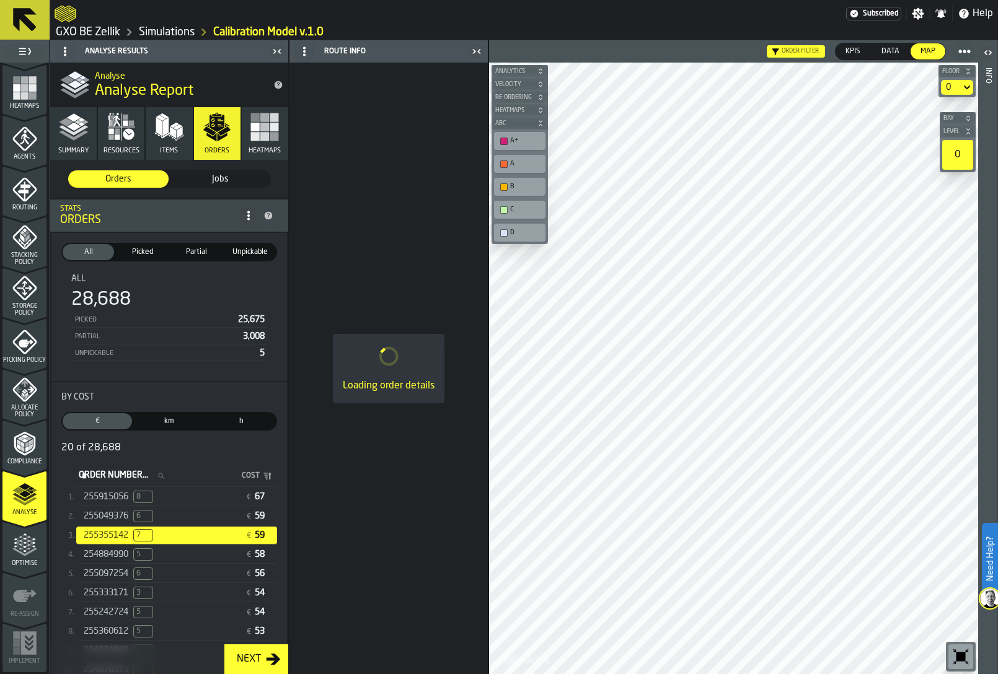
click at [174, 534] on div "255355142 7" at bounding box center [162, 535] width 157 height 12
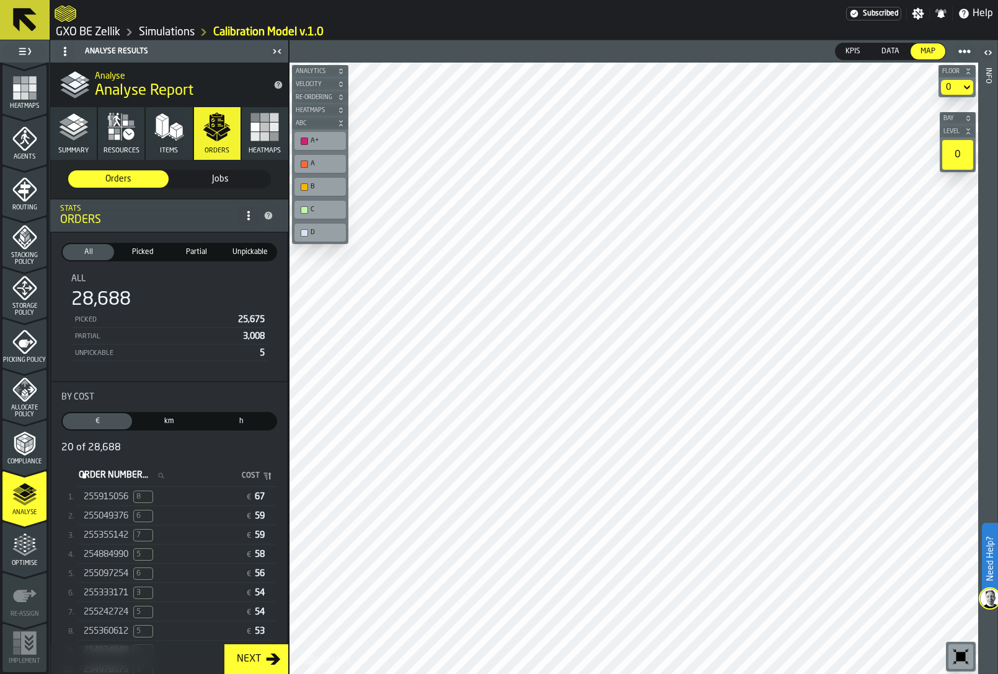
click at [134, 450] on div "20 of 28,688" at bounding box center [169, 448] width 216 height 15
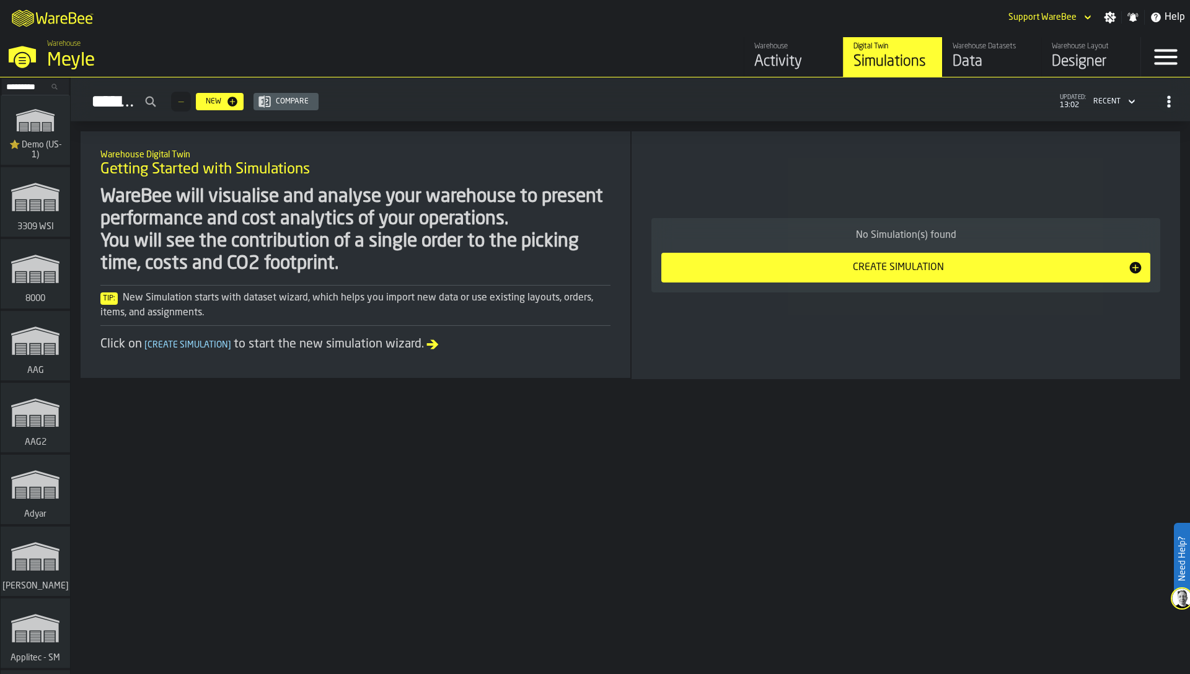
click at [267, 381] on div "Warehouse Digital Twin Getting Started with Simulations WareBee will visualise …" at bounding box center [630, 267] width 1119 height 273
click at [34, 84] on input "Search..." at bounding box center [35, 87] width 64 height 14
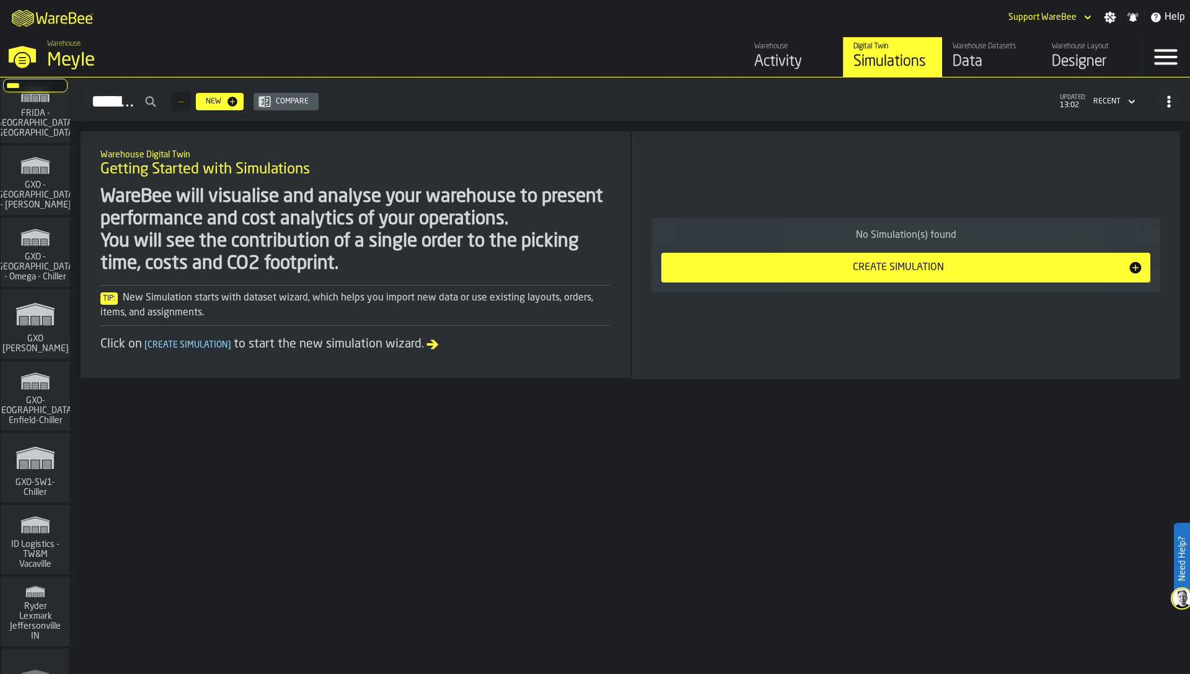
scroll to position [13, 0]
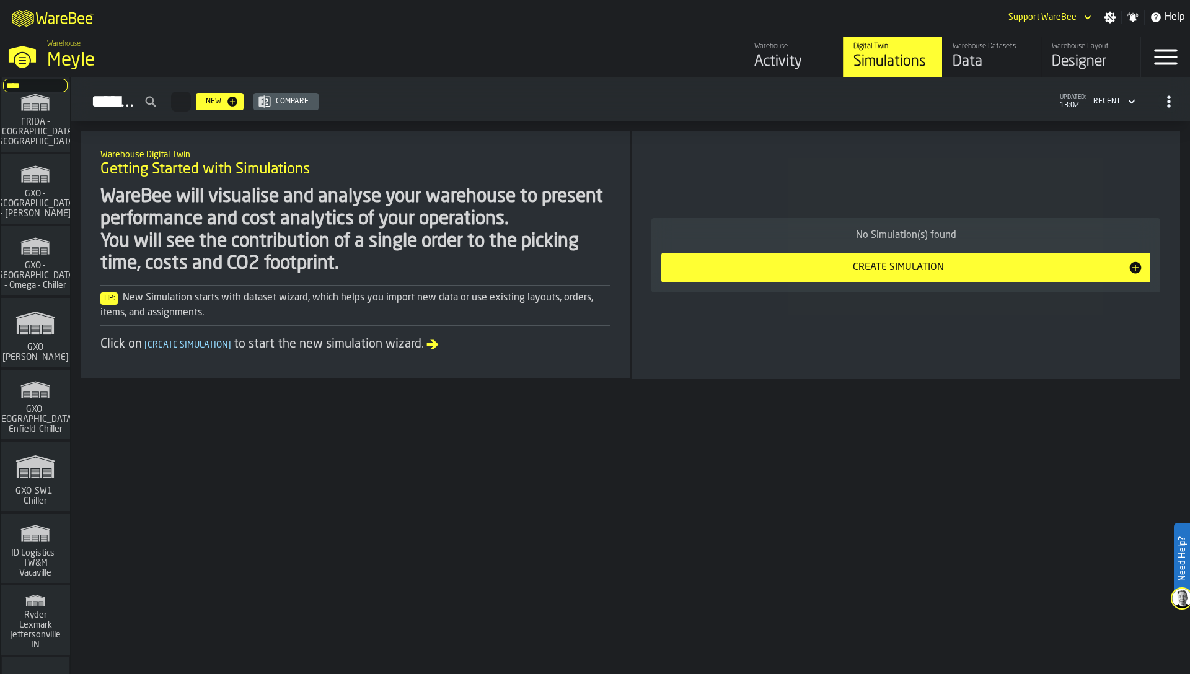
type input "****"
click at [43, 343] on span "GXO ES Illescas" at bounding box center [35, 353] width 71 height 20
click at [1084, 50] on div "Warehouse Layout" at bounding box center [1091, 46] width 79 height 9
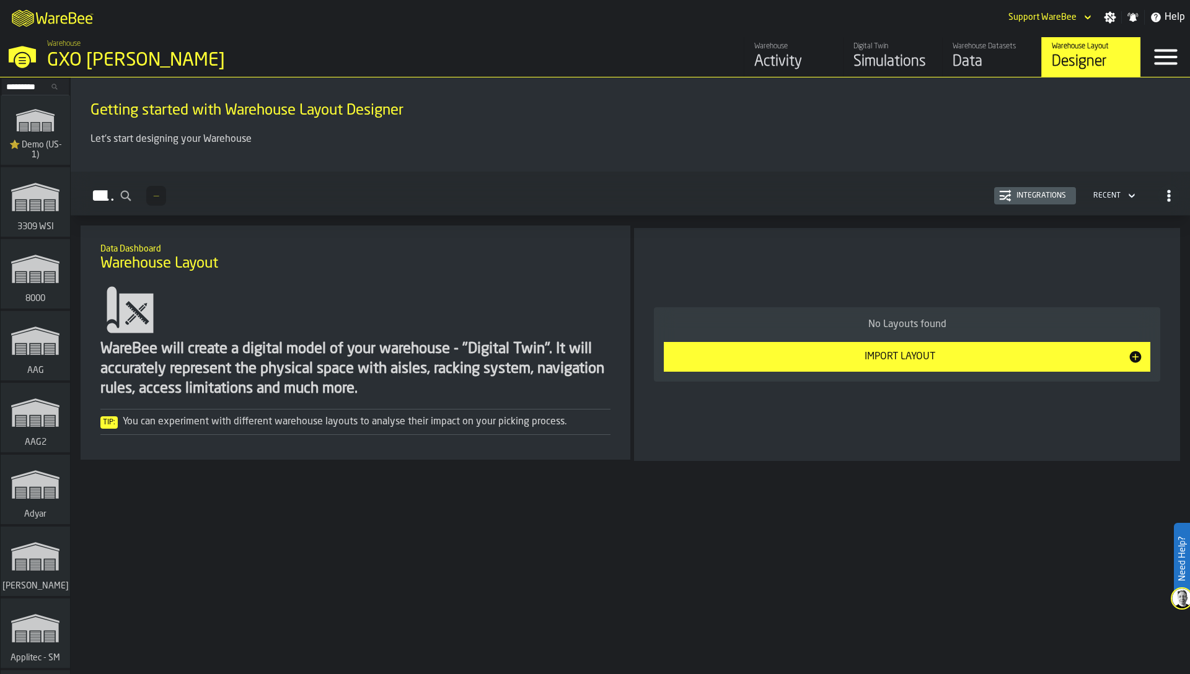
click at [972, 59] on div "Data" at bounding box center [992, 62] width 79 height 20
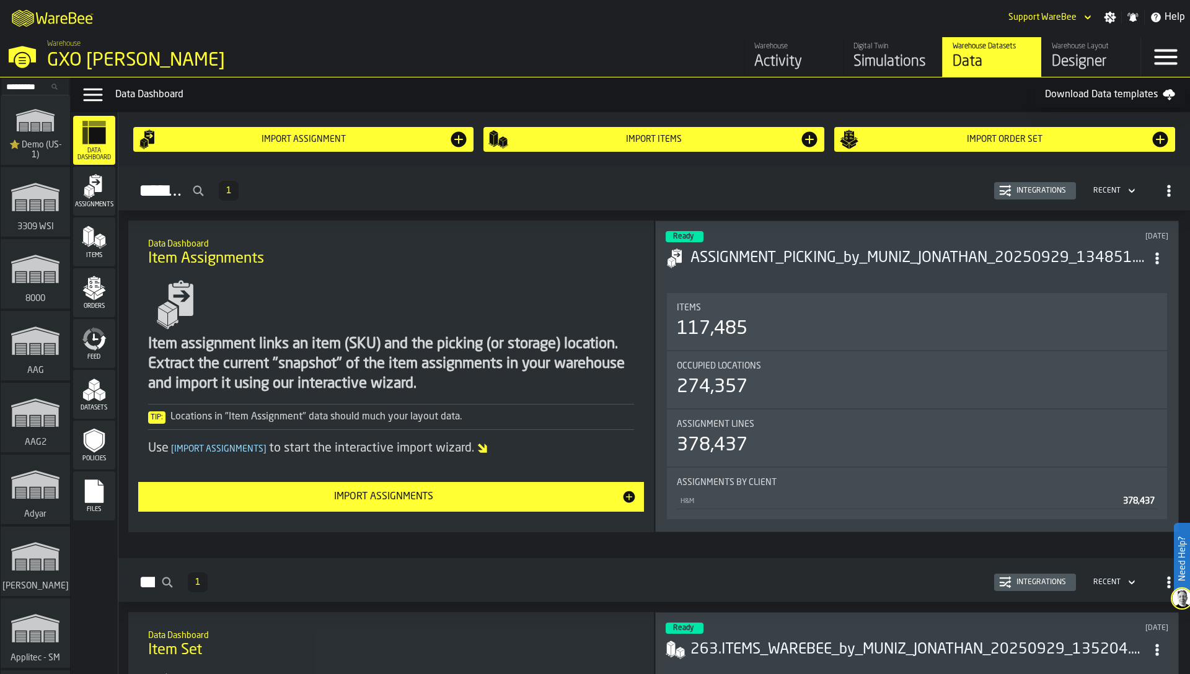
click at [99, 495] on rect "menu Files" at bounding box center [94, 496] width 19 height 9
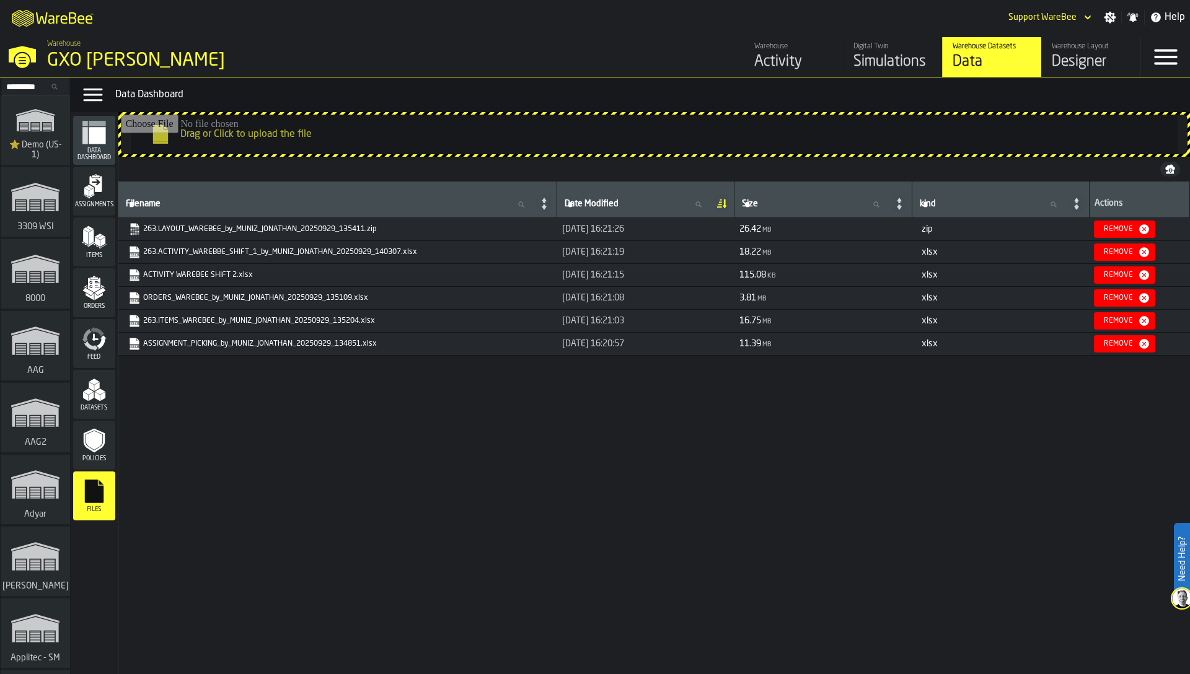
click at [226, 231] on link "263.LAYOUT_WAREBEE_by_MUNIZ_JONATHAN_20250929_135411.zip" at bounding box center [336, 229] width 417 height 12
click at [648, 388] on div "Filename Filename Date Modified Date Modified Size Size kind kind Actions 263.L…" at bounding box center [654, 413] width 1072 height 463
click at [282, 247] on link "263.ACTIVITY_WAREBBE_SHIFT_1_by_MUNIZ_JONATHAN_20250929_140307.xlsx" at bounding box center [336, 252] width 417 height 12
click at [302, 354] on td "ASSIGNMENT_PICKING_by_MUNIZ_JONATHAN_20250929_134851.xlsx" at bounding box center [337, 344] width 439 height 23
click at [219, 299] on link "ORDERS_WAREBEE_by_MUNIZ_JONATHAN_20250929_135109.xlsx" at bounding box center [336, 298] width 417 height 12
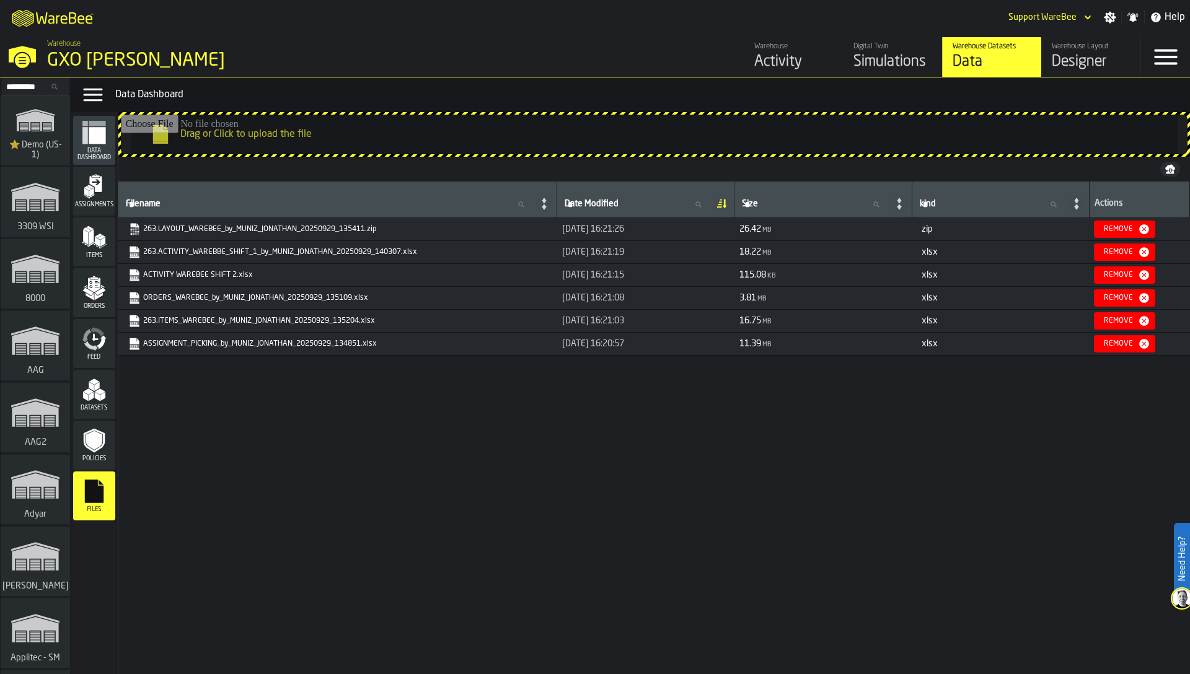
click at [567, 395] on div "Filename Filename Date Modified Date Modified Size Size kind kind Actions 263.L…" at bounding box center [654, 413] width 1072 height 463
click at [676, 33] on div "M A K I N G W A R E H O U S E S M O R E EF F I C I E N T Support WareBee Settin…" at bounding box center [595, 17] width 1190 height 35
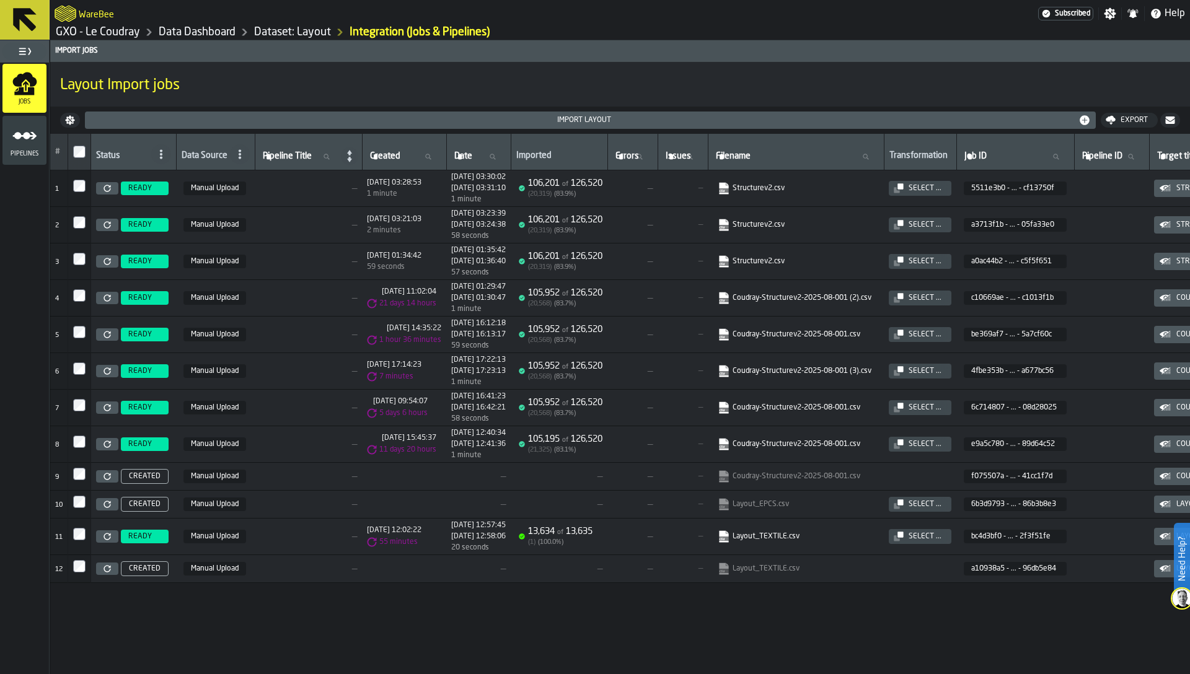
click at [947, 188] on div "Select ..." at bounding box center [925, 188] width 43 height 9
click at [446, 487] on td at bounding box center [404, 477] width 84 height 28
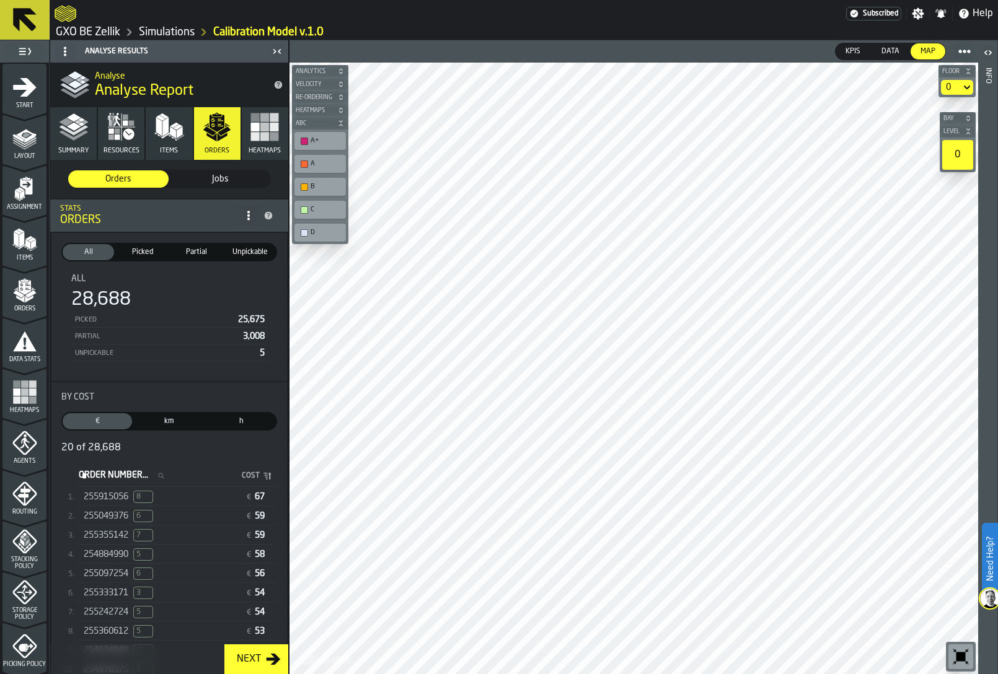
scroll to position [304, 0]
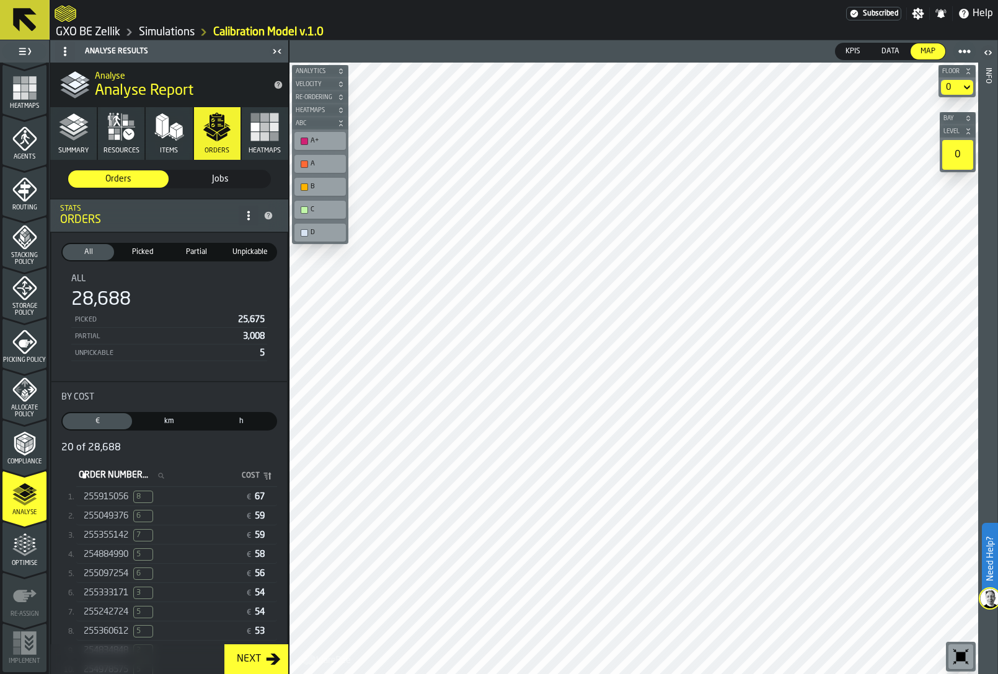
click at [26, 437] on polyline "menu Compliance" at bounding box center [28, 439] width 7 height 4
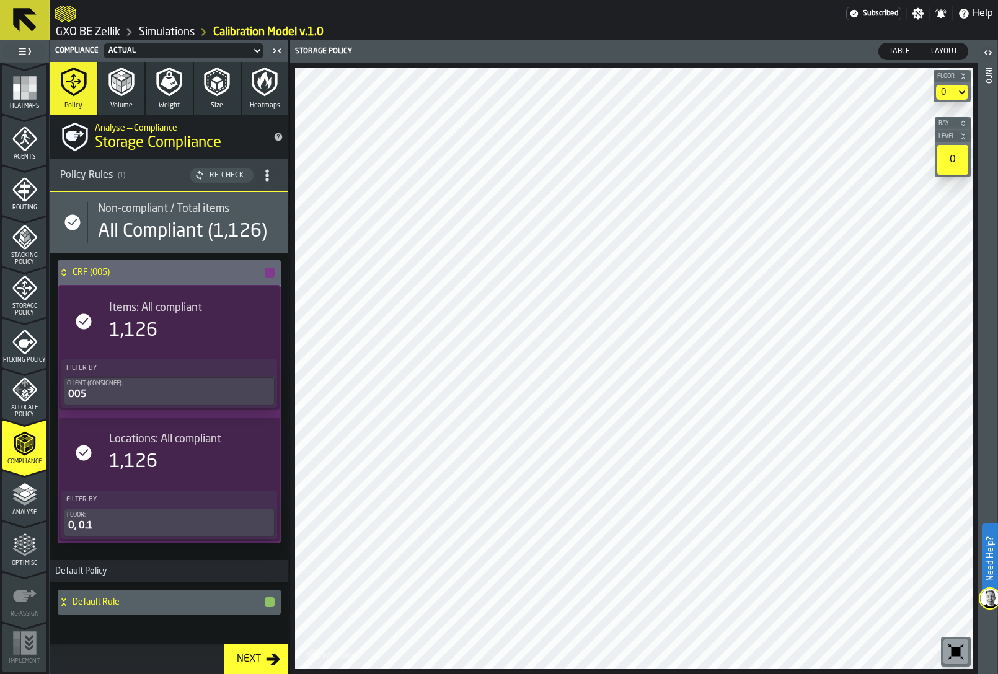
click at [21, 549] on icon "menu Optimise" at bounding box center [24, 545] width 25 height 25
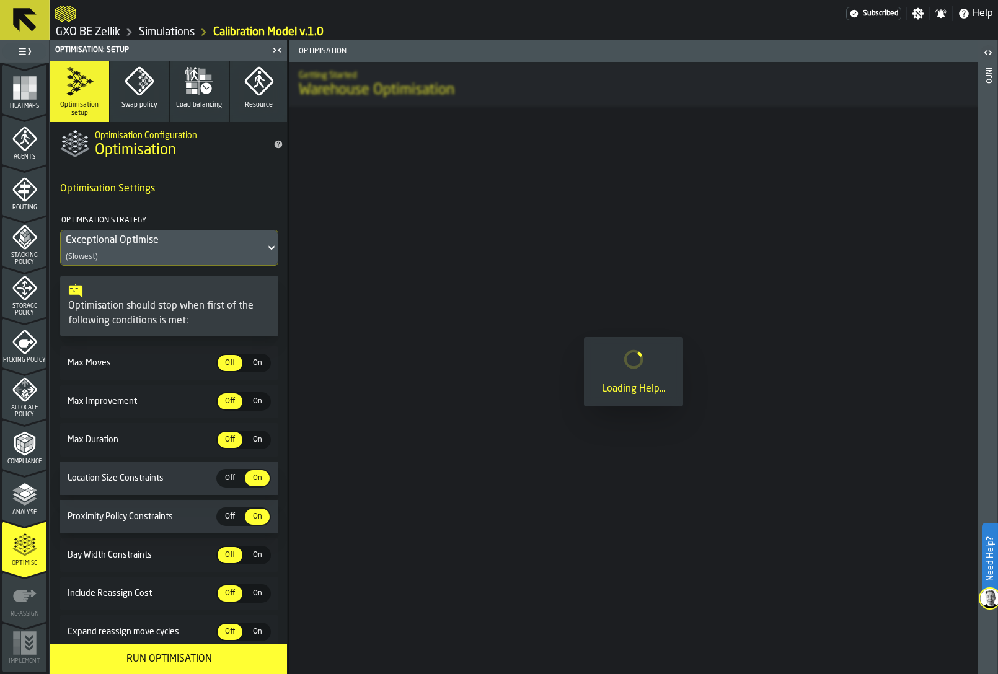
click at [22, 485] on polygon "menu Analyse" at bounding box center [25, 486] width 12 height 7
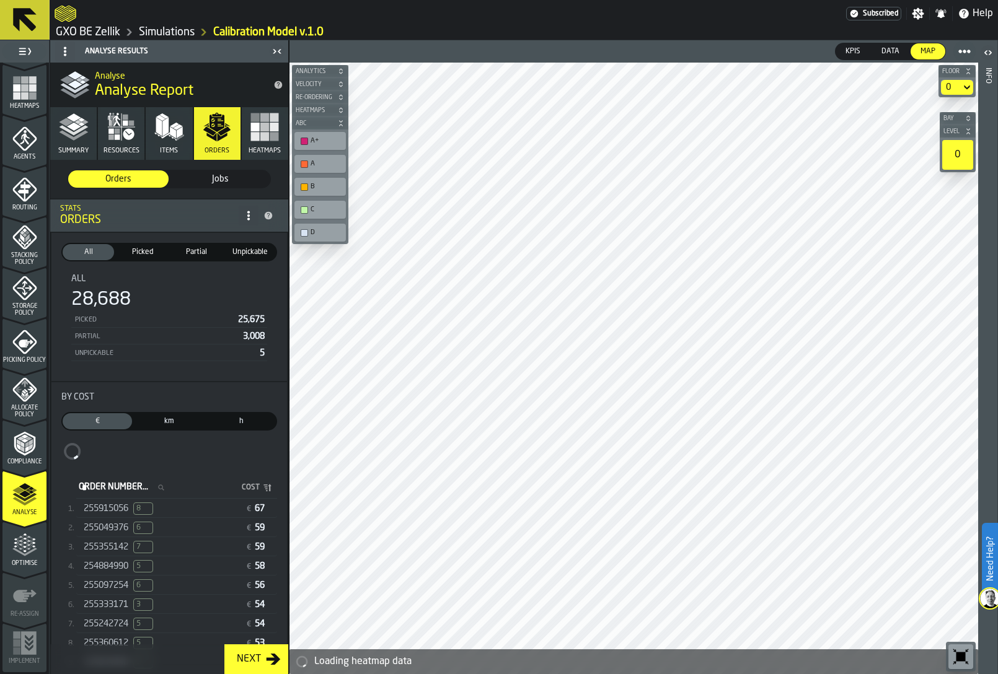
click at [126, 123] on icon "button" at bounding box center [126, 123] width 6 height 6
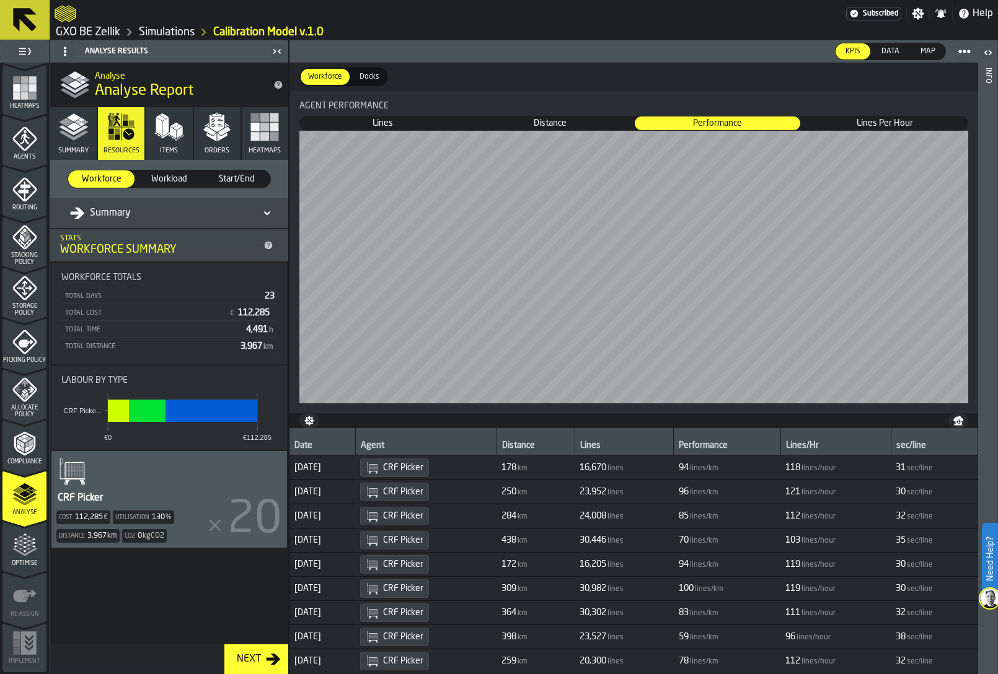
click at [69, 143] on button "Summary" at bounding box center [73, 133] width 46 height 53
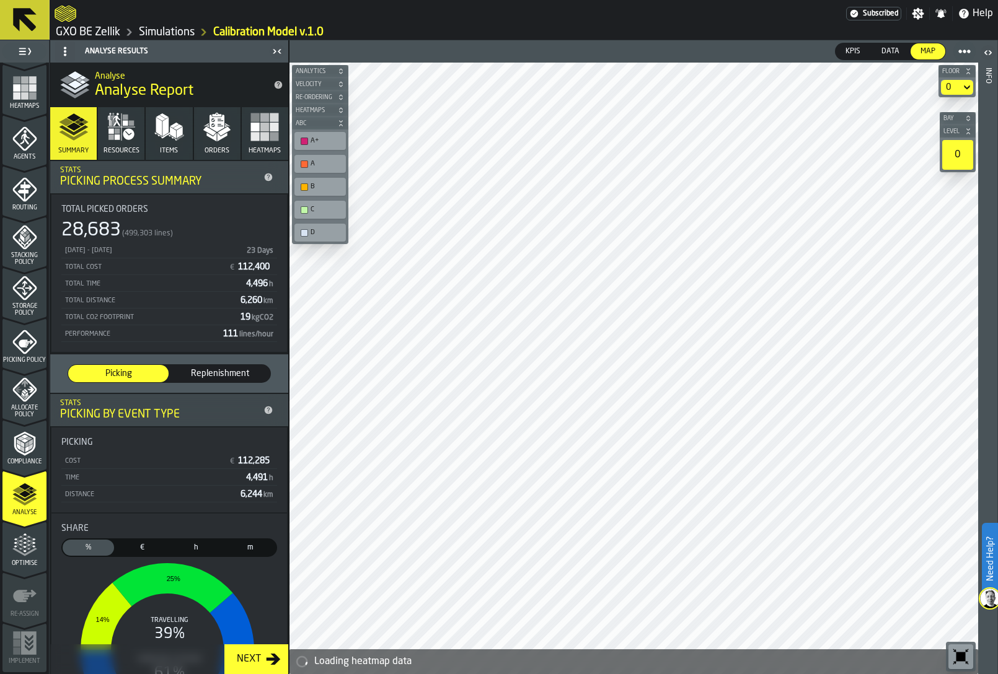
click at [107, 133] on icon "button" at bounding box center [122, 127] width 30 height 30
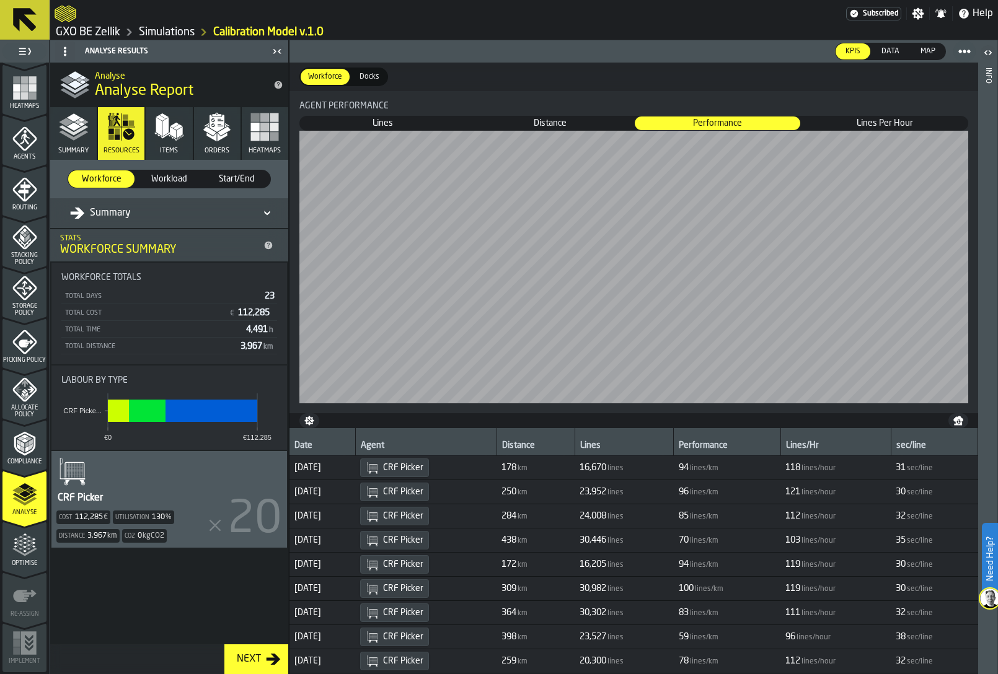
click at [172, 136] on polygon "button" at bounding box center [173, 132] width 6 height 12
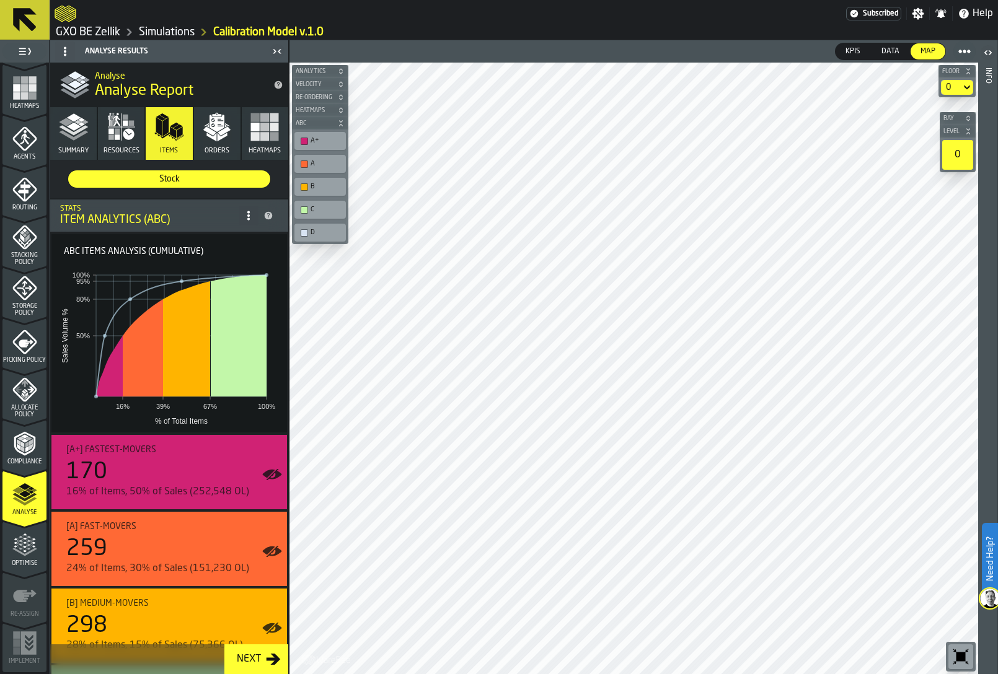
click at [206, 139] on icon "button" at bounding box center [217, 127] width 30 height 30
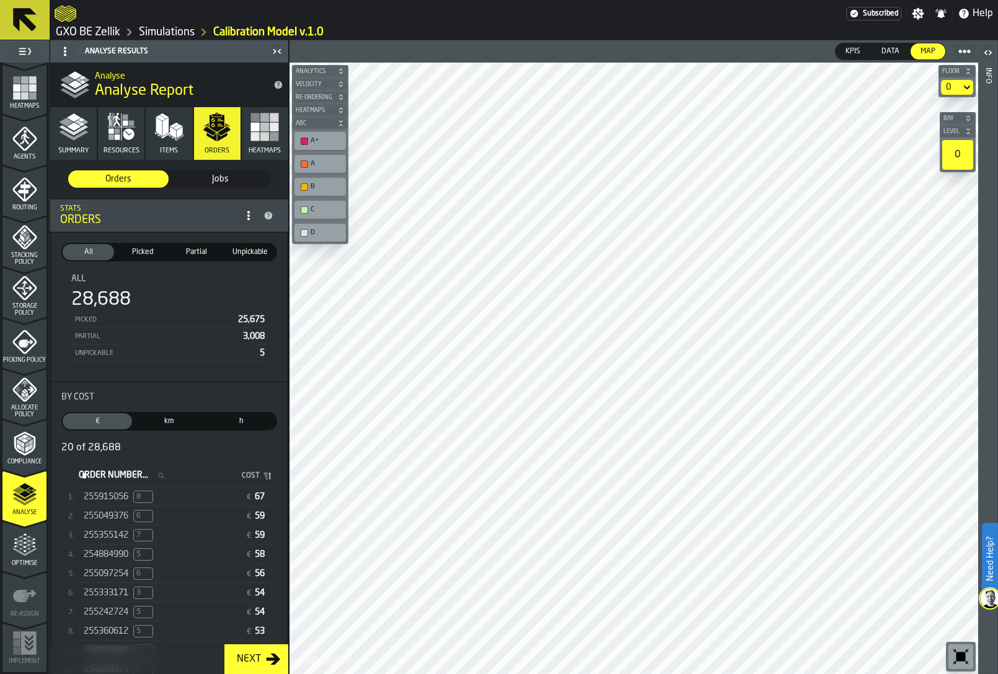
click at [217, 178] on span "Jobs" at bounding box center [220, 179] width 90 height 12
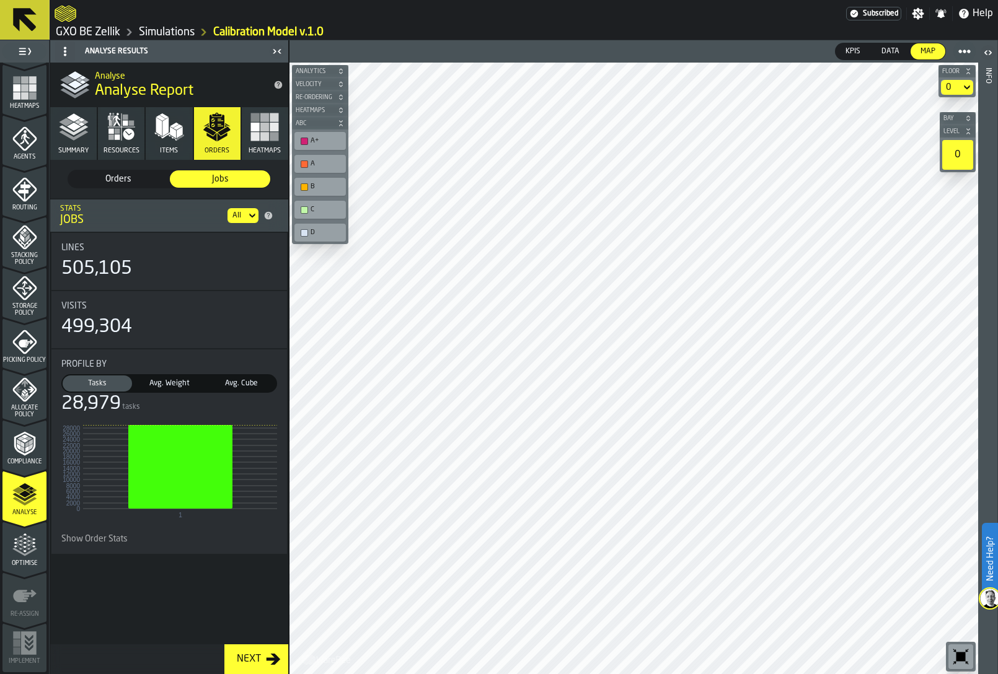
click at [226, 412] on div "28,979 tasks" at bounding box center [169, 404] width 216 height 22
click at [90, 35] on link "GXO BE Zellik" at bounding box center [88, 32] width 64 height 14
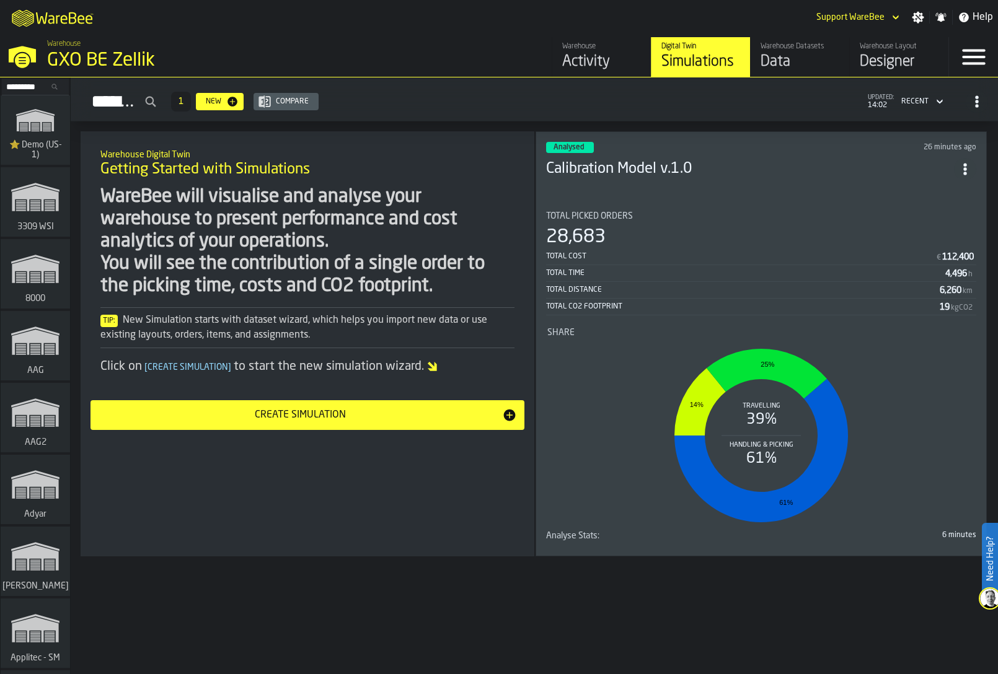
click at [25, 92] on input "Search..." at bounding box center [35, 87] width 64 height 14
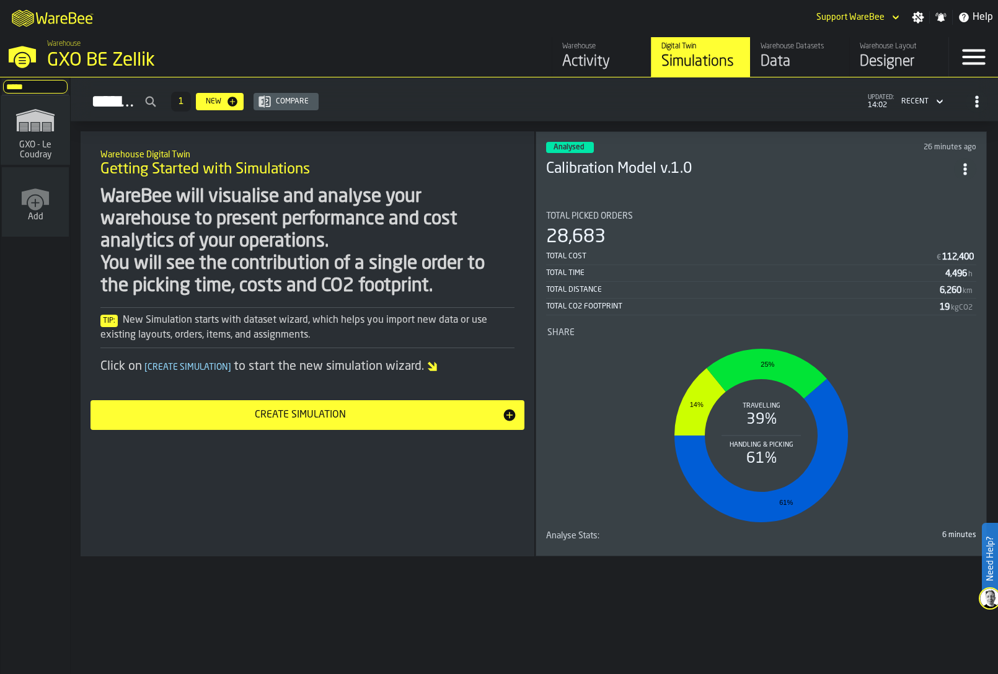
type input "*****"
click at [23, 124] on icon "link-to-/wh/i/efd9e906-5eb9-41af-aac9-d3e075764b8d/simulations" at bounding box center [36, 120] width 60 height 40
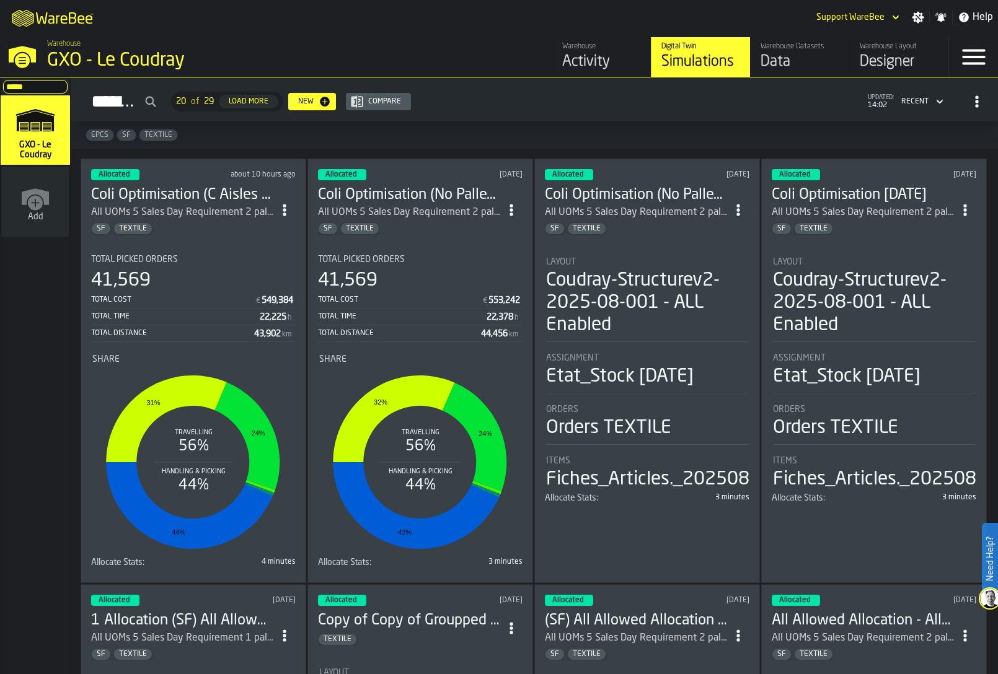
click at [285, 204] on icon "ItemListCard-DashboardItemContainer" at bounding box center [284, 210] width 12 height 12
click at [268, 285] on div "Duplicate" at bounding box center [258, 291] width 64 height 15
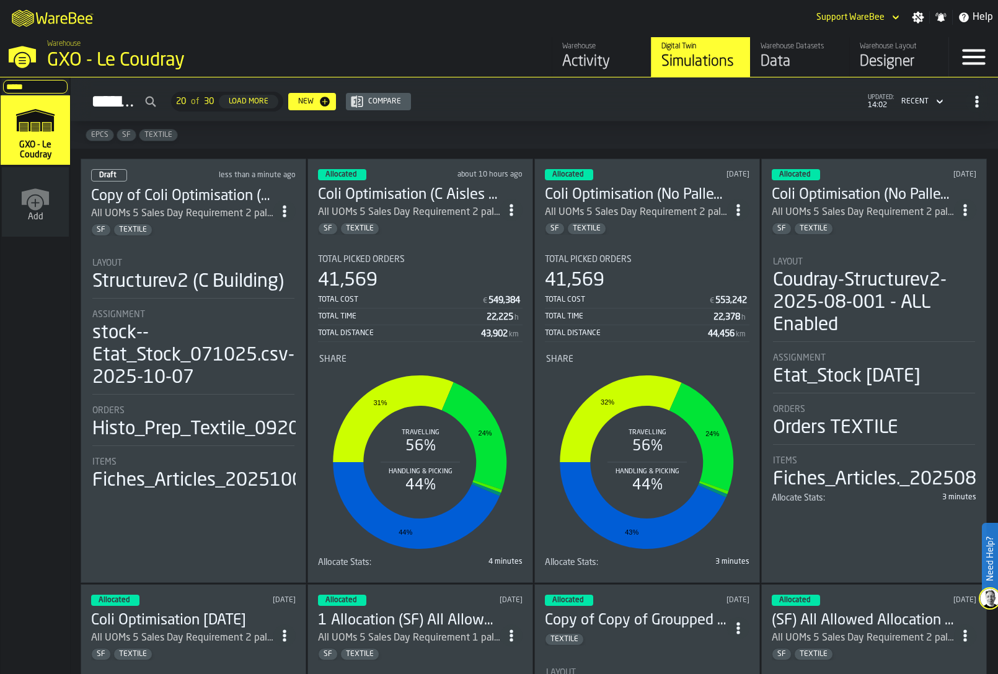
click at [242, 239] on div "Draft less than a minute ago Copy of Coli Optimisation (C Aisles - Current Pick…" at bounding box center [194, 371] width 226 height 425
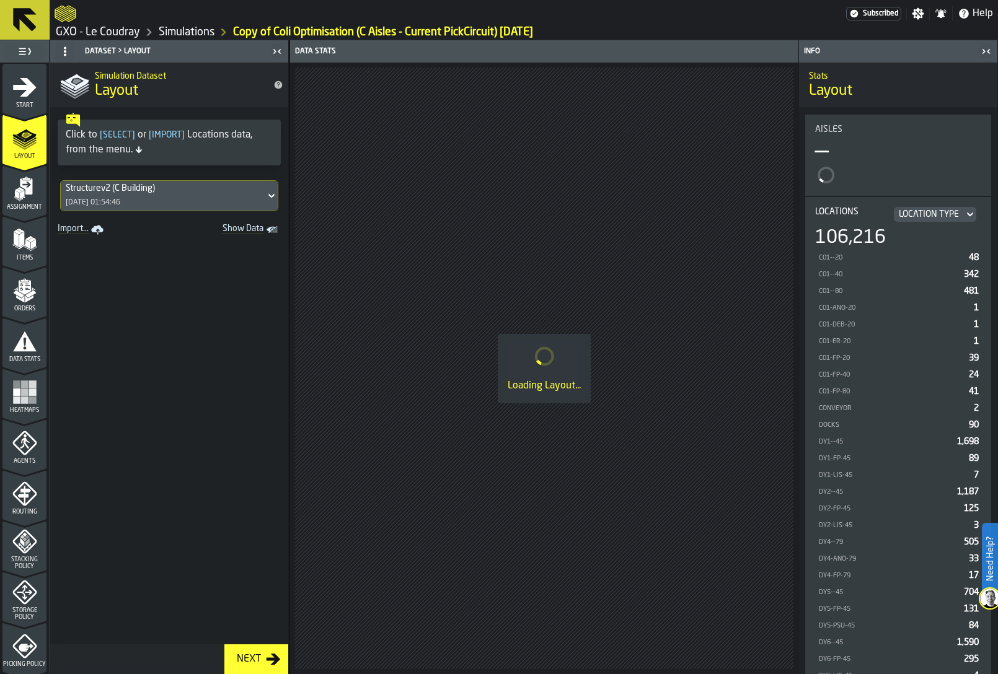
click at [20, 184] on icon "menu Assignment" at bounding box center [26, 187] width 12 height 16
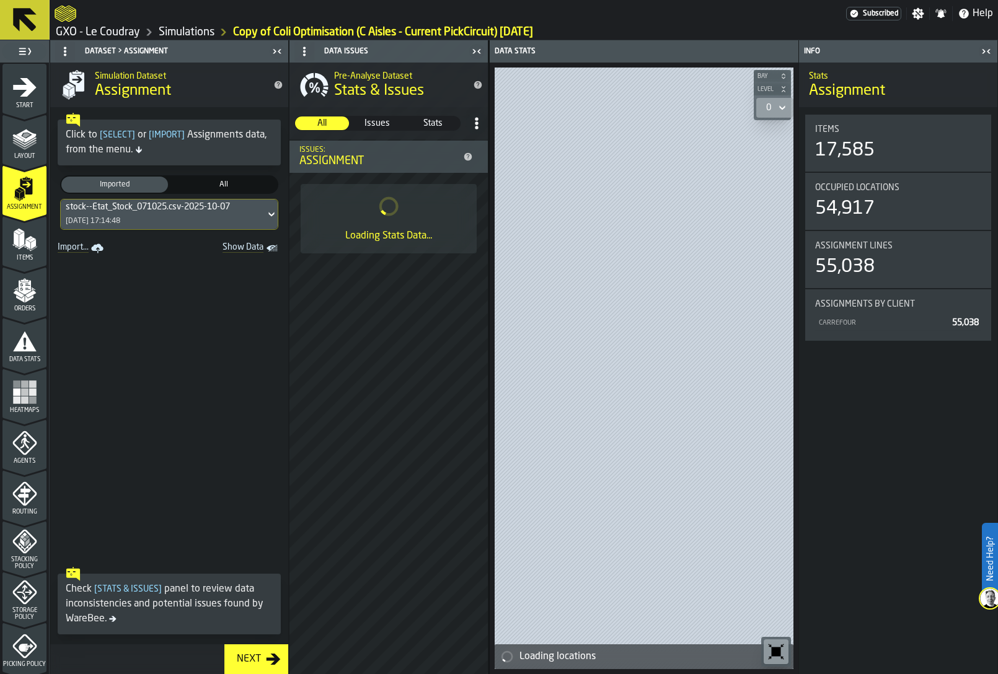
click at [124, 213] on div "stock--Etat_Stock_071025.csv-2025-10-07 [DATE] 17:14:48" at bounding box center [163, 215] width 205 height 30
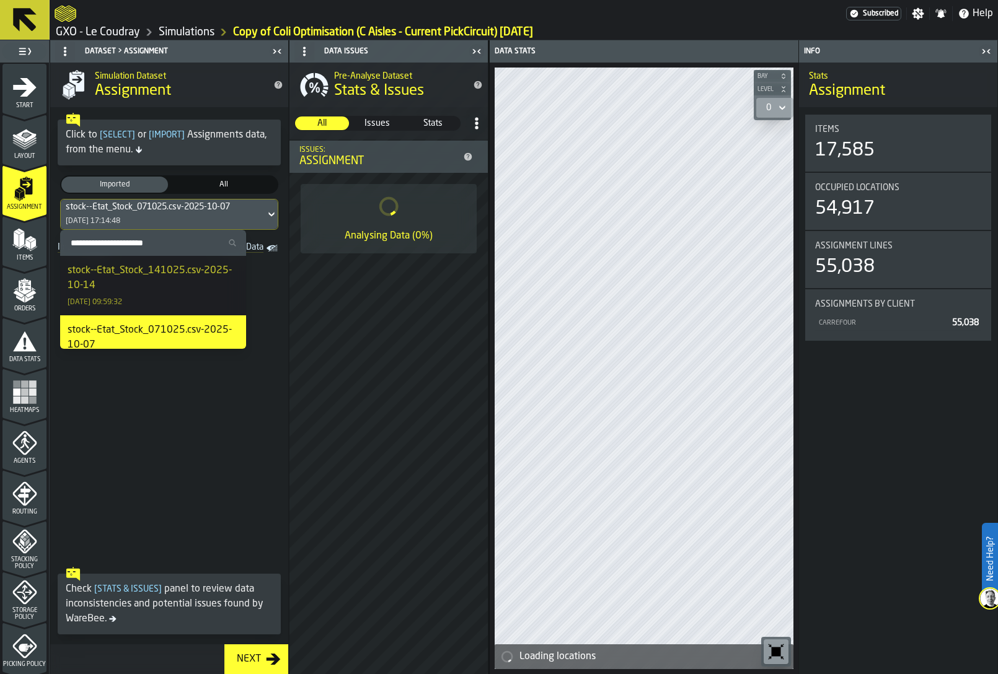
click at [122, 285] on div "stock--Etat_Stock_141025.csv-2025-10-14" at bounding box center [153, 278] width 171 height 30
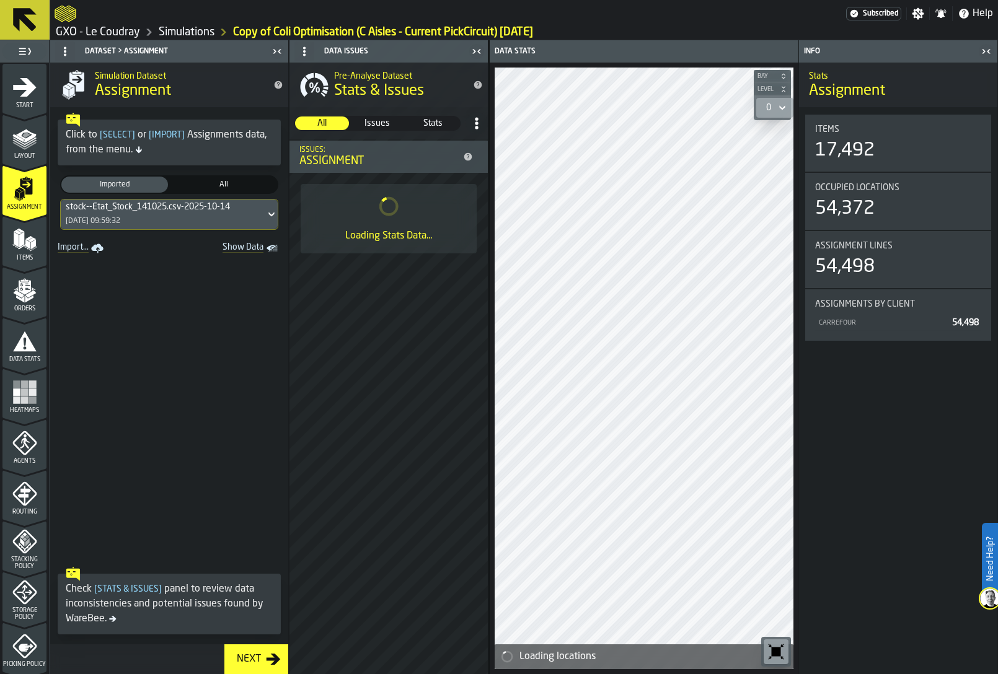
click at [16, 393] on rect "menu Heatmaps" at bounding box center [16, 392] width 7 height 7
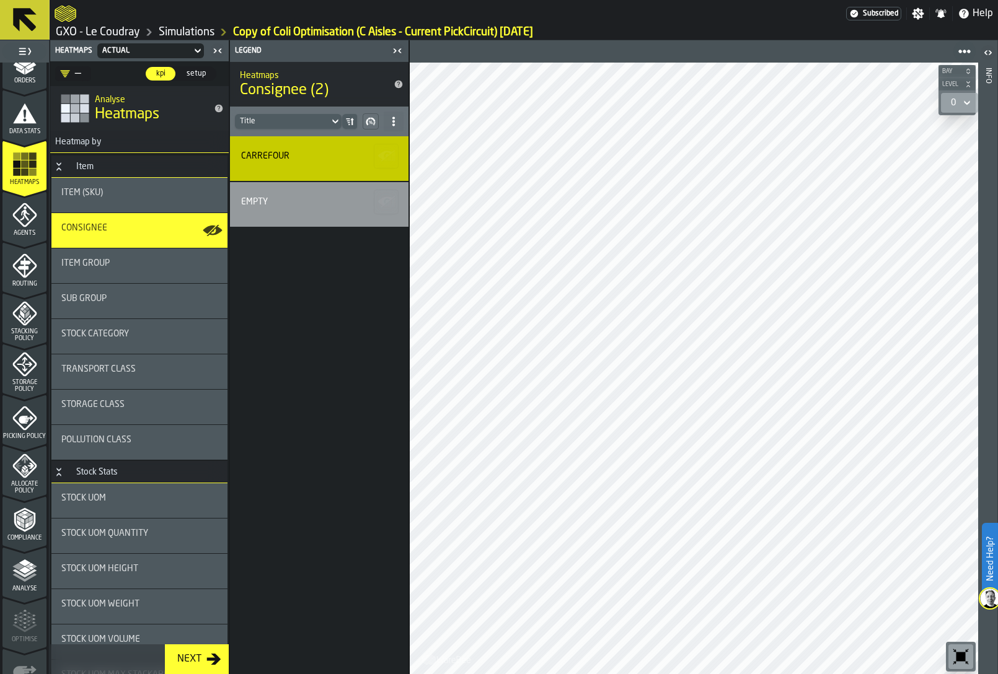
scroll to position [304, 0]
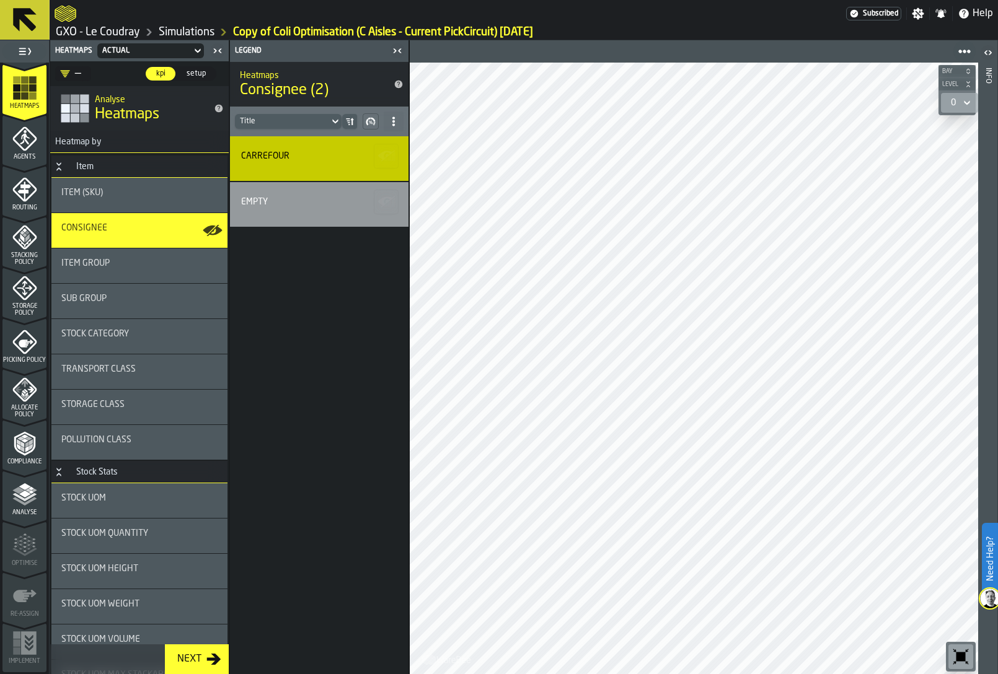
click at [22, 386] on icon "menu Allocate Policy" at bounding box center [25, 383] width 6 height 7
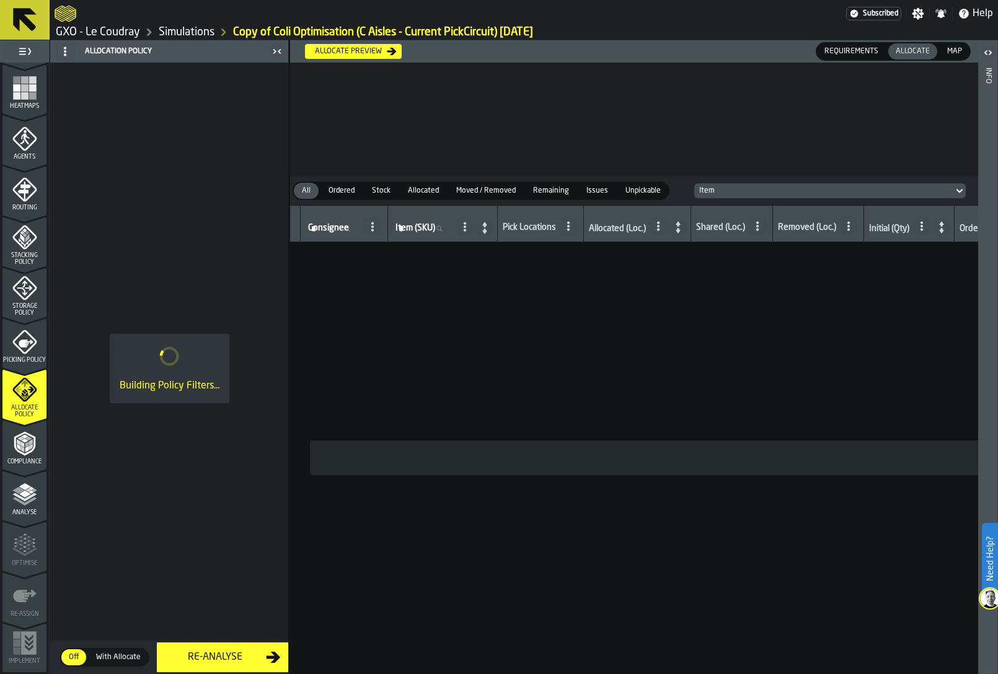
click at [368, 50] on div "Allocate preview" at bounding box center [348, 51] width 77 height 9
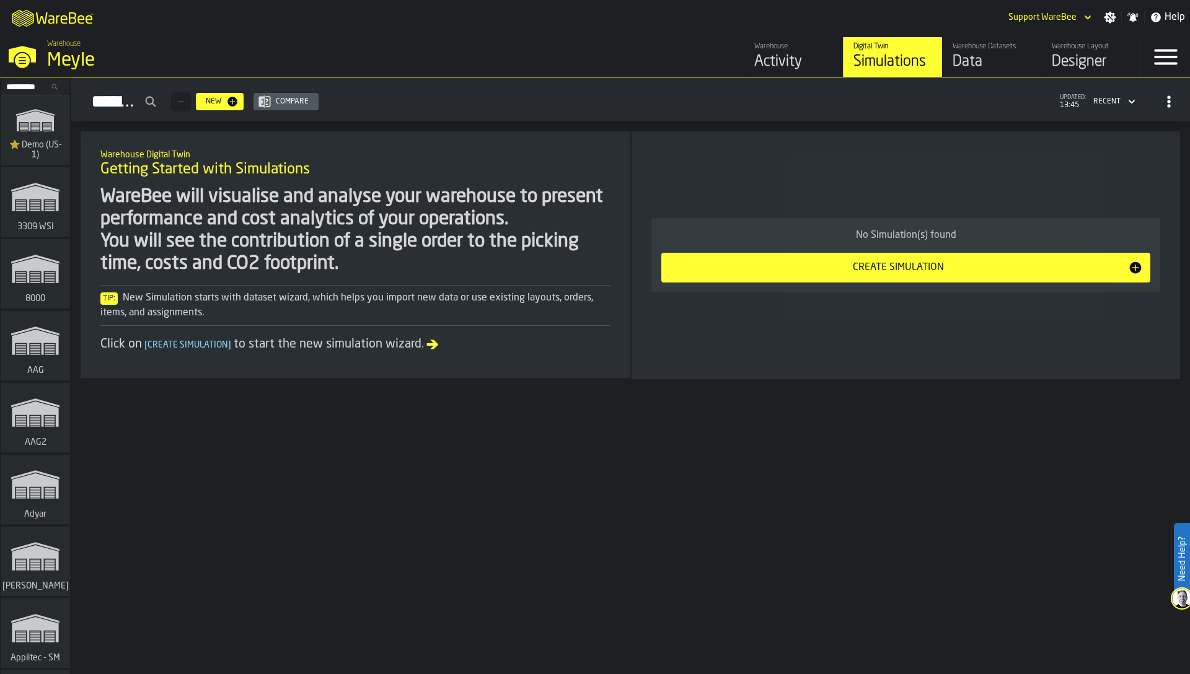
click at [32, 91] on input "Search..." at bounding box center [35, 87] width 64 height 14
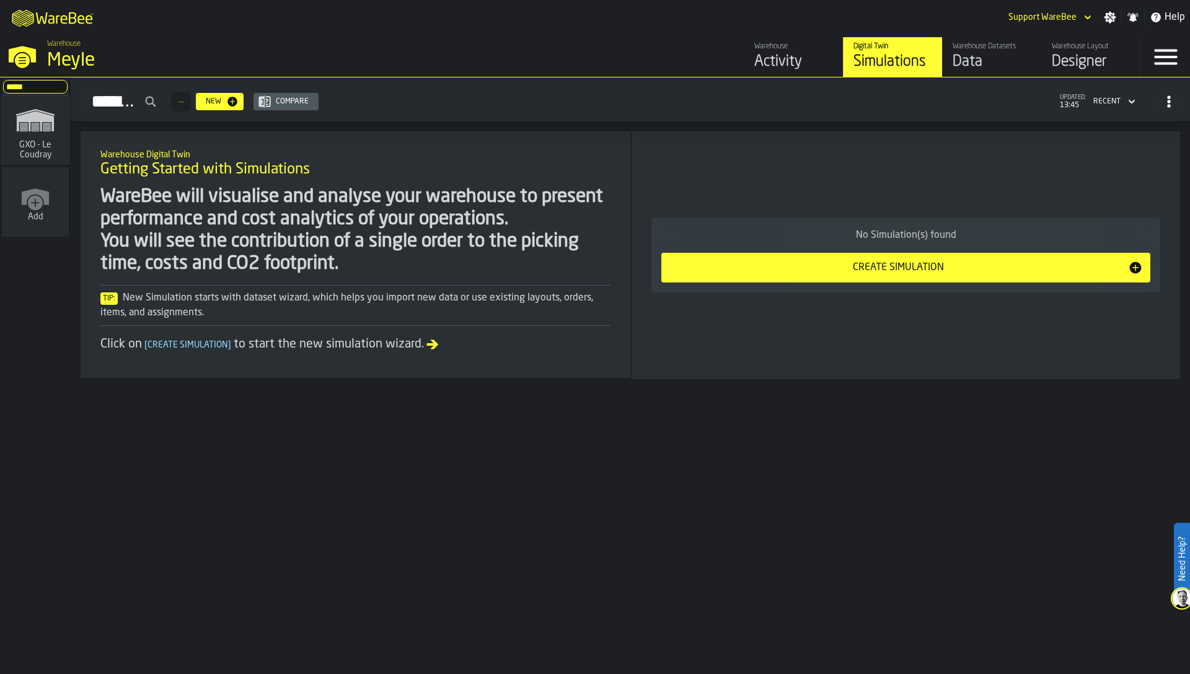
type input "*****"
click at [3, 139] on div "GXO - Le Coudray" at bounding box center [35, 129] width 69 height 69
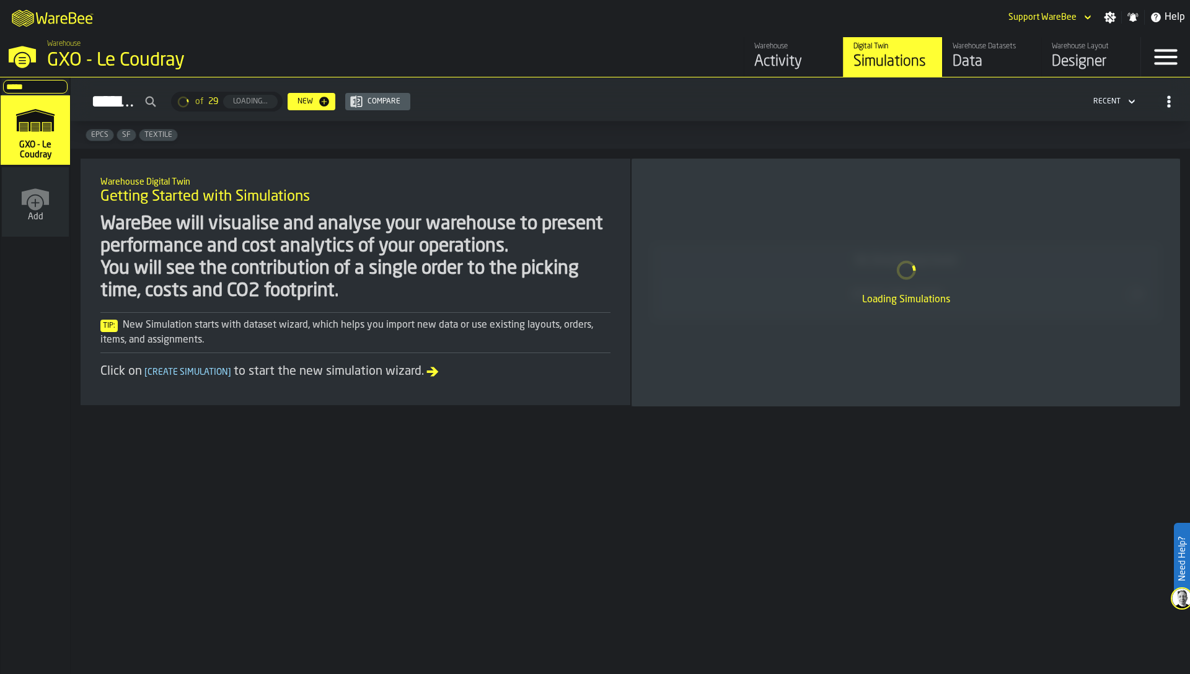
click at [997, 56] on div "Data" at bounding box center [992, 62] width 79 height 20
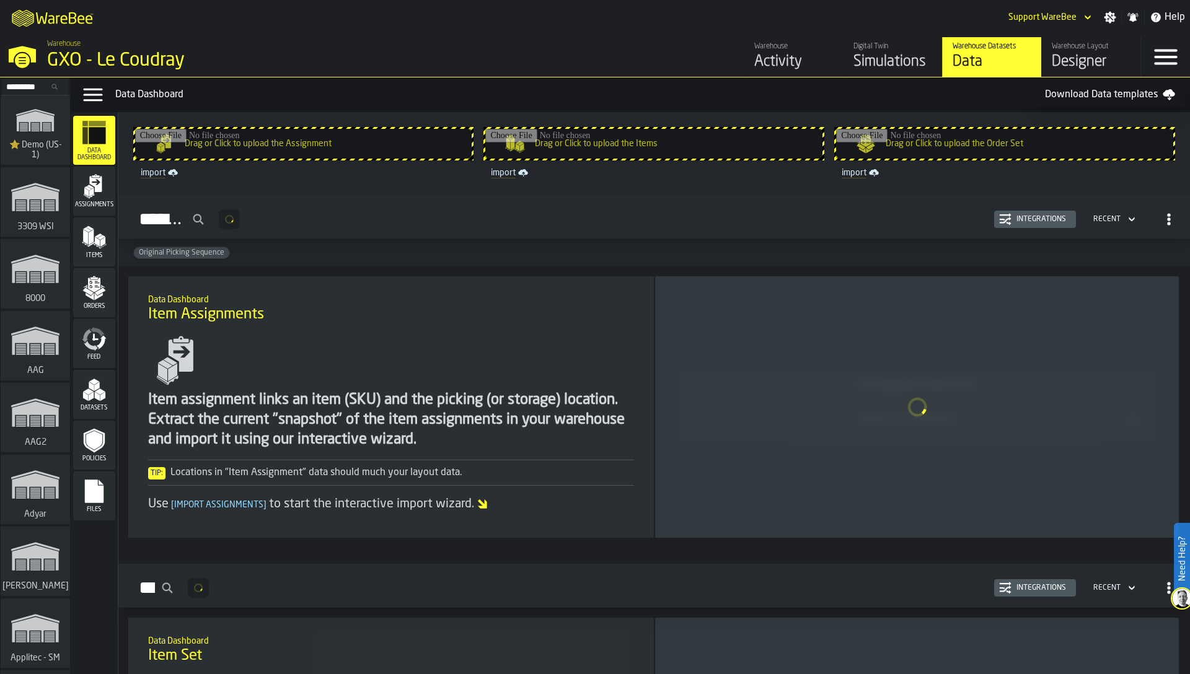
click at [99, 388] on icon "menu Datasets" at bounding box center [94, 389] width 25 height 25
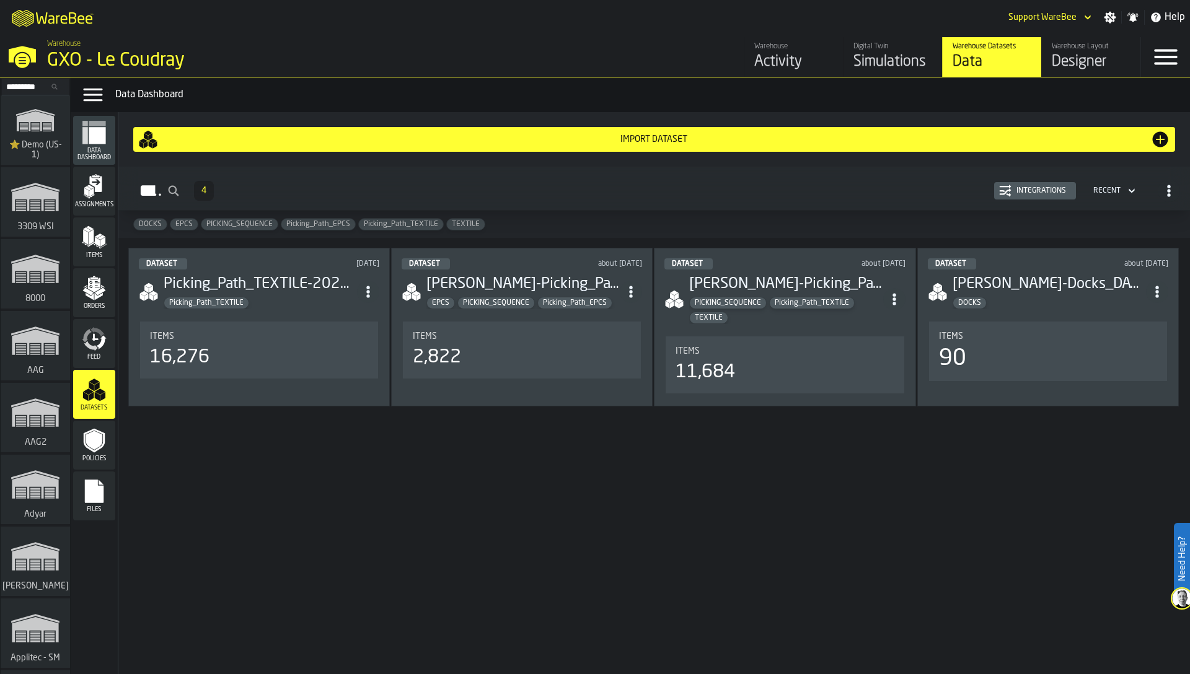
click at [99, 496] on rect "menu Files" at bounding box center [94, 496] width 19 height 9
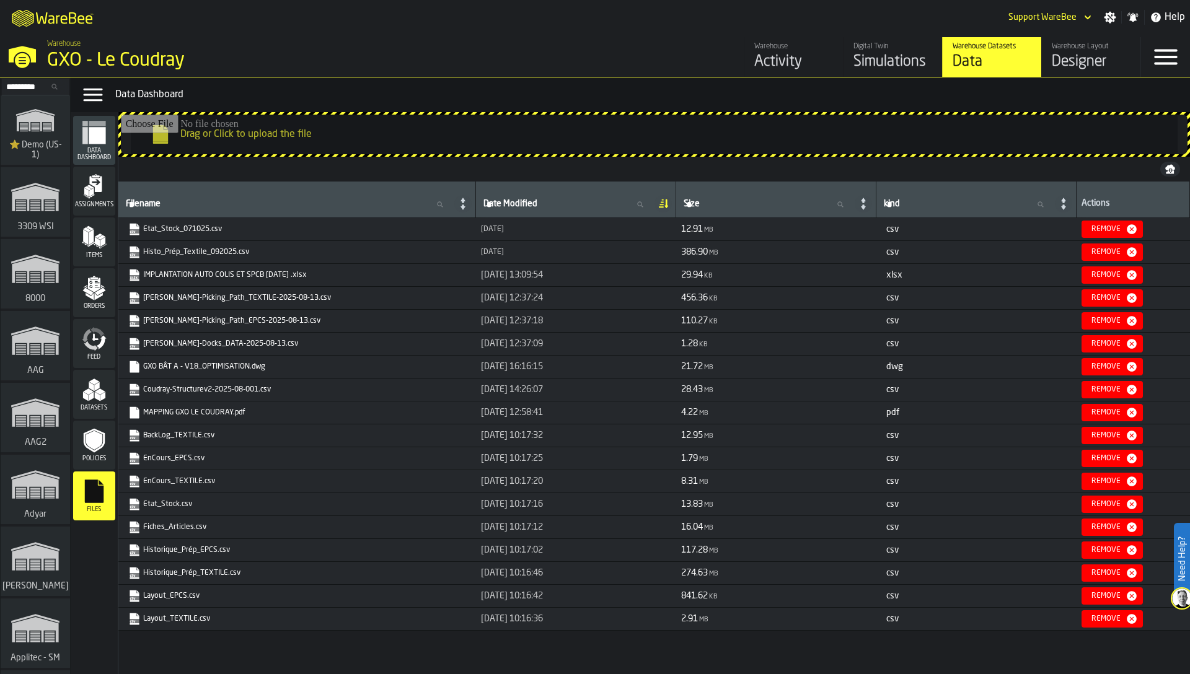
click at [89, 191] on icon "menu Assignments" at bounding box center [94, 186] width 25 height 25
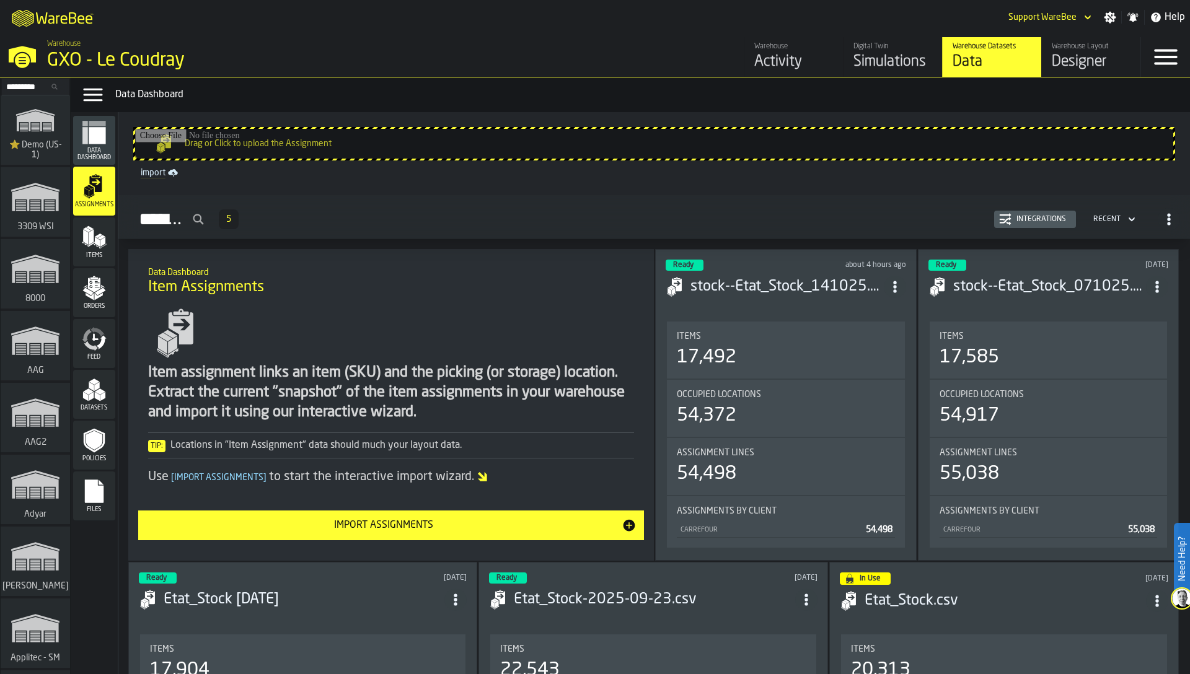
click at [898, 63] on div "Simulations" at bounding box center [893, 62] width 79 height 20
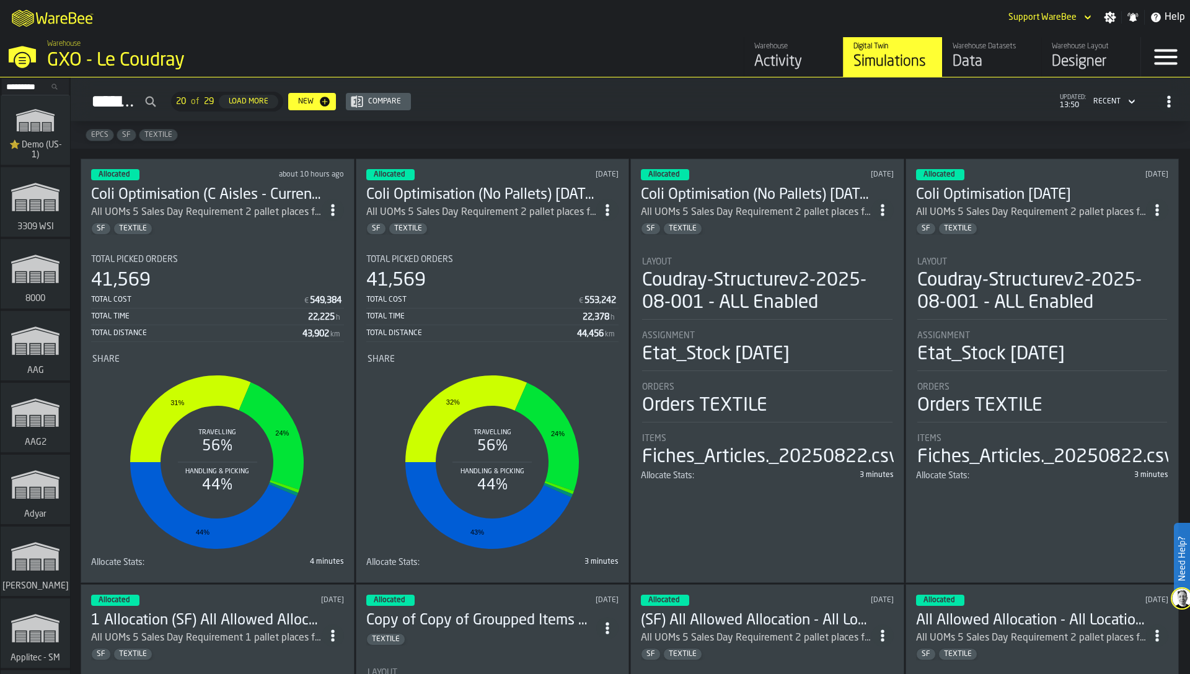
click at [15, 90] on input "Search..." at bounding box center [35, 87] width 64 height 14
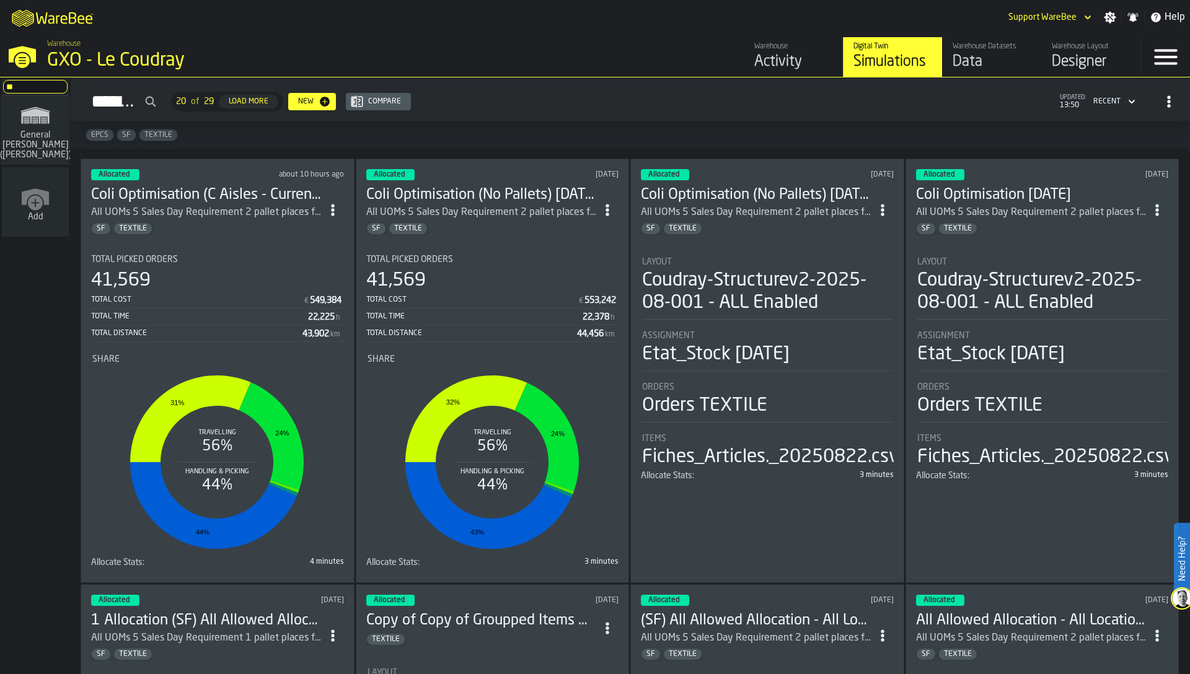
type input "*"
type input "****"
click at [38, 134] on icon "link-to-/wh/i/f1b1be29-3d23-4652-af3c-6364451f8f27/simulations" at bounding box center [36, 120] width 60 height 40
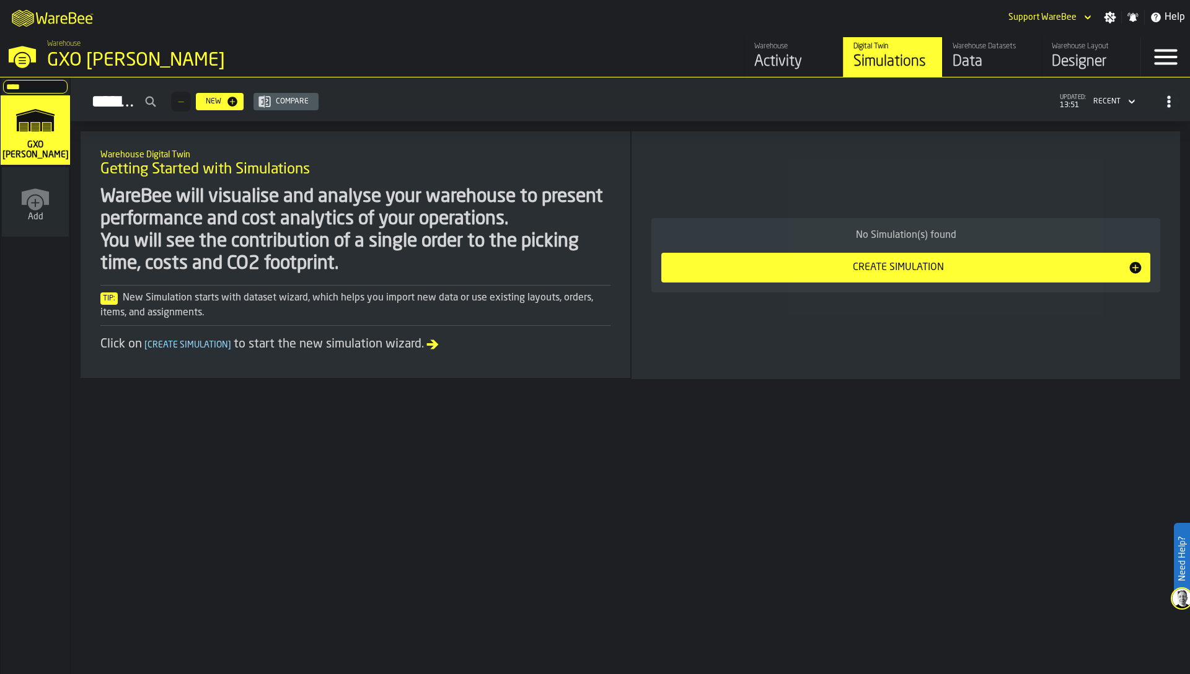
click at [1118, 64] on div "Designer" at bounding box center [1091, 62] width 79 height 20
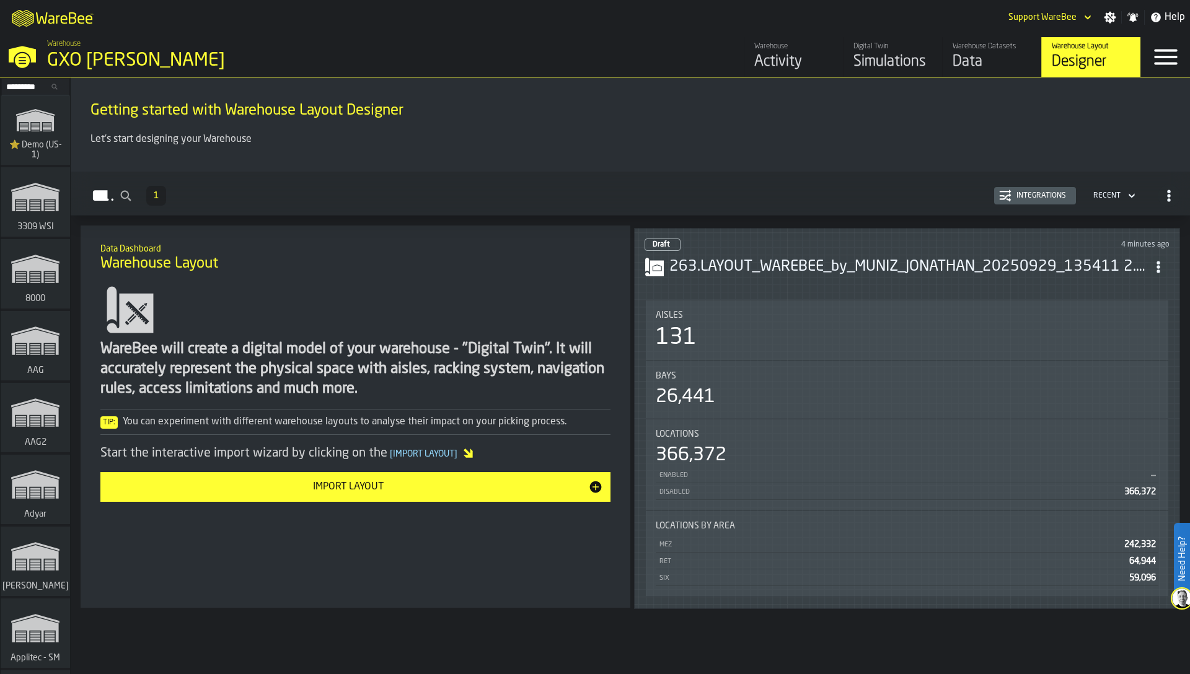
click at [811, 333] on div "131" at bounding box center [907, 337] width 503 height 25
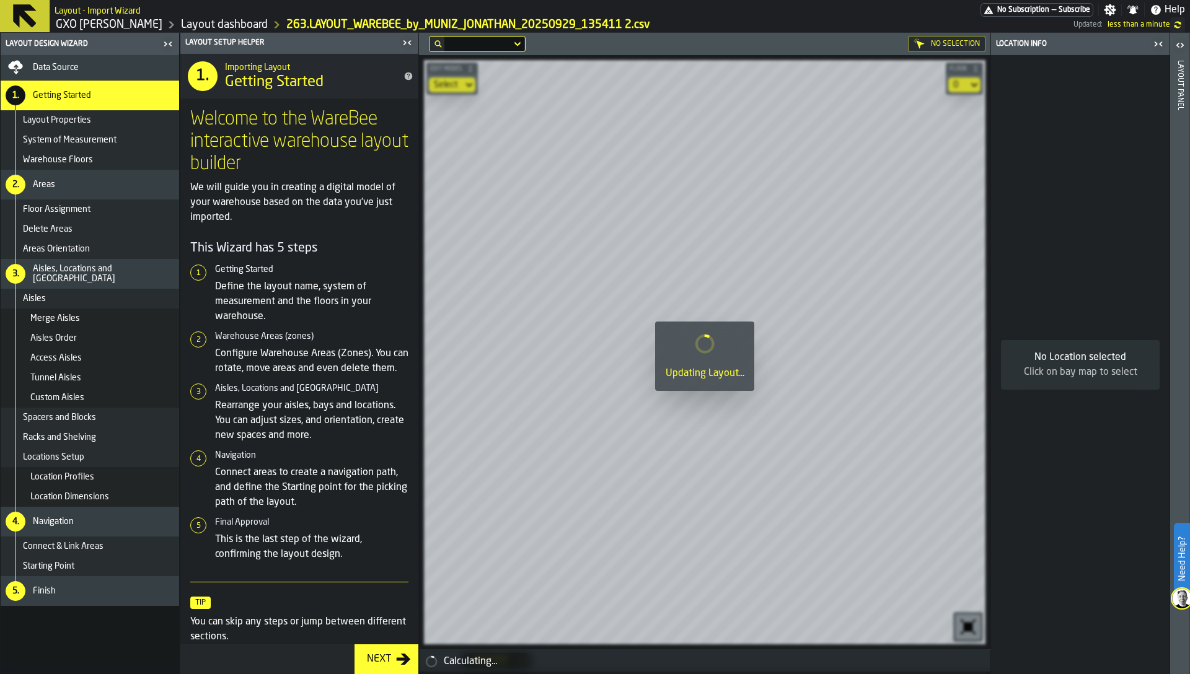
click at [463, 348] on div at bounding box center [704, 354] width 571 height 642
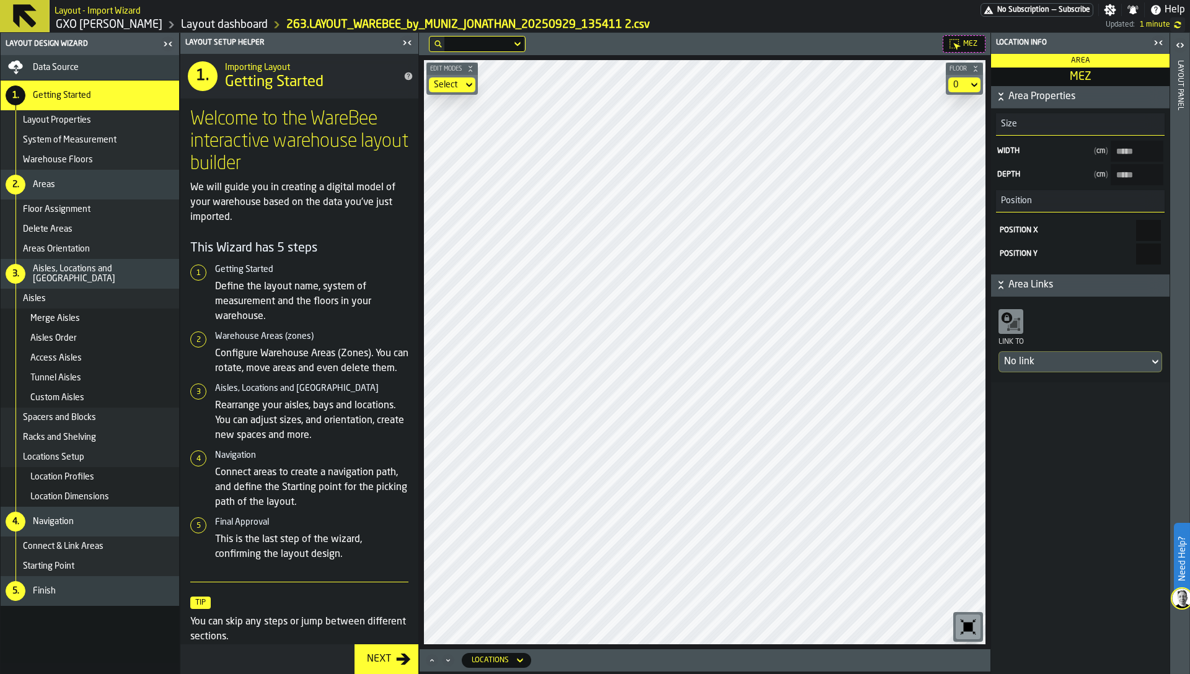
click at [404, 43] on icon "button-toggle-Close me" at bounding box center [407, 42] width 15 height 15
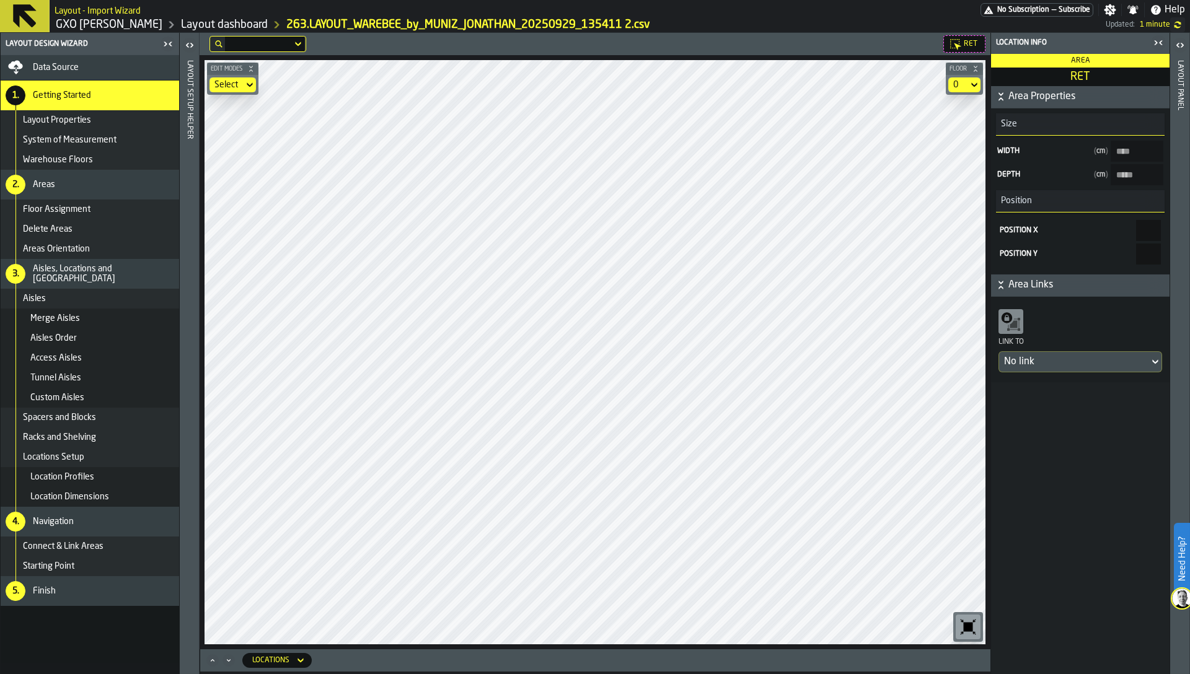
type input "****"
type input "*****"
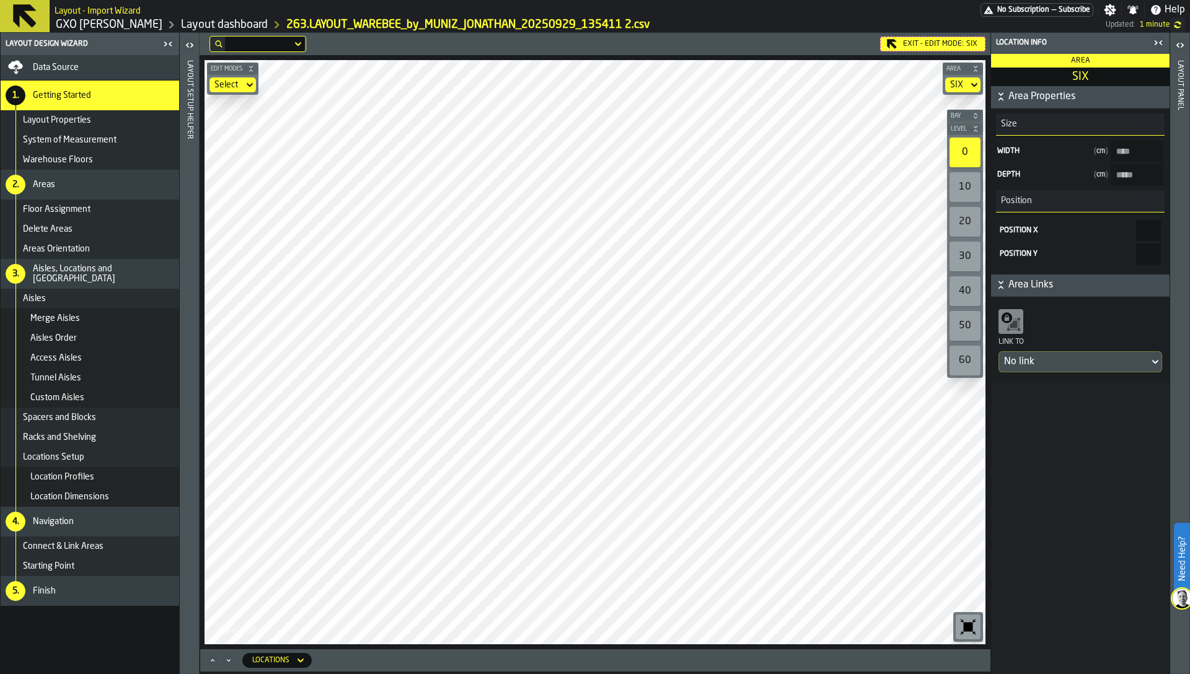
type input "*****"
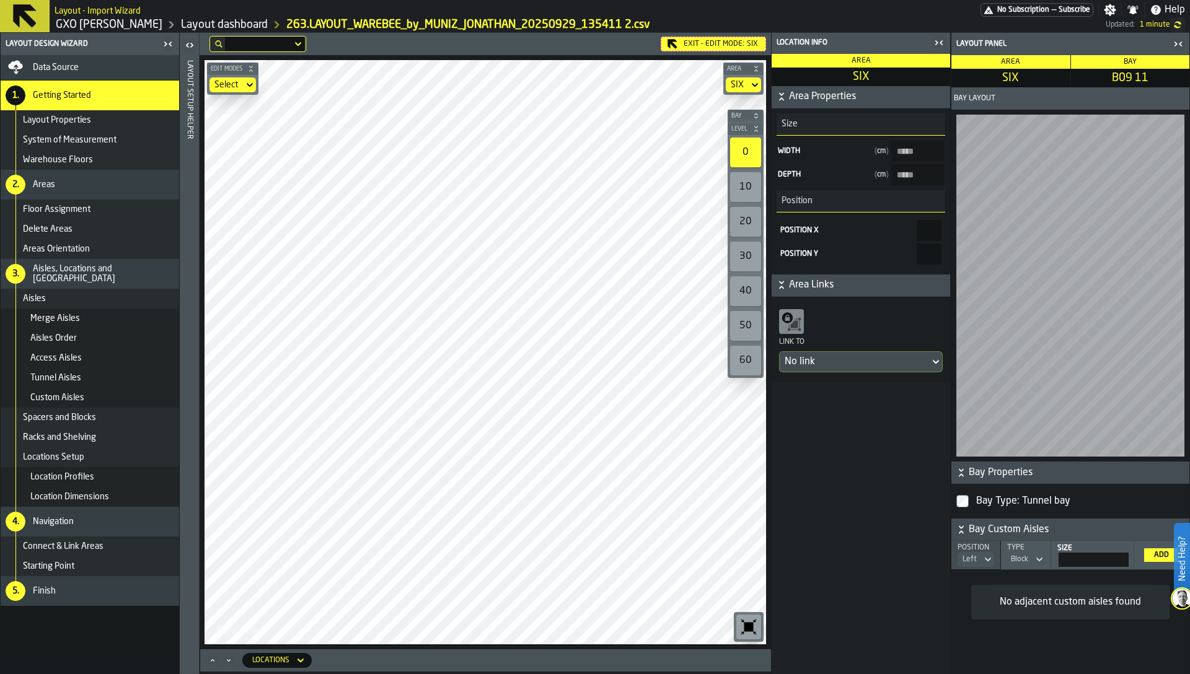
click at [743, 173] on div "10" at bounding box center [745, 187] width 31 height 30
click at [744, 148] on div "0" at bounding box center [745, 153] width 31 height 30
click at [746, 188] on div "10" at bounding box center [745, 187] width 31 height 30
click at [728, 53] on header "Exit - Edit Mode: SIX" at bounding box center [485, 44] width 571 height 22
click at [728, 46] on div "Exit - Edit Mode: SIX" at bounding box center [713, 44] width 105 height 15
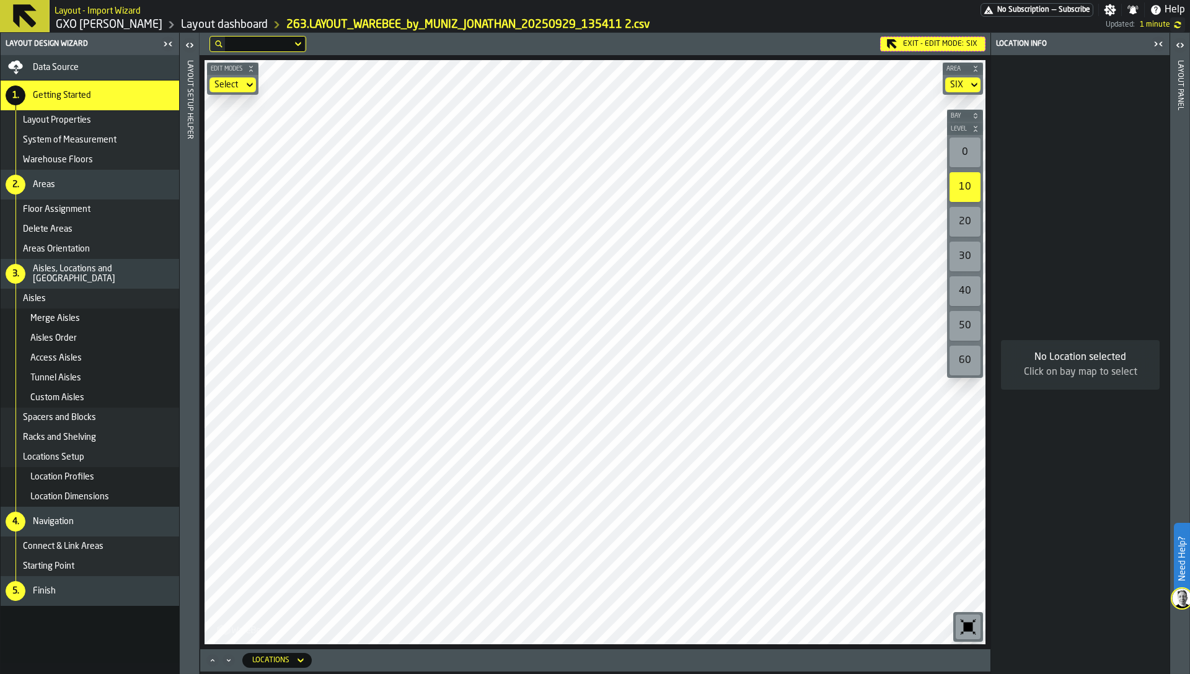
click at [964, 152] on div "0" at bounding box center [965, 153] width 31 height 30
click at [904, 40] on div "Exit - Edit Mode: SIX" at bounding box center [932, 44] width 105 height 15
click at [878, 40] on div at bounding box center [544, 44] width 668 height 16
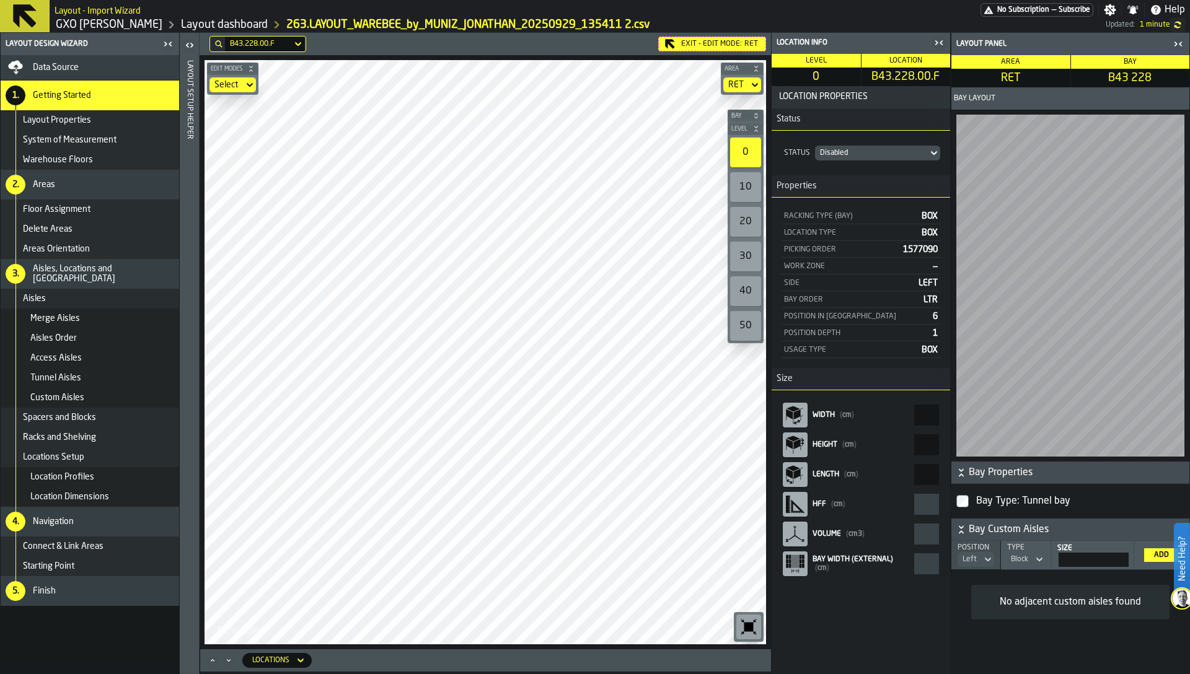
click at [693, 46] on div "Exit - Edit Mode: RET" at bounding box center [712, 44] width 108 height 15
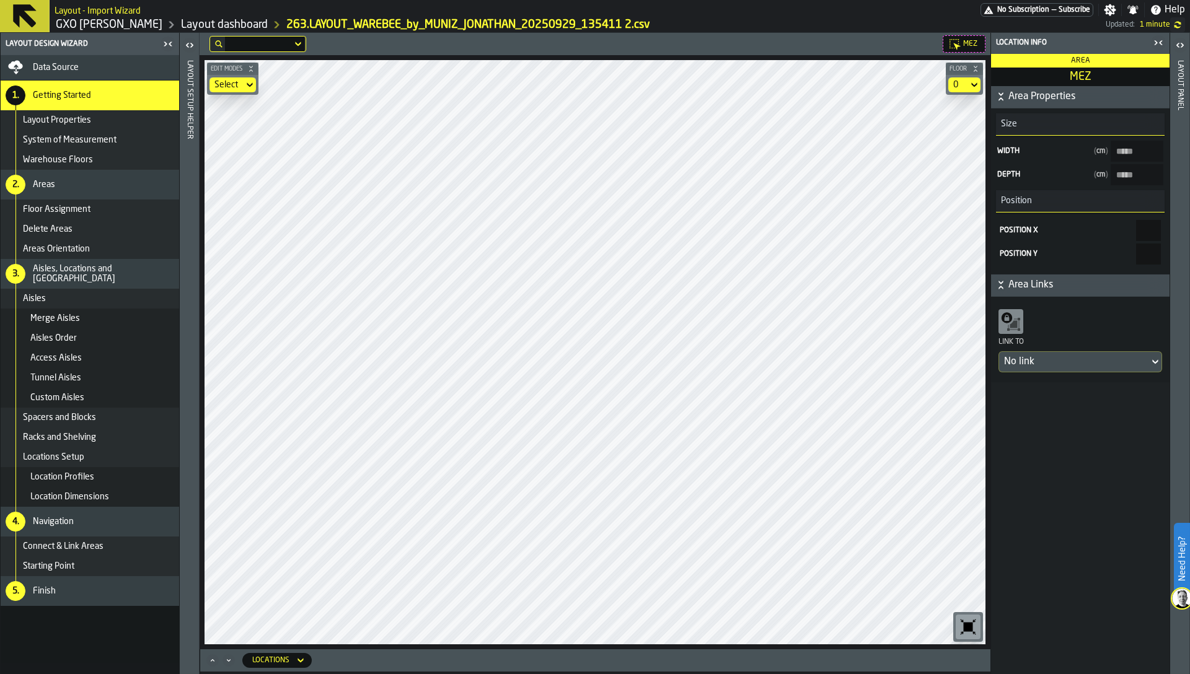
type input "*****"
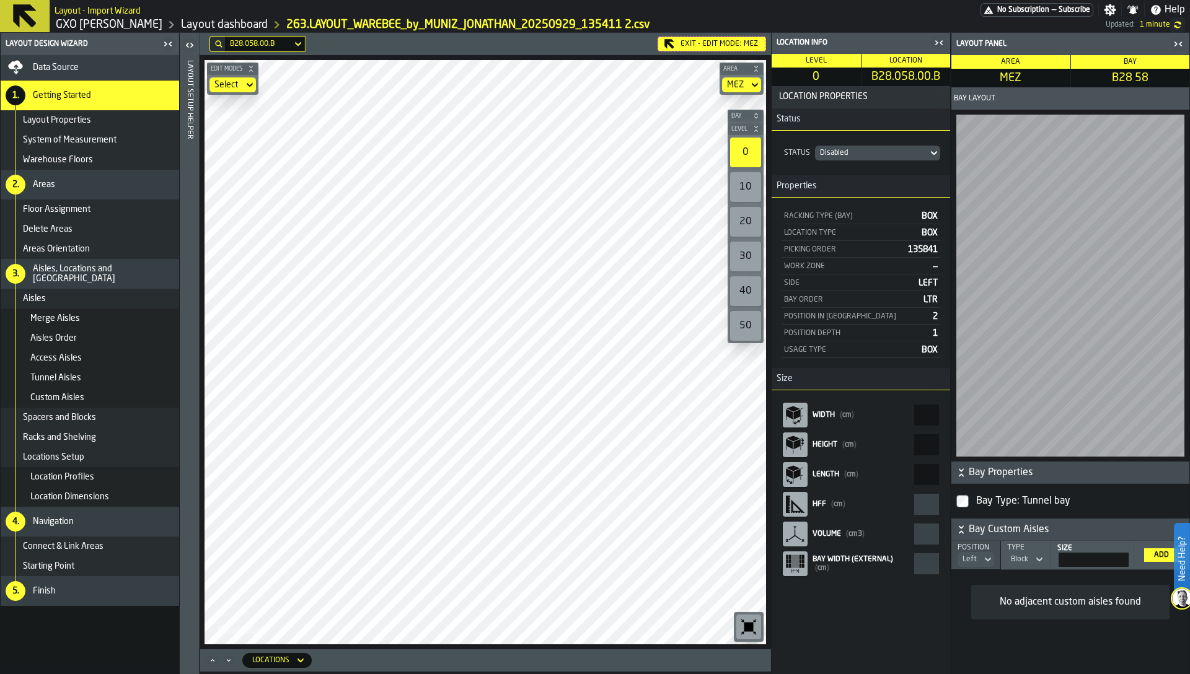
click at [0, 0] on icon at bounding box center [0, 0] width 0 height 0
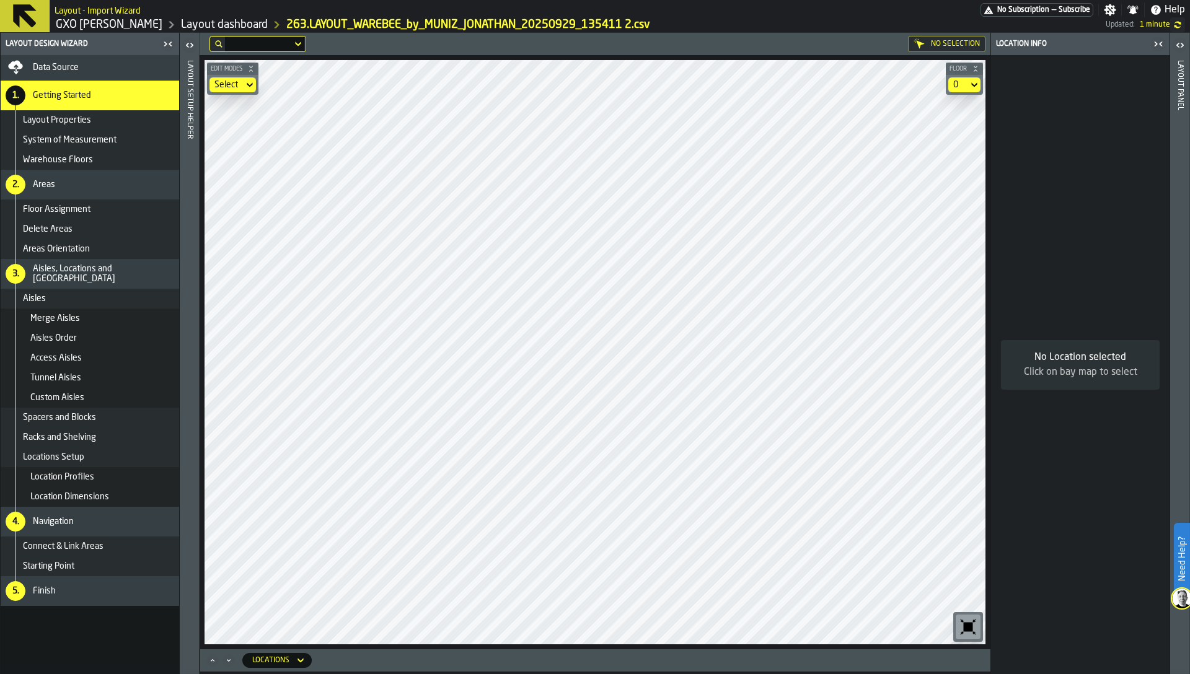
click at [116, 68] on div "Data Source" at bounding box center [103, 68] width 141 height 10
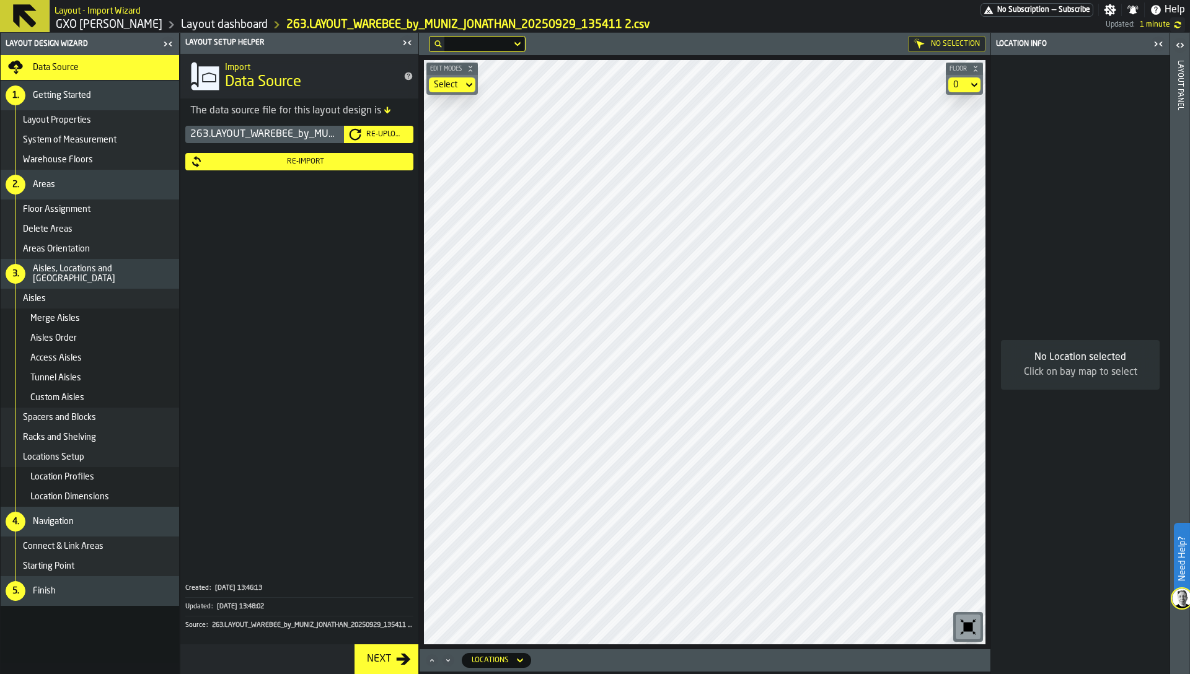
click at [283, 164] on div "Re-Import" at bounding box center [306, 161] width 206 height 9
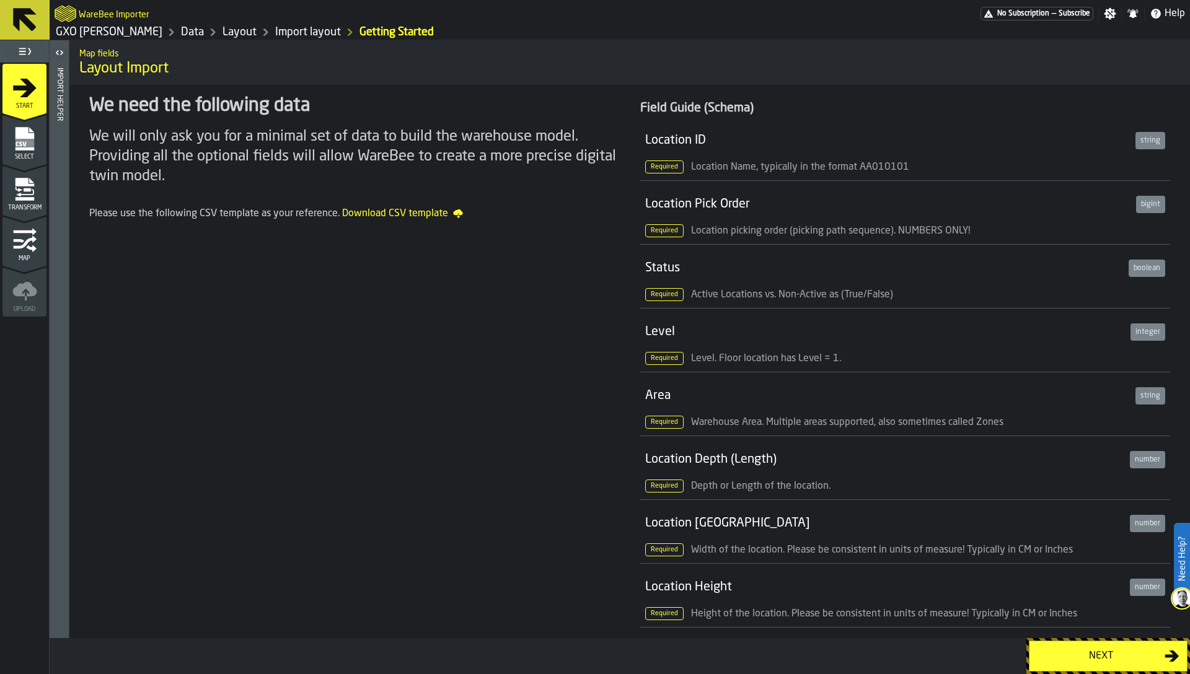
click at [11, 195] on div "Transform" at bounding box center [24, 194] width 44 height 34
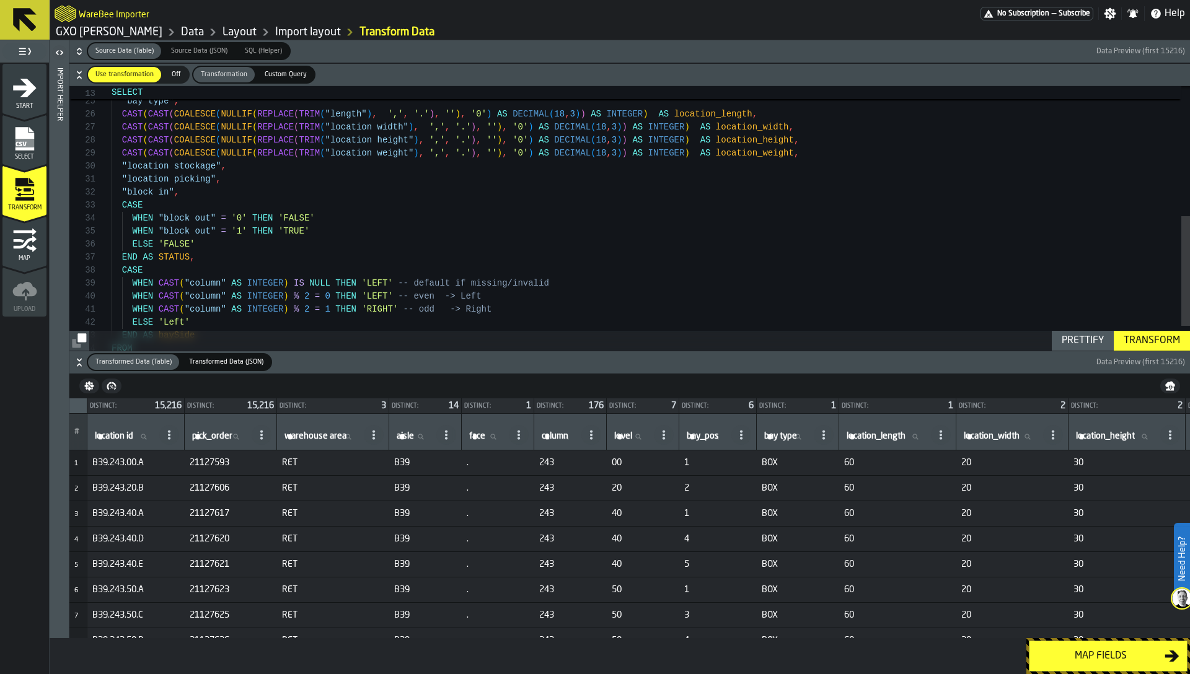
type textarea "**********"
click at [165, 244] on div "AS bay_pos , "bay type" , CAST ( CAST ( COALESCE ( NULLIF ( REPLACE ( TRIM ( "l…" at bounding box center [651, 92] width 1079 height 638
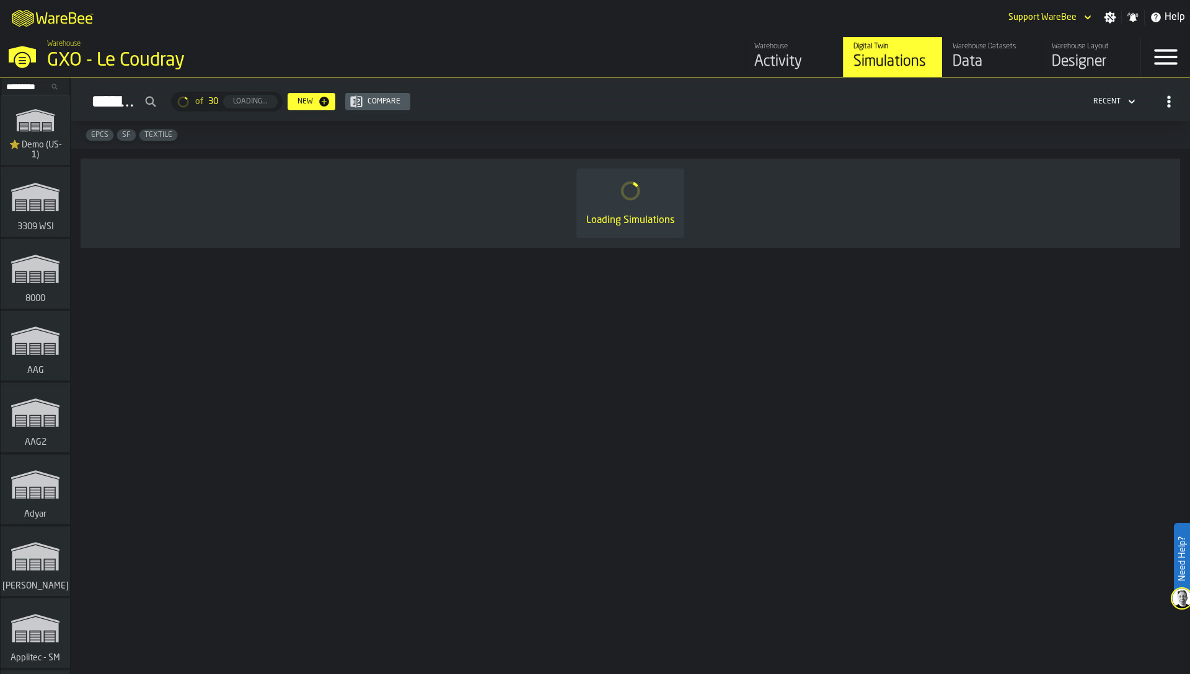
click at [33, 89] on input "Search..." at bounding box center [35, 87] width 64 height 14
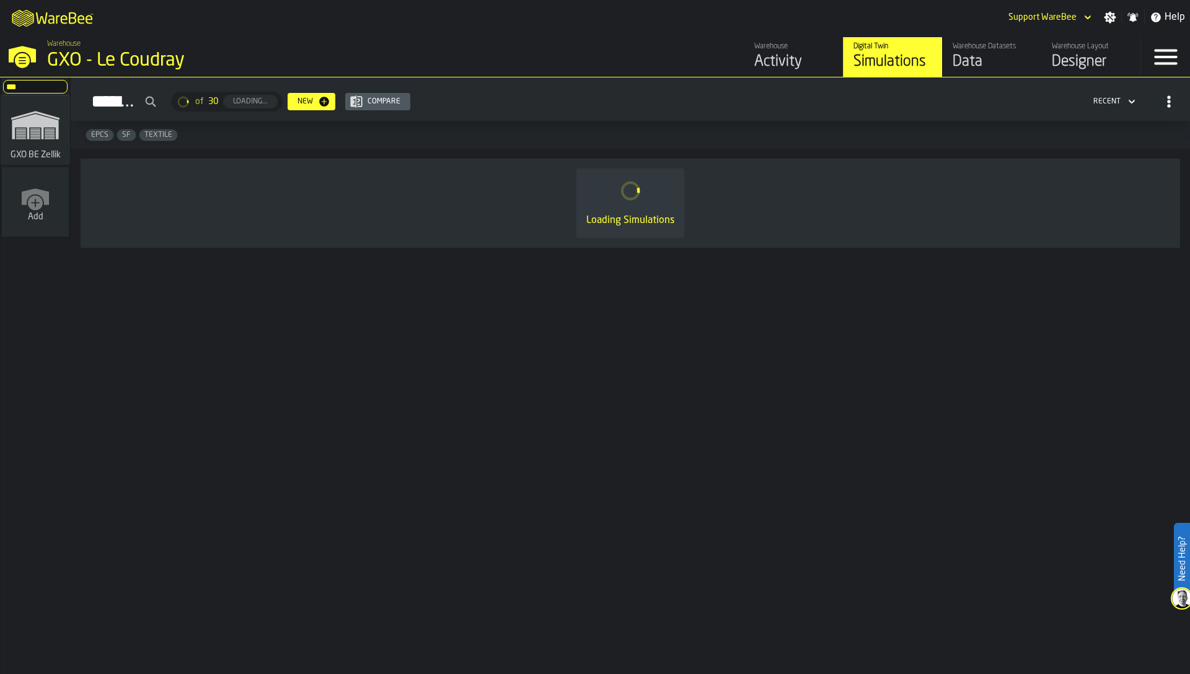
type input "***"
click at [35, 139] on icon "link-to-/wh/i/5fa160b1-7992-442a-9057-4226e3d2ae6d/simulations" at bounding box center [36, 125] width 60 height 50
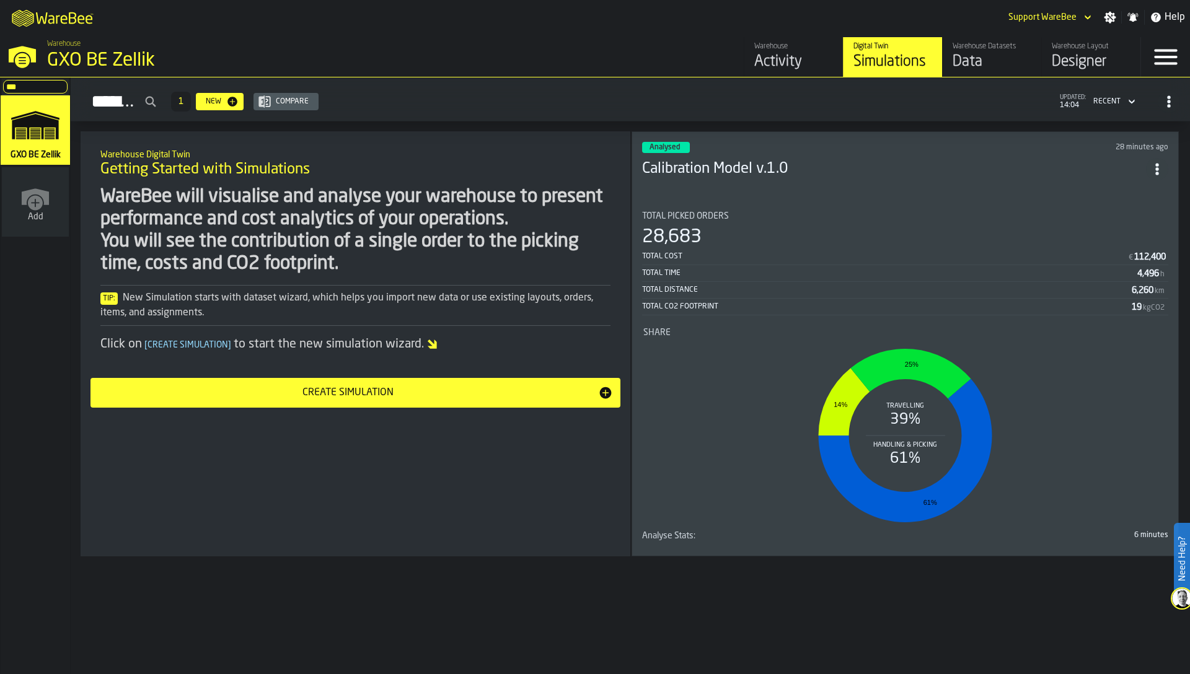
click at [1087, 60] on div "Designer" at bounding box center [1091, 62] width 79 height 20
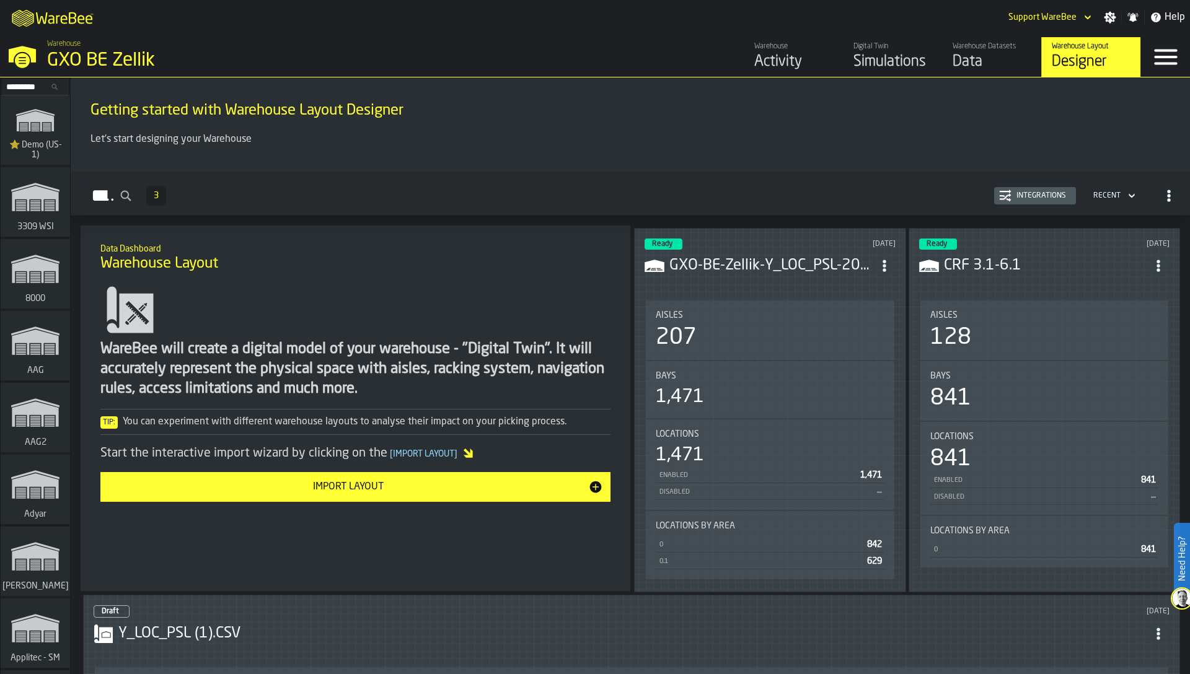
click at [899, 262] on div "Ready [DATE] GXO-BE-Zellik-Y_LOC_PSL-2025-09-25-001.CSV Aisles 207 Bays 1,471 L…" at bounding box center [770, 410] width 272 height 364
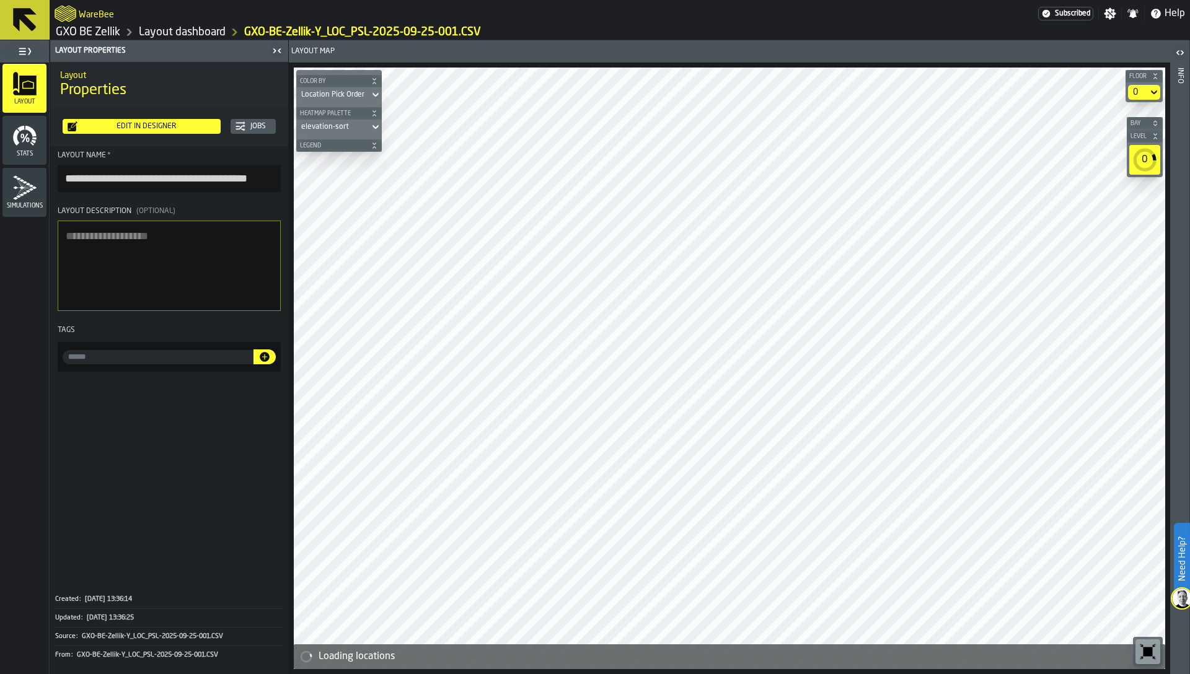
click at [90, 122] on div "Edit in Designer" at bounding box center [146, 126] width 138 height 9
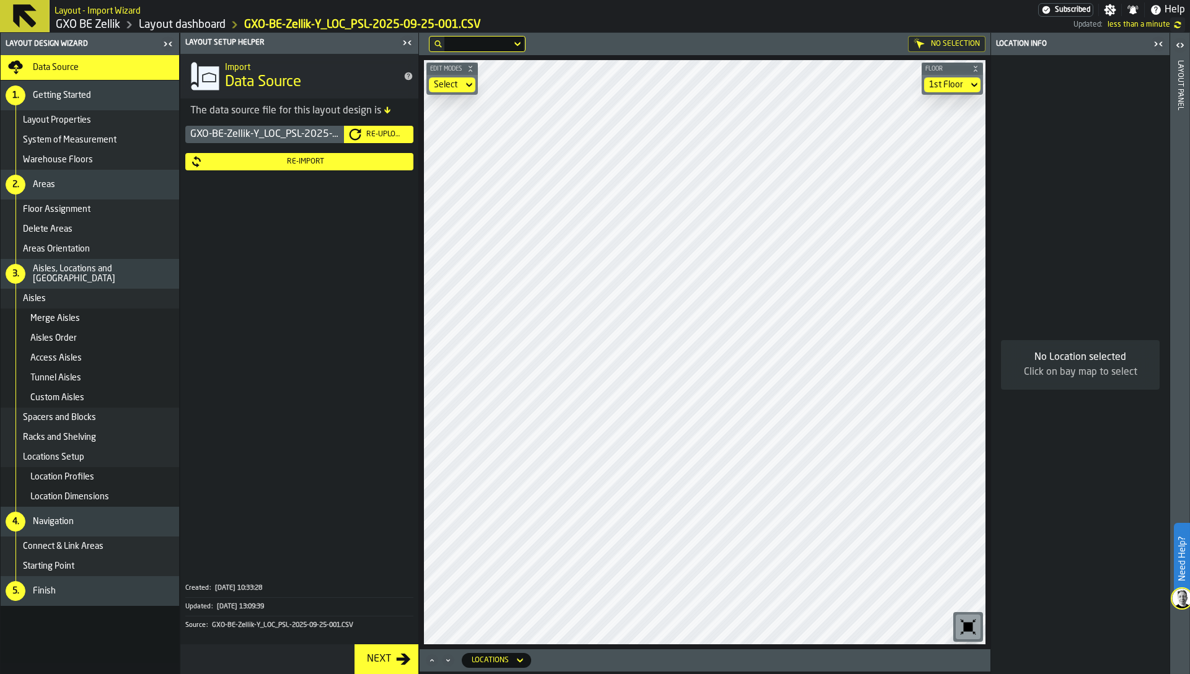
click at [405, 42] on icon "button-toggle-Close me" at bounding box center [407, 42] width 15 height 15
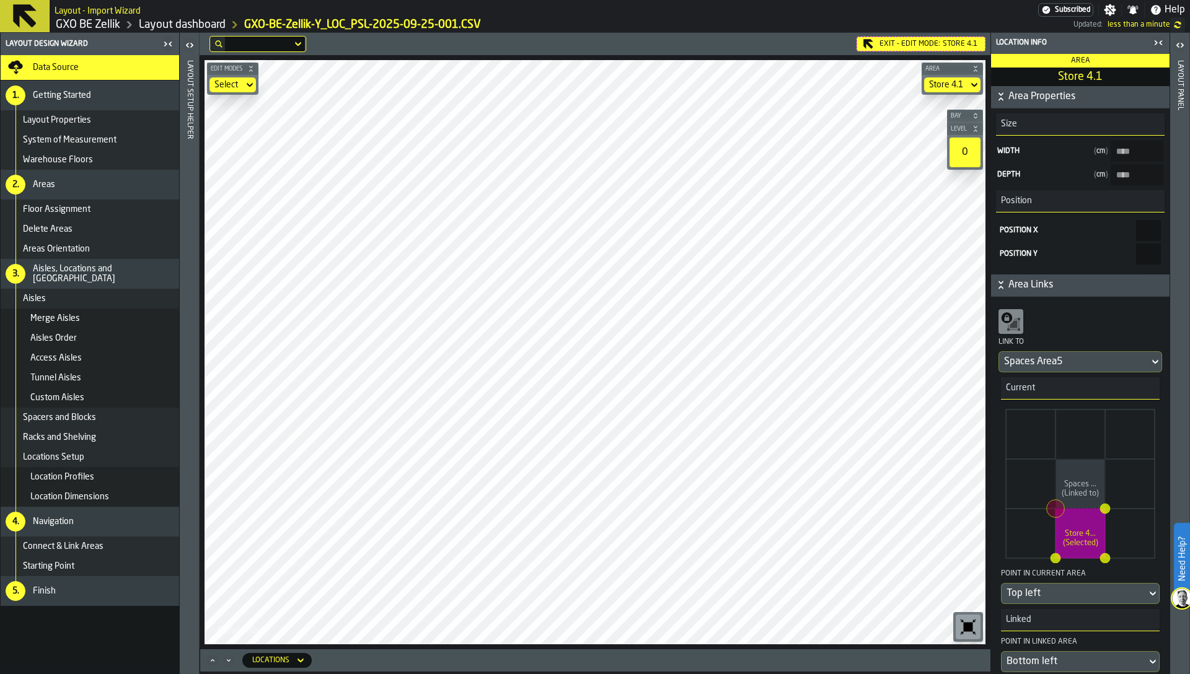
click at [193, 29] on link "Layout dashboard" at bounding box center [182, 25] width 87 height 14
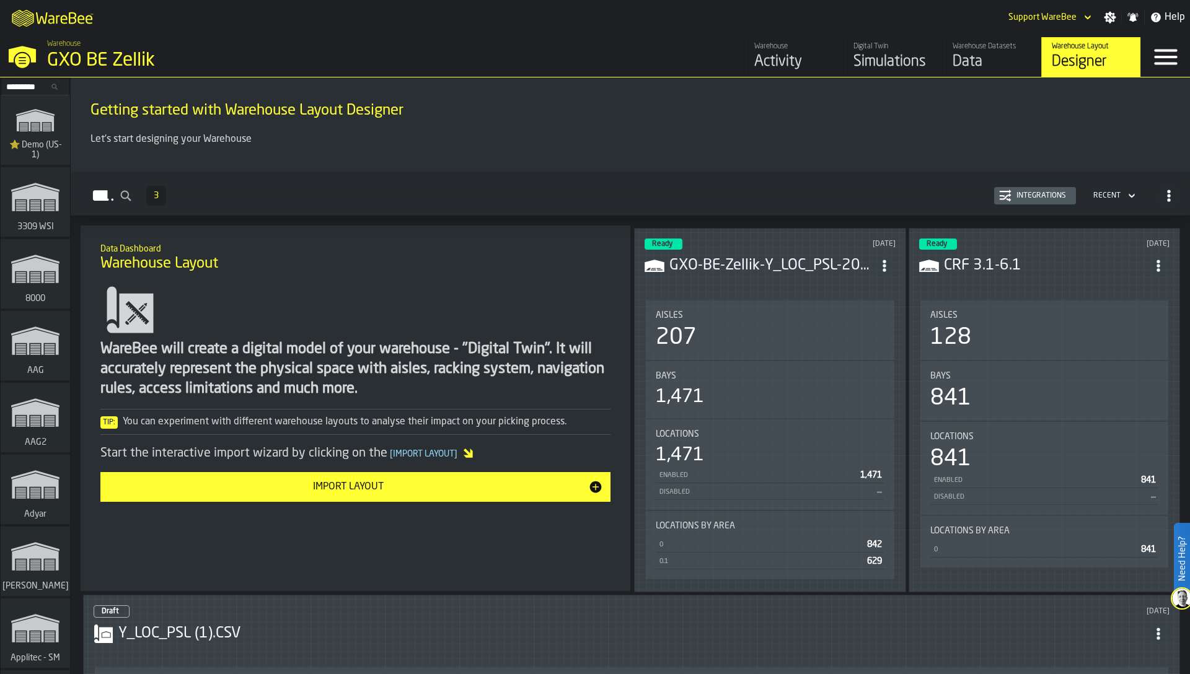
click at [1061, 194] on div "Integrations" at bounding box center [1042, 196] width 60 height 9
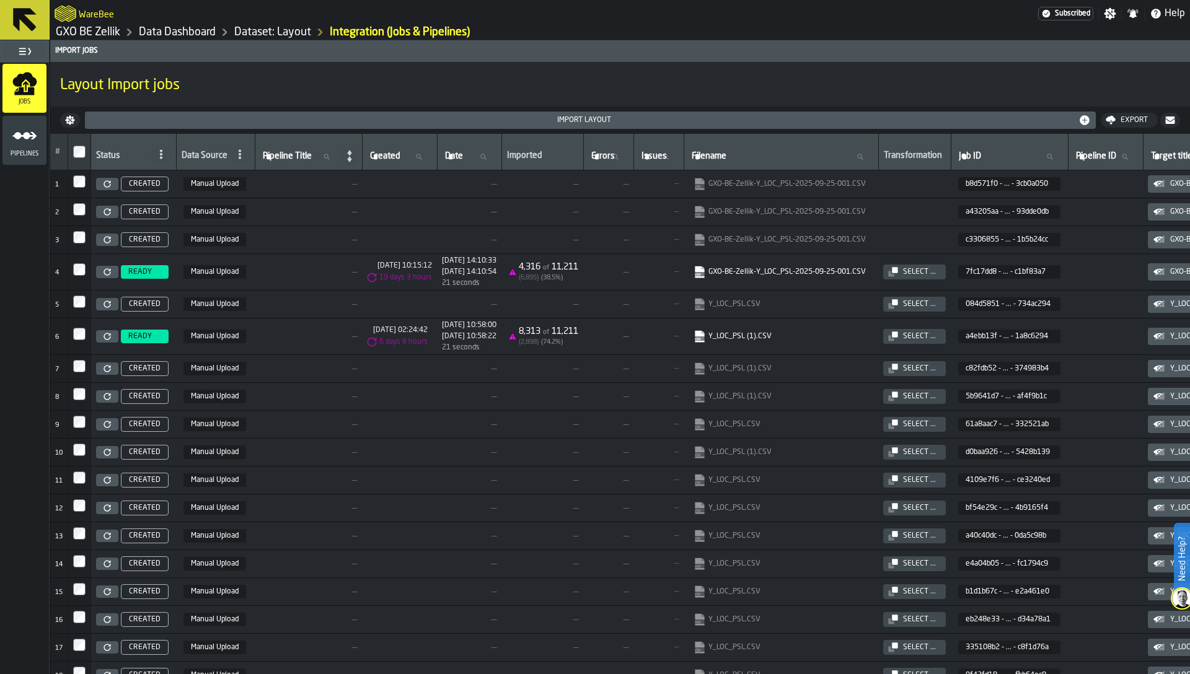
click at [293, 31] on link "Dataset: Layout" at bounding box center [272, 32] width 77 height 14
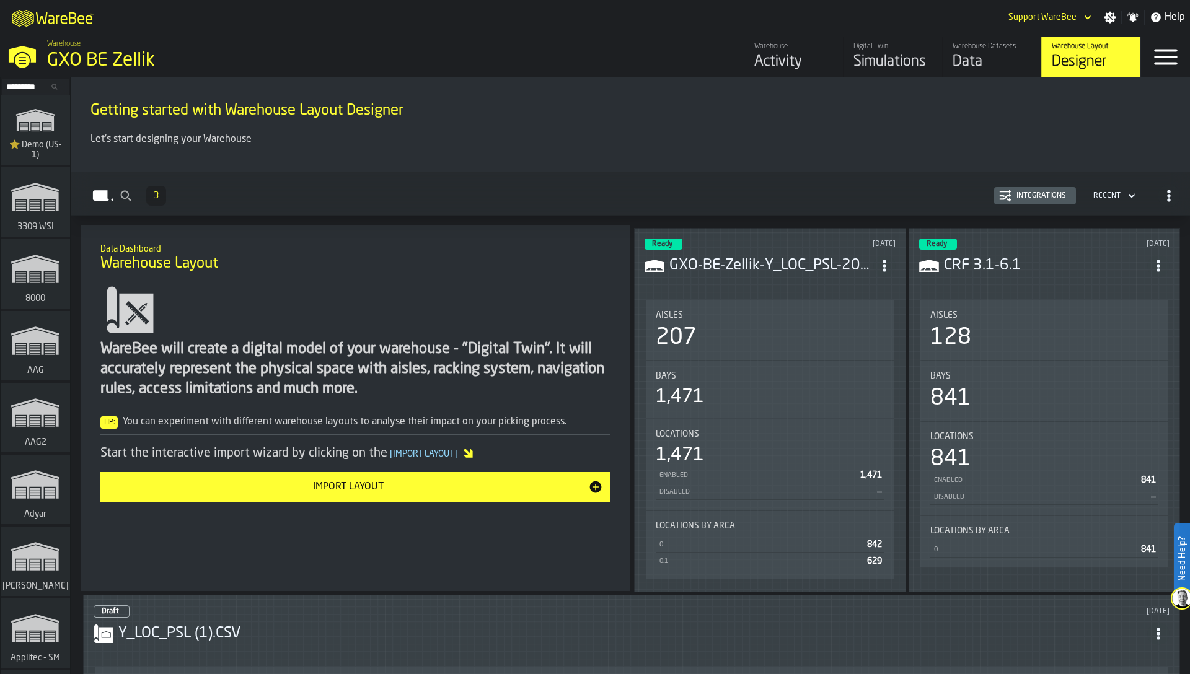
click at [883, 260] on icon "ItemListCard-DashboardItemContainer" at bounding box center [884, 266] width 12 height 12
click at [863, 341] on div "Edit in Designer" at bounding box center [854, 347] width 69 height 15
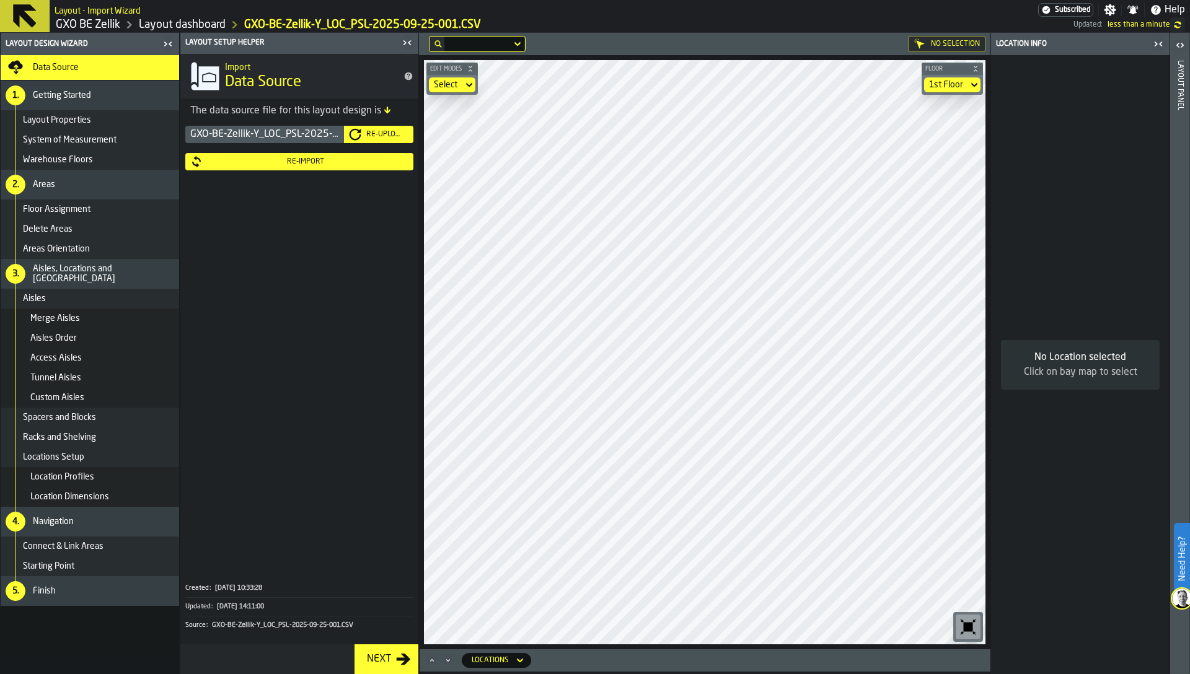
click at [242, 161] on div "Re-Import" at bounding box center [306, 161] width 206 height 9
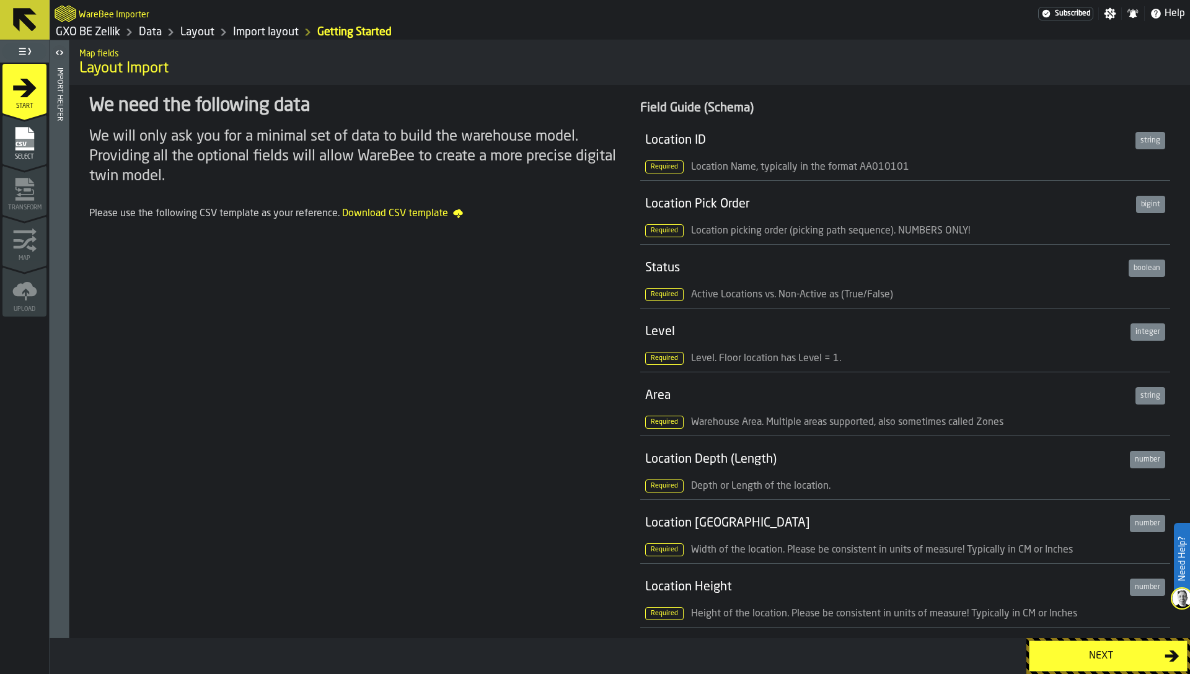
click at [37, 151] on div "Select" at bounding box center [24, 143] width 44 height 34
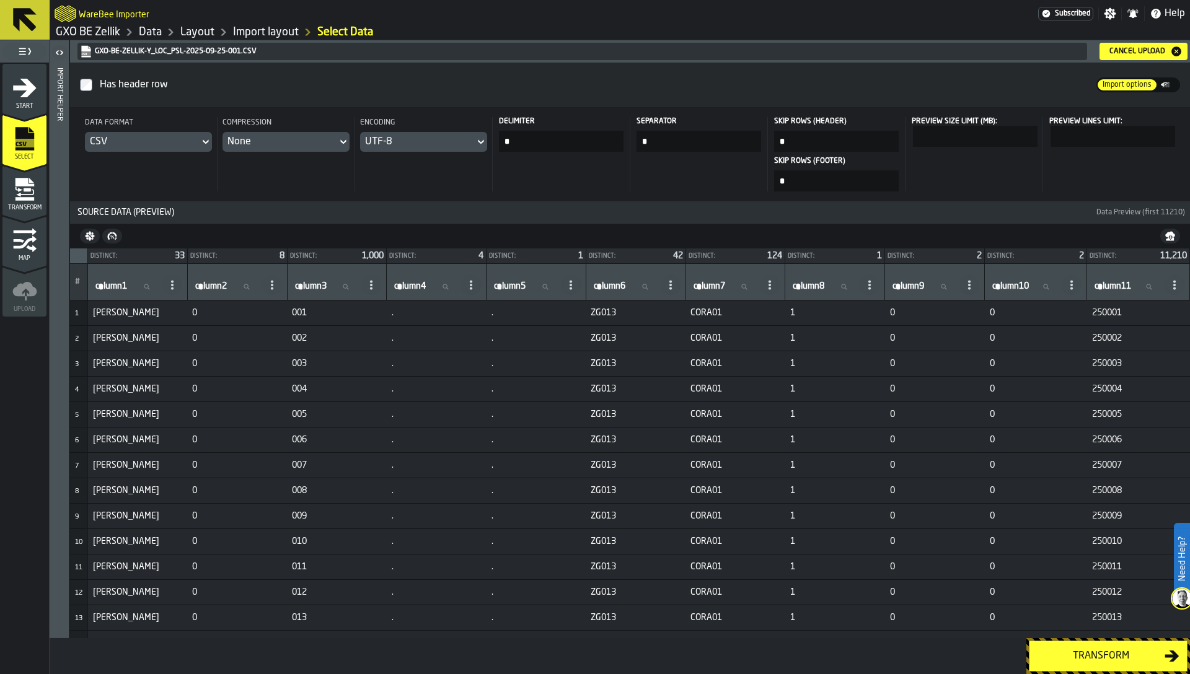
click at [601, 414] on span "ZG013" at bounding box center [636, 415] width 90 height 10
click at [607, 286] on label "column6 column6" at bounding box center [624, 287] width 67 height 16
click at [607, 286] on input "column6 column6" at bounding box center [624, 287] width 67 height 16
type input "*****"
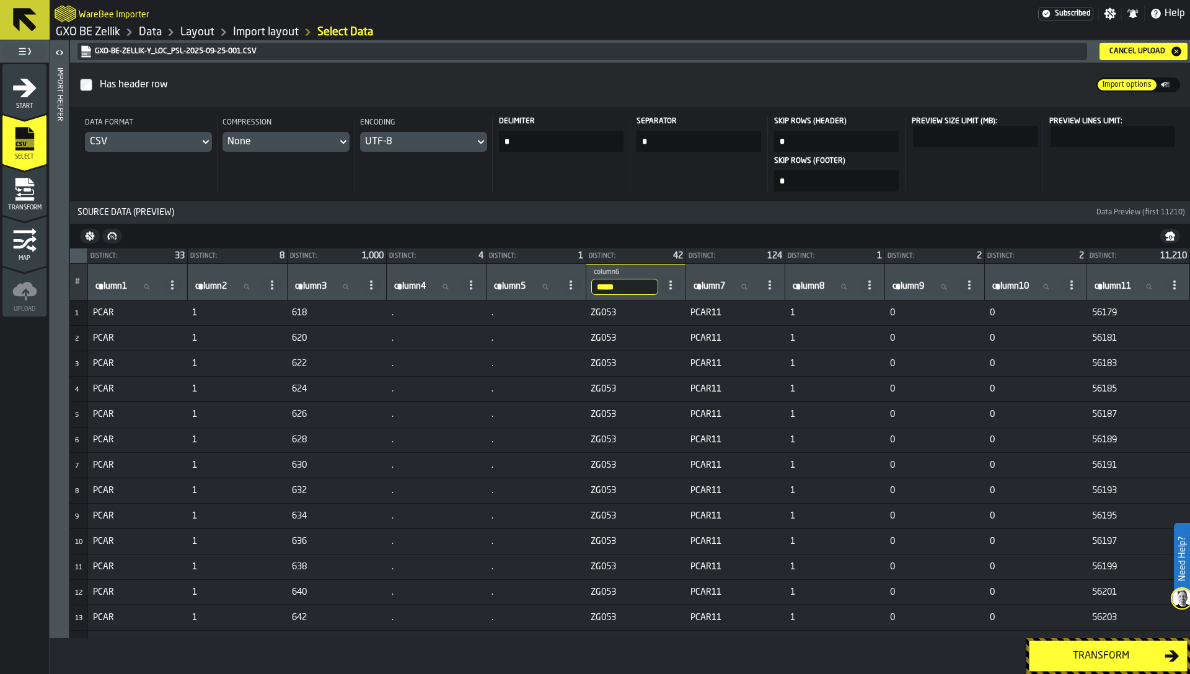
click at [610, 291] on input "*****" at bounding box center [624, 287] width 67 height 16
type input "*****"
click at [598, 332] on td "ZG053" at bounding box center [636, 338] width 100 height 25
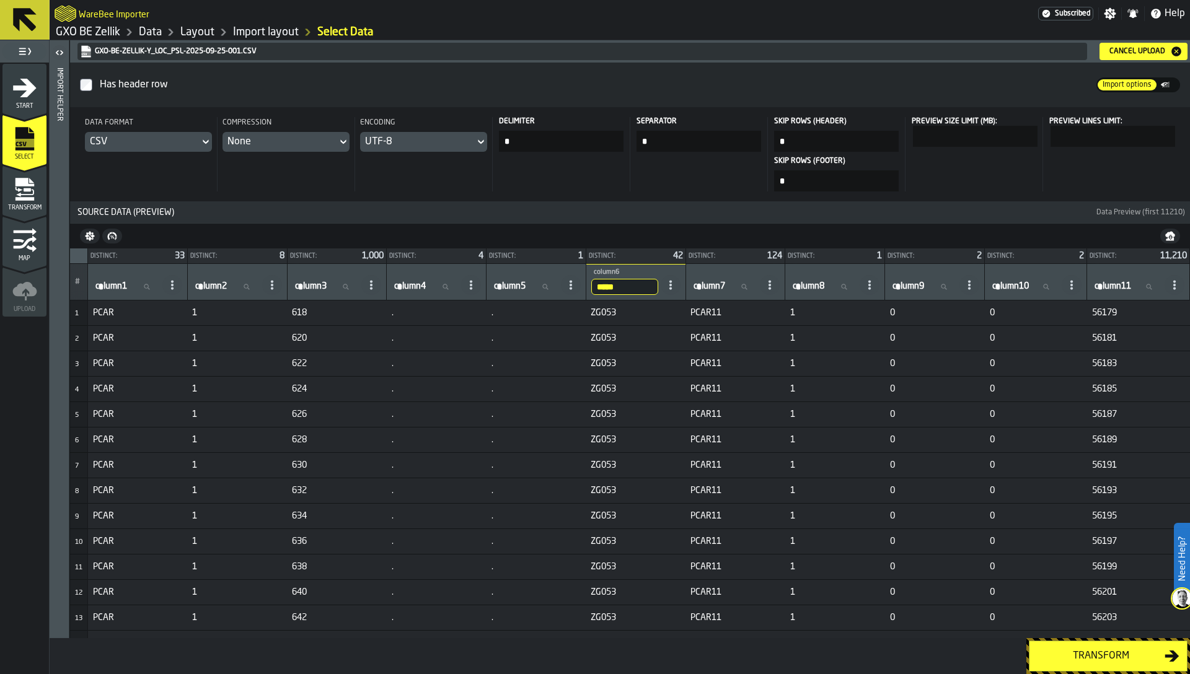
click at [28, 239] on icon "menu Map" at bounding box center [24, 242] width 23 height 13
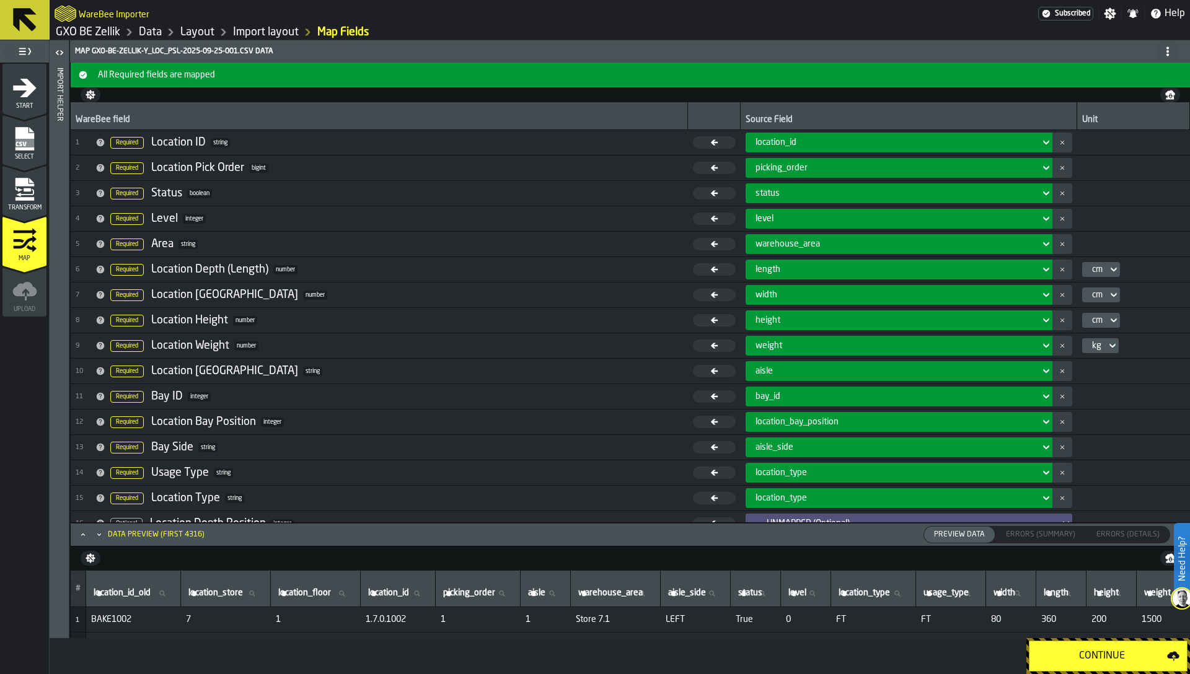
click at [24, 179] on icon "menu Transform" at bounding box center [24, 182] width 19 height 8
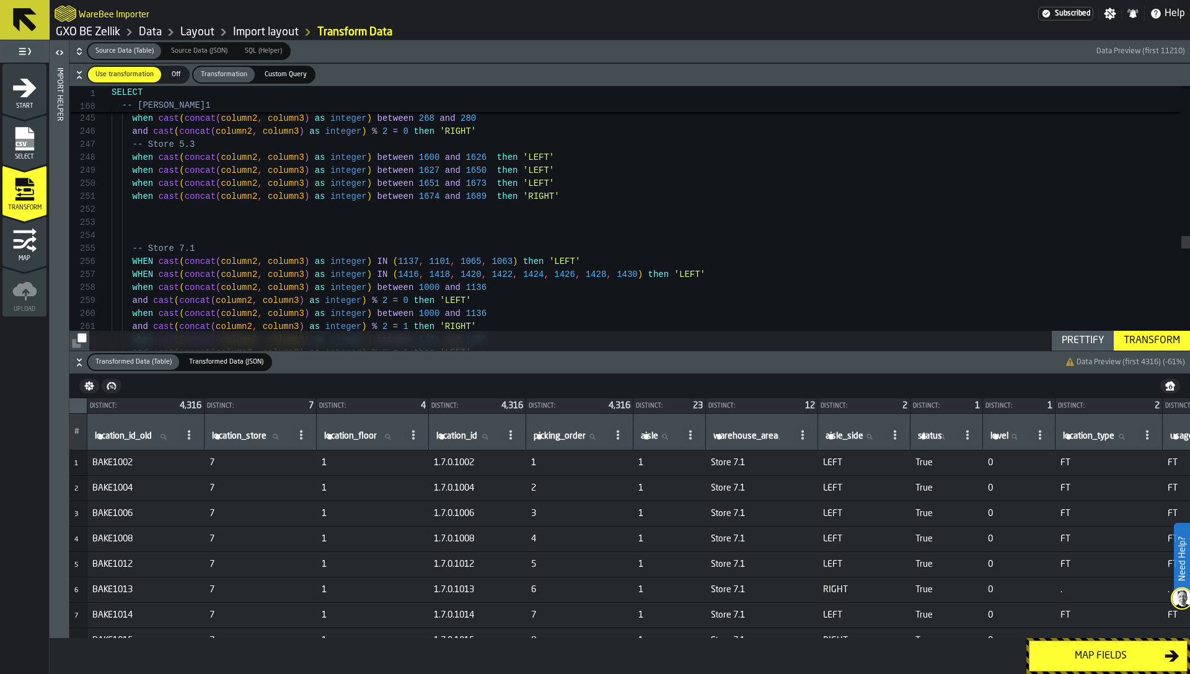
click at [72, 369] on h6 "Transformed Data (Table) Transformed Data (Table) Transformed Data (JSON) Trans…" at bounding box center [630, 362] width 1116 height 18
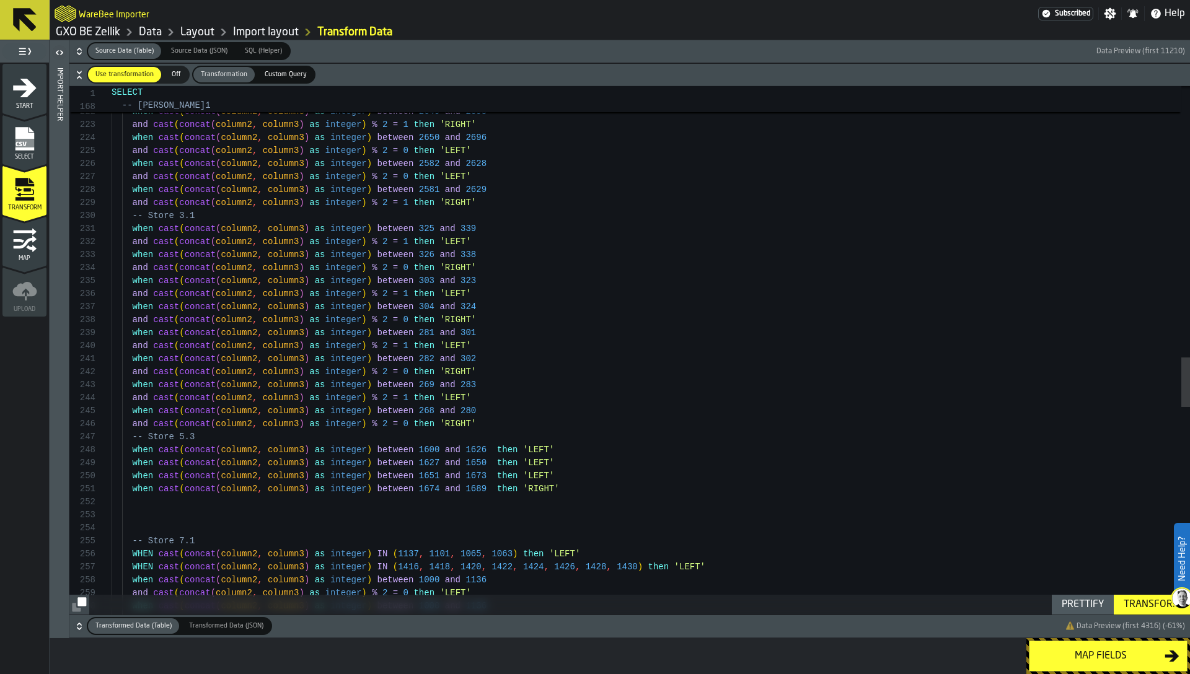
scroll to position [78, 0]
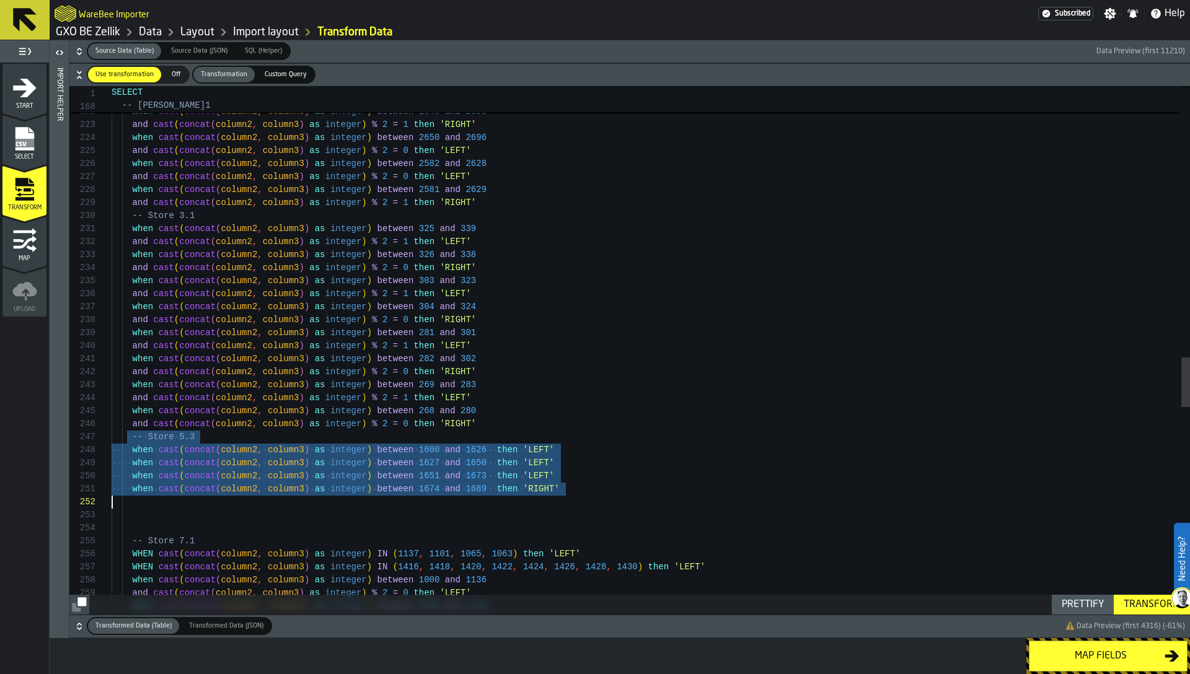
drag, startPoint x: 126, startPoint y: 436, endPoint x: 638, endPoint y: 496, distance: 515.4
click at [638, 496] on div "when cast ( concat ( column2 , column3 ) as integer ) between 1000 and 1136 whe…" at bounding box center [651, 11] width 1079 height 5585
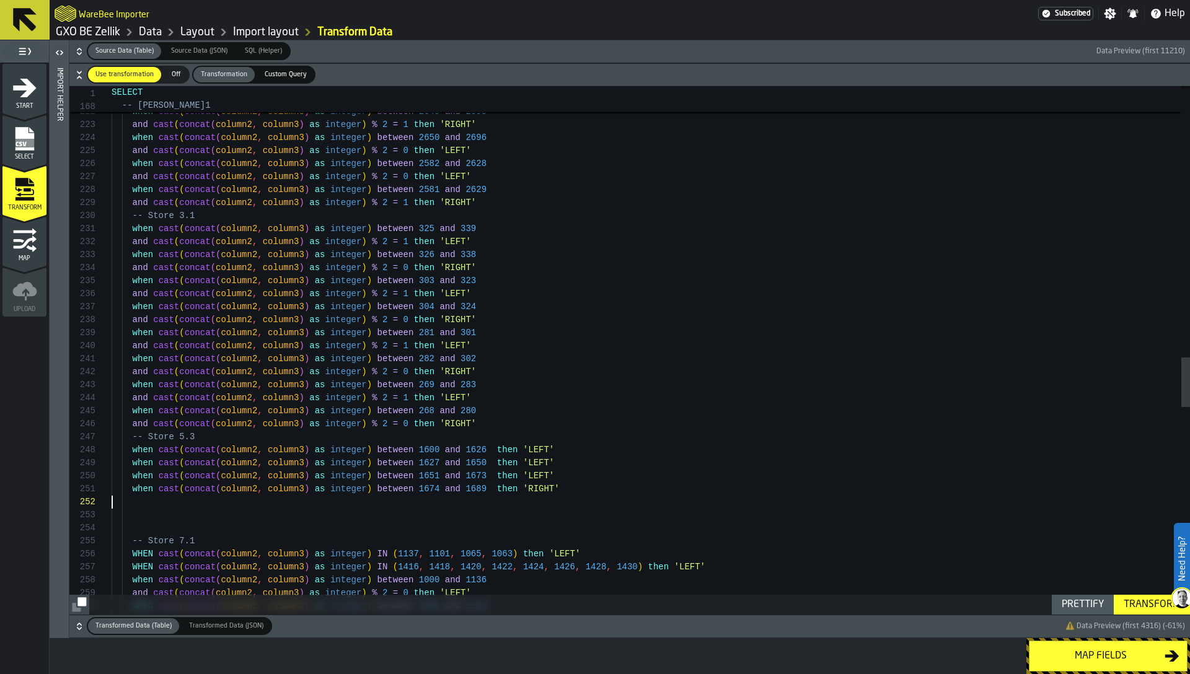
scroll to position [13, 0]
click at [535, 498] on div "when cast ( concat ( column2 , column3 ) as integer ) between 1000 and 1136 whe…" at bounding box center [651, 11] width 1079 height 5585
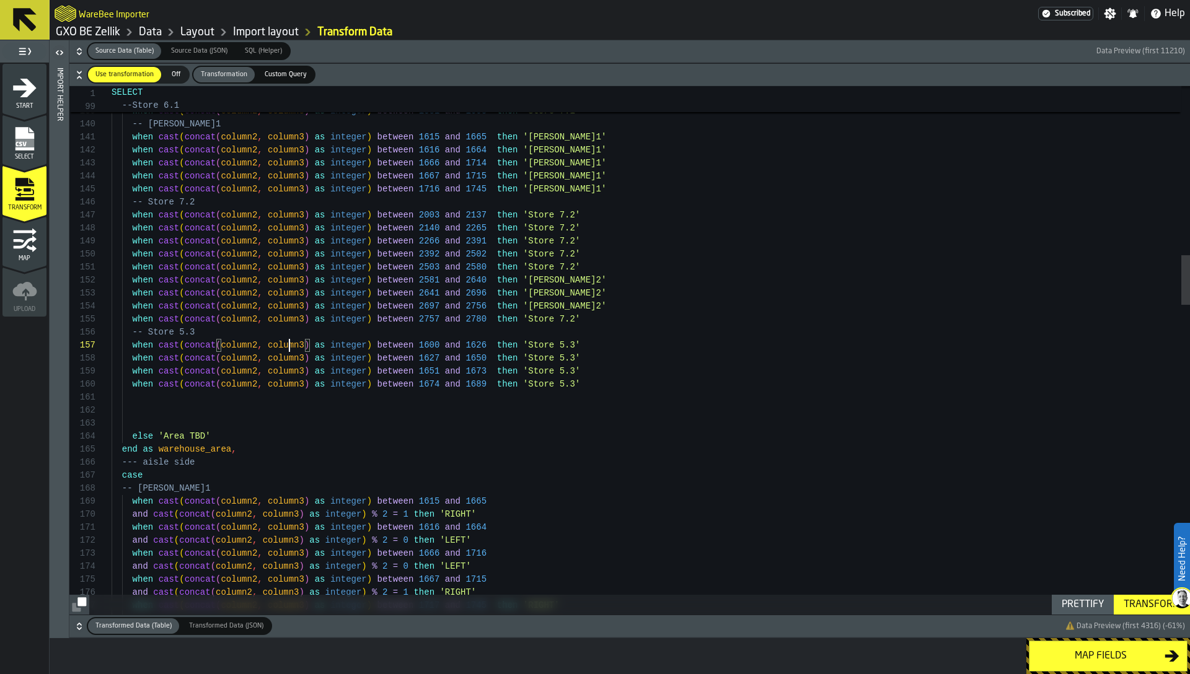
type textarea "**********"
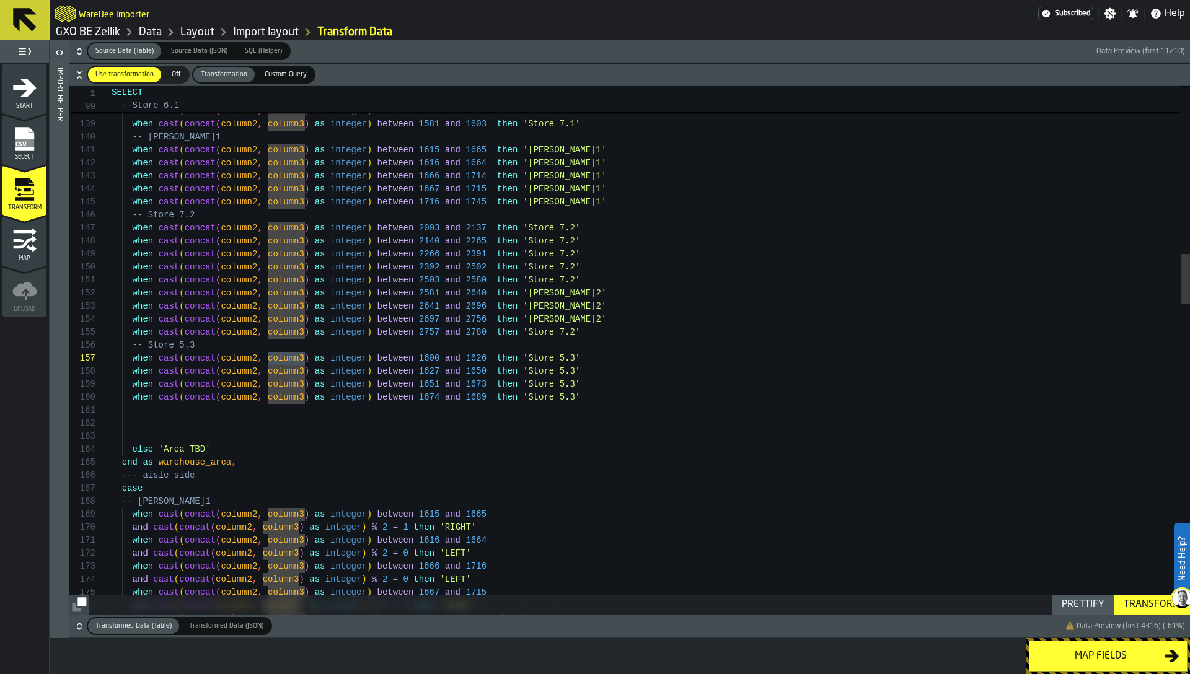
click at [76, 50] on icon "button-" at bounding box center [79, 51] width 12 height 12
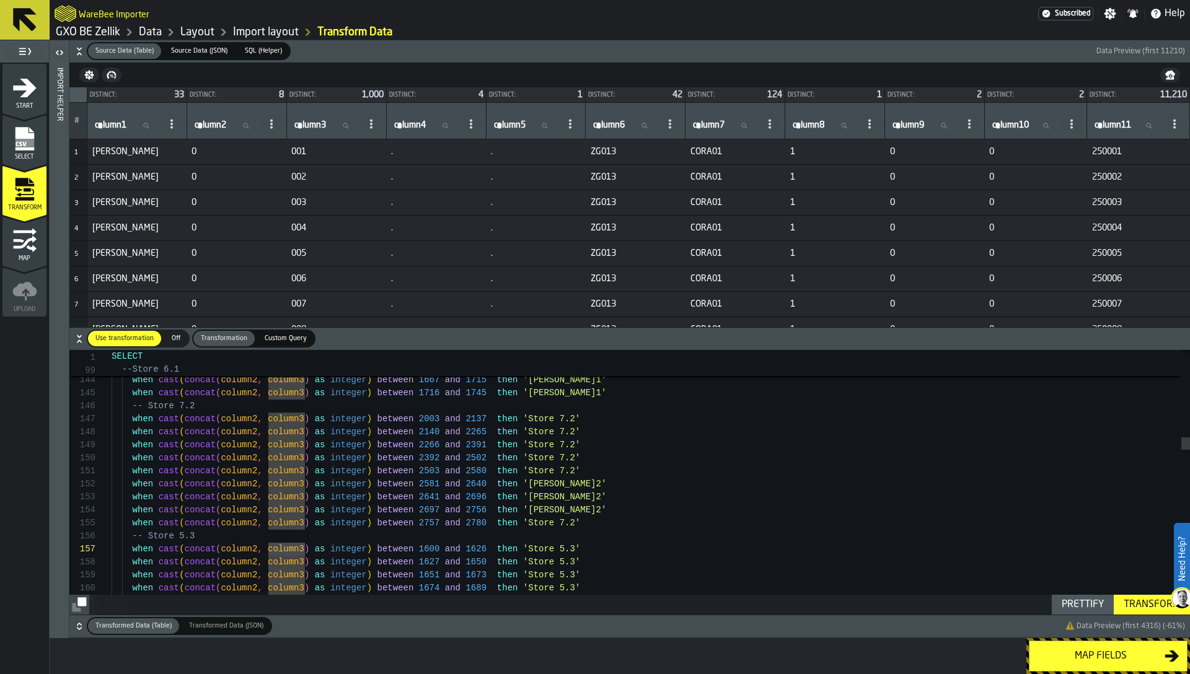
click at [78, 625] on icon "button-" at bounding box center [79, 626] width 12 height 12
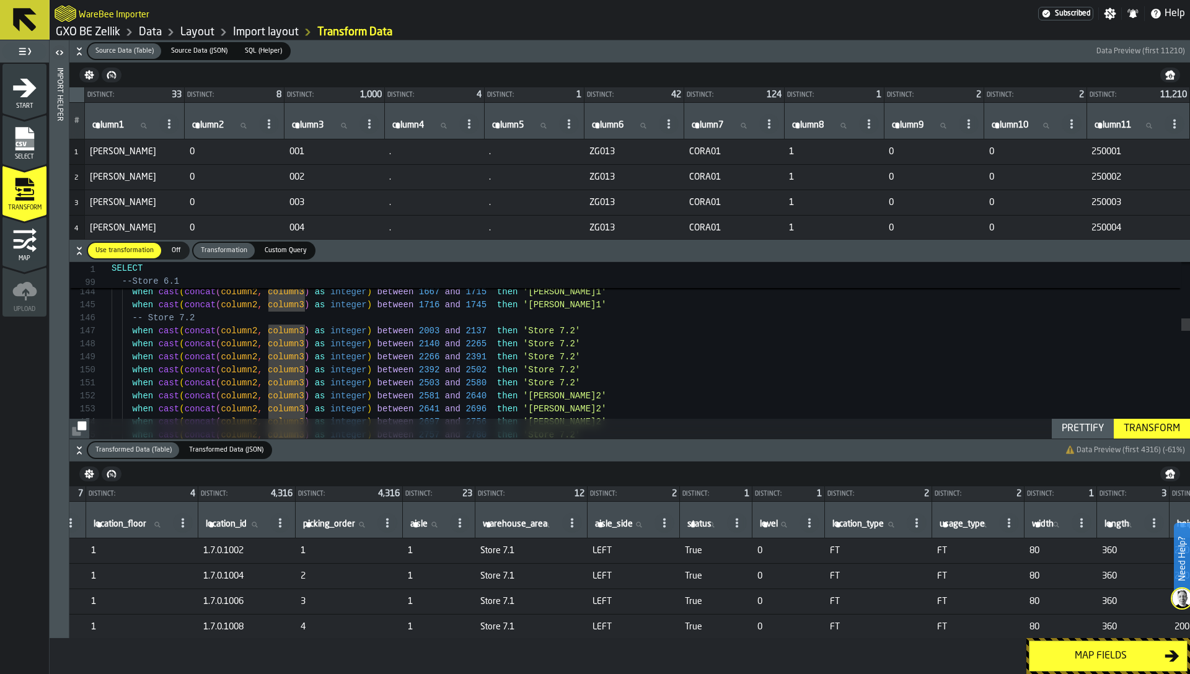
scroll to position [0, 291]
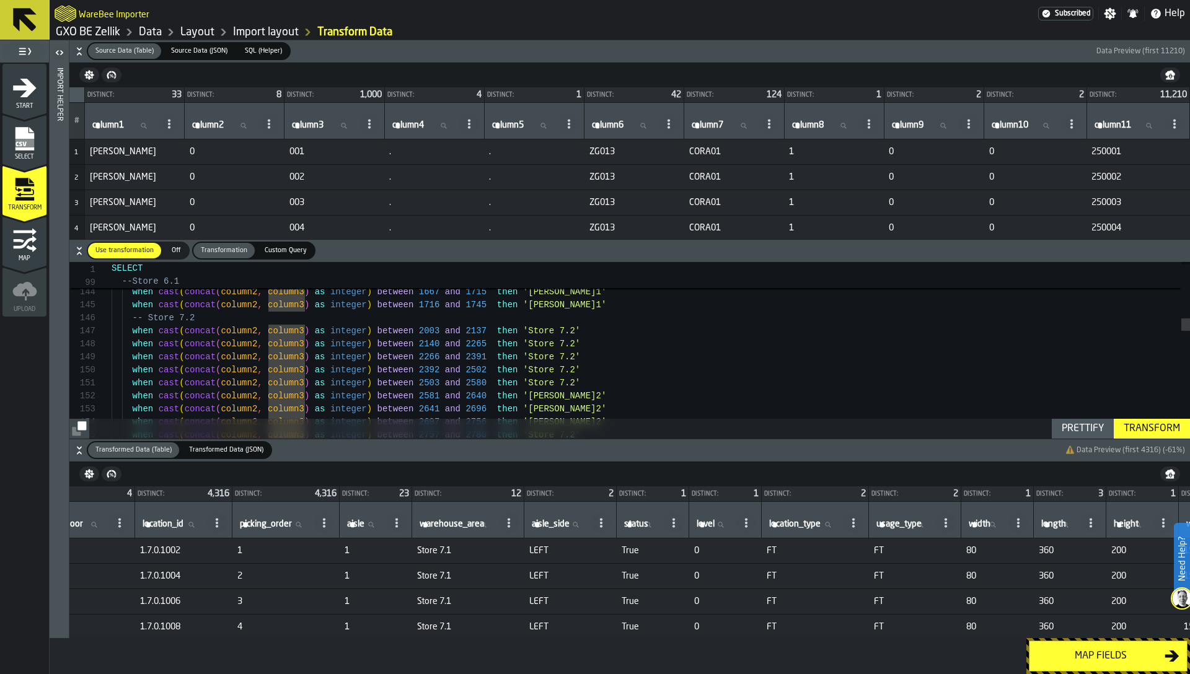
click at [479, 519] on label "warehouse_area warehouse_area" at bounding box center [456, 525] width 79 height 16
click at [479, 519] on input "warehouse_area warehouse_area" at bounding box center [456, 525] width 79 height 16
type input "***"
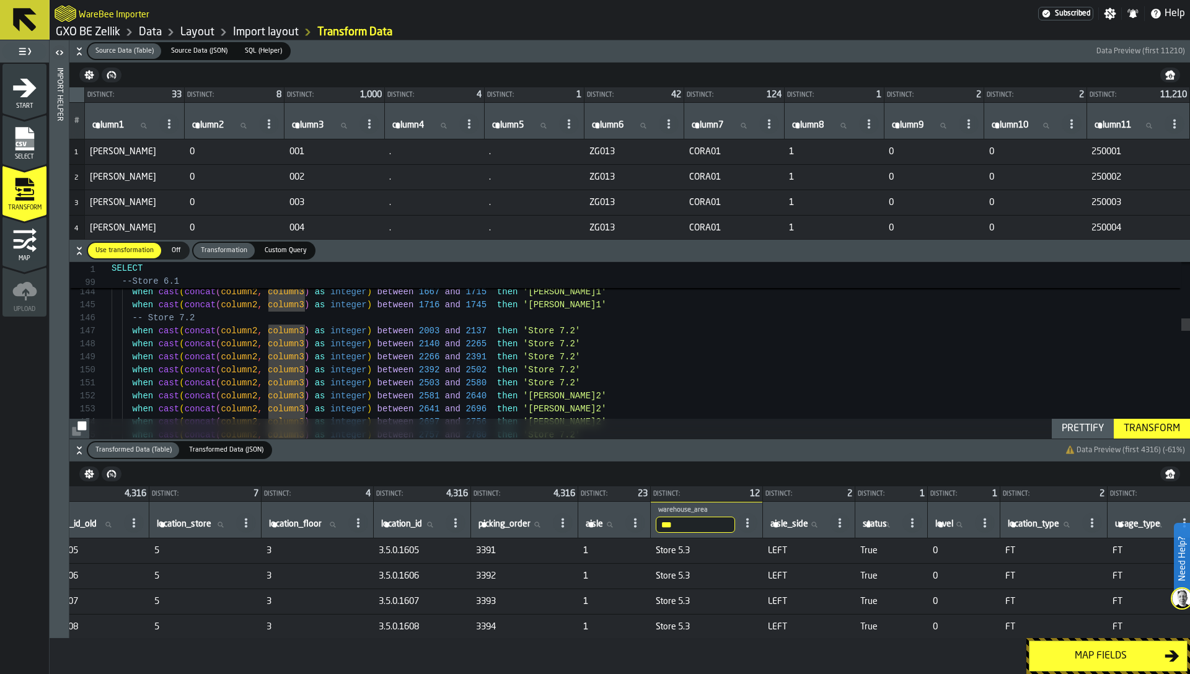
scroll to position [0, 0]
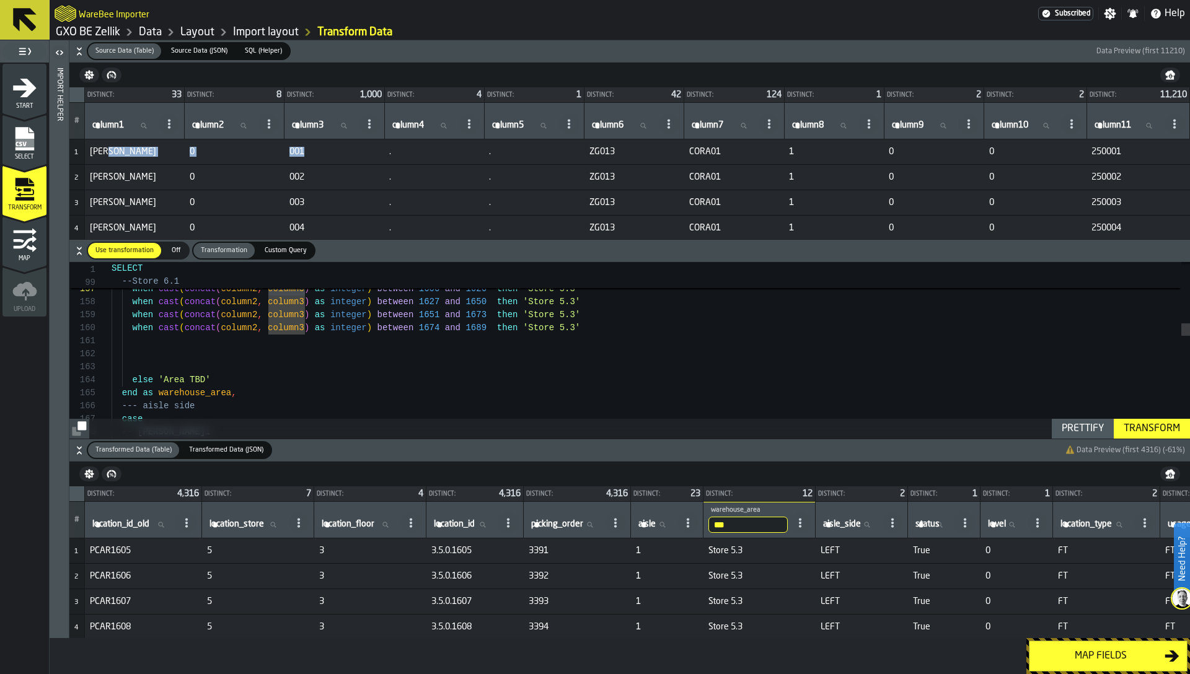
drag, startPoint x: 307, startPoint y: 149, endPoint x: 176, endPoint y: 149, distance: 131.4
click at [176, 149] on tr "1 [PERSON_NAME] 0 001 . . ZG013 CORA01 1 0 0 250001" at bounding box center [629, 151] width 1121 height 25
drag, startPoint x: 419, startPoint y: 327, endPoint x: 495, endPoint y: 329, distance: 76.3
click at [495, 329] on span "when cast ( concat ( column2 , column3 ) as integer ) between 1674 and 1689 the…" at bounding box center [346, 328] width 469 height 13
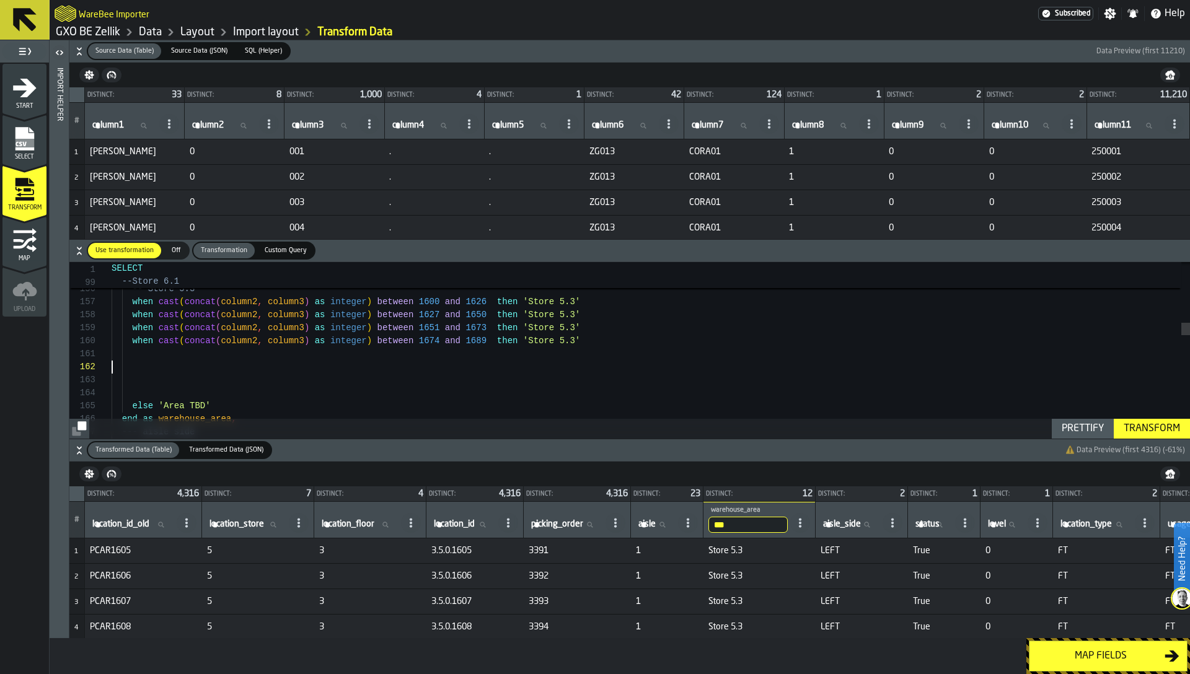
scroll to position [26, 0]
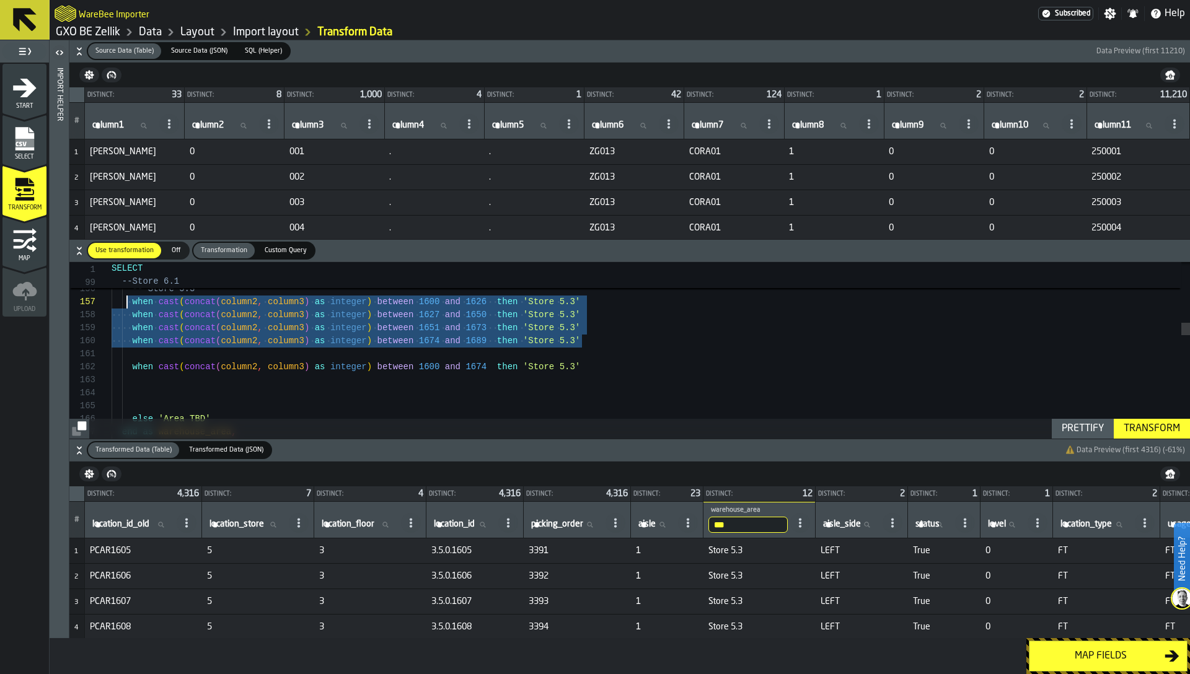
scroll to position [78, 0]
drag, startPoint x: 591, startPoint y: 342, endPoint x: 122, endPoint y: 304, distance: 470.8
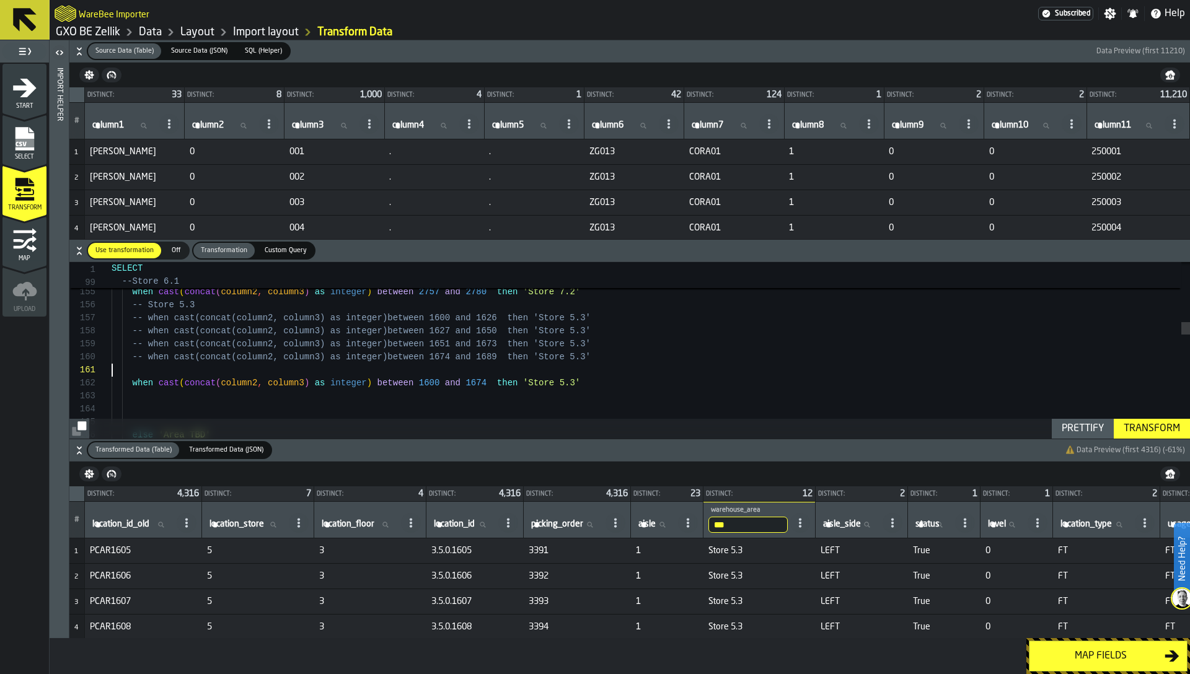
drag, startPoint x: 162, startPoint y: 373, endPoint x: 487, endPoint y: 369, distance: 325.4
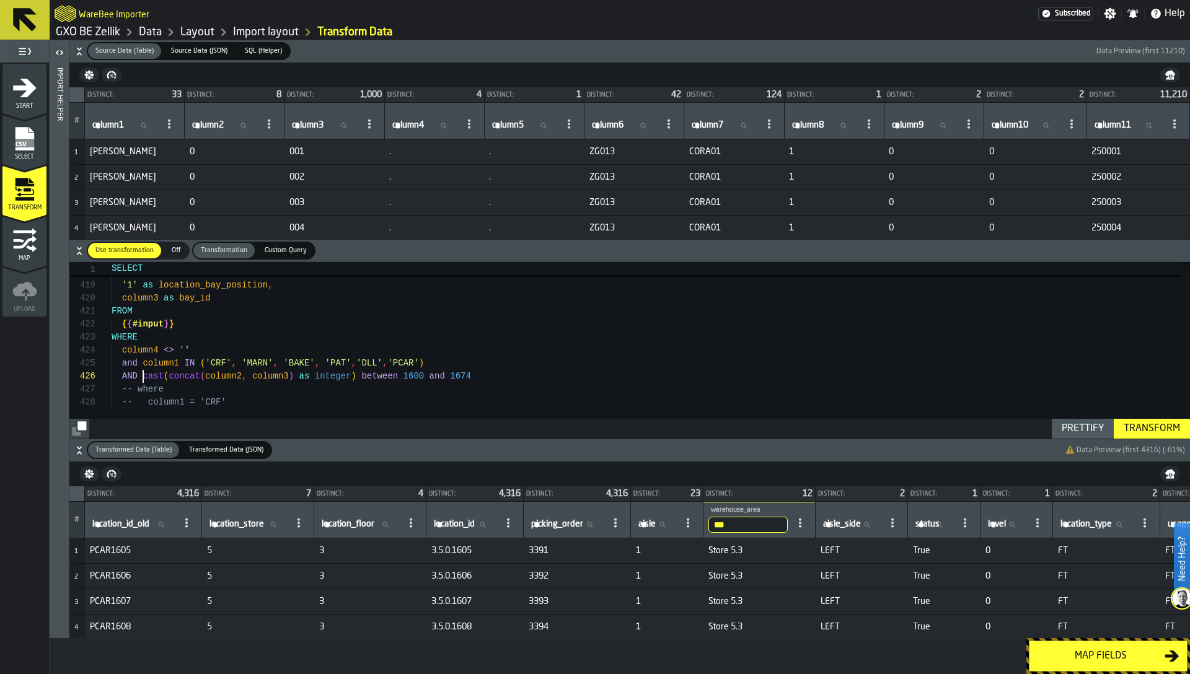
click at [601, 152] on span "ZG013" at bounding box center [634, 152] width 90 height 10
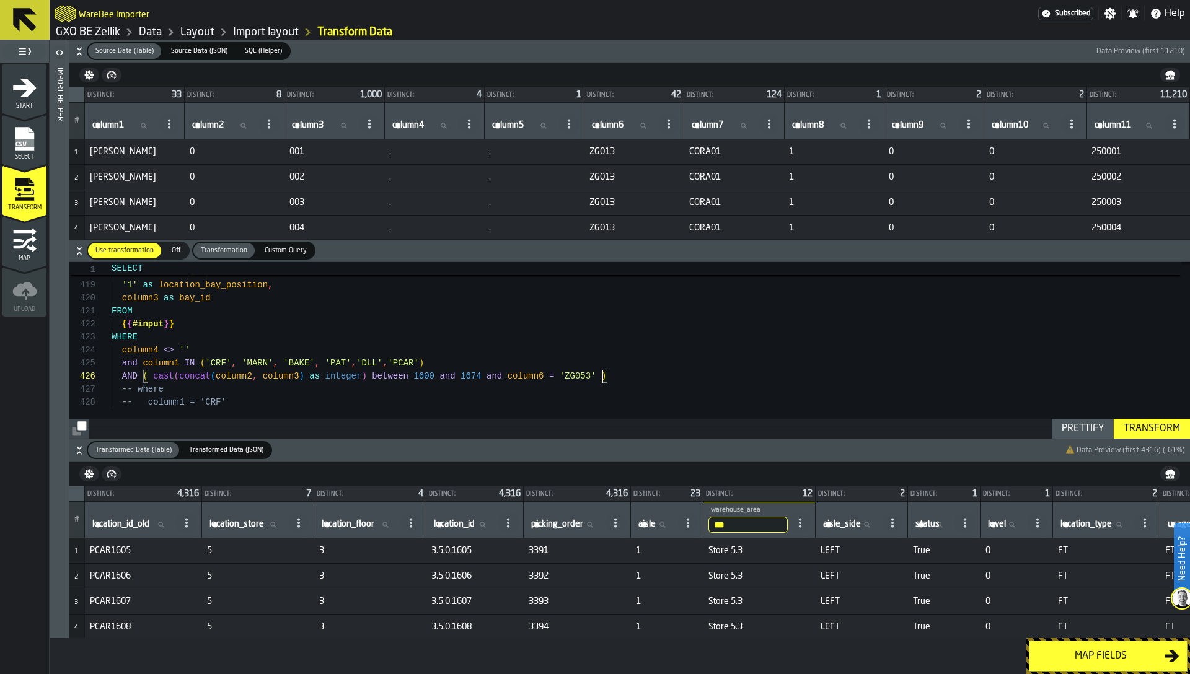
drag, startPoint x: 484, startPoint y: 375, endPoint x: 157, endPoint y: 382, distance: 326.7
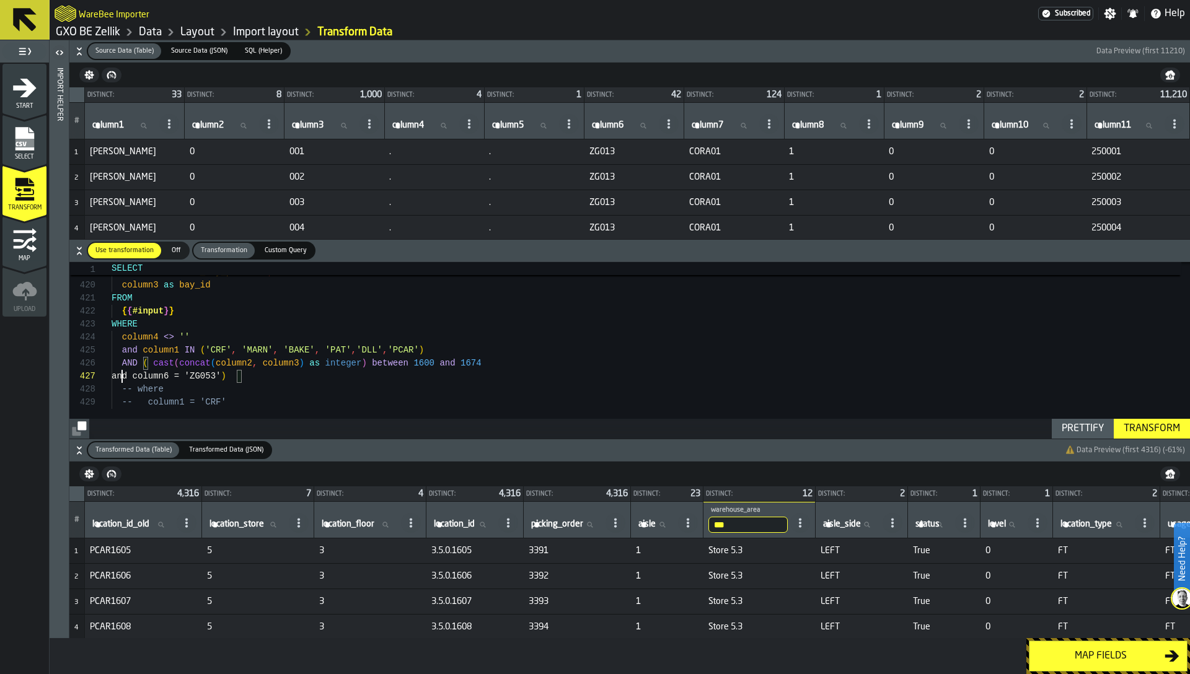
scroll to position [78, 0]
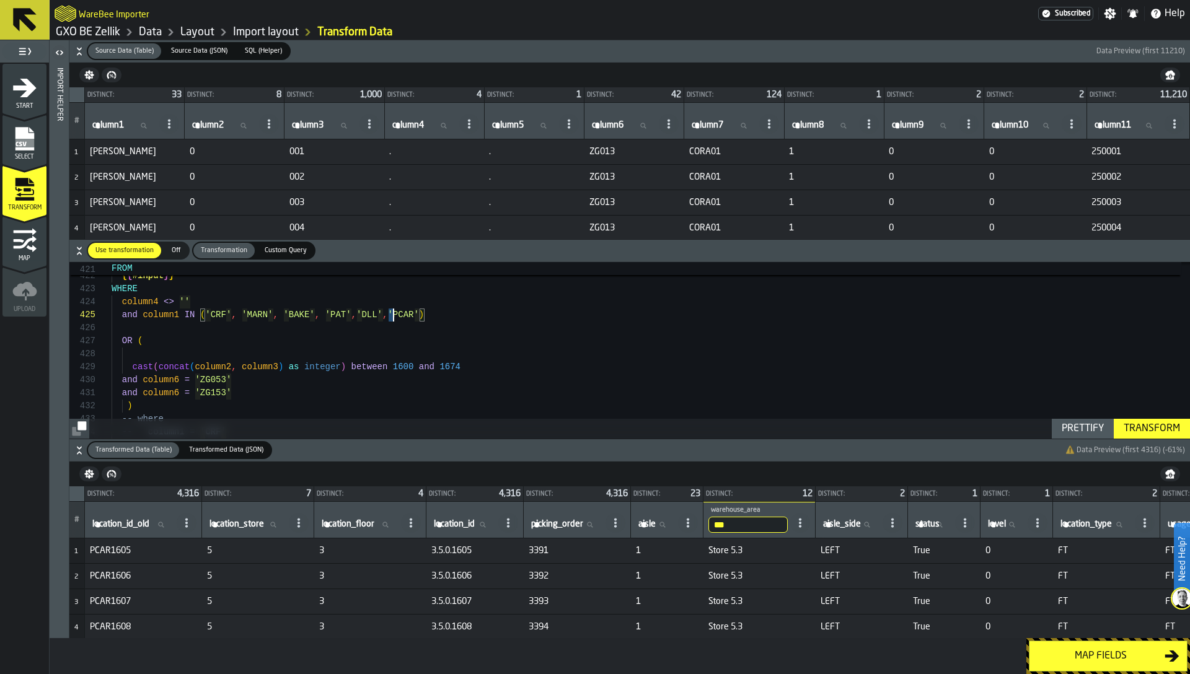
scroll to position [52, 0]
drag, startPoint x: 390, startPoint y: 315, endPoint x: 420, endPoint y: 315, distance: 30.4
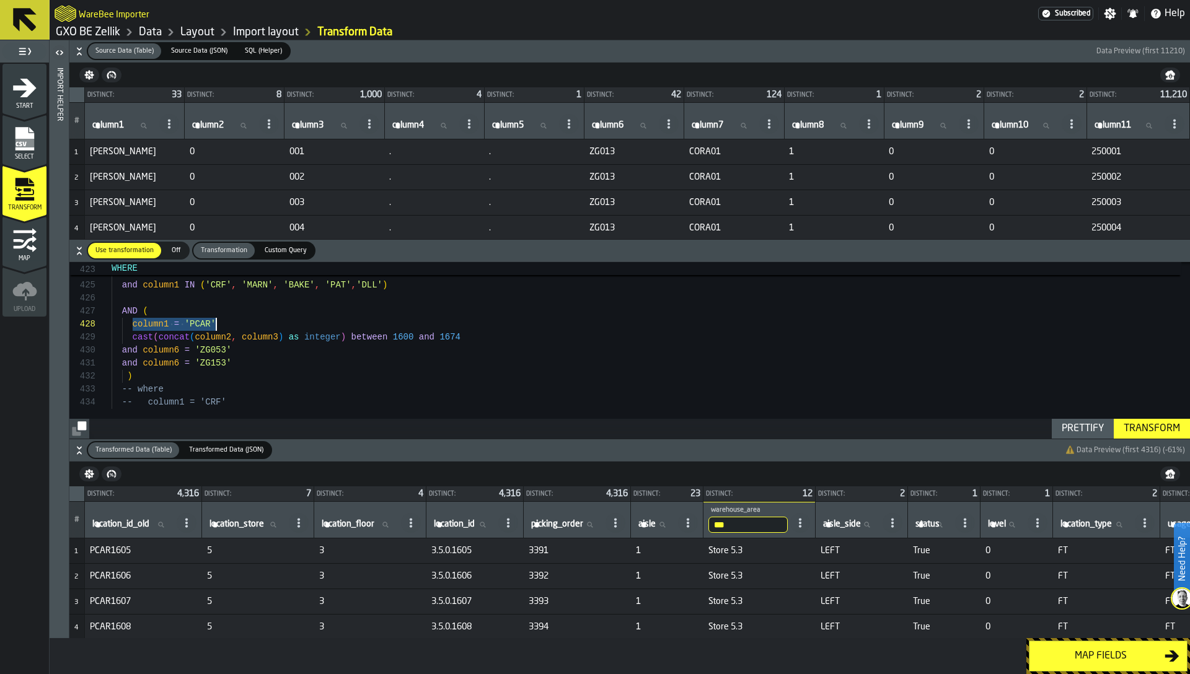
drag, startPoint x: 131, startPoint y: 325, endPoint x: 231, endPoint y: 323, distance: 100.4
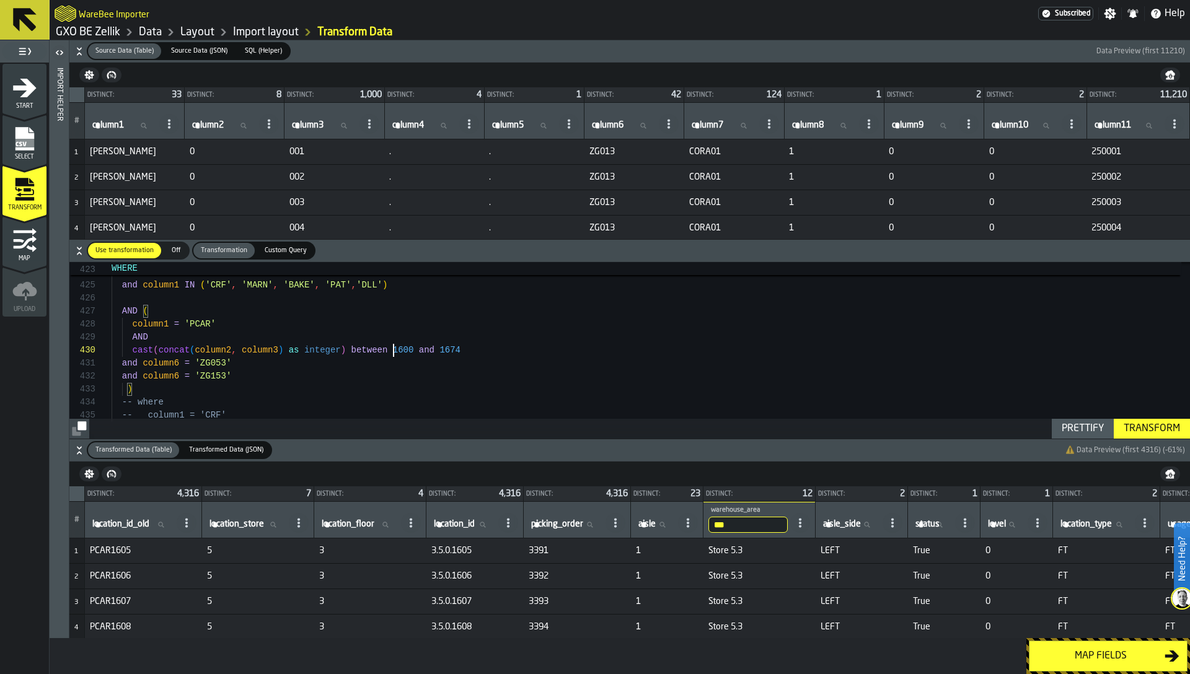
scroll to position [117, 0]
drag, startPoint x: 393, startPoint y: 349, endPoint x: 465, endPoint y: 350, distance: 71.9
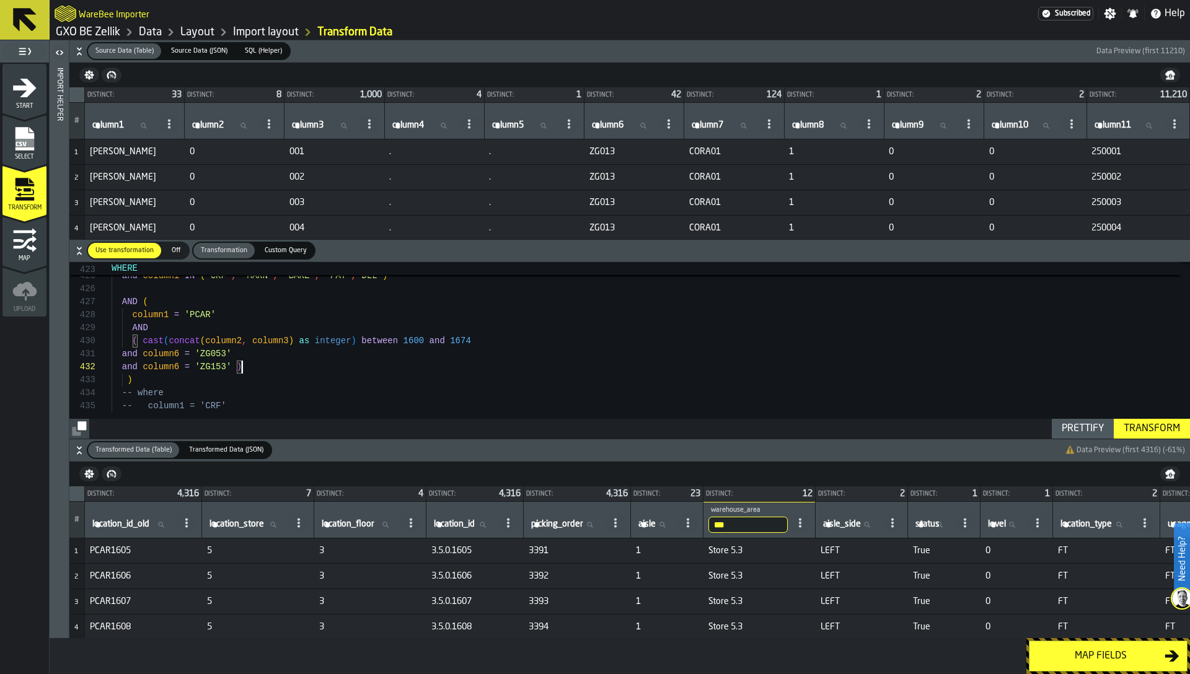
click at [1085, 437] on button "Prettify" at bounding box center [1083, 429] width 62 height 20
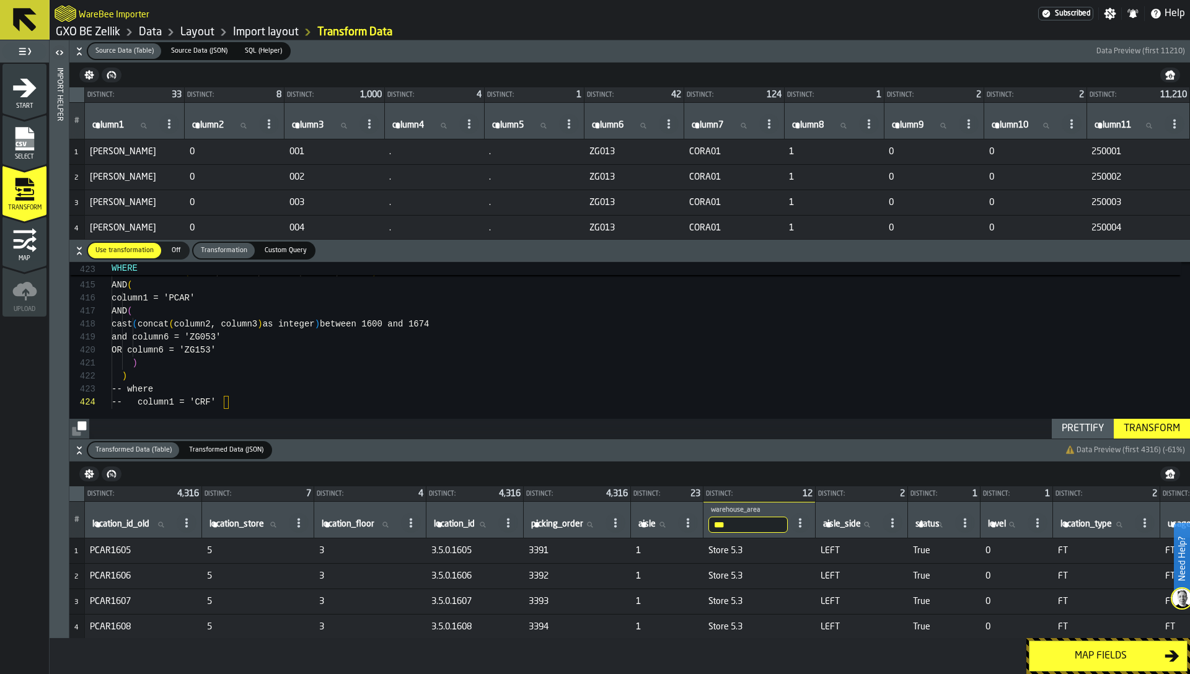
scroll to position [39, 0]
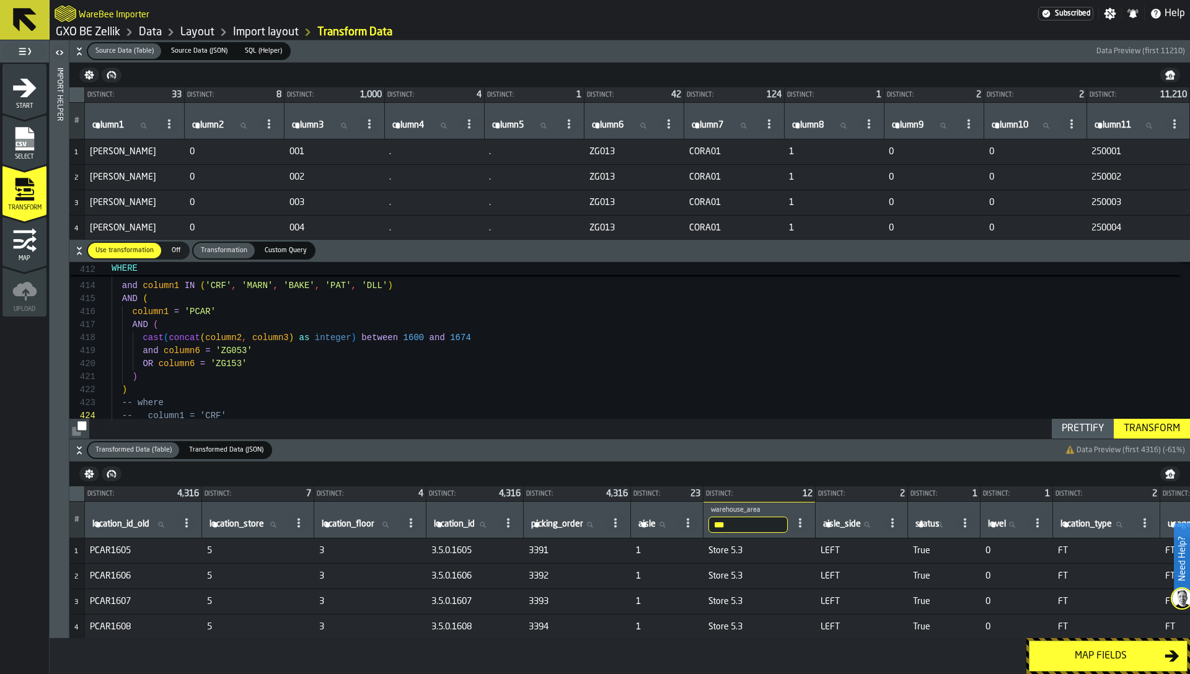
drag, startPoint x: 483, startPoint y: 341, endPoint x: 117, endPoint y: 339, distance: 365.7
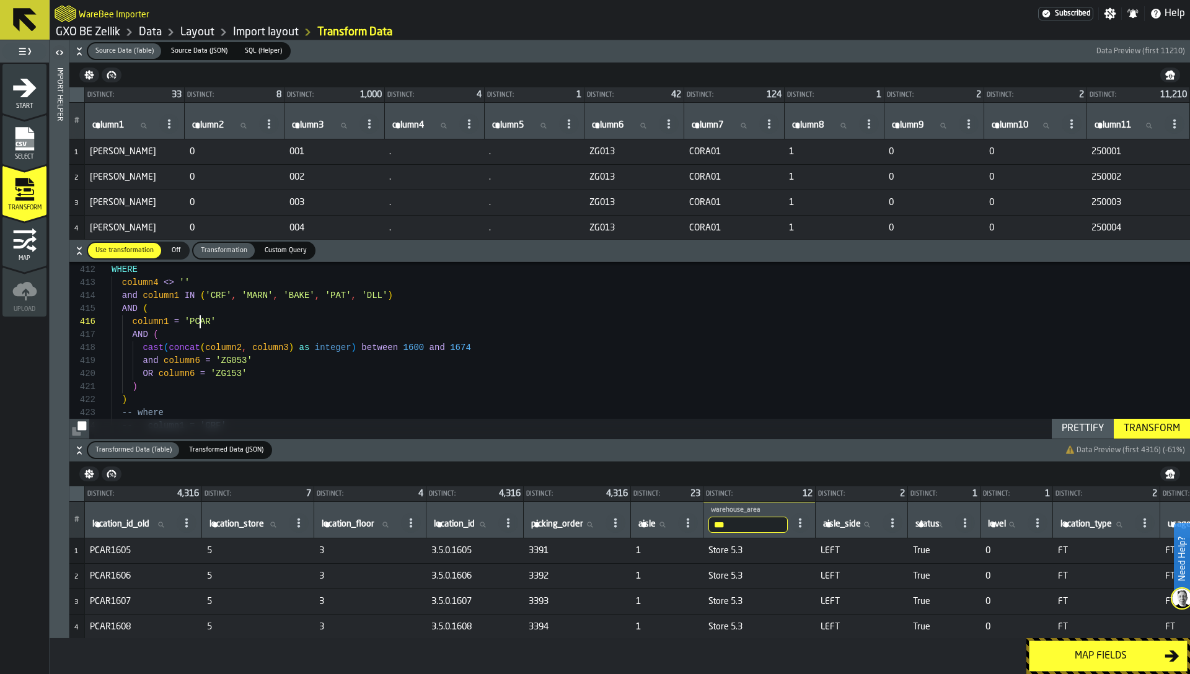
drag, startPoint x: 115, startPoint y: 317, endPoint x: 166, endPoint y: 329, distance: 52.2
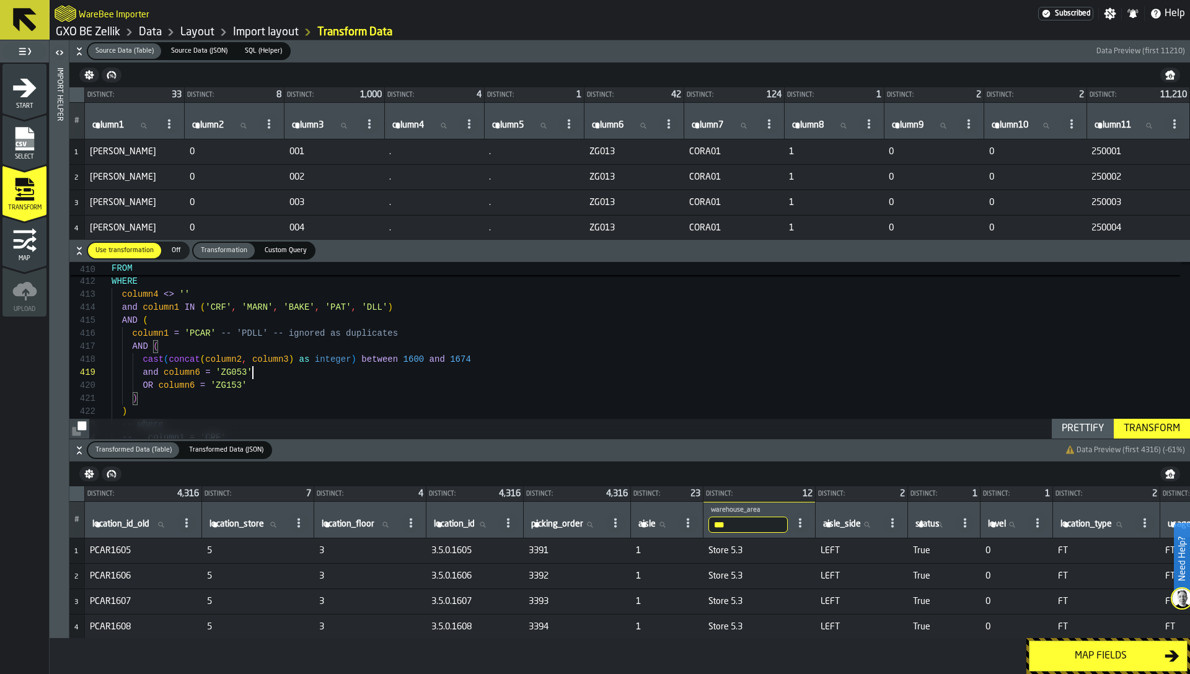
type textarea "**********"
click at [1142, 428] on div "Transform" at bounding box center [1152, 428] width 66 height 15
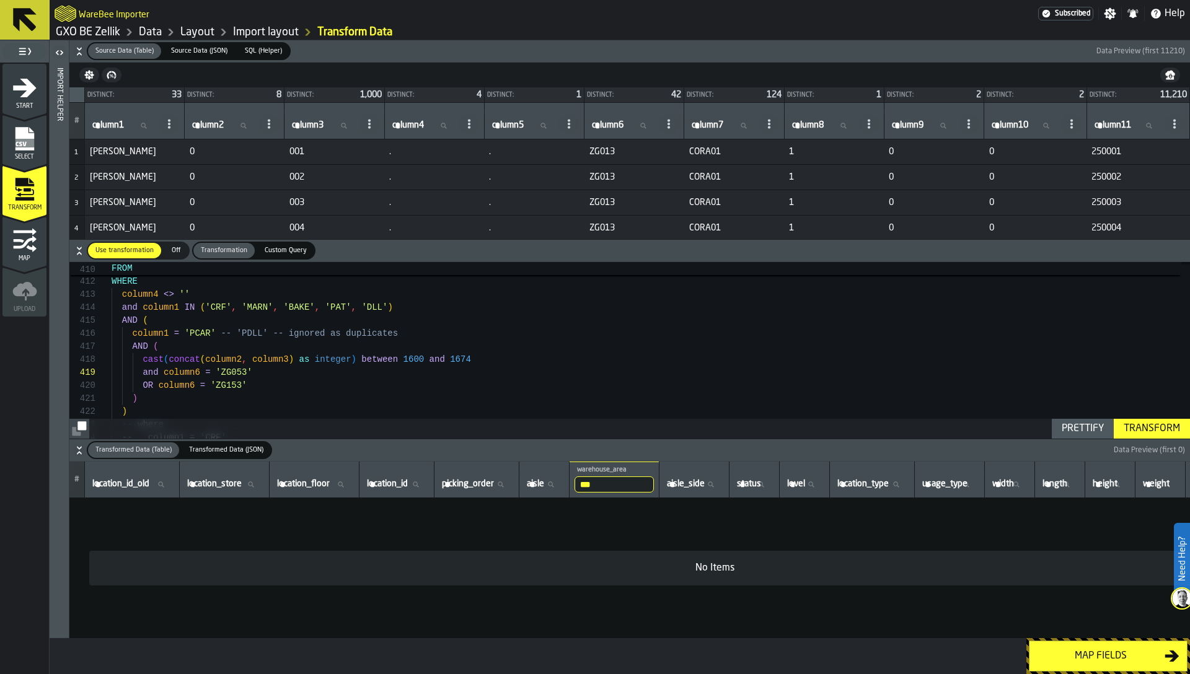
click at [627, 481] on input "***" at bounding box center [614, 485] width 79 height 16
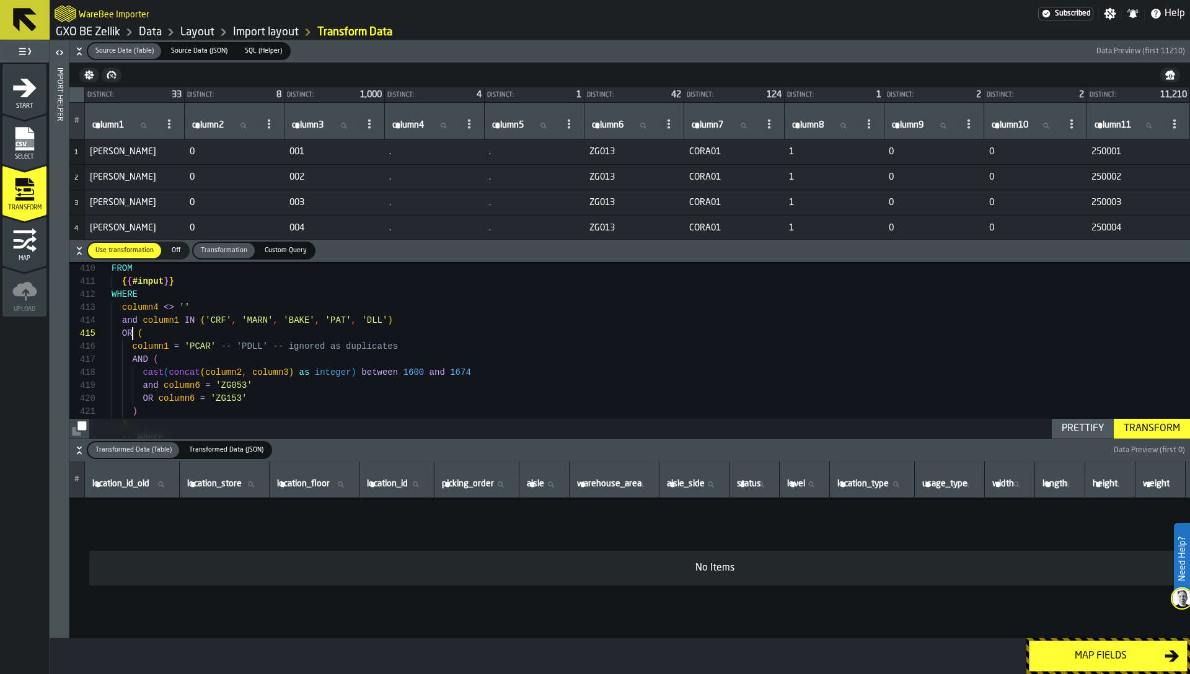
type textarea "**********"
click at [1150, 426] on div "Transform" at bounding box center [1152, 428] width 66 height 15
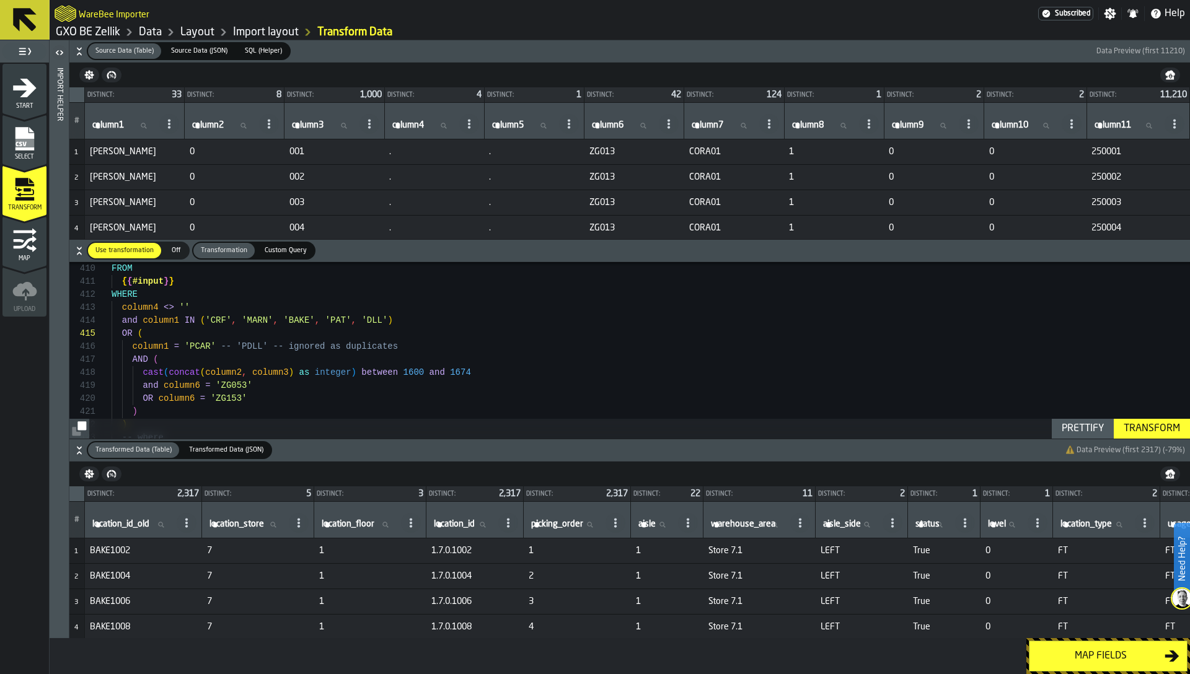
click at [751, 524] on label "warehouse_area warehouse_area" at bounding box center [747, 525] width 79 height 16
click at [751, 524] on input "warehouse_area warehouse_area" at bounding box center [747, 525] width 79 height 16
type input "***"
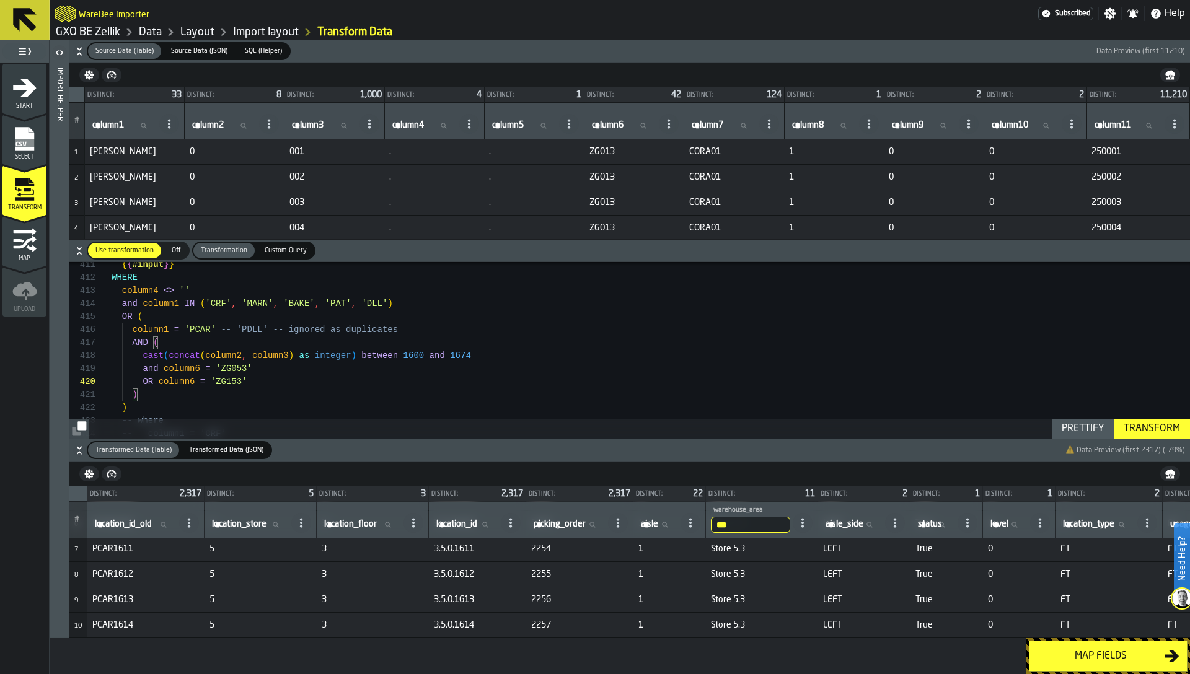
click at [456, 545] on span "3.5.0.1611" at bounding box center [477, 549] width 87 height 10
click at [449, 545] on span "3.5.0.1611" at bounding box center [477, 549] width 87 height 10
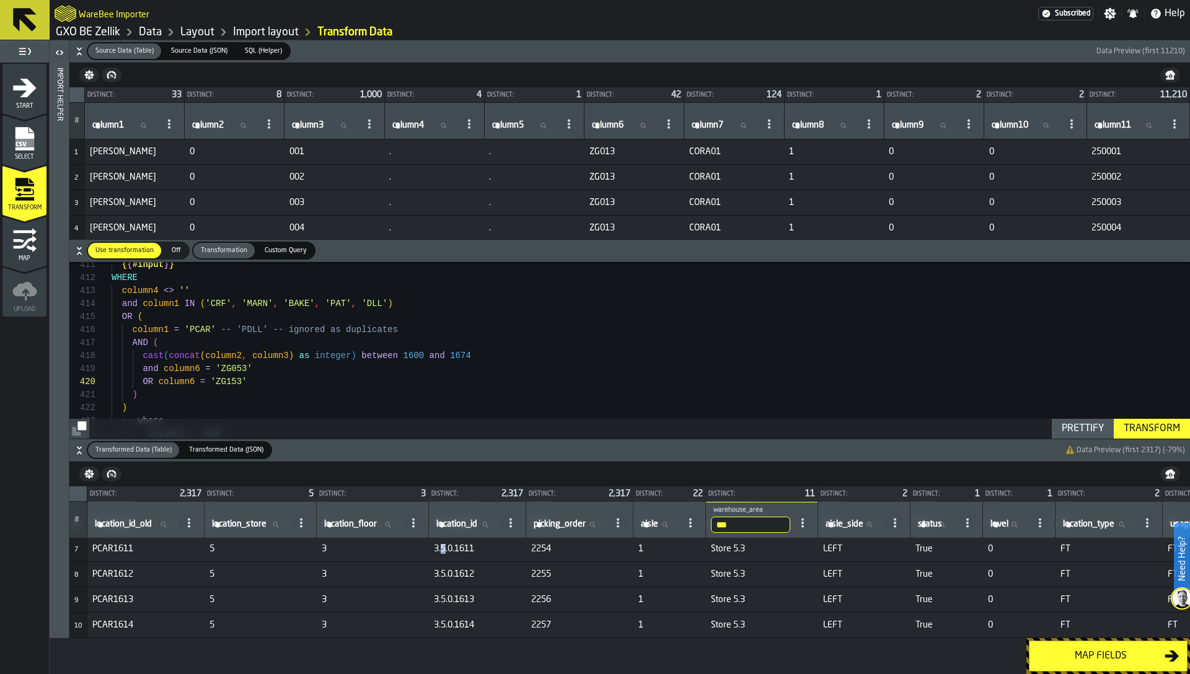
click at [460, 547] on span "3.5.0.1611" at bounding box center [477, 549] width 87 height 10
click at [463, 550] on span "3.5.0.1611" at bounding box center [477, 549] width 87 height 10
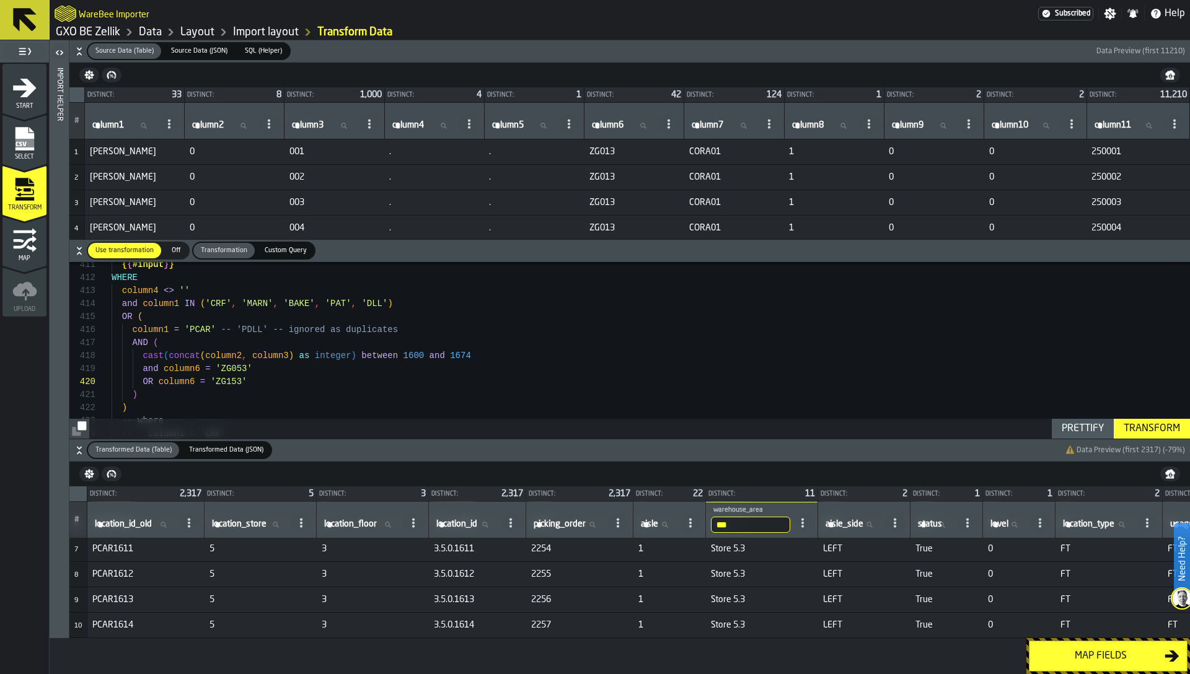
click at [1074, 660] on div "Map fields" at bounding box center [1101, 656] width 128 height 15
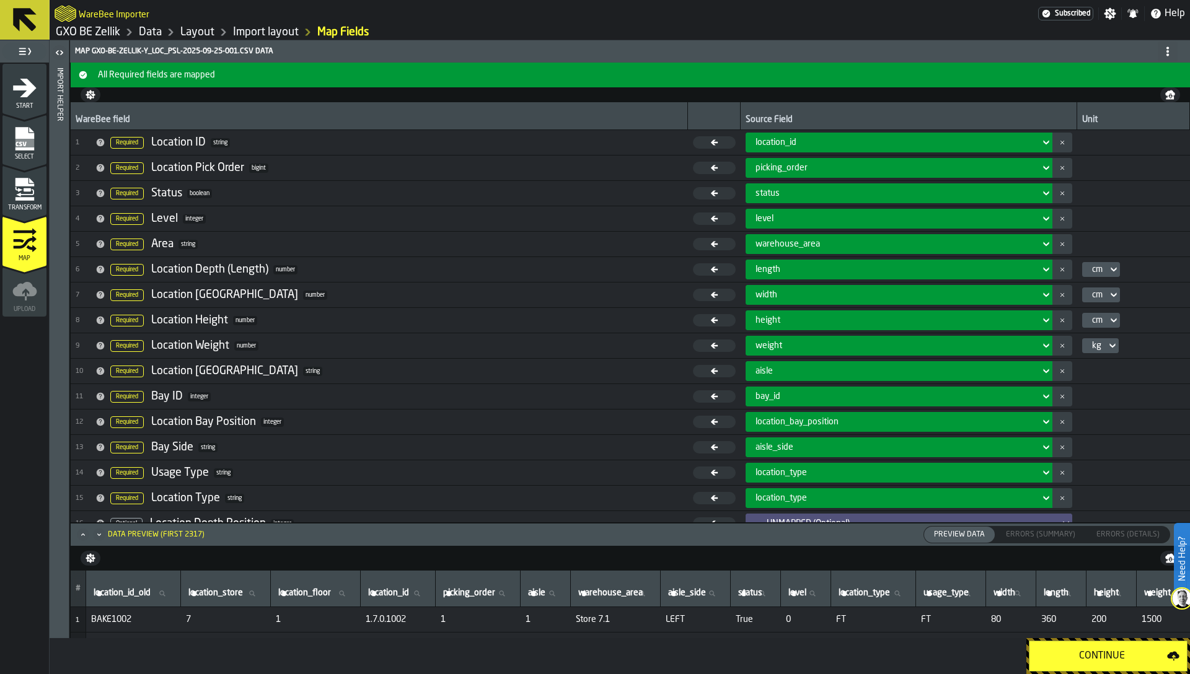
click at [1074, 660] on div "Continue" at bounding box center [1102, 656] width 130 height 15
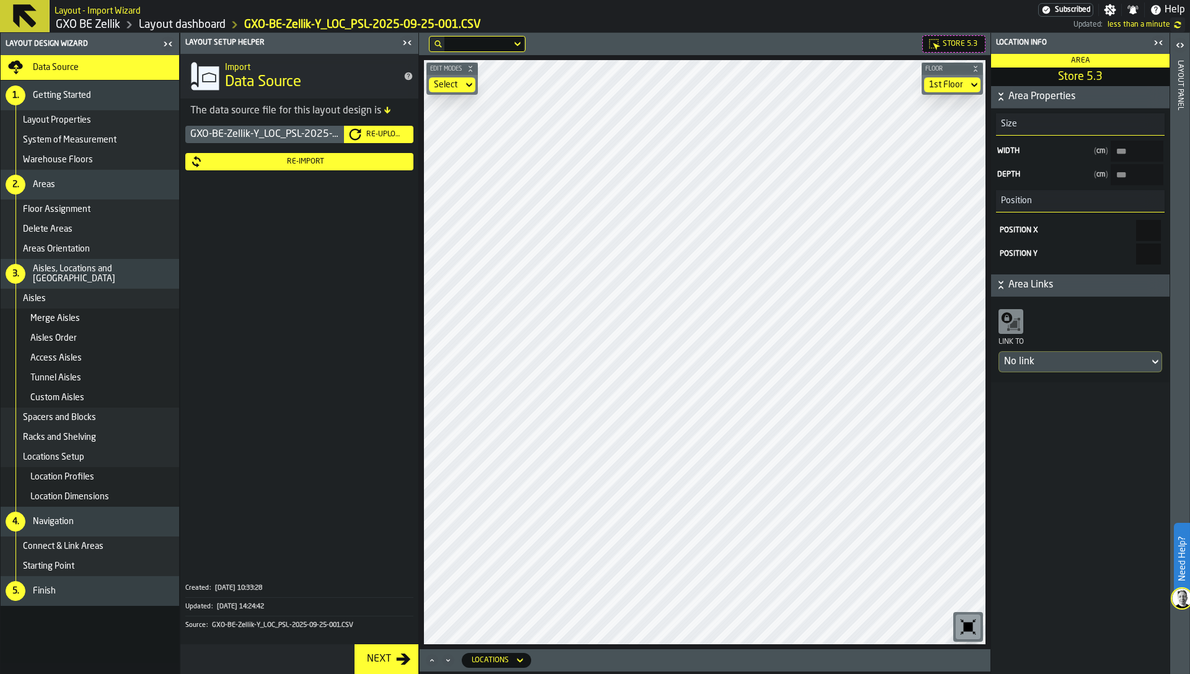
type input "*****"
type input "****"
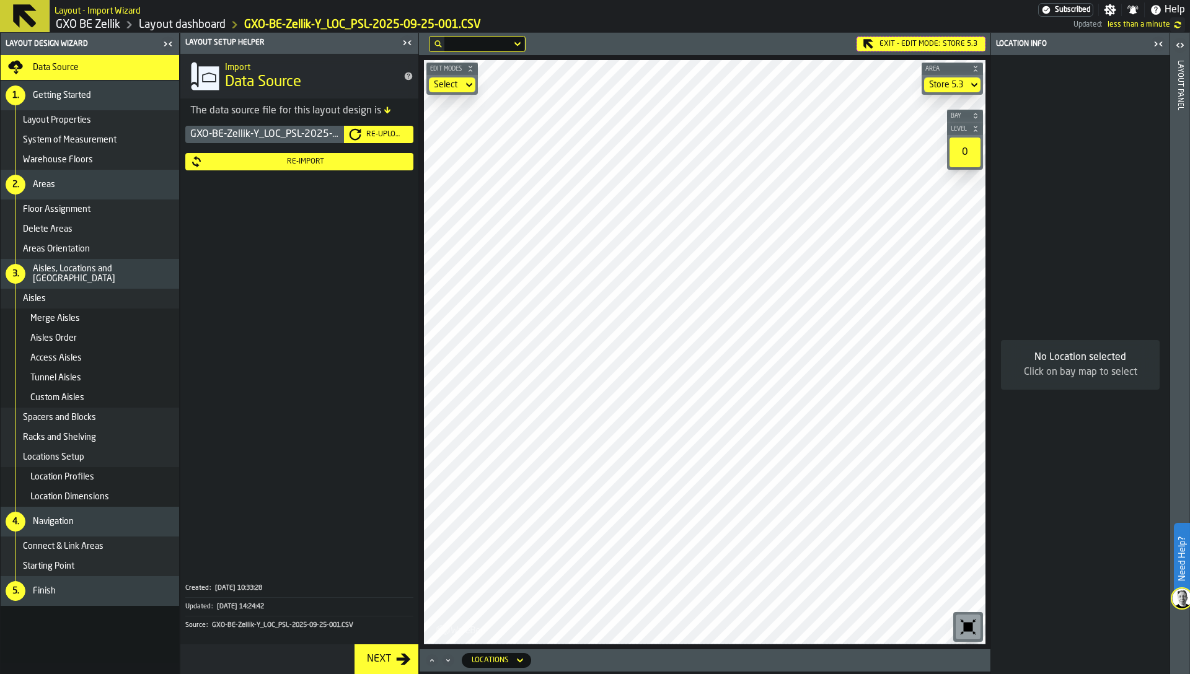
click at [942, 87] on div "Store 5.3" at bounding box center [946, 85] width 34 height 10
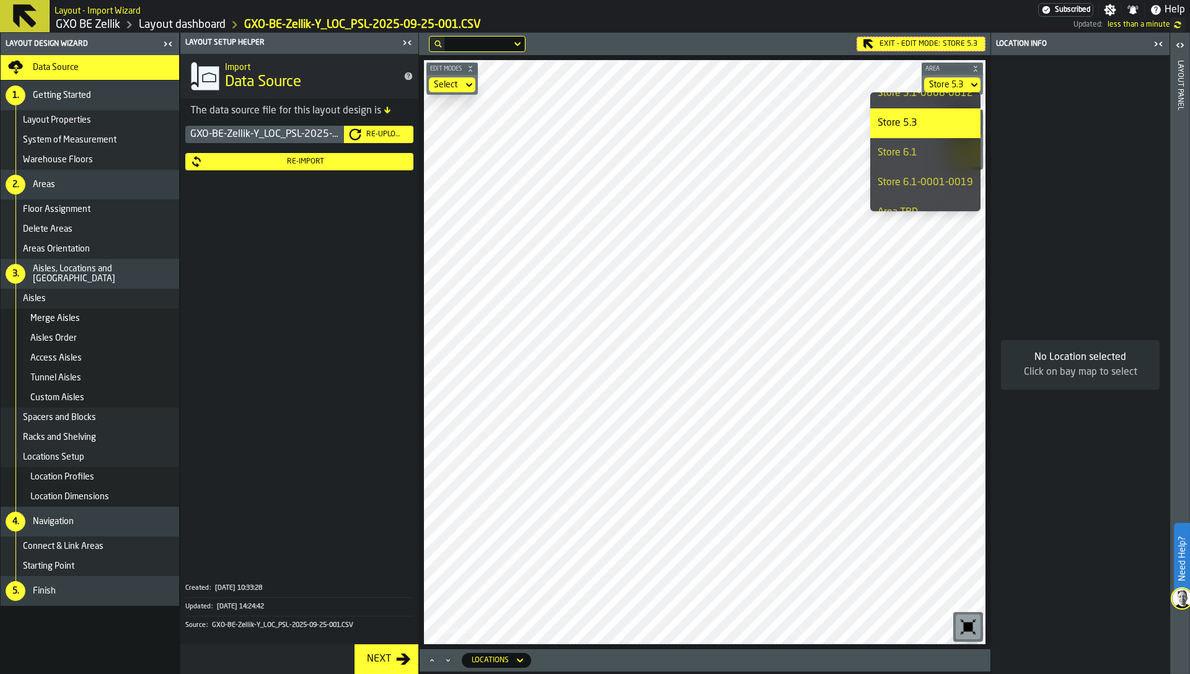
scroll to position [96, 0]
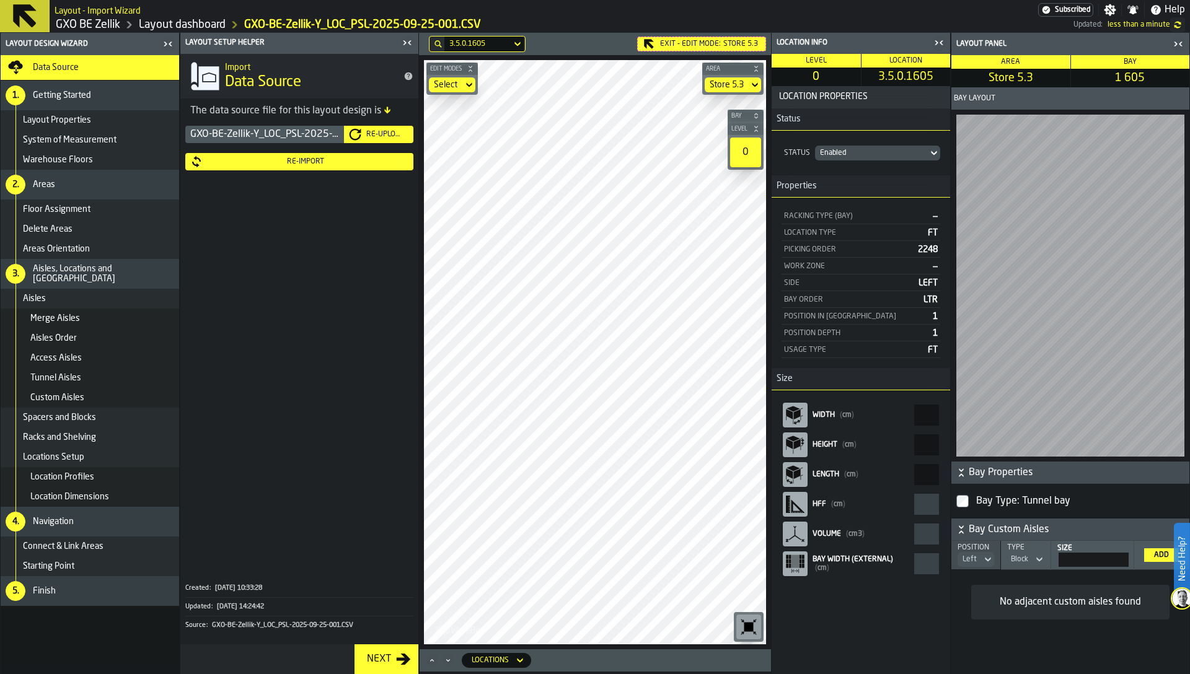
click at [703, 46] on div "Exit - Edit Mode: Store 5.3" at bounding box center [701, 44] width 129 height 15
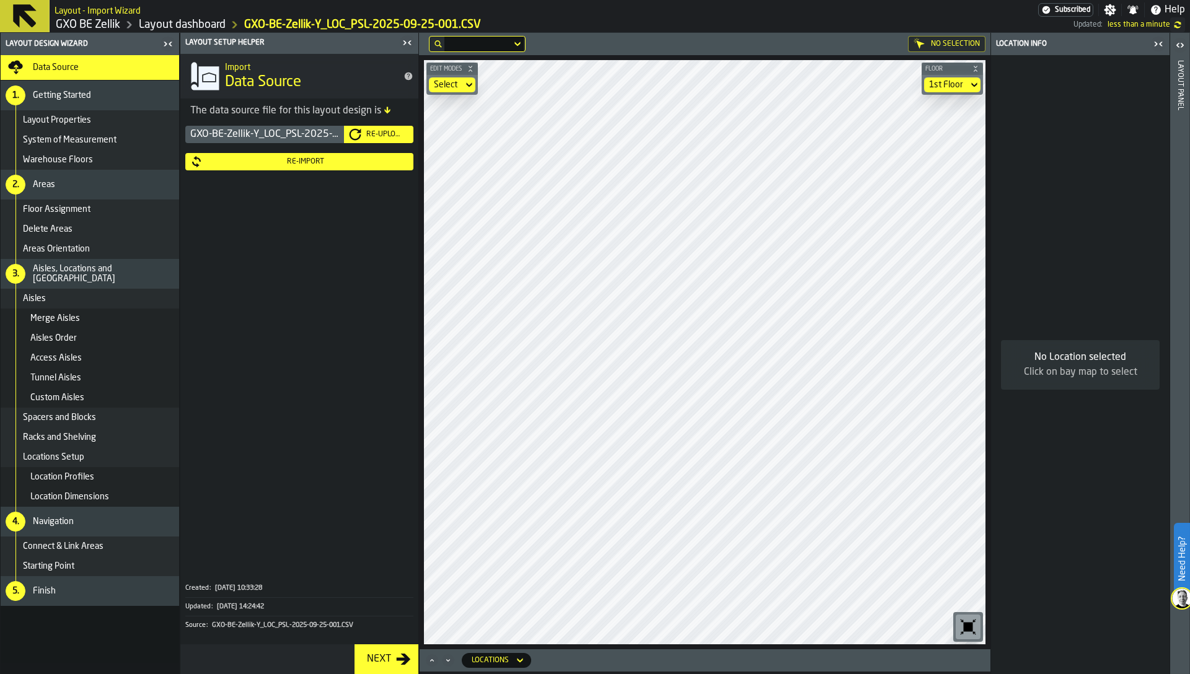
click at [951, 81] on div "1st Floor" at bounding box center [946, 85] width 34 height 10
click at [964, 85] on div "Store 5.3" at bounding box center [946, 84] width 44 height 15
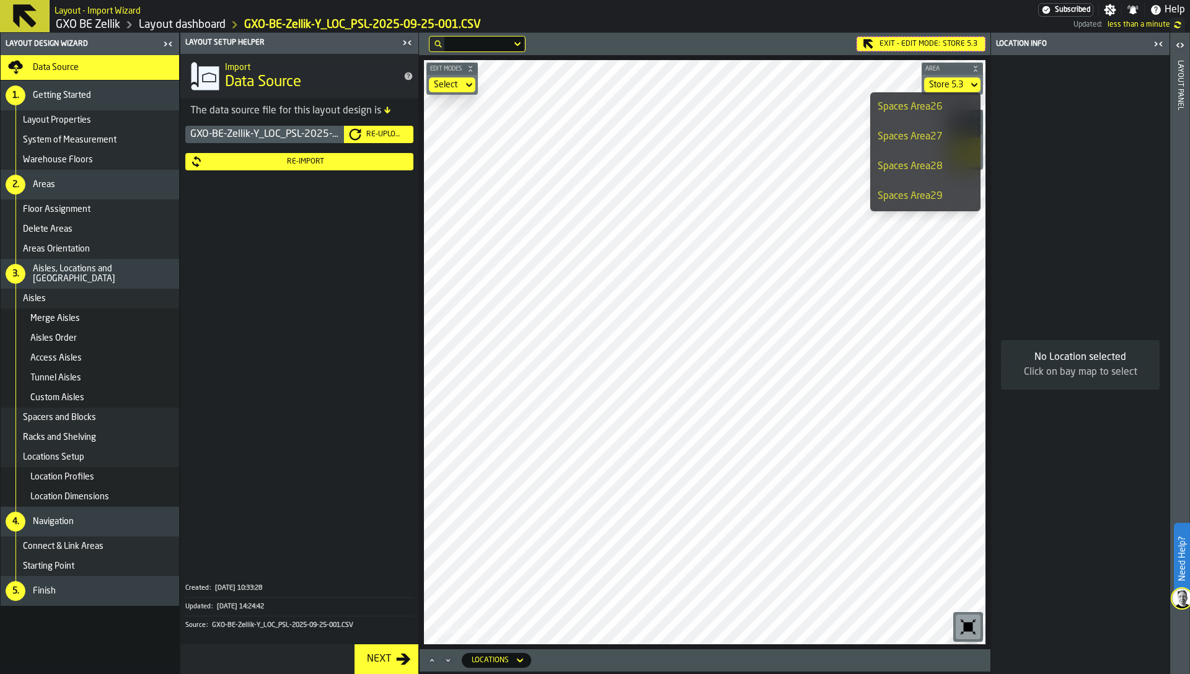
scroll to position [0, 0]
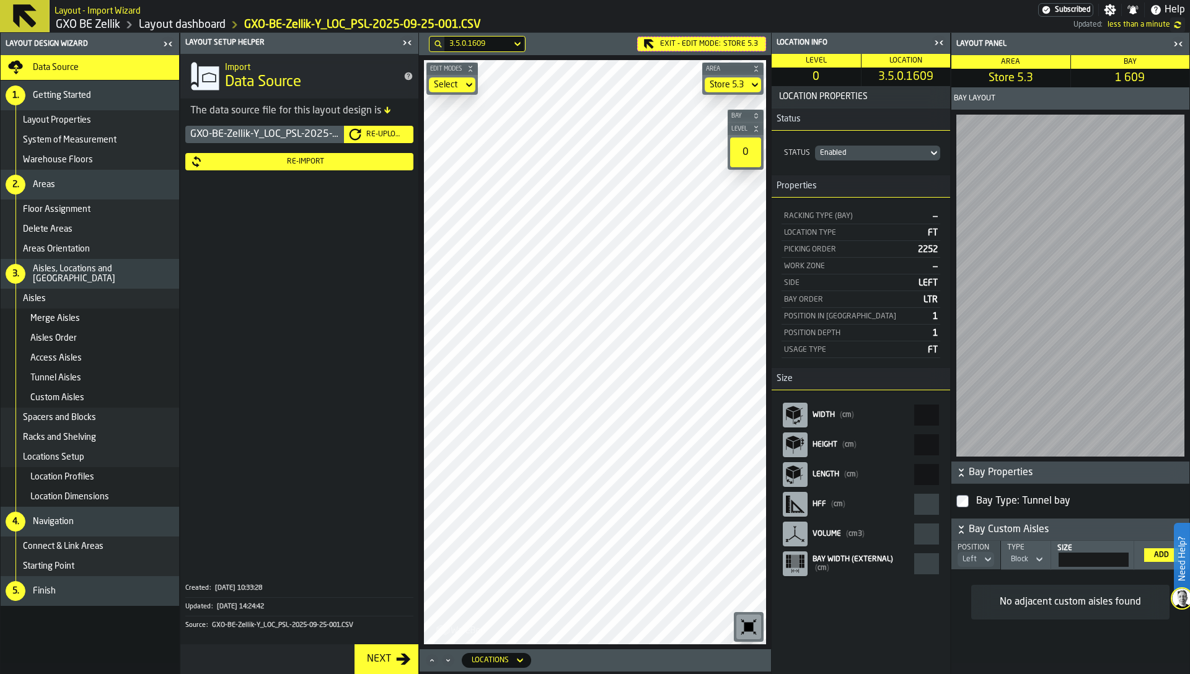
click at [921, 75] on span "3.5.0.1609" at bounding box center [906, 77] width 84 height 14
copy span "3.5.0.1609"
click at [332, 164] on div "Re-Import" at bounding box center [306, 161] width 206 height 9
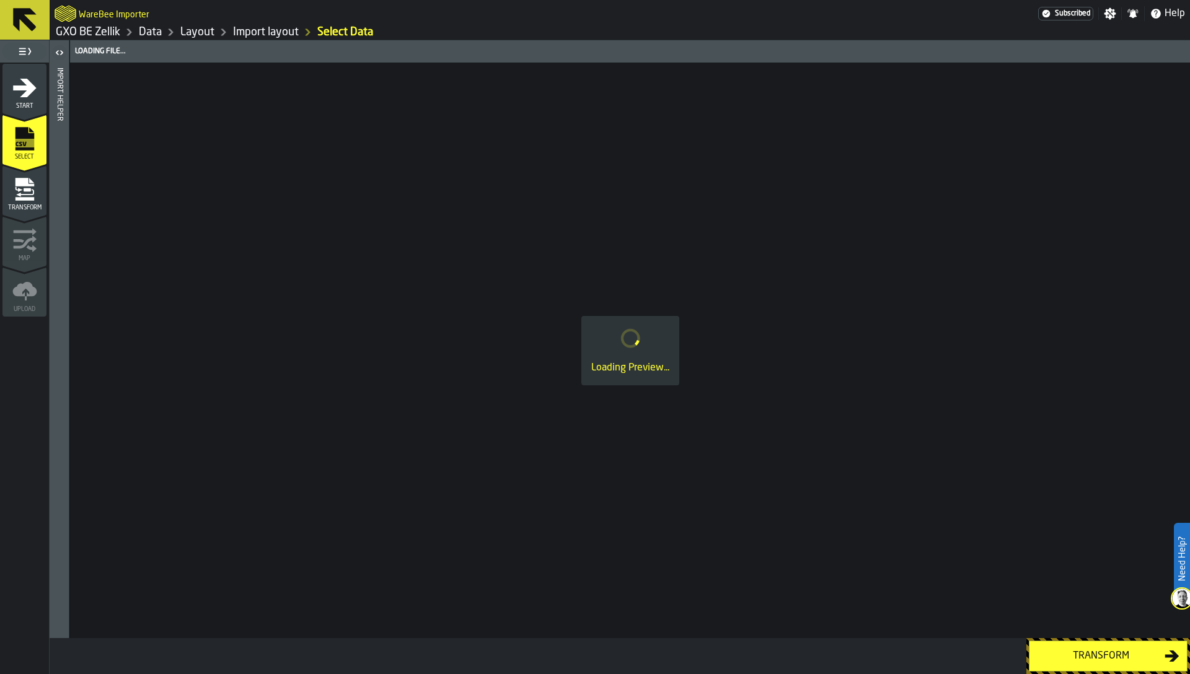
click at [25, 194] on icon "menu Transform" at bounding box center [25, 192] width 18 height 7
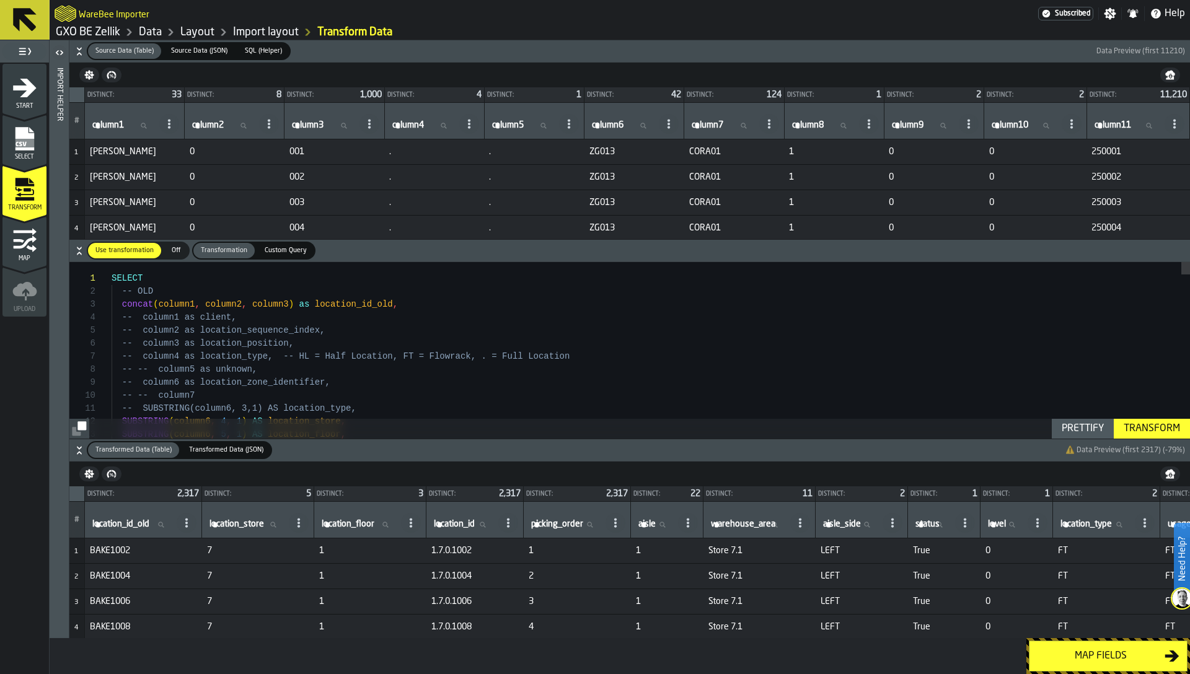
type textarea "**********"
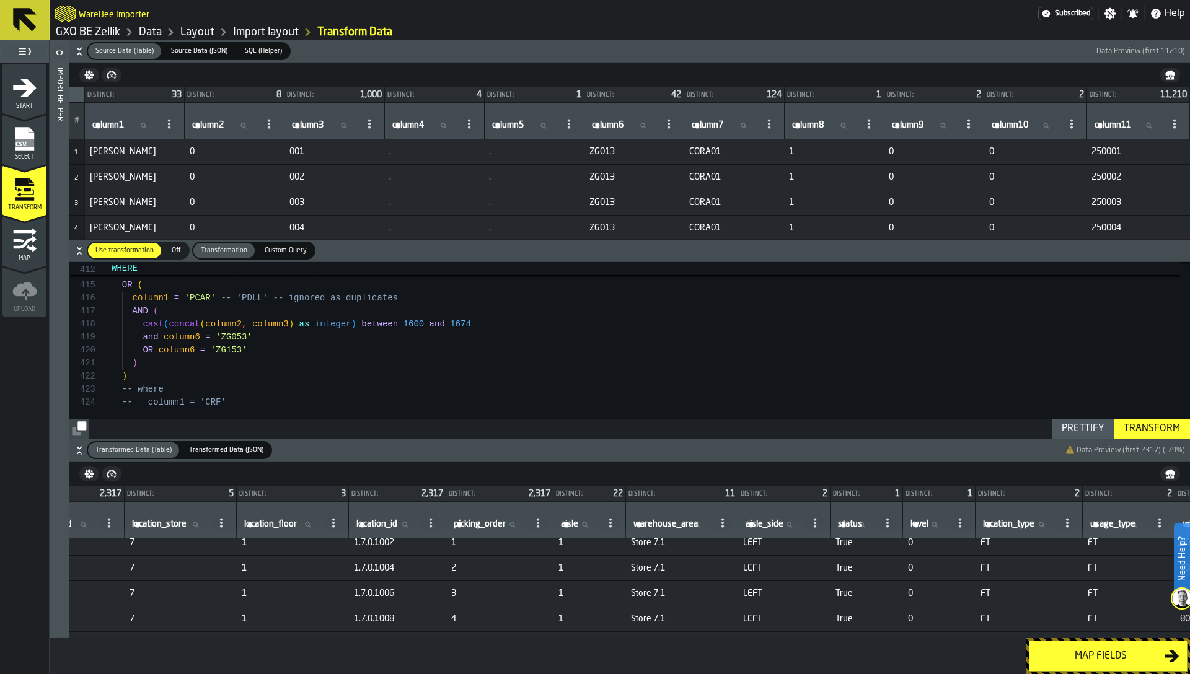
scroll to position [8, 0]
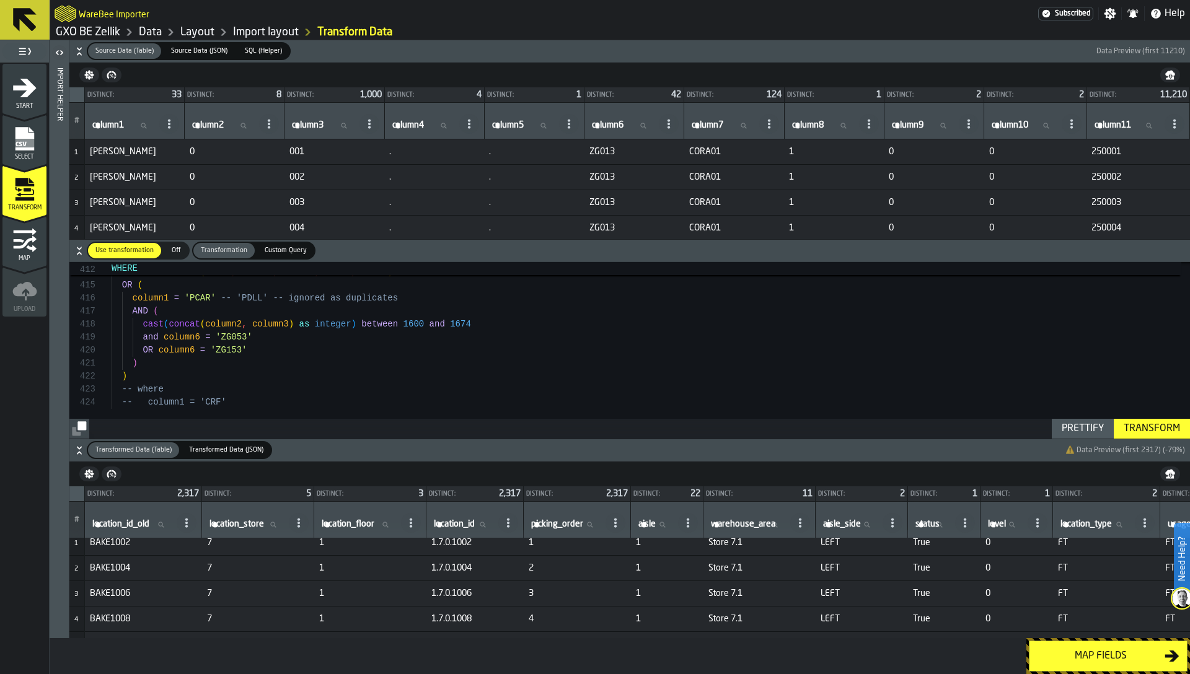
click at [469, 520] on span "location_id" at bounding box center [454, 524] width 41 height 10
click at [469, 520] on input "location_id location_id" at bounding box center [463, 525] width 64 height 16
type input "***"
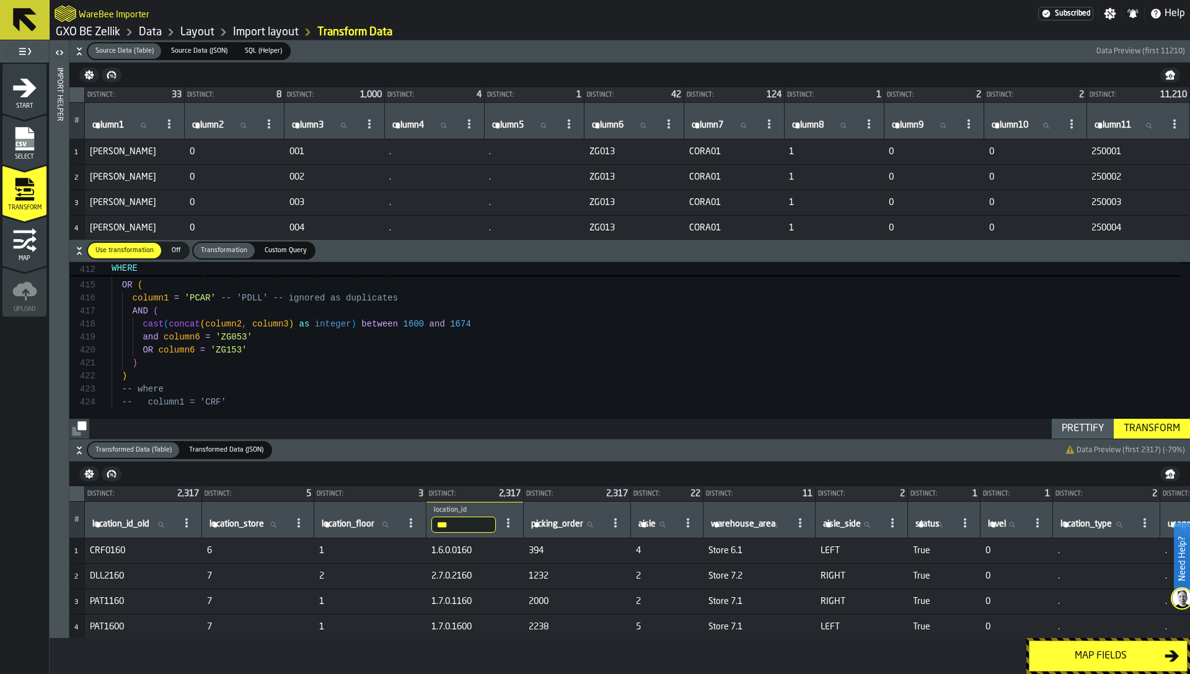
click at [459, 519] on input "***" at bounding box center [463, 525] width 64 height 16
paste input "*******"
type input "**********"
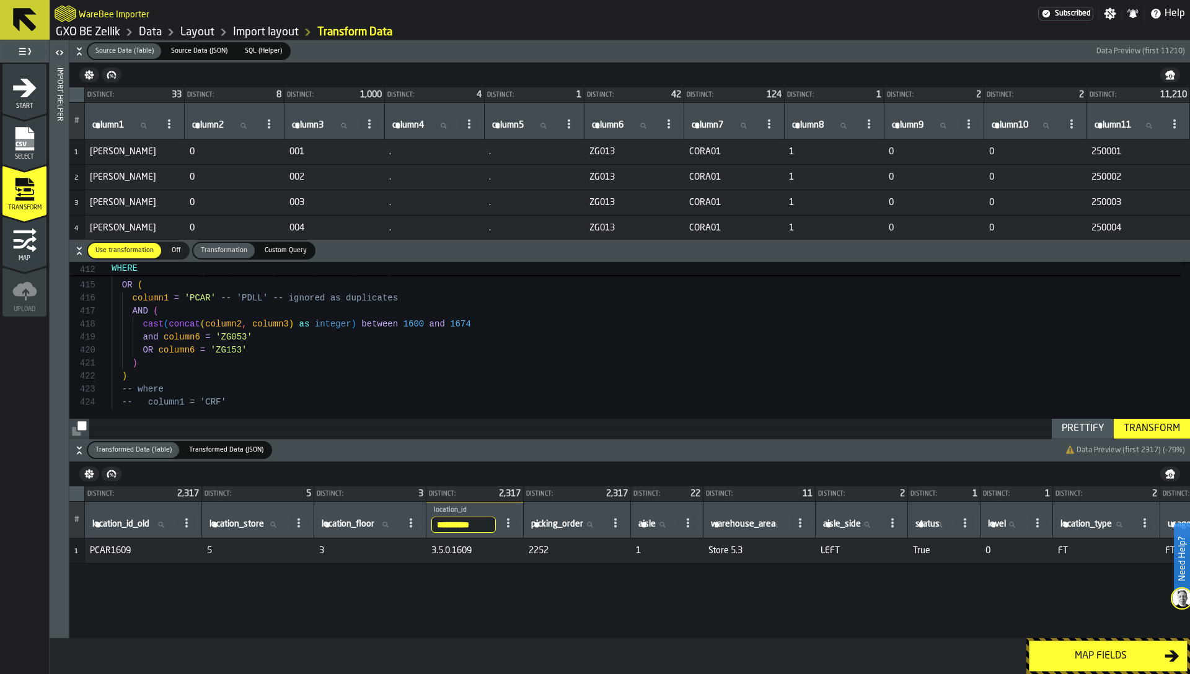
drag, startPoint x: 467, startPoint y: 525, endPoint x: 529, endPoint y: 525, distance: 62.6
click at [518, 525] on div "**********" at bounding box center [474, 520] width 87 height 26
type input "****"
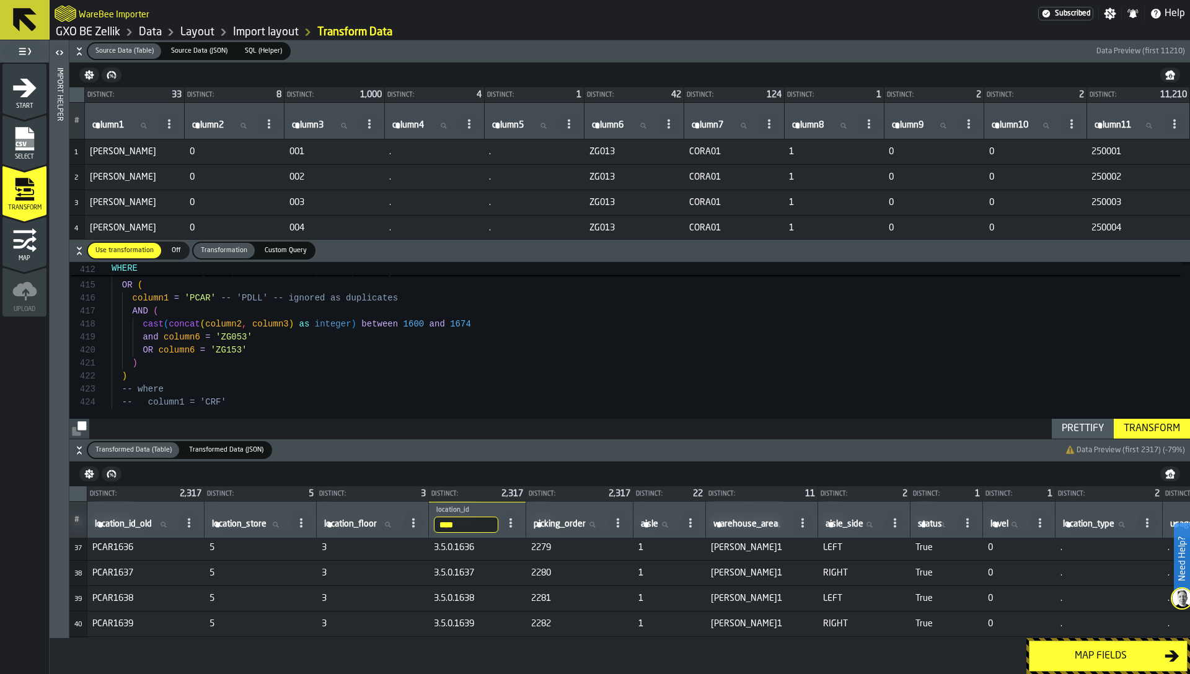
scroll to position [880, 0]
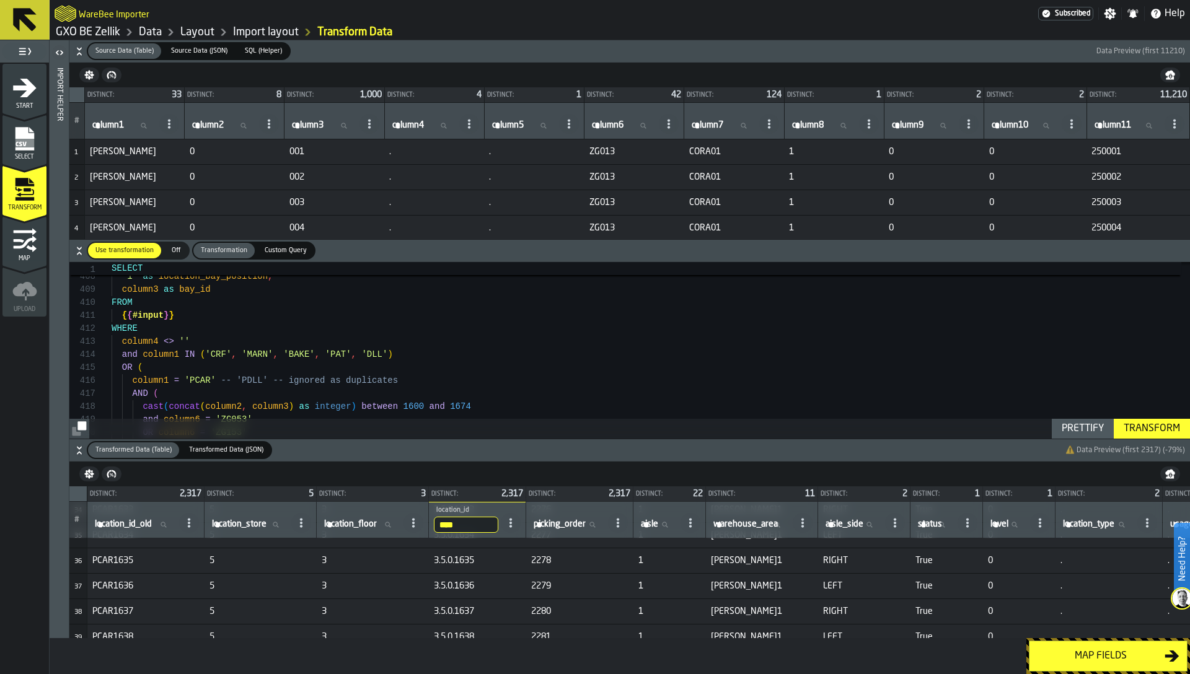
click at [311, 122] on label "column3 column3" at bounding box center [322, 126] width 67 height 16
click at [311, 122] on input "column3 column3" at bounding box center [322, 126] width 67 height 16
type input "***"
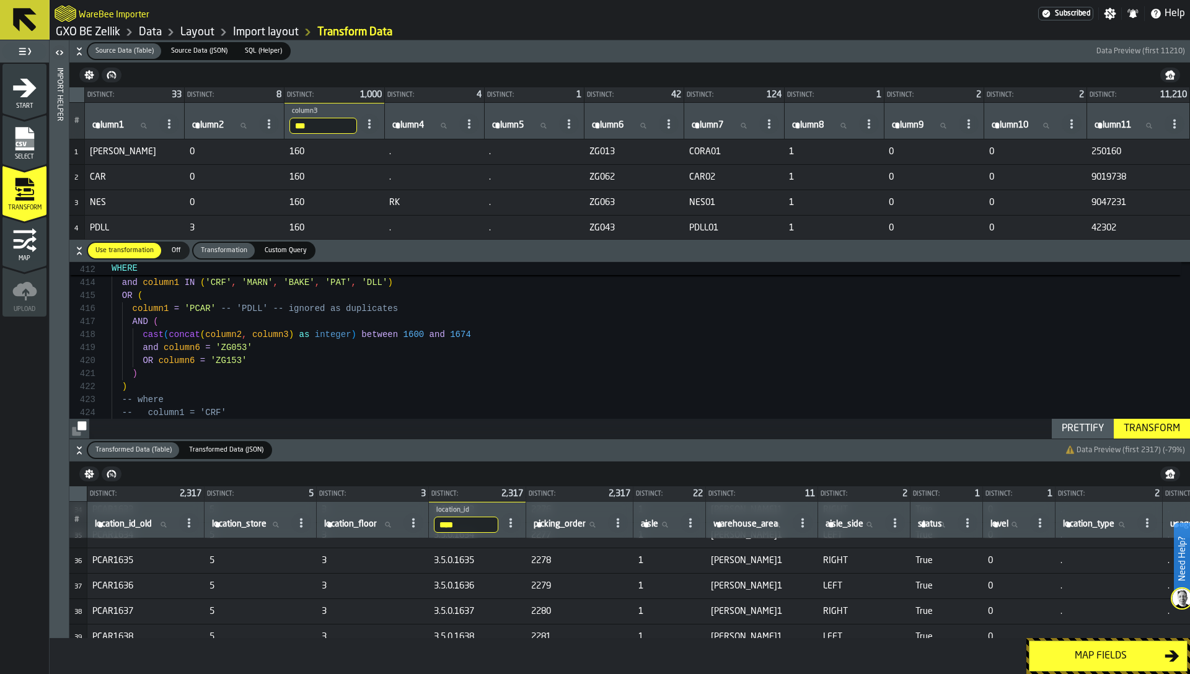
type textarea "**********"
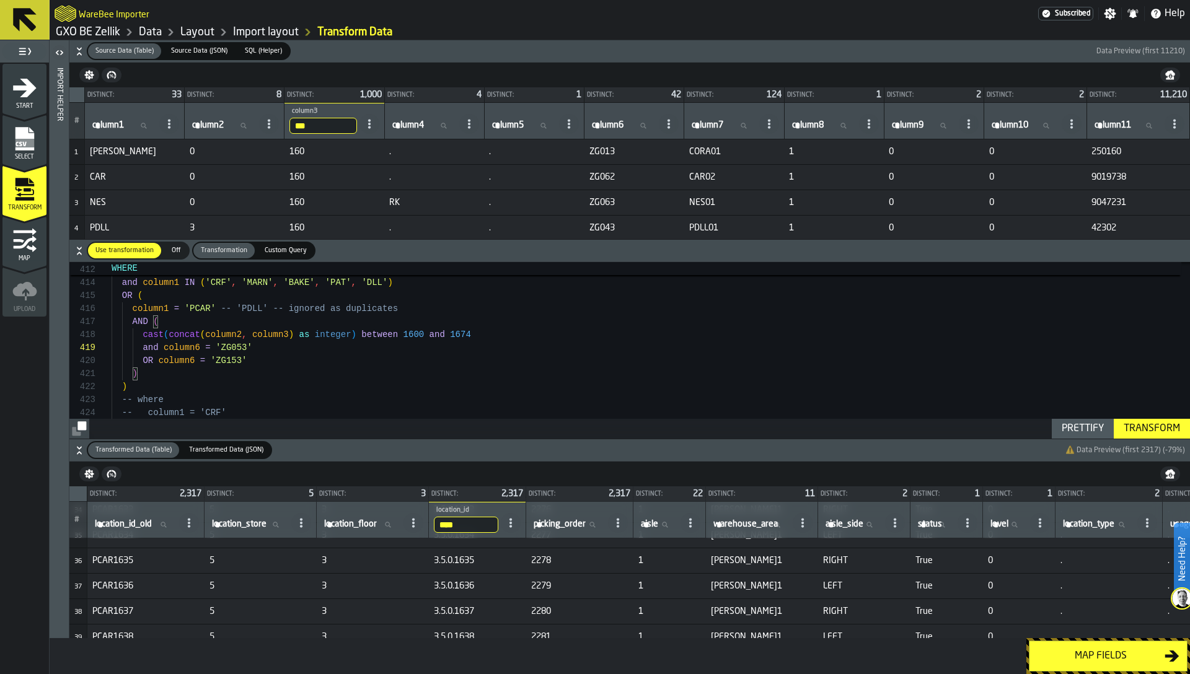
click at [616, 123] on label "column6 column6" at bounding box center [622, 126] width 67 height 16
click at [616, 123] on input "column6 column6" at bounding box center [622, 126] width 67 height 16
type input "**"
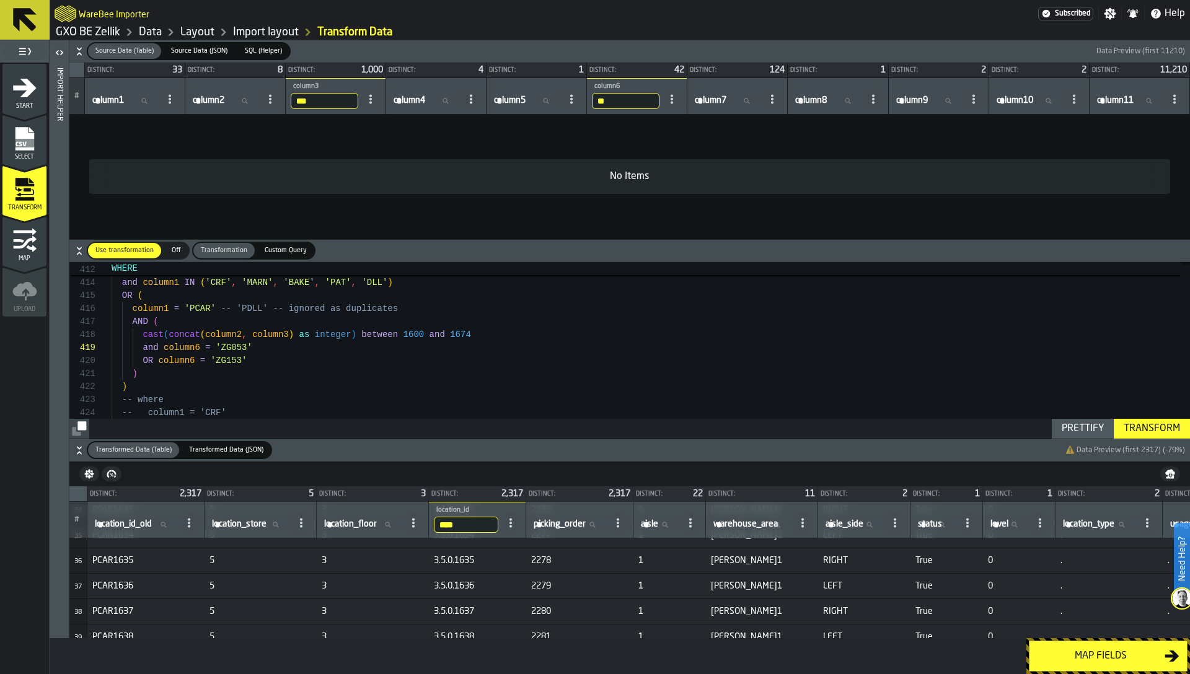
click at [611, 102] on input "**" at bounding box center [626, 101] width 68 height 16
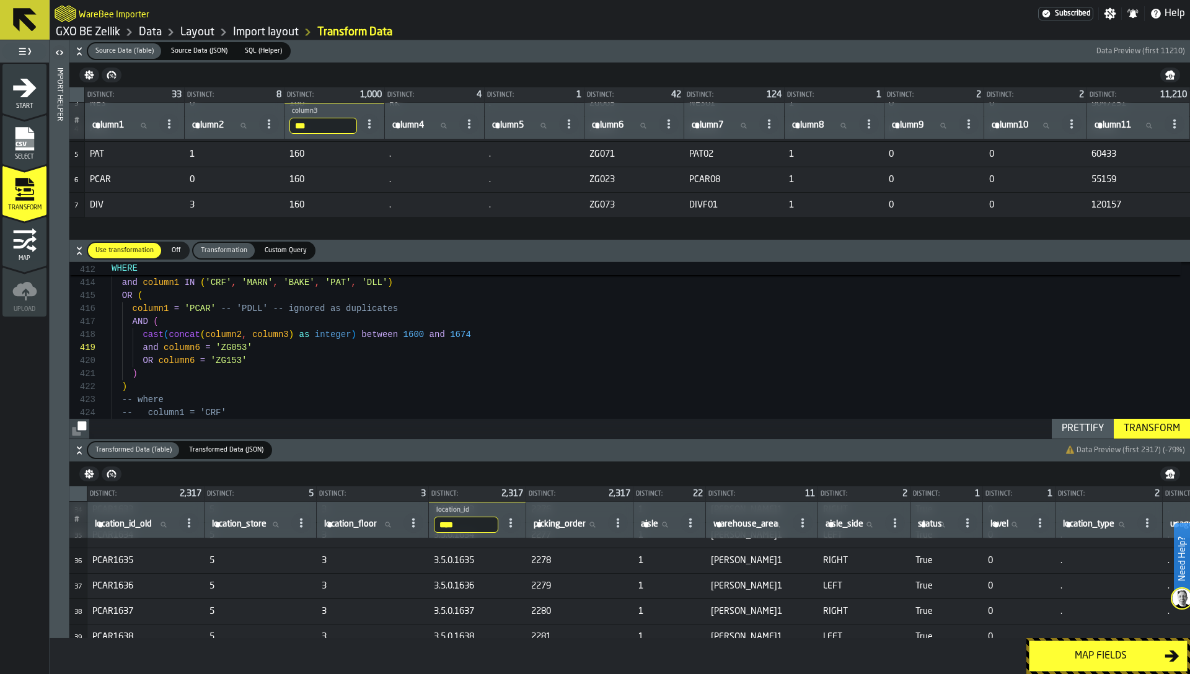
scroll to position [0, 0]
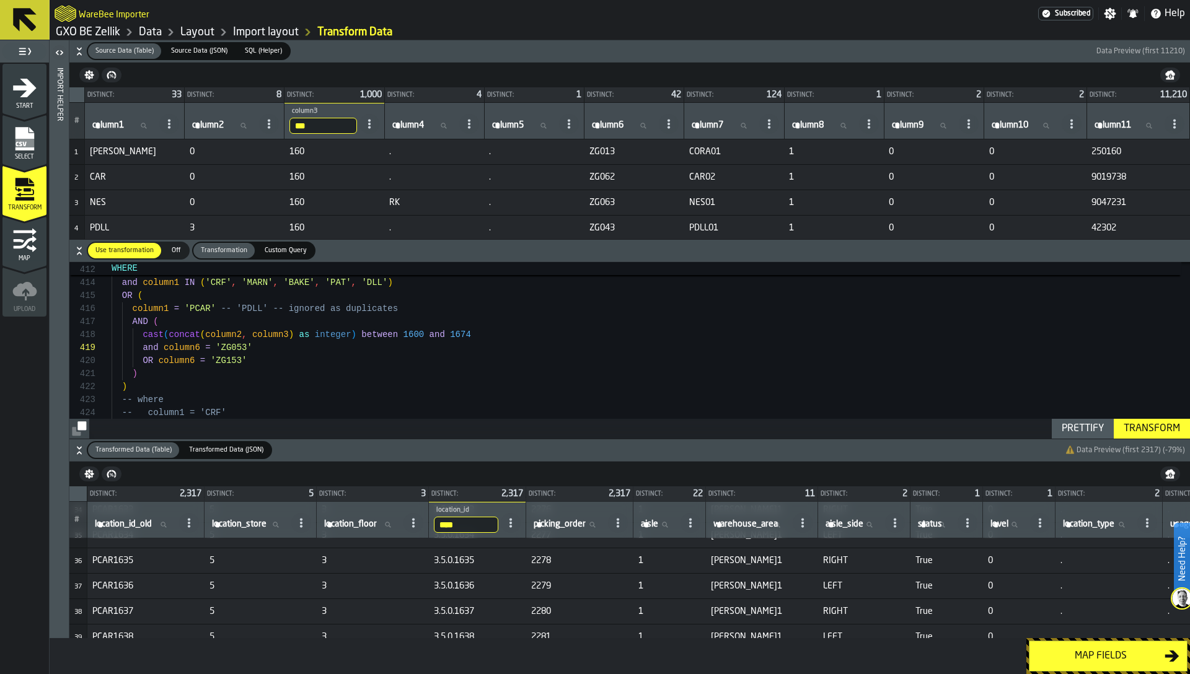
click at [34, 143] on icon "menu Select" at bounding box center [24, 138] width 25 height 25
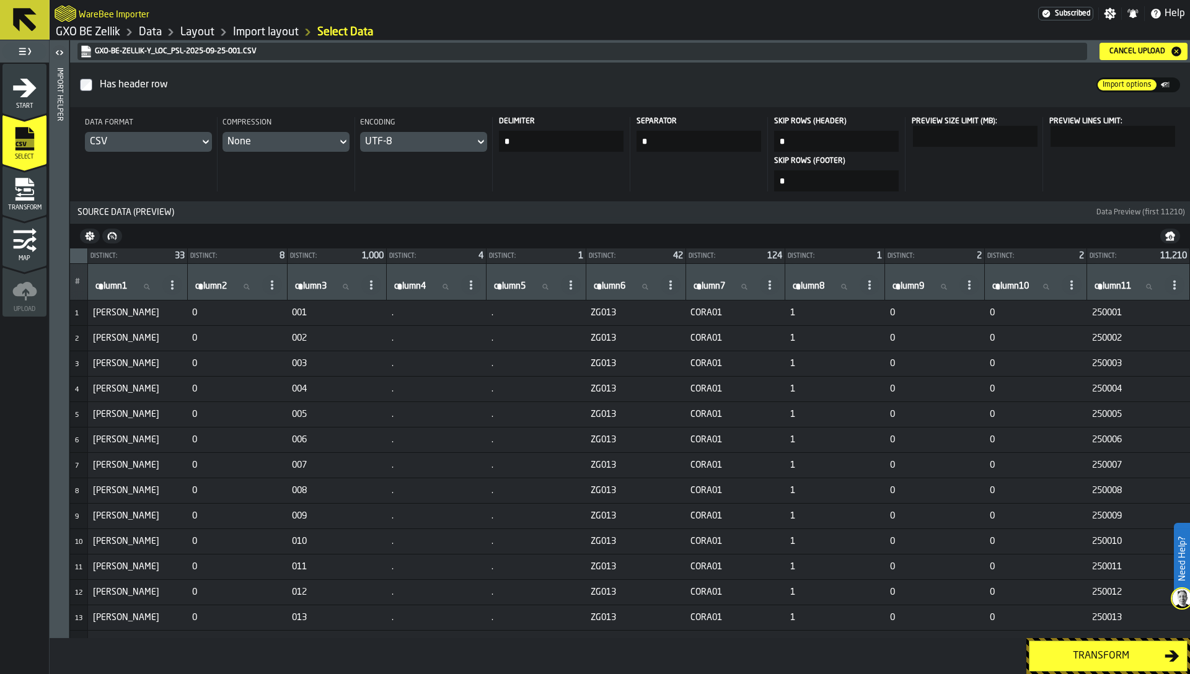
click at [32, 197] on icon "menu Transform" at bounding box center [24, 199] width 19 height 4
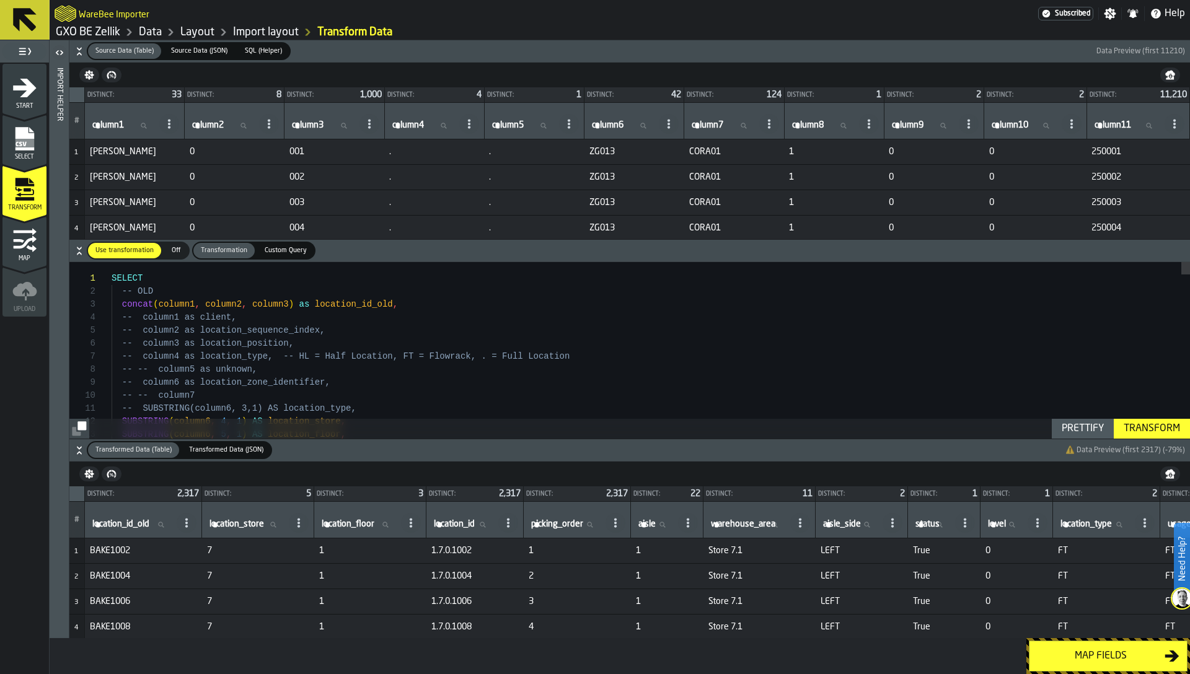
click at [612, 123] on span "column6" at bounding box center [608, 125] width 32 height 10
click at [612, 123] on input "column6 column6" at bounding box center [622, 126] width 67 height 16
click at [612, 123] on label "column6 column6" at bounding box center [622, 126] width 67 height 16
click at [612, 123] on input "column6 column6" at bounding box center [622, 126] width 67 height 16
click at [612, 125] on input "column6 column6" at bounding box center [622, 126] width 67 height 16
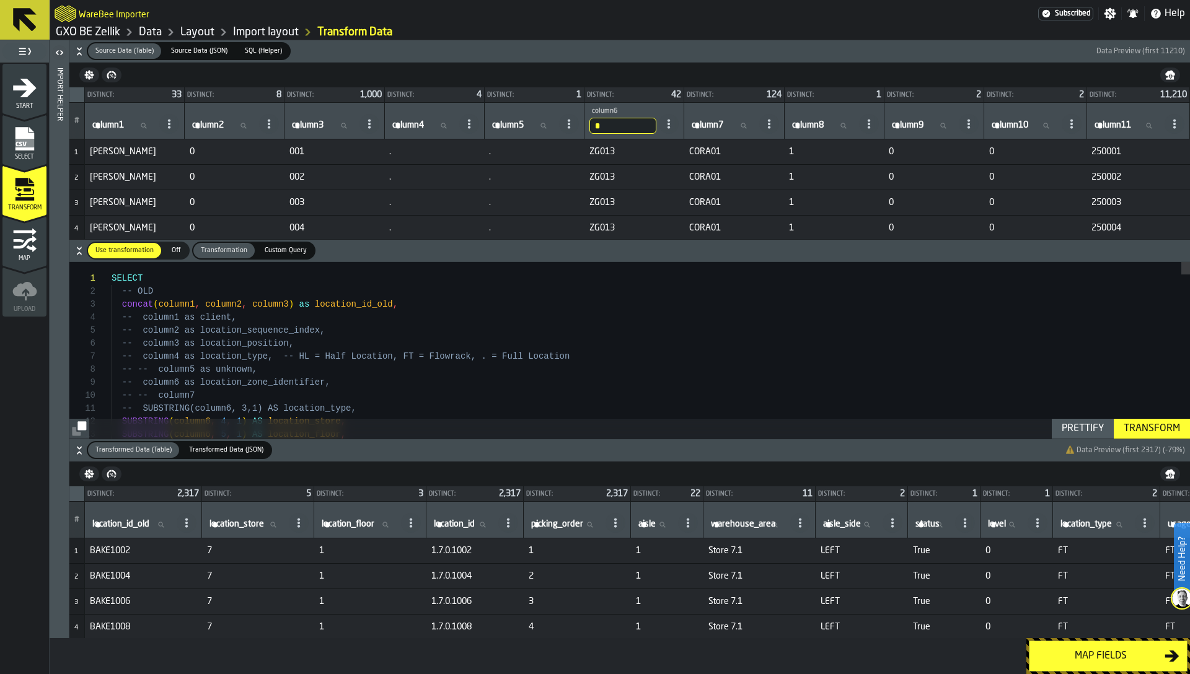
type input "**"
click at [304, 129] on label "column3 column3" at bounding box center [322, 126] width 67 height 16
click at [304, 129] on input "column3 column3" at bounding box center [322, 126] width 67 height 16
type input "*"
click at [302, 132] on input "*" at bounding box center [322, 126] width 67 height 16
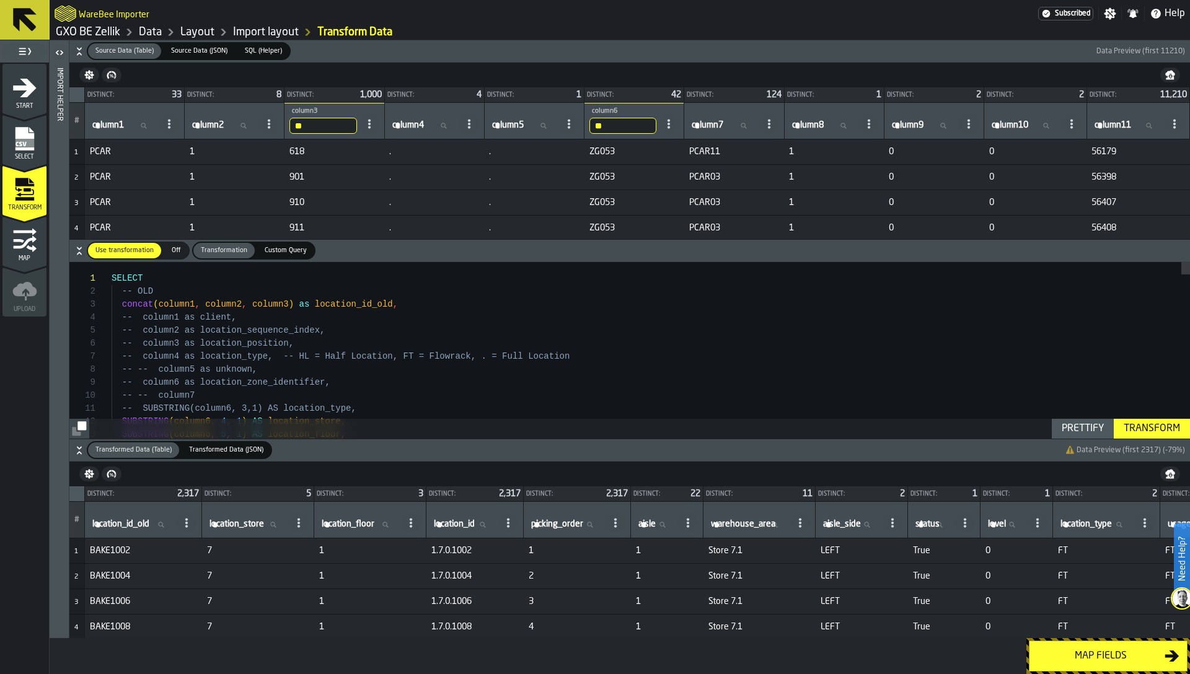
type input "***"
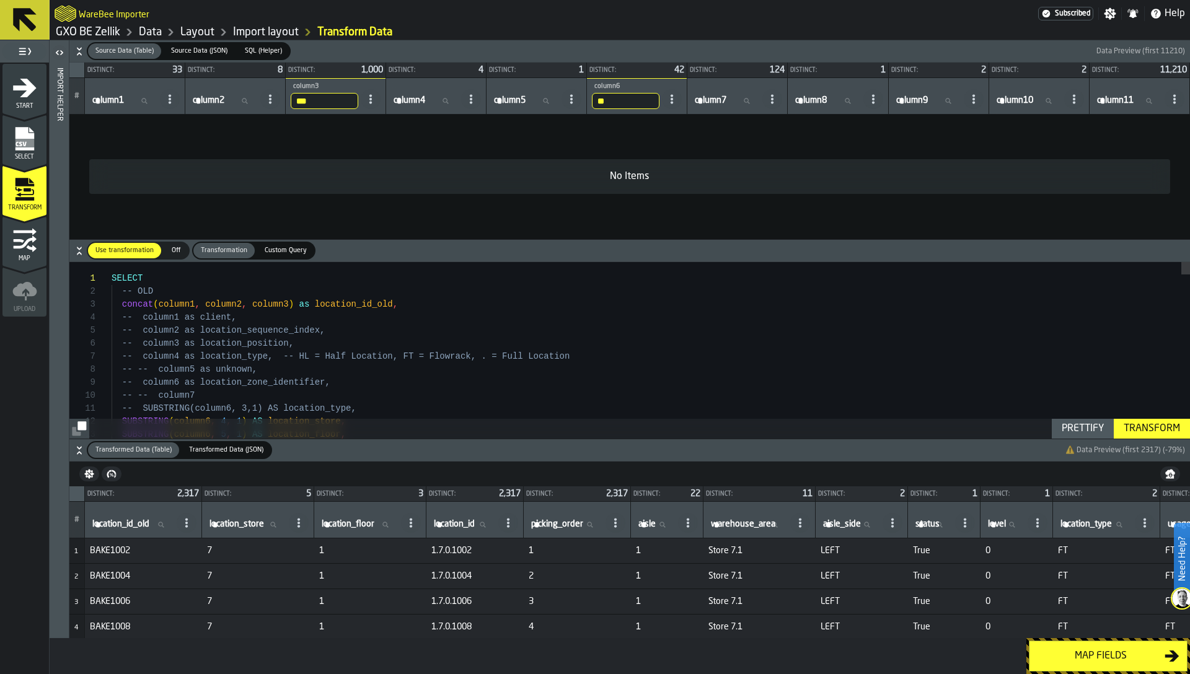
click at [321, 97] on input "***" at bounding box center [325, 101] width 68 height 16
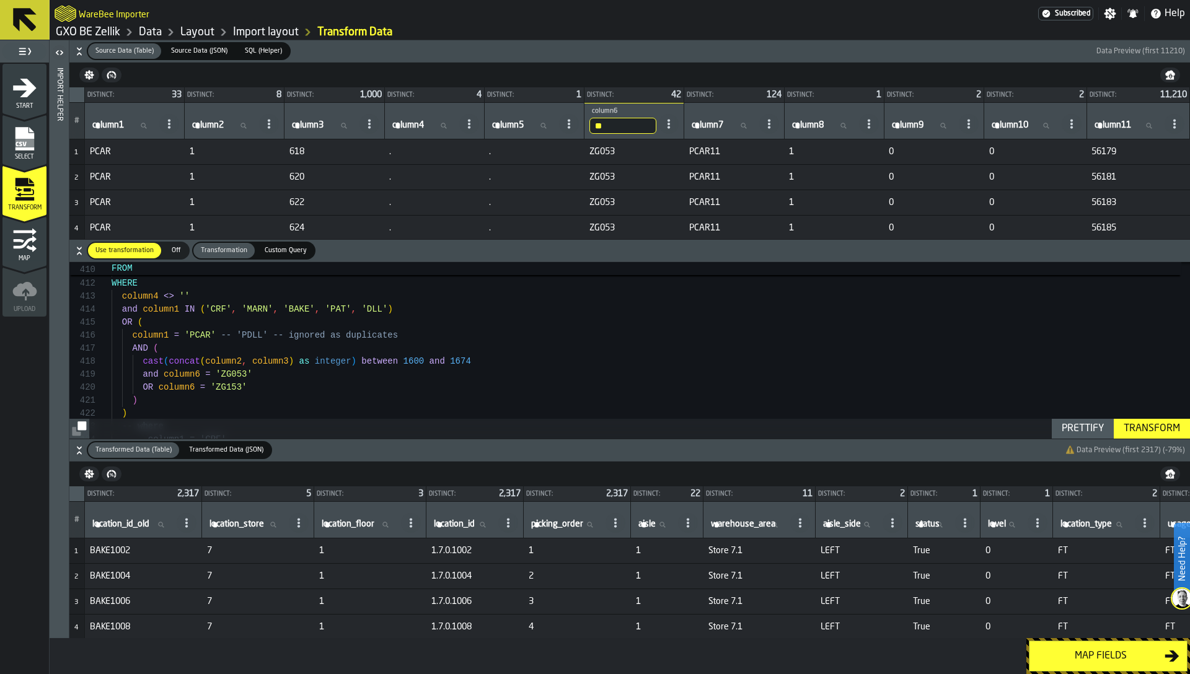
type textarea "**********"
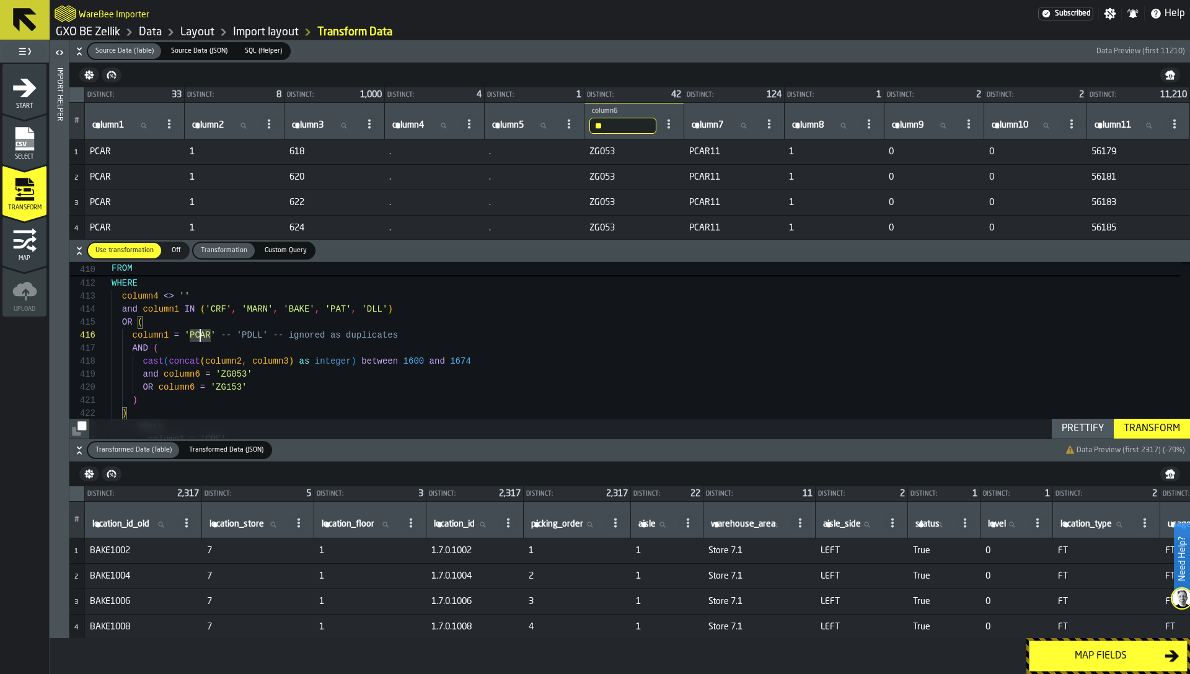
click at [108, 125] on label "column1 column1" at bounding box center [123, 126] width 67 height 16
click at [108, 125] on input "column1 column1" at bounding box center [123, 126] width 67 height 16
paste input "****"
type input "****"
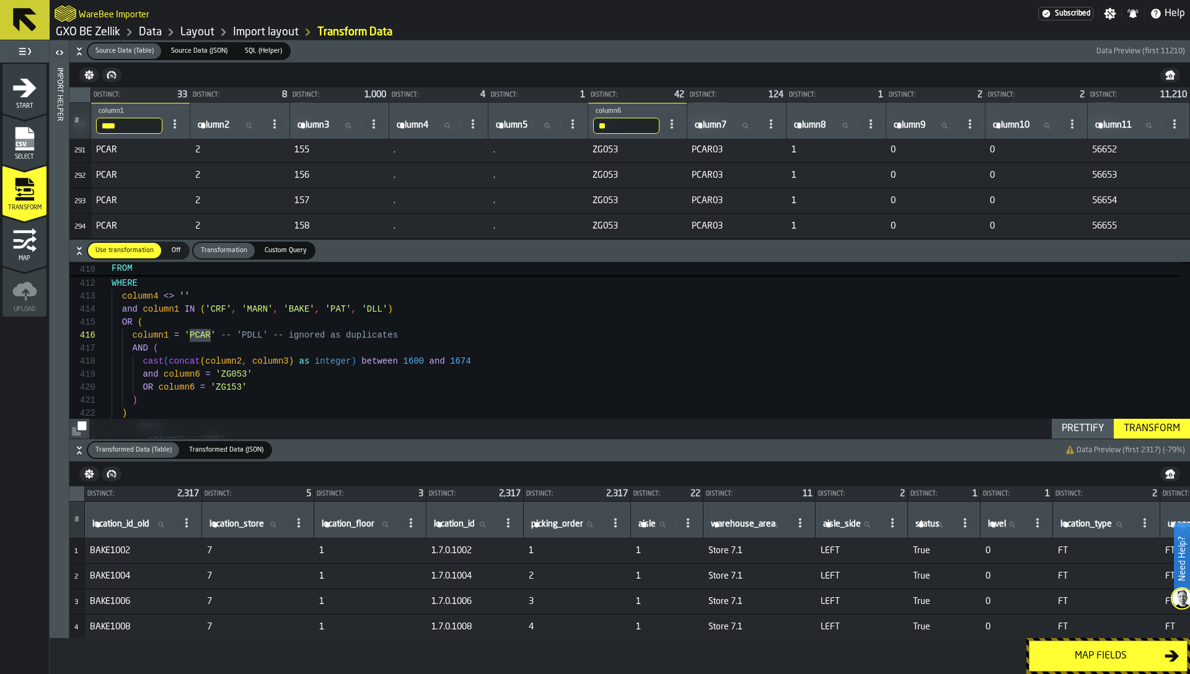
scroll to position [7343, 0]
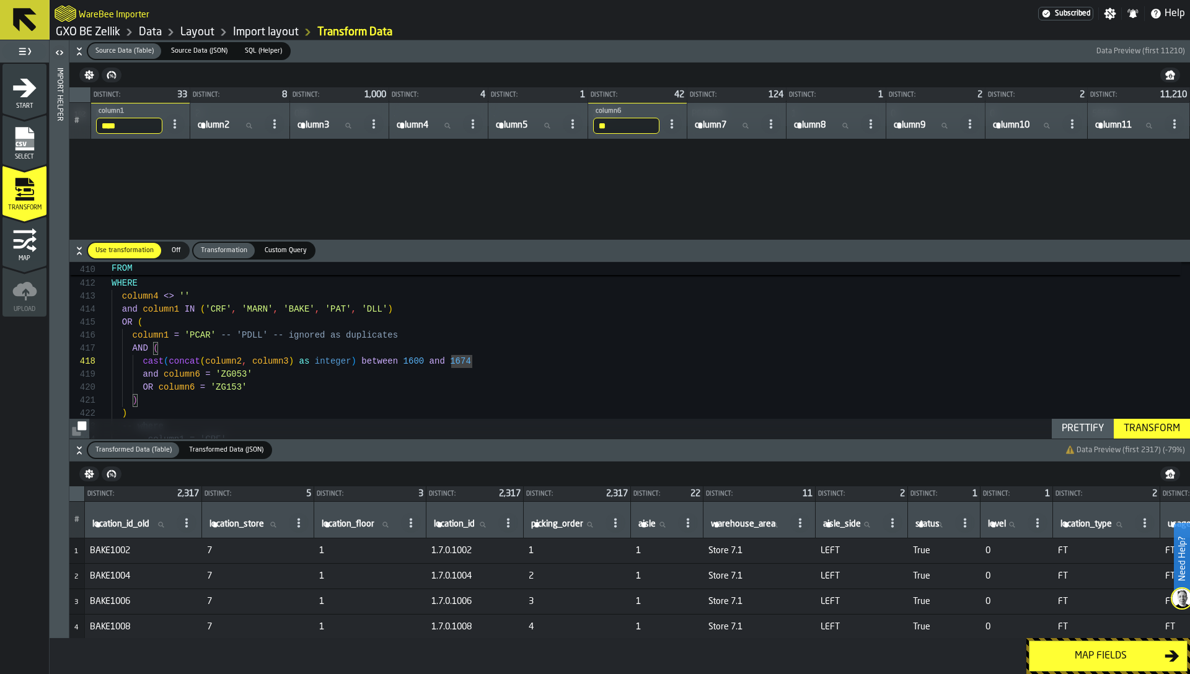
scroll to position [4383, 0]
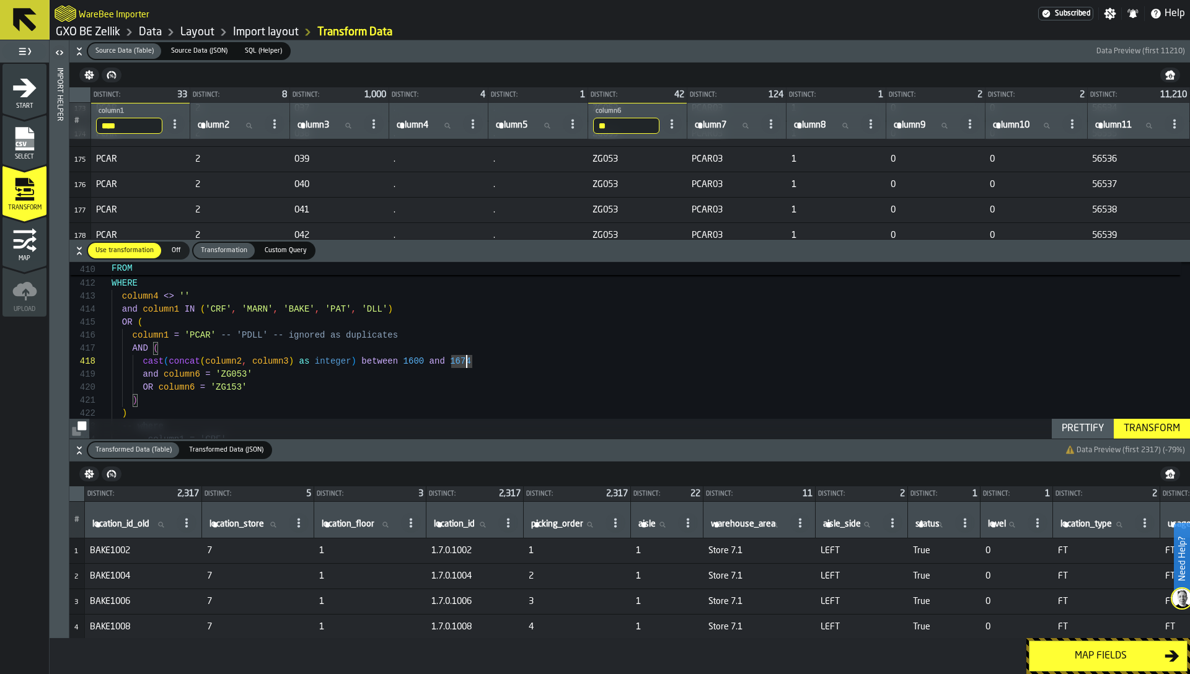
click at [223, 121] on label "column2 column2" at bounding box center [228, 126] width 66 height 16
click at [223, 121] on input "column2 column2" at bounding box center [228, 126] width 66 height 16
type input "*"
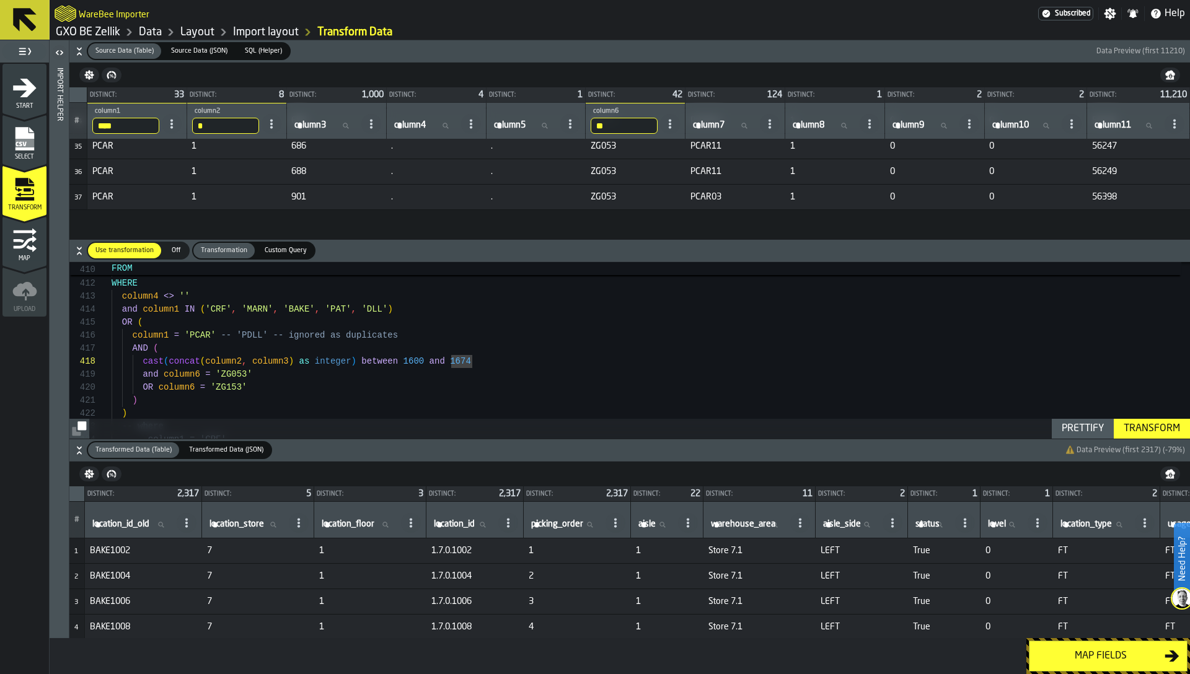
scroll to position [707, 0]
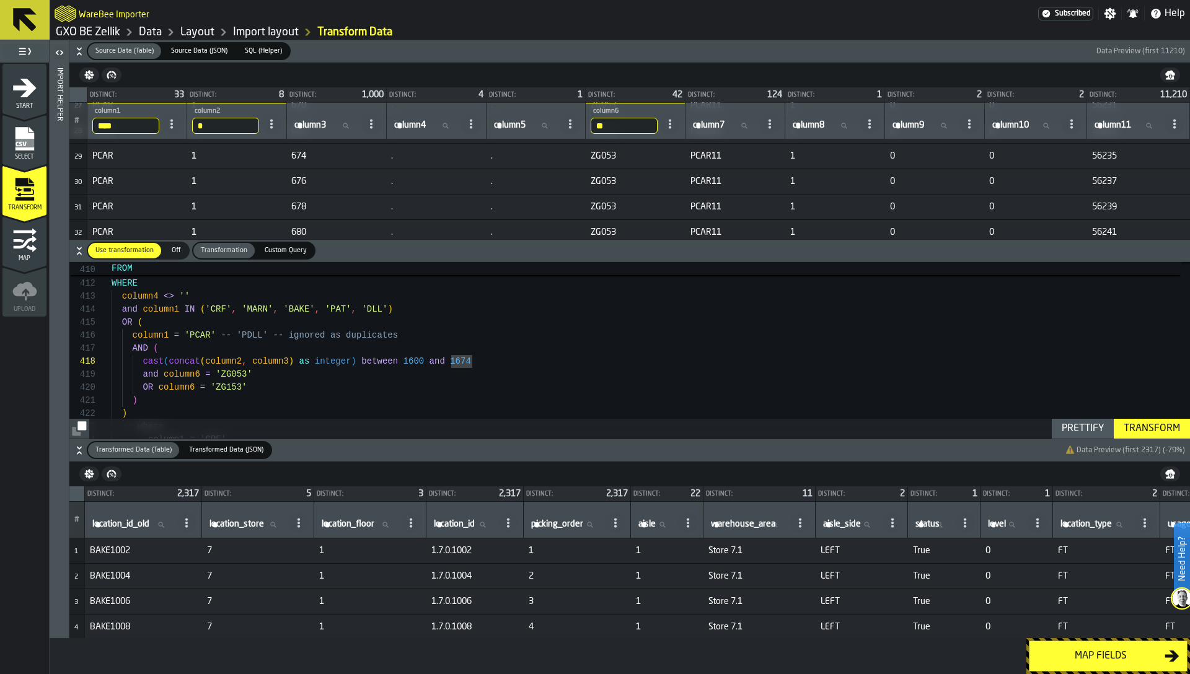
click at [309, 127] on label "column3 column3" at bounding box center [325, 126] width 67 height 16
click at [309, 127] on input "column3 column3" at bounding box center [325, 126] width 67 height 16
type input "*"
